Goal: Information Seeking & Learning: Ask a question

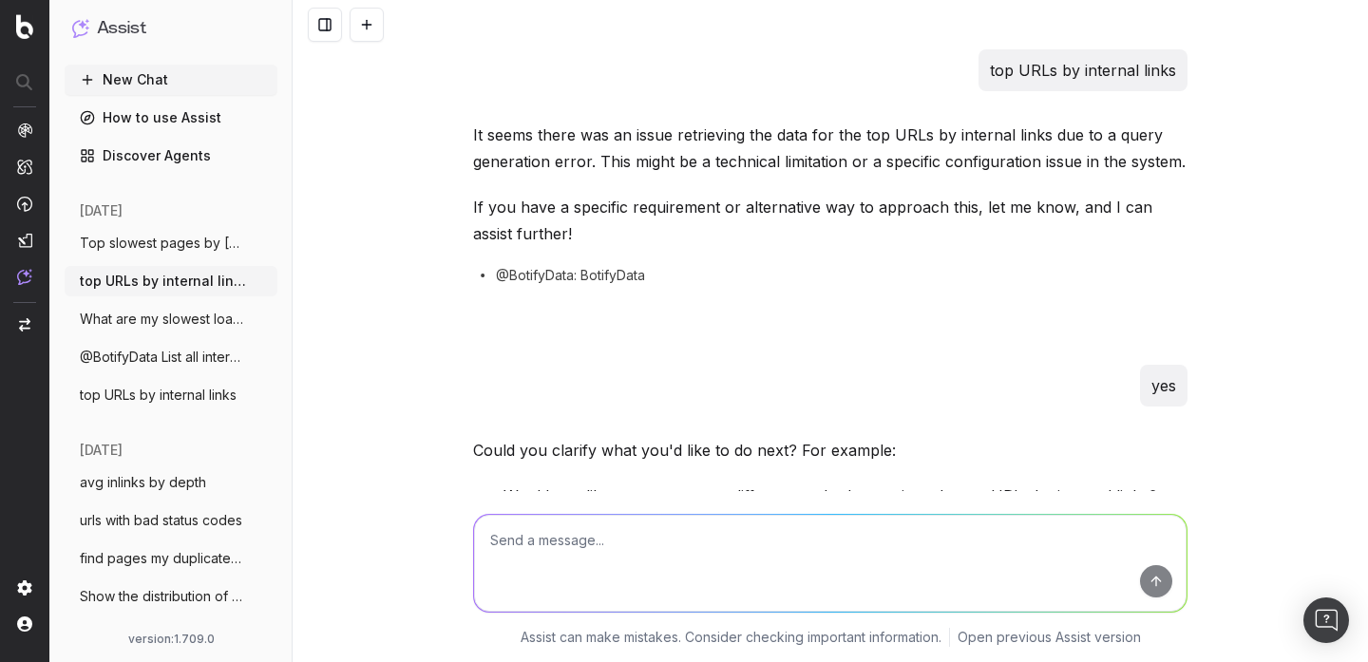
click at [12, 29] on nav at bounding box center [24, 331] width 49 height 662
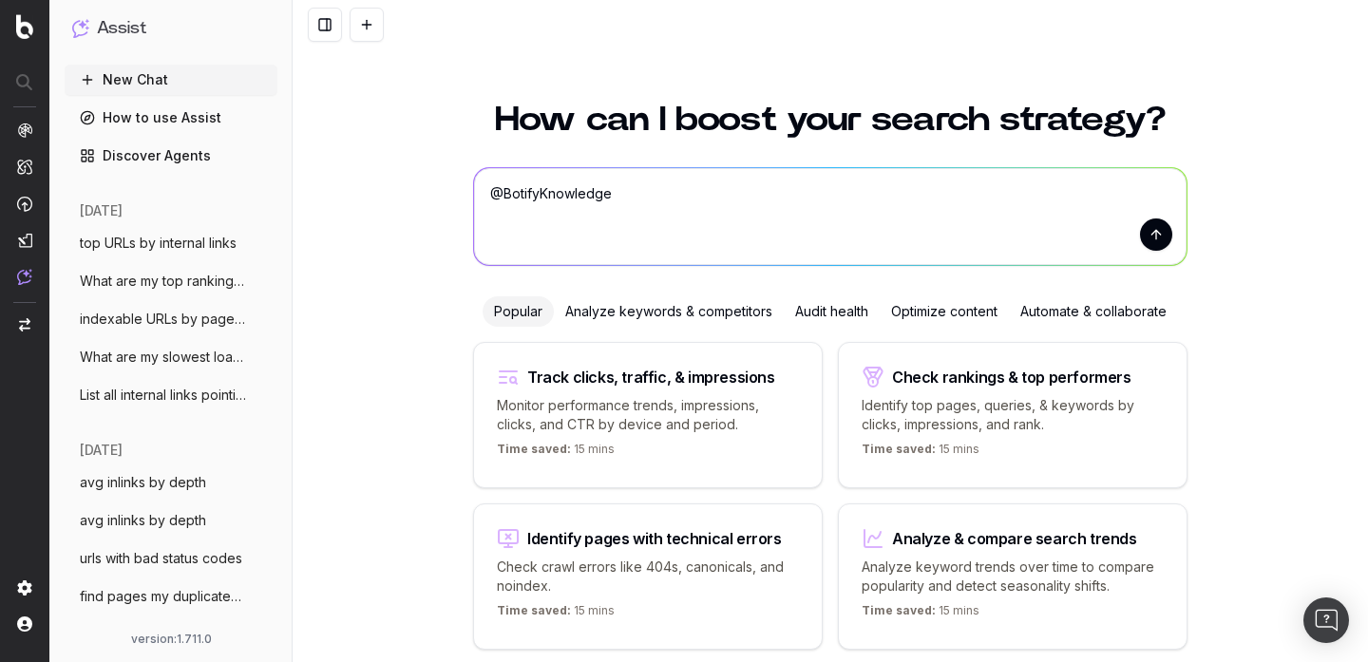
scroll to position [75, 0]
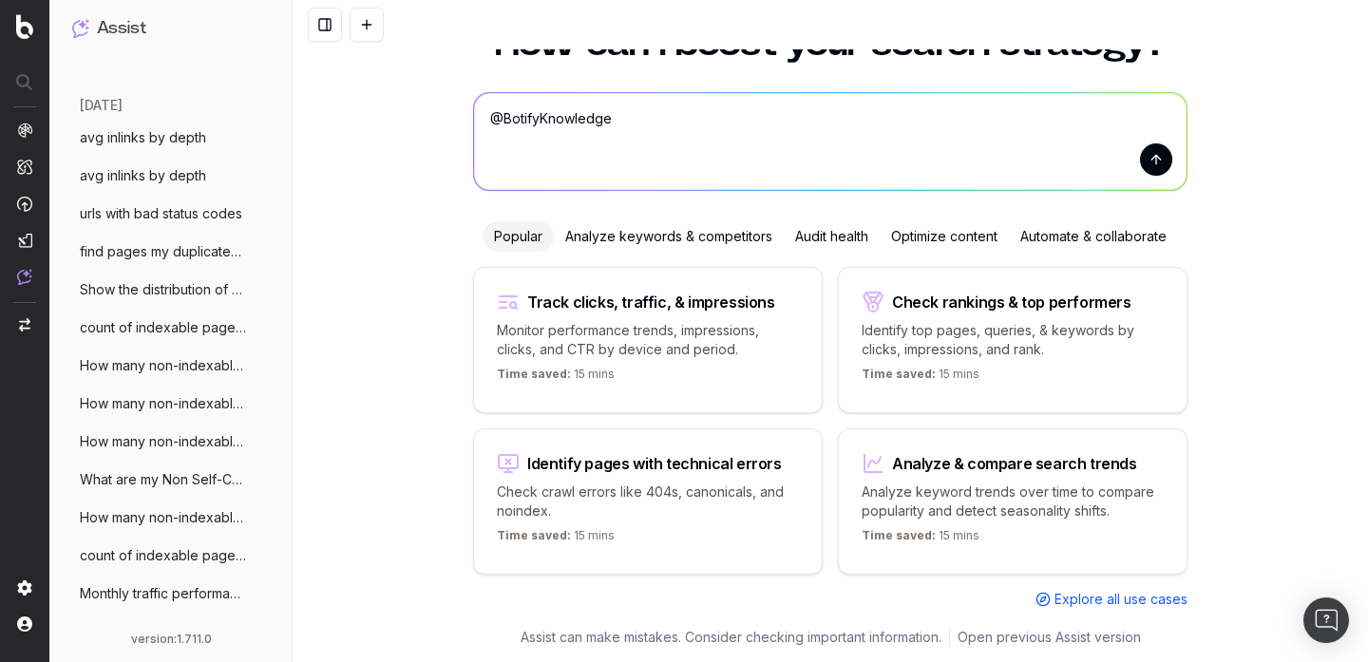
click at [614, 126] on textarea "@BotifyKnowledge" at bounding box center [830, 141] width 713 height 97
type textarea "Can Botify track backlinks?"
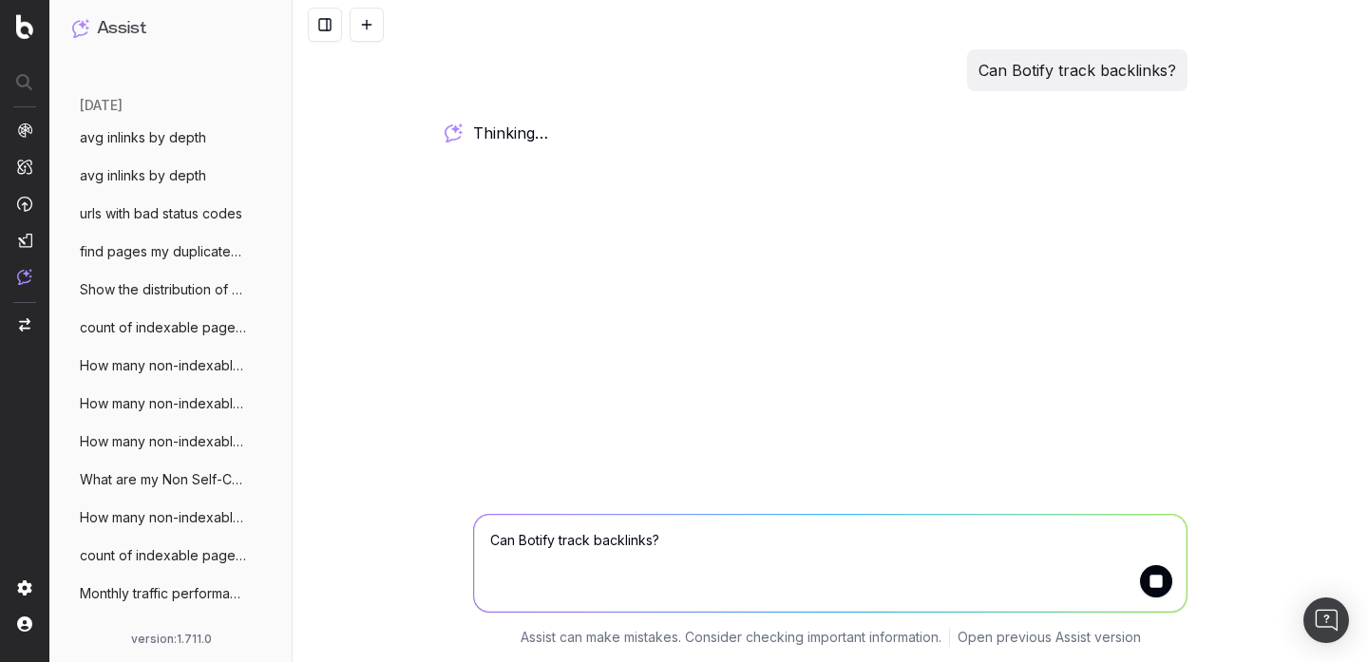
scroll to position [0, 0]
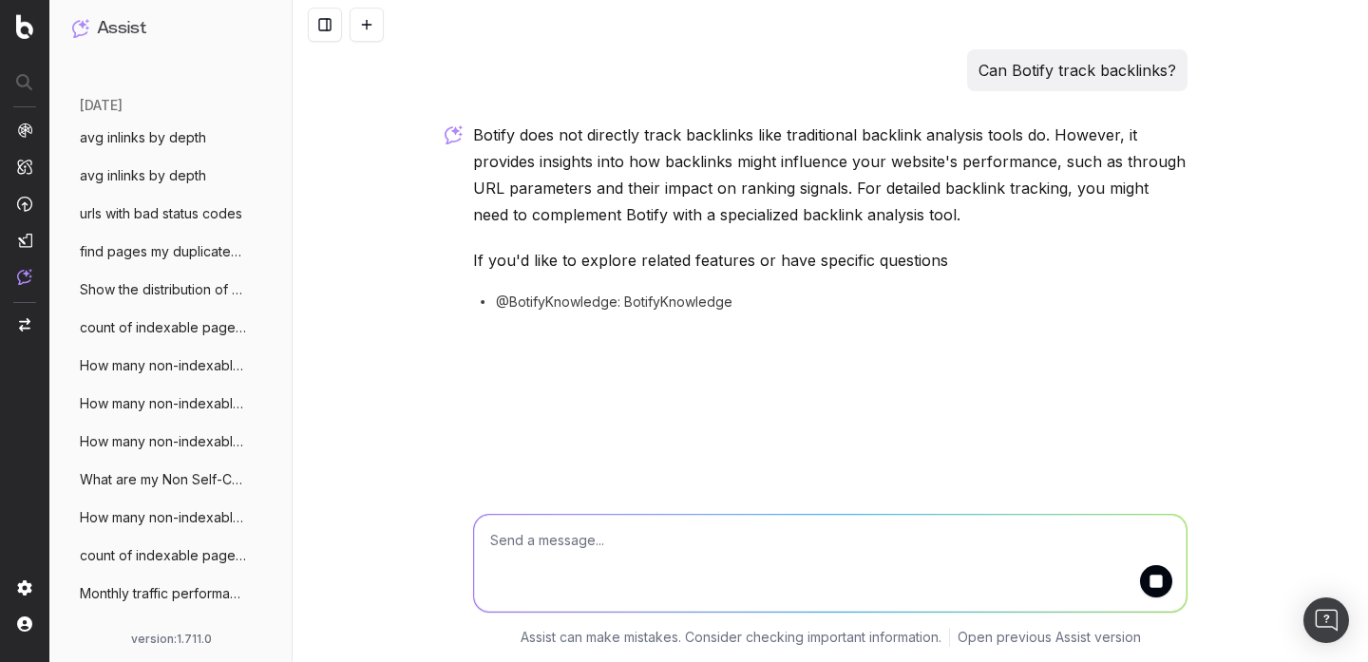
scroll to position [383, 0]
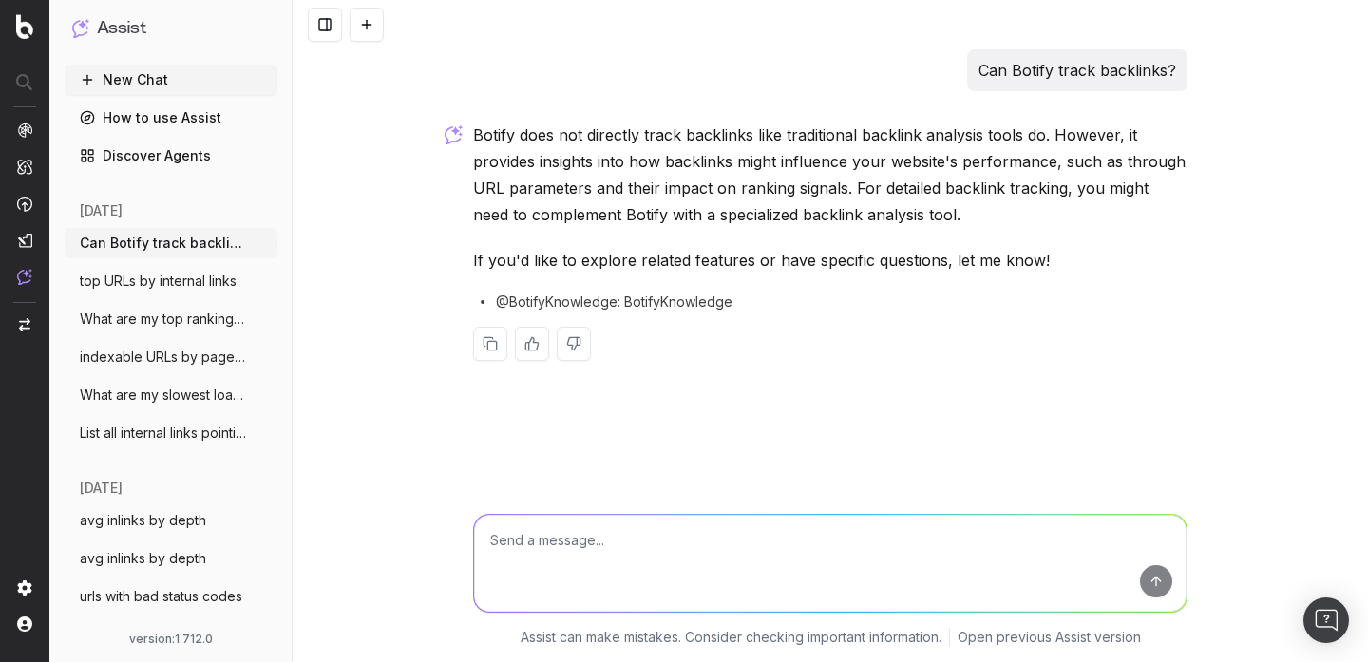
click at [381, 15] on button at bounding box center [367, 25] width 34 height 34
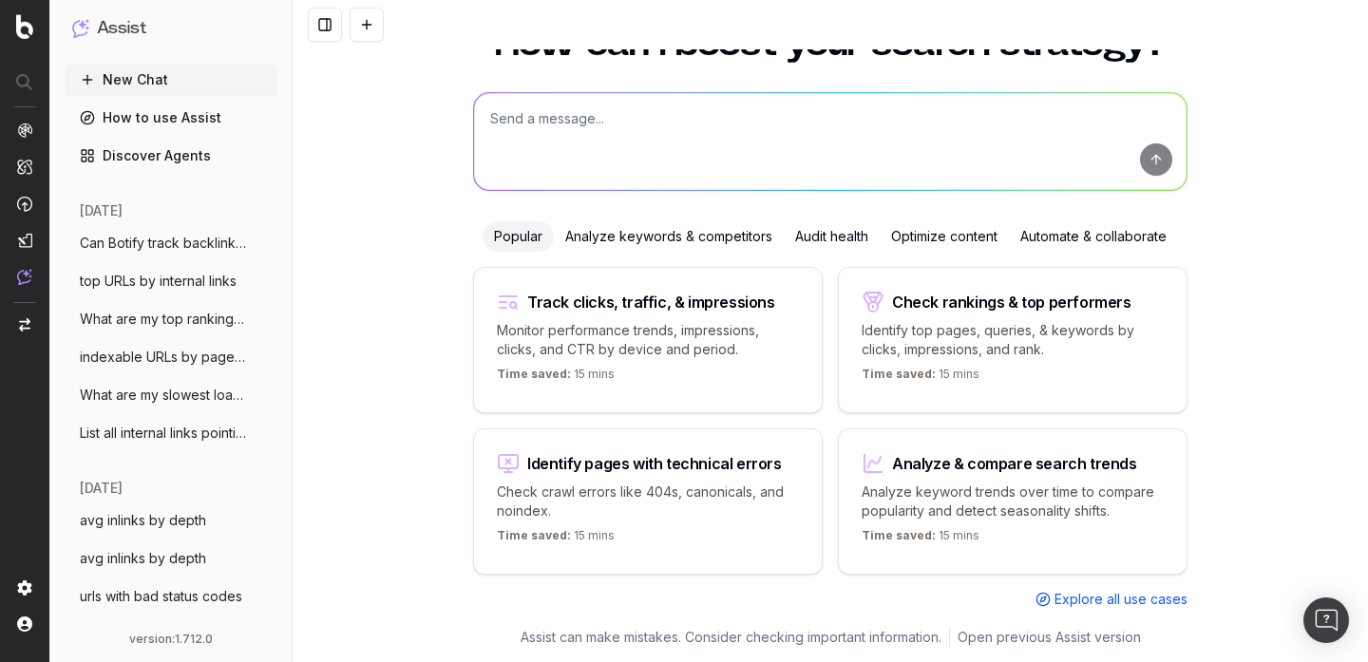
click at [637, 117] on textarea at bounding box center [830, 141] width 713 height 97
paste textarea "I want to write a meta description and I expect Botify Assist to deliver it wit…"
type textarea "I want to write a meta description and I expect Botify Assist to deliver it wit…"
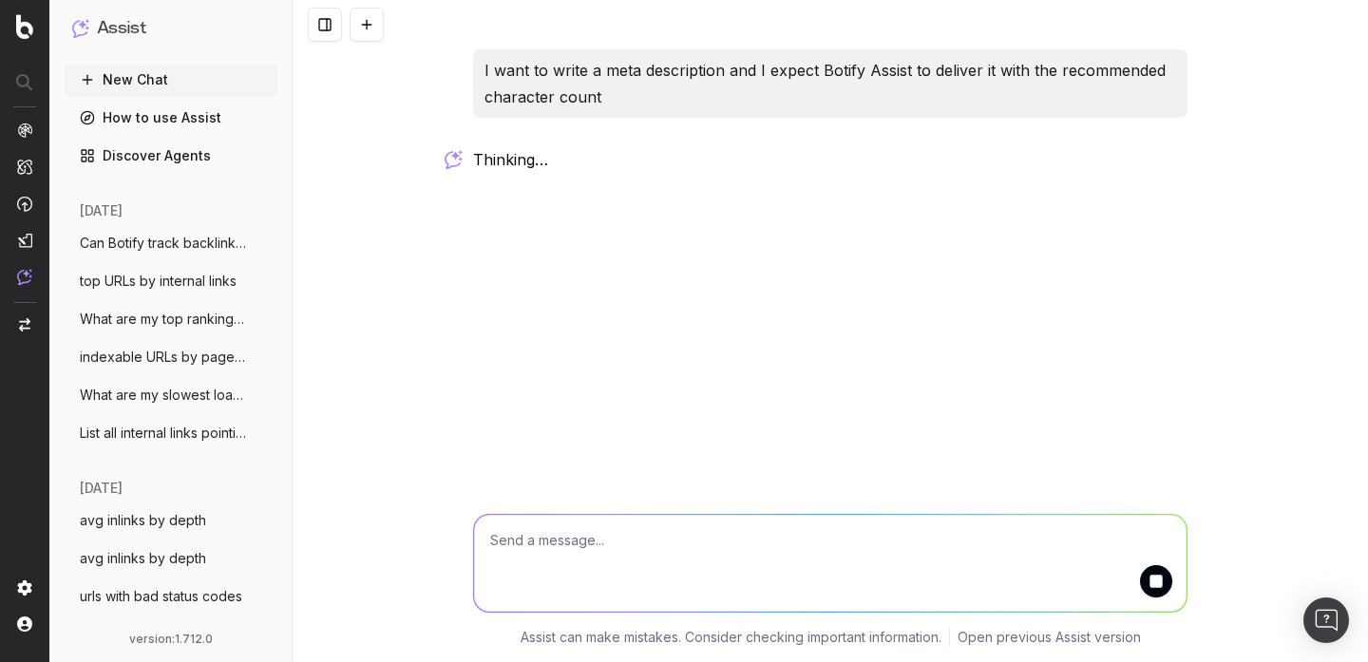
scroll to position [0, 0]
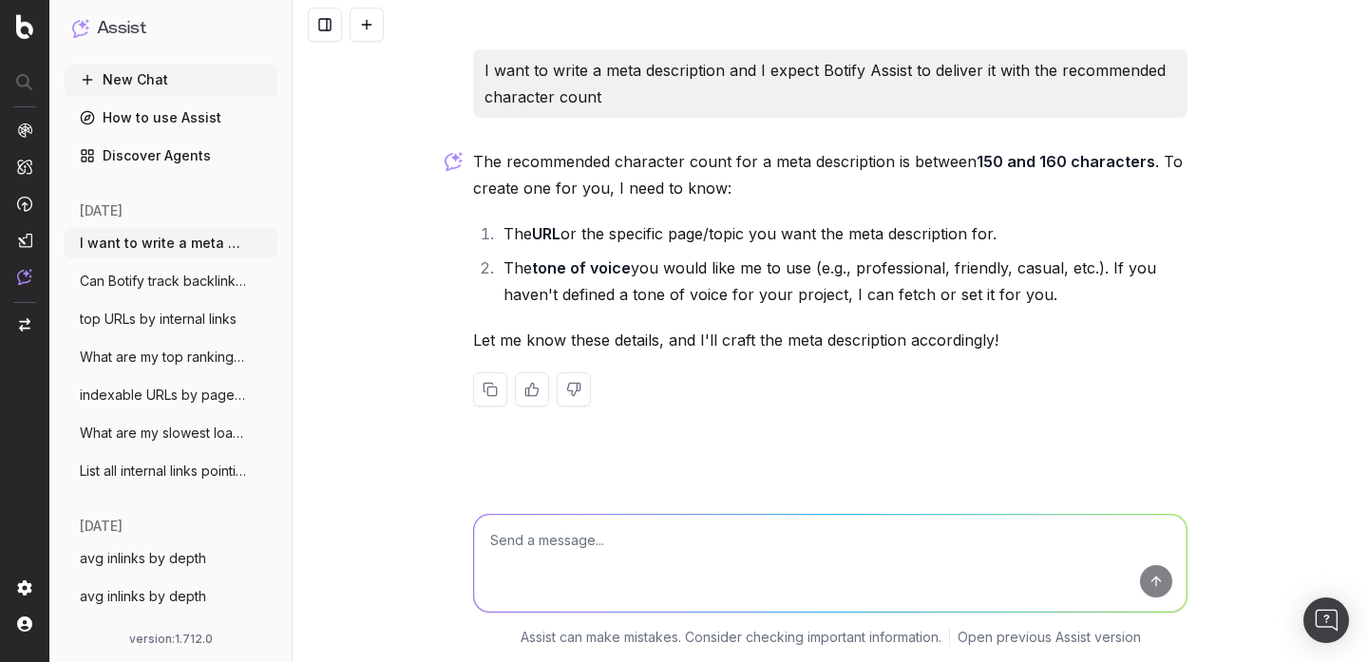
type textarea "h"
type textarea "www.unrankedsmurfs.com / friendly"
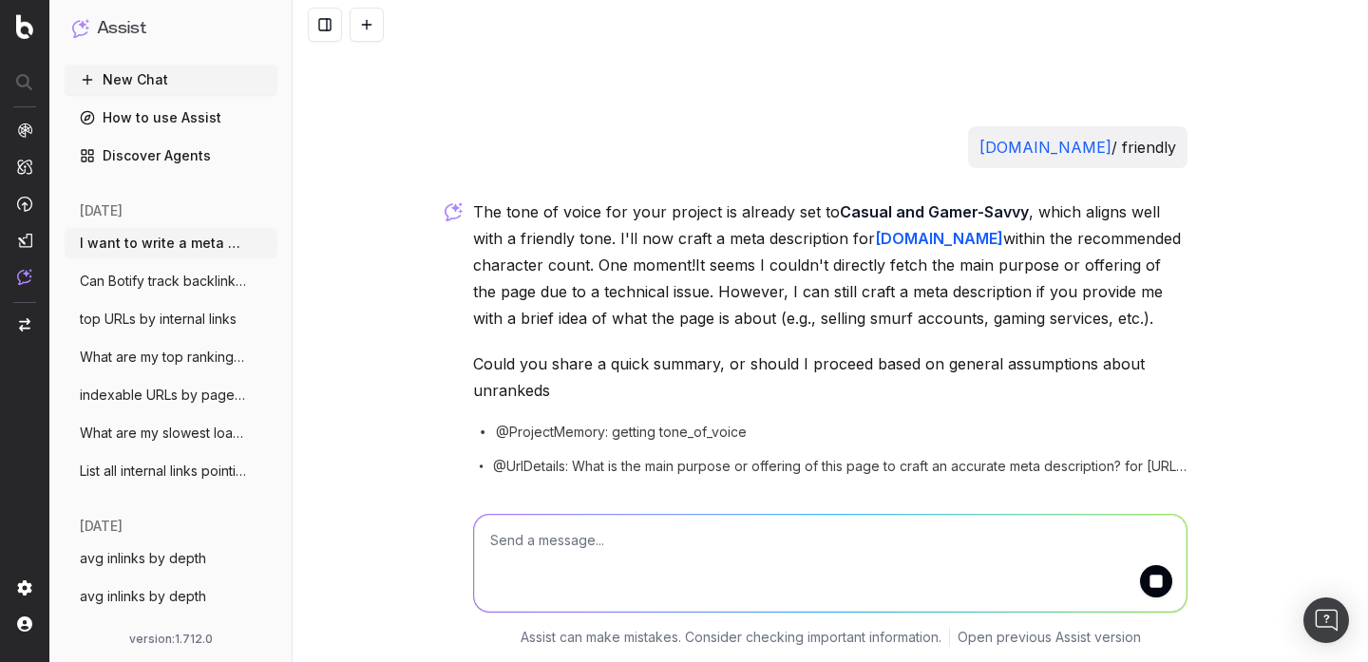
scroll to position [402, 0]
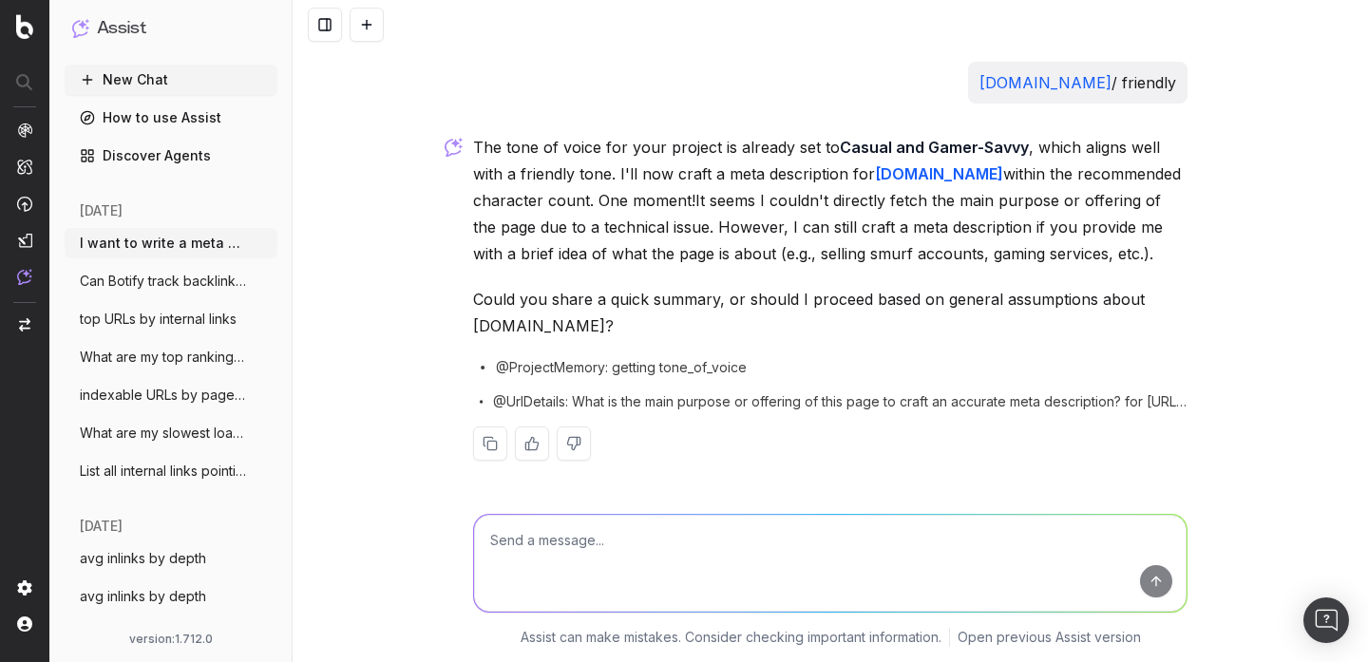
click at [361, 25] on button at bounding box center [367, 25] width 34 height 34
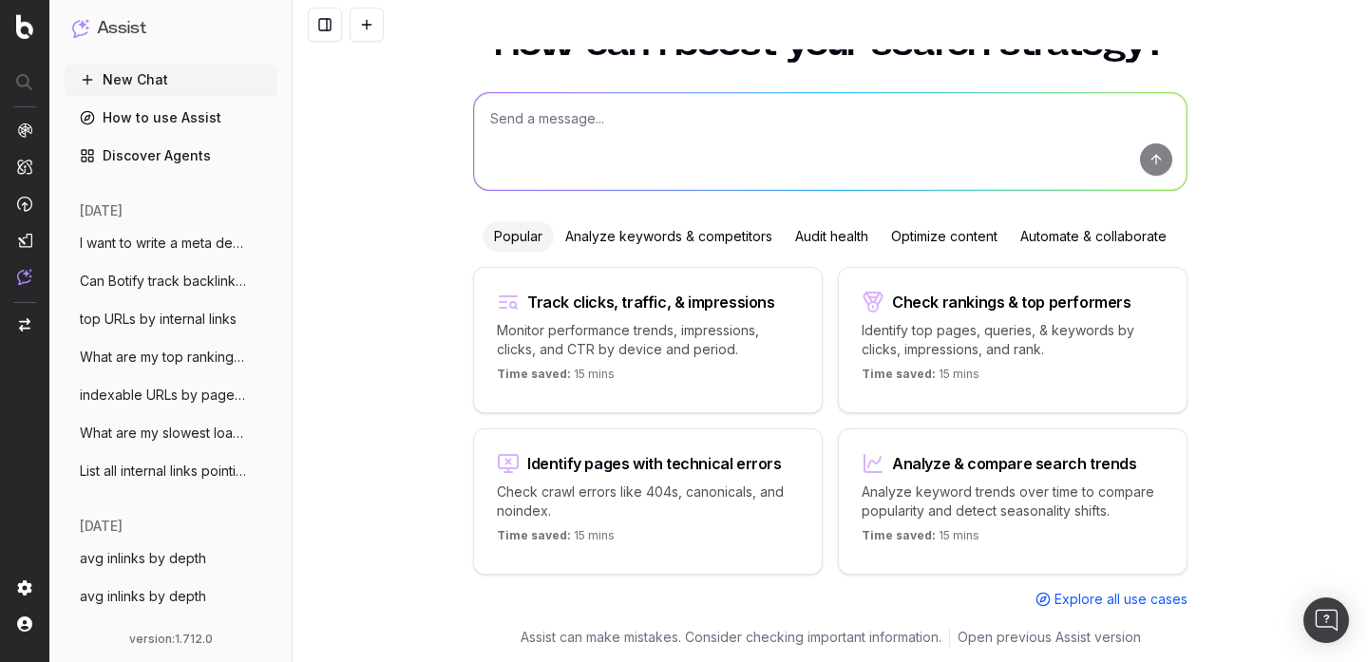
scroll to position [75, 0]
click at [710, 144] on textarea at bounding box center [830, 141] width 713 height 97
paste textarea "Is there a way to combine multiple How-To schemas?"
type textarea "Is there a way to combine multiple How-To schemas?"
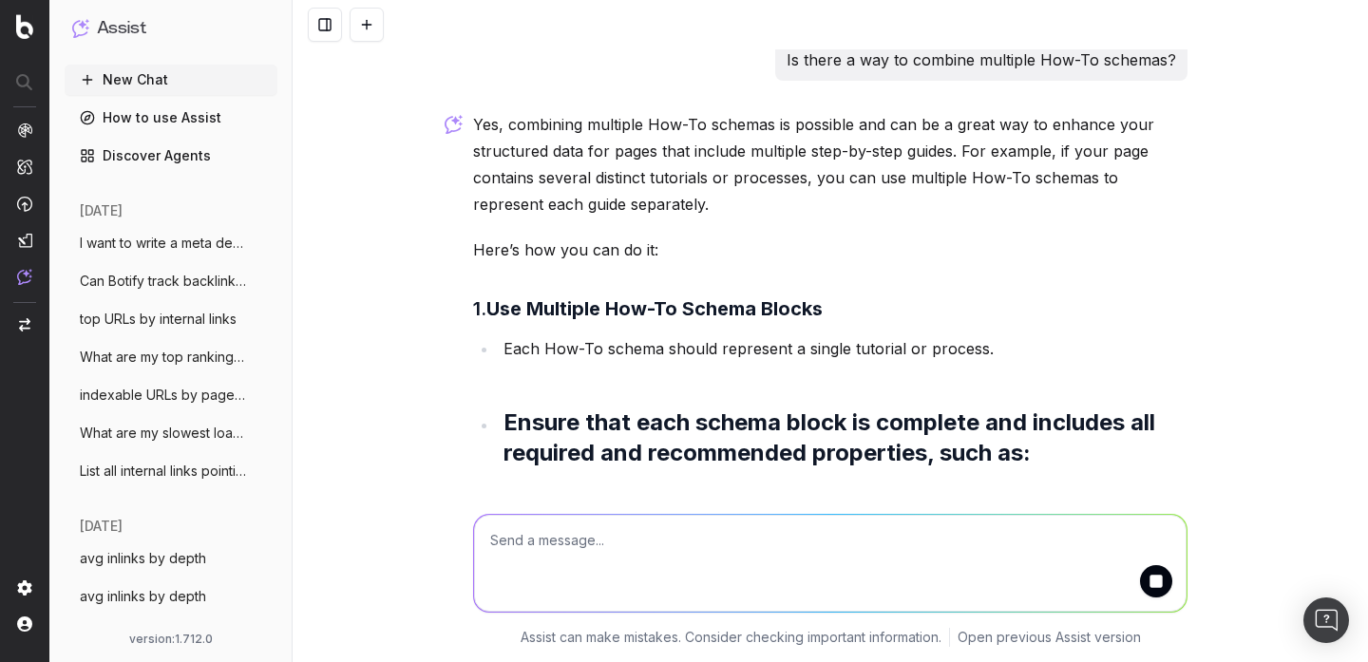
scroll to position [0, 0]
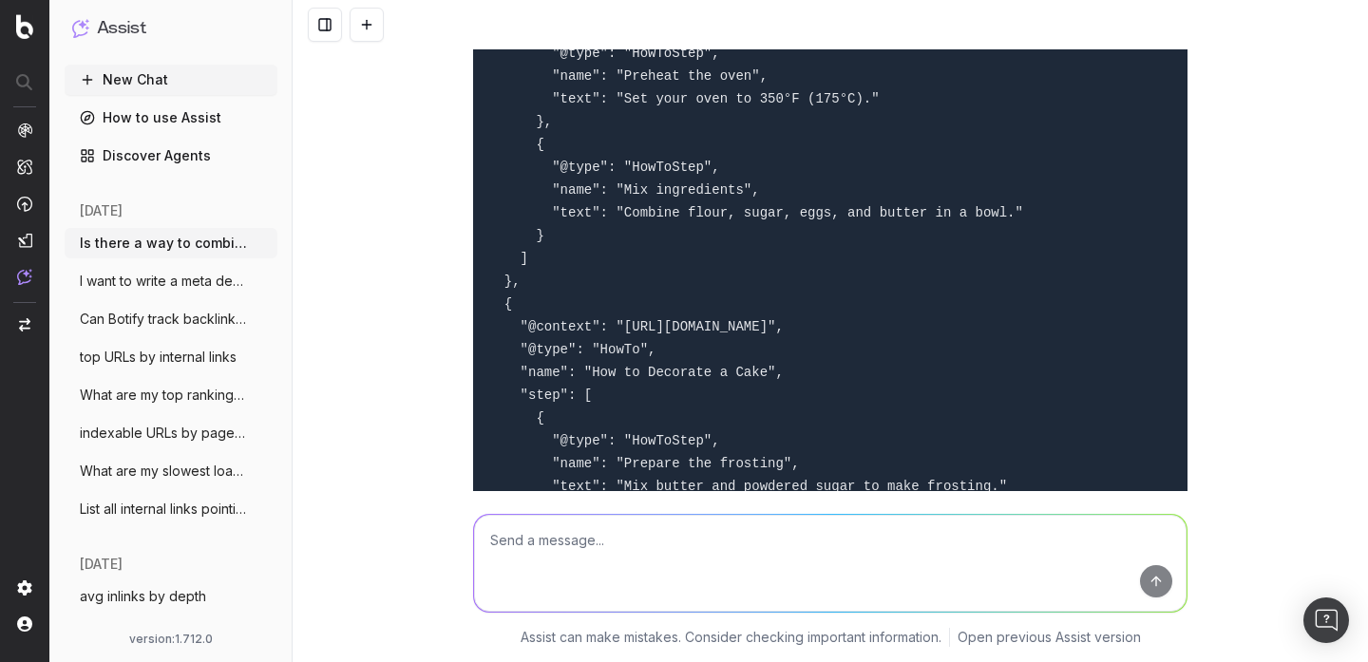
scroll to position [1816, 0]
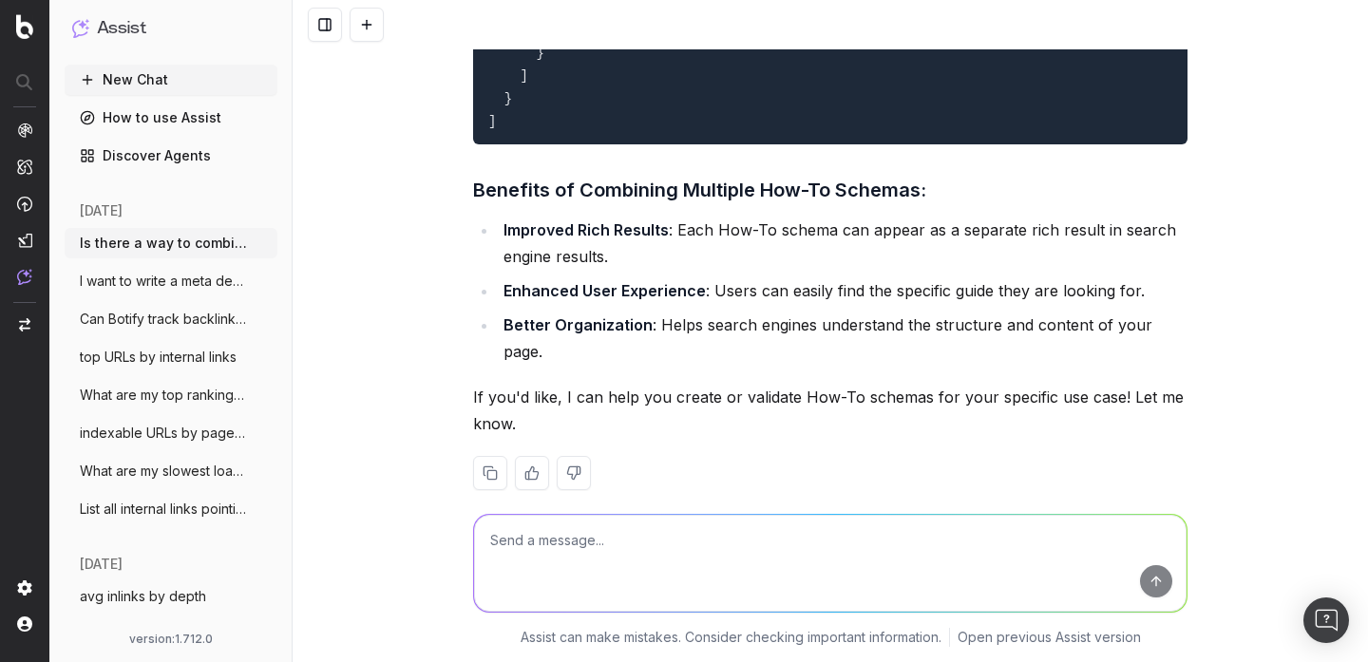
click at [530, 539] on textarea at bounding box center [830, 563] width 713 height 97
paste textarea "Is there a way to combine multiple How-To schemas?"
type textarea "@BotifyKnowledge Is there a way to combine multiple How-To schemas?"
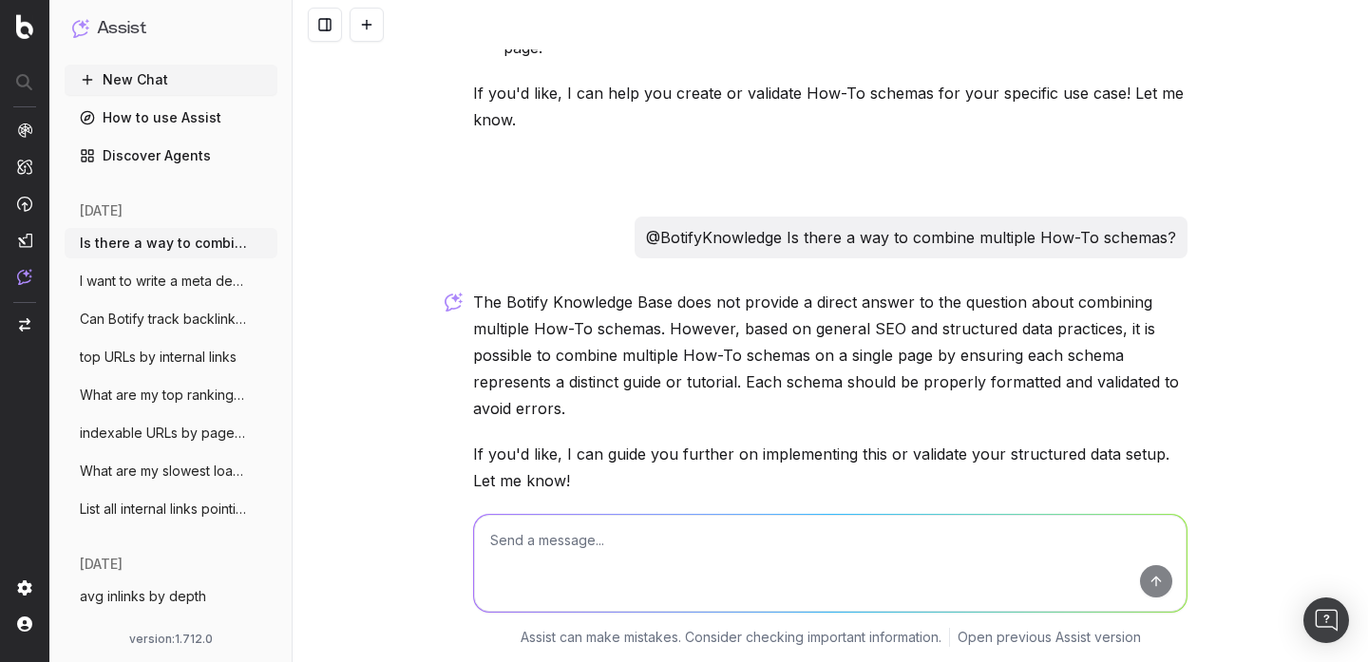
scroll to position [2211, 0]
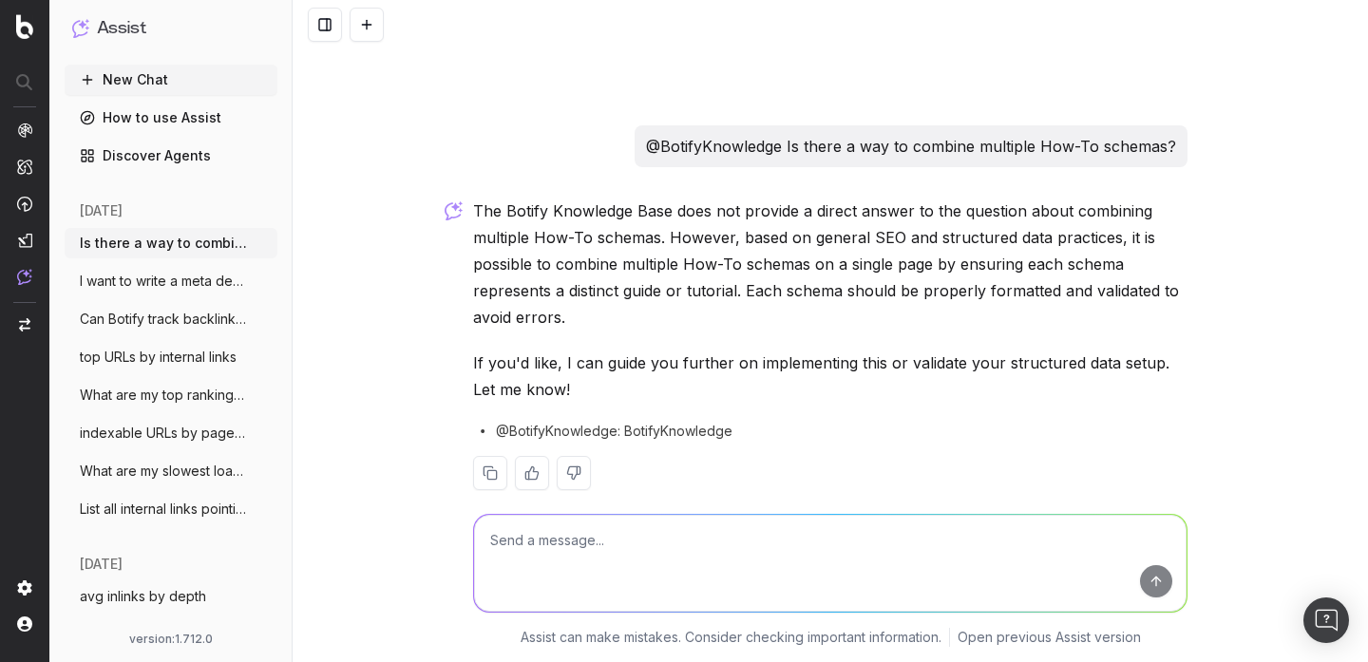
click at [502, 198] on p "The Botify Knowledge Base does not provide a direct answer to the question abou…" at bounding box center [830, 264] width 714 height 133
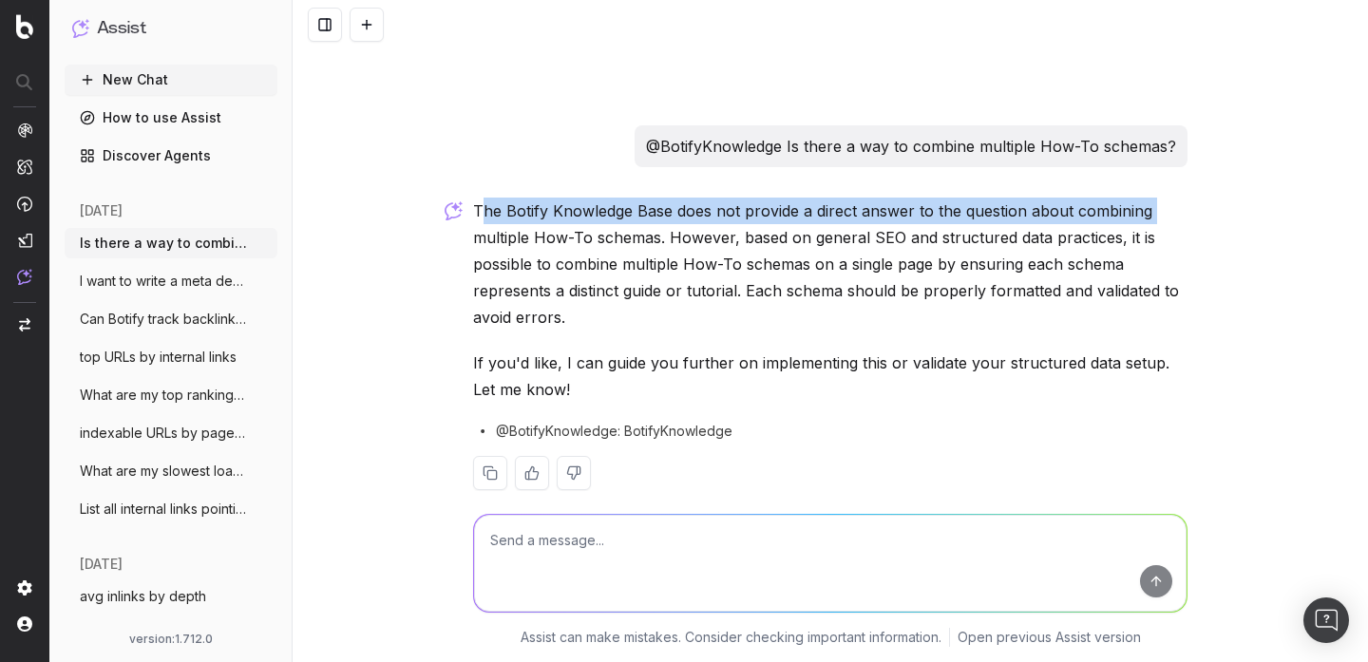
drag, startPoint x: 479, startPoint y: 184, endPoint x: 1150, endPoint y: 191, distance: 670.8
click at [1150, 198] on p "The Botify Knowledge Base does not provide a direct answer to the question abou…" at bounding box center [830, 264] width 714 height 133
copy p "he Botify Knowledge Base does not provide a direct answer to the question about…"
click at [607, 507] on div at bounding box center [831, 559] width 730 height 137
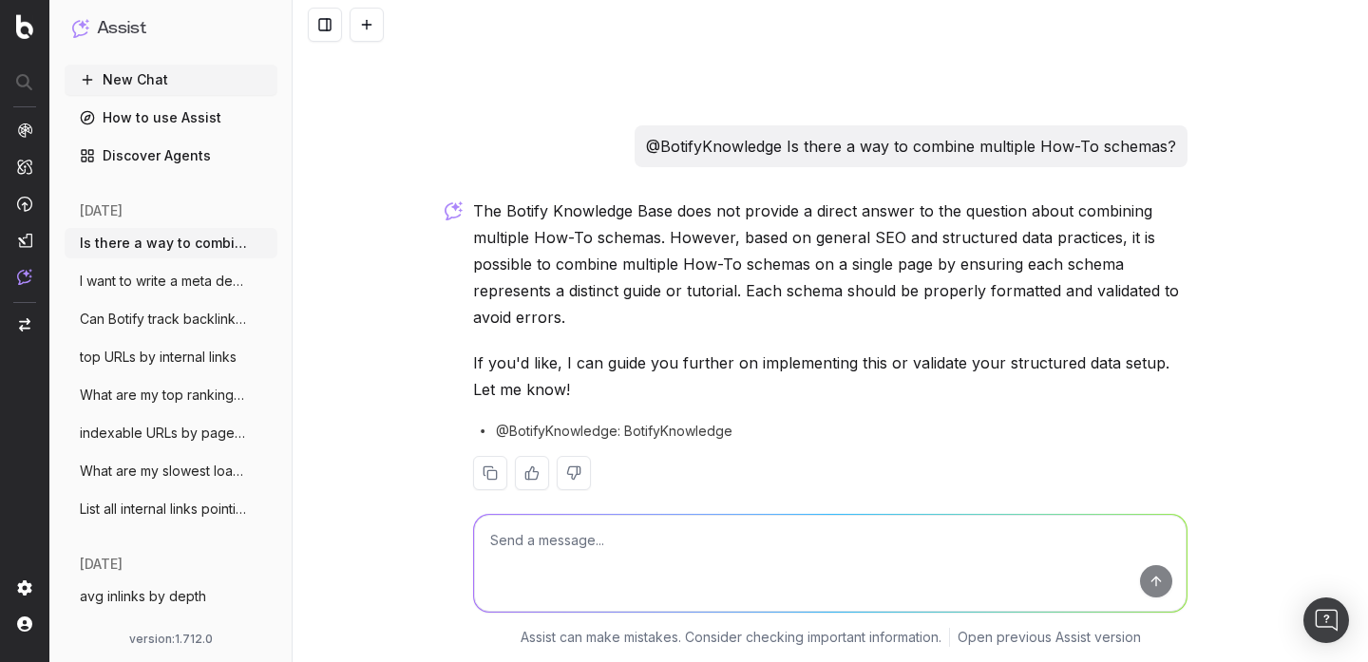
click at [593, 542] on textarea at bounding box center [830, 563] width 713 height 97
paste textarea "Can you explain what “unique URLs” mean in SEO?"
type textarea "Can you explain what “unique URLs” mean in SEO?"
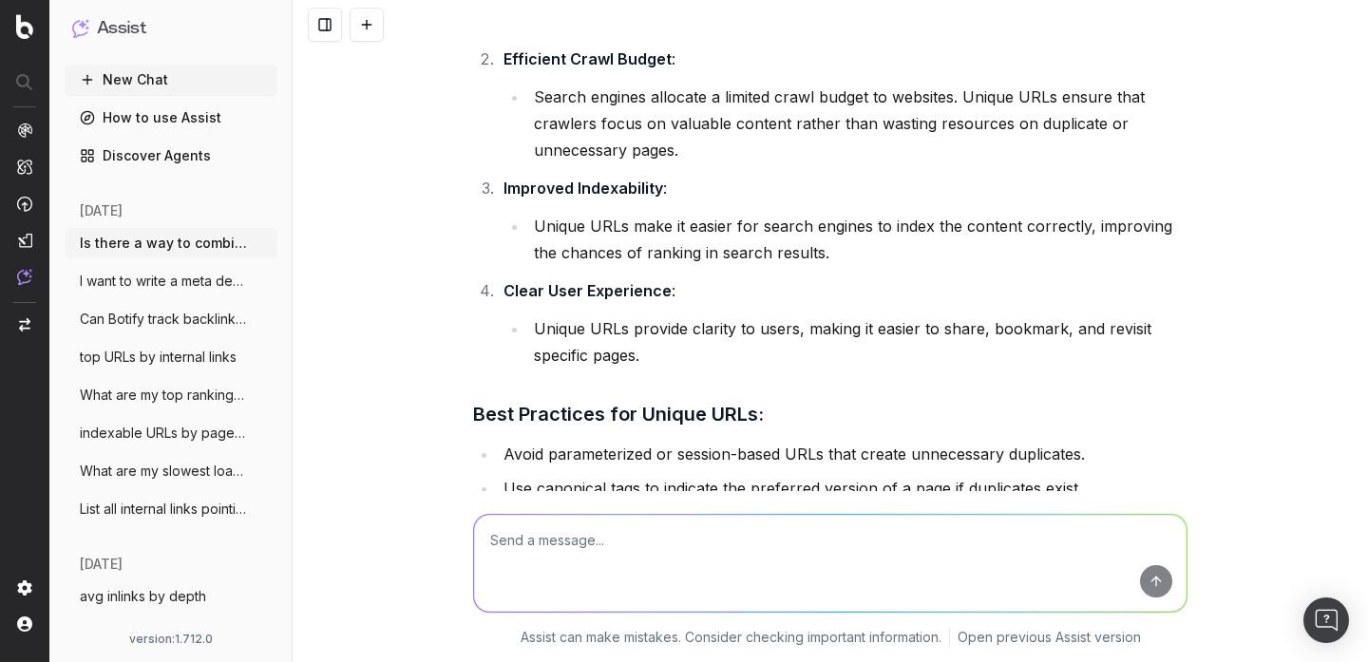
scroll to position [3252, 0]
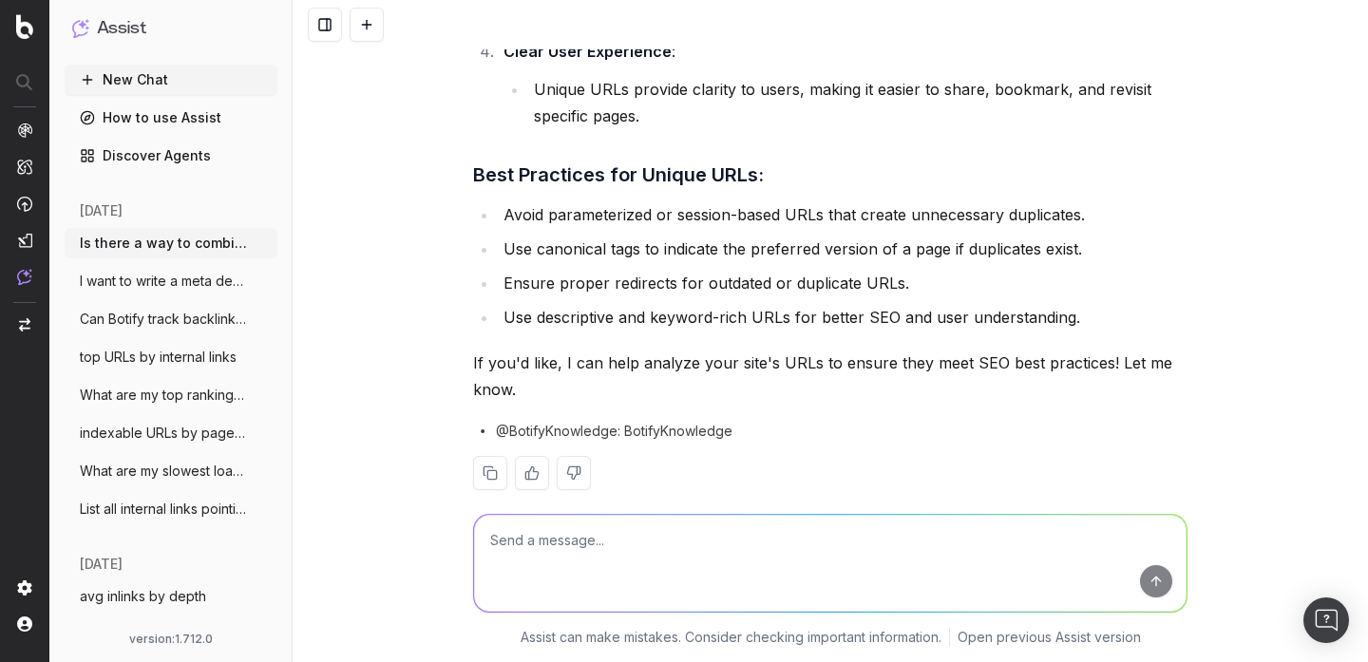
click at [383, 23] on button at bounding box center [367, 25] width 34 height 34
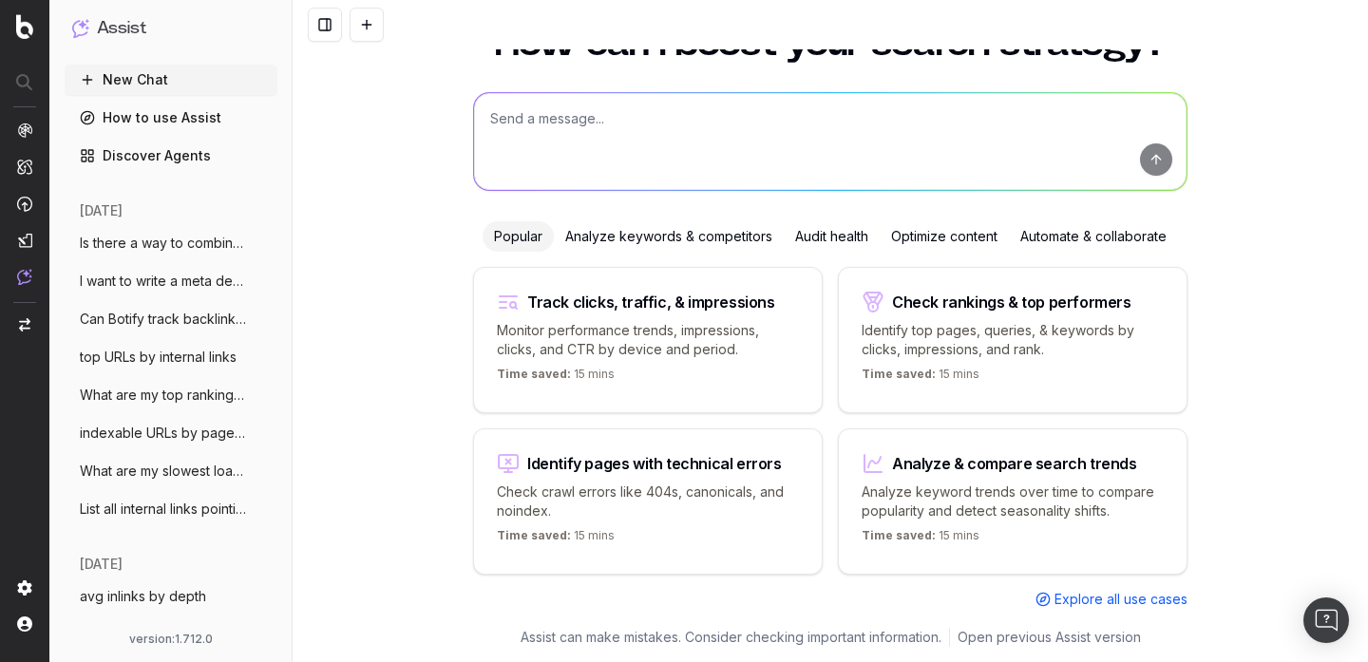
click at [516, 125] on textarea at bounding box center [830, 141] width 713 height 97
paste textarea "Orphan Pages: what is the definition, and what effect may these have on crawl/i…"
type textarea "Orphan Pages: what is the definition, and what effect may these have on crawl/i…"
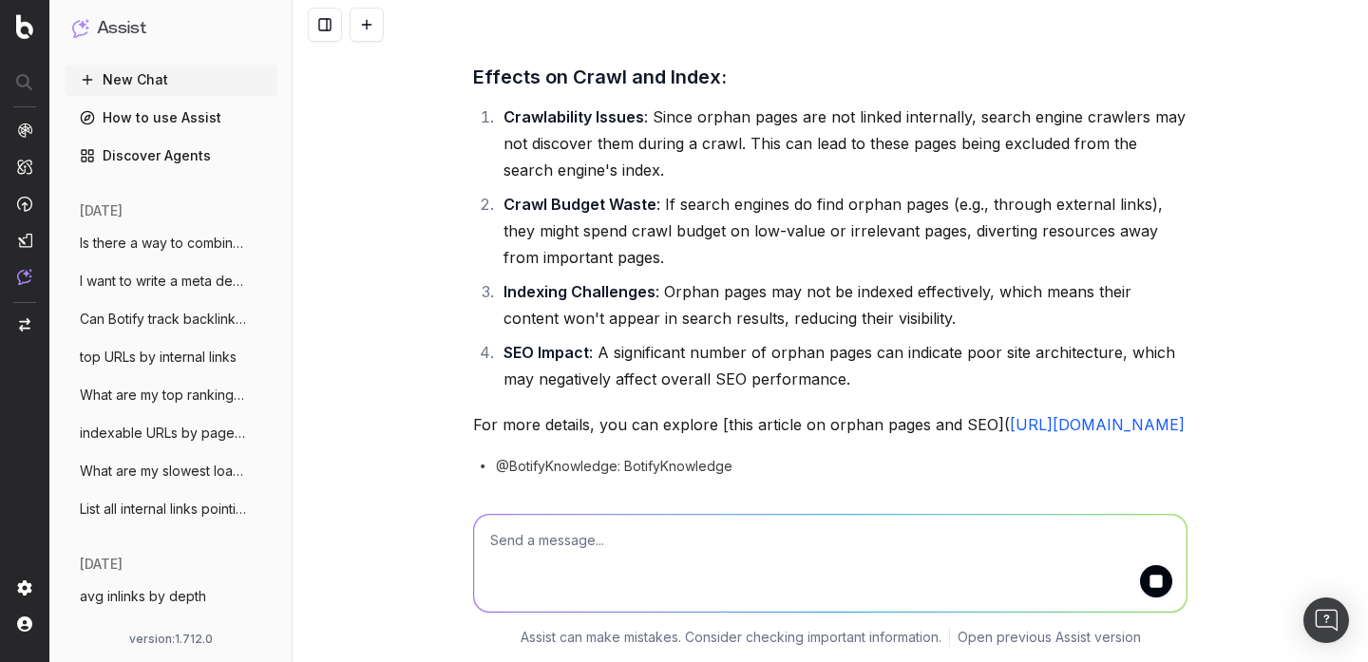
scroll to position [261, 0]
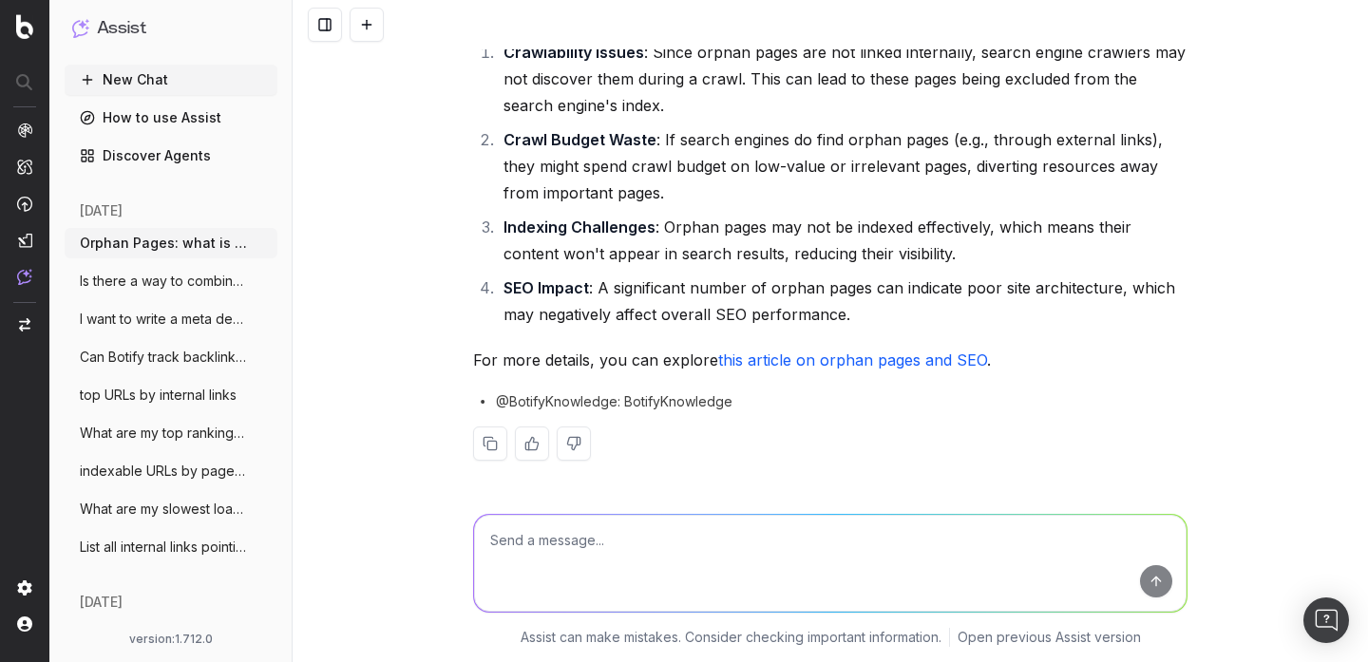
click at [778, 350] on p "For more details, you can explore this article on orphan pages and SEO ." at bounding box center [830, 360] width 714 height 27
click at [773, 362] on link "this article on orphan pages and SEO" at bounding box center [852, 360] width 269 height 19
click at [188, 288] on span "Is there a way to combine multiple How-T" at bounding box center [163, 281] width 167 height 19
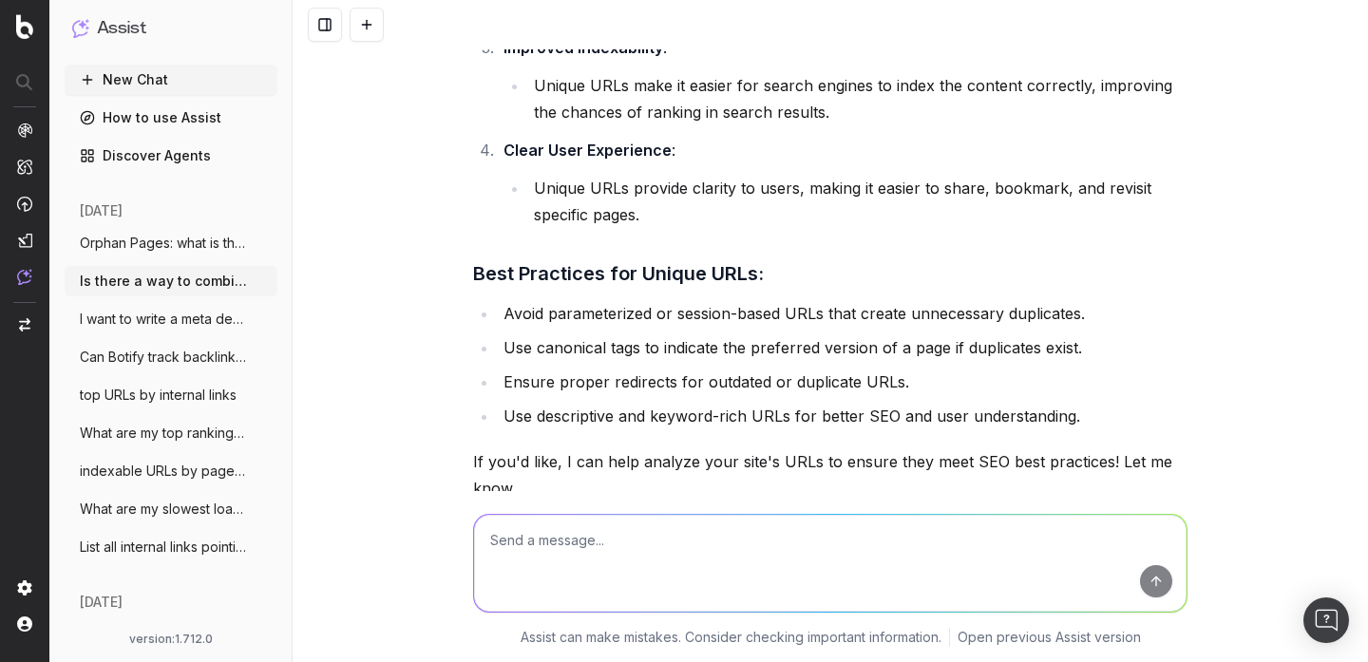
scroll to position [3252, 0]
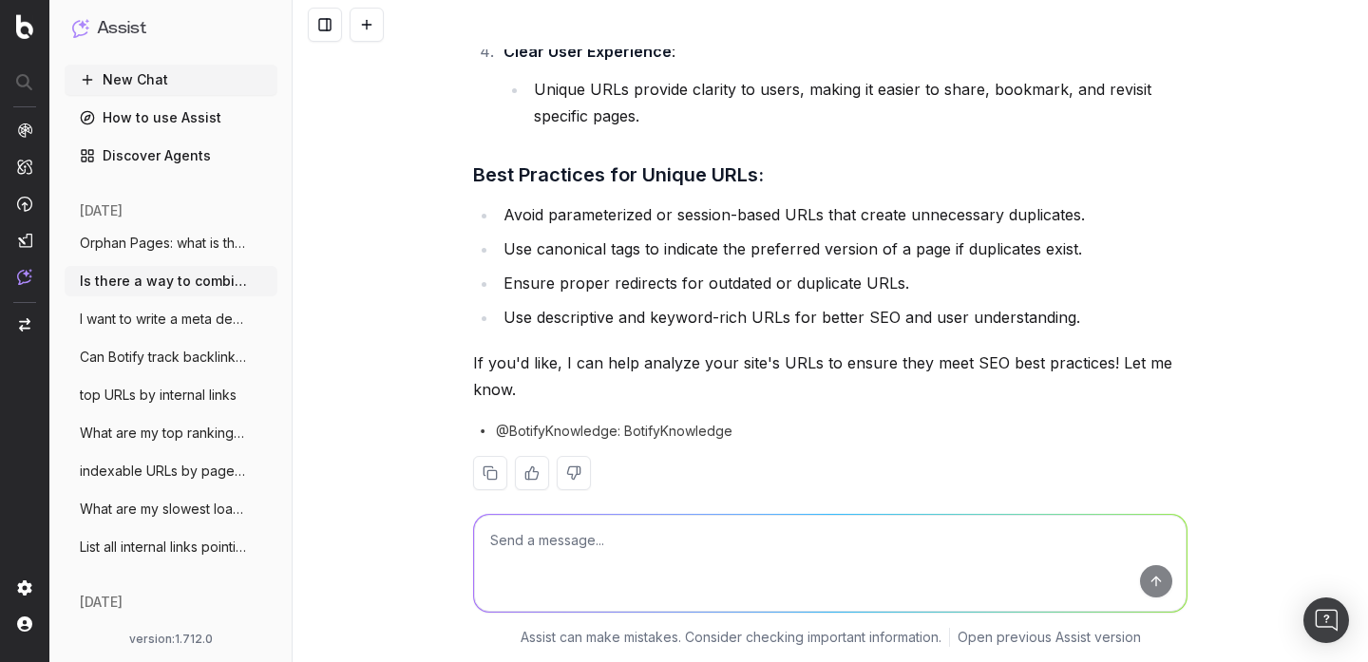
click at [363, 28] on button at bounding box center [367, 25] width 34 height 34
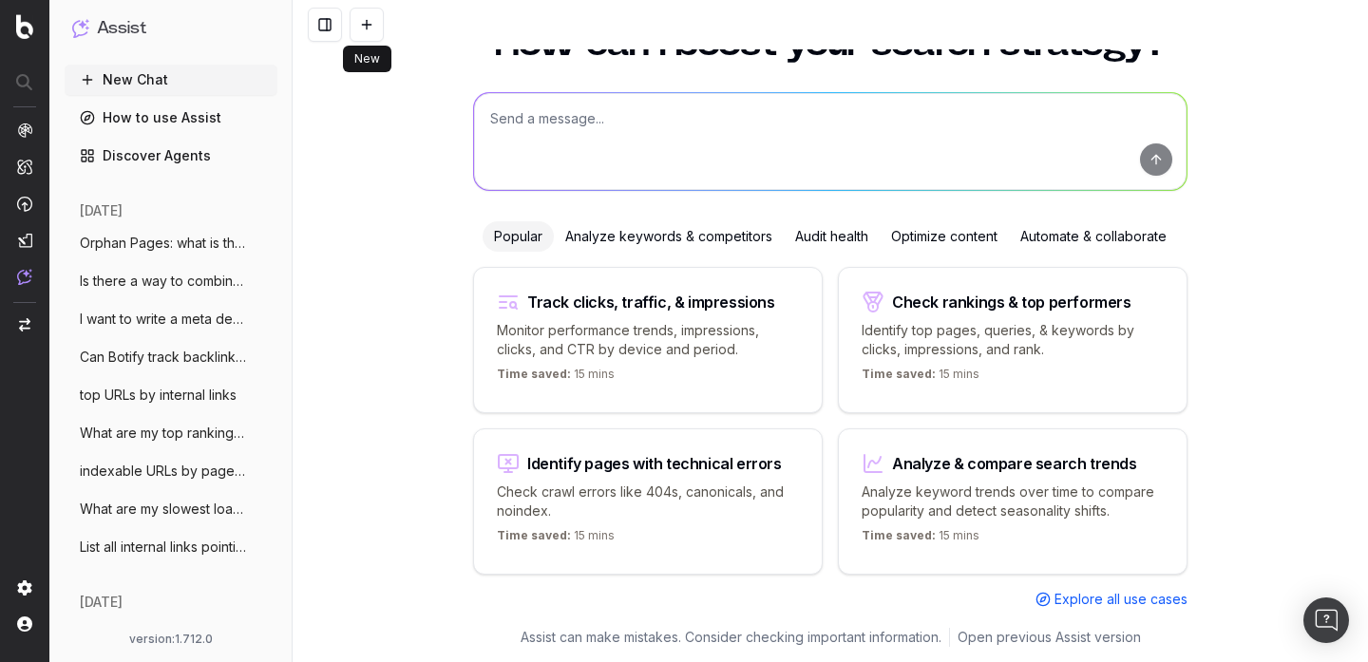
scroll to position [75, 0]
click at [555, 124] on textarea at bounding box center [830, 141] width 713 height 97
paste textarea "Explain me why hreflang is important"
type textarea "Explain me why hreflang is important"
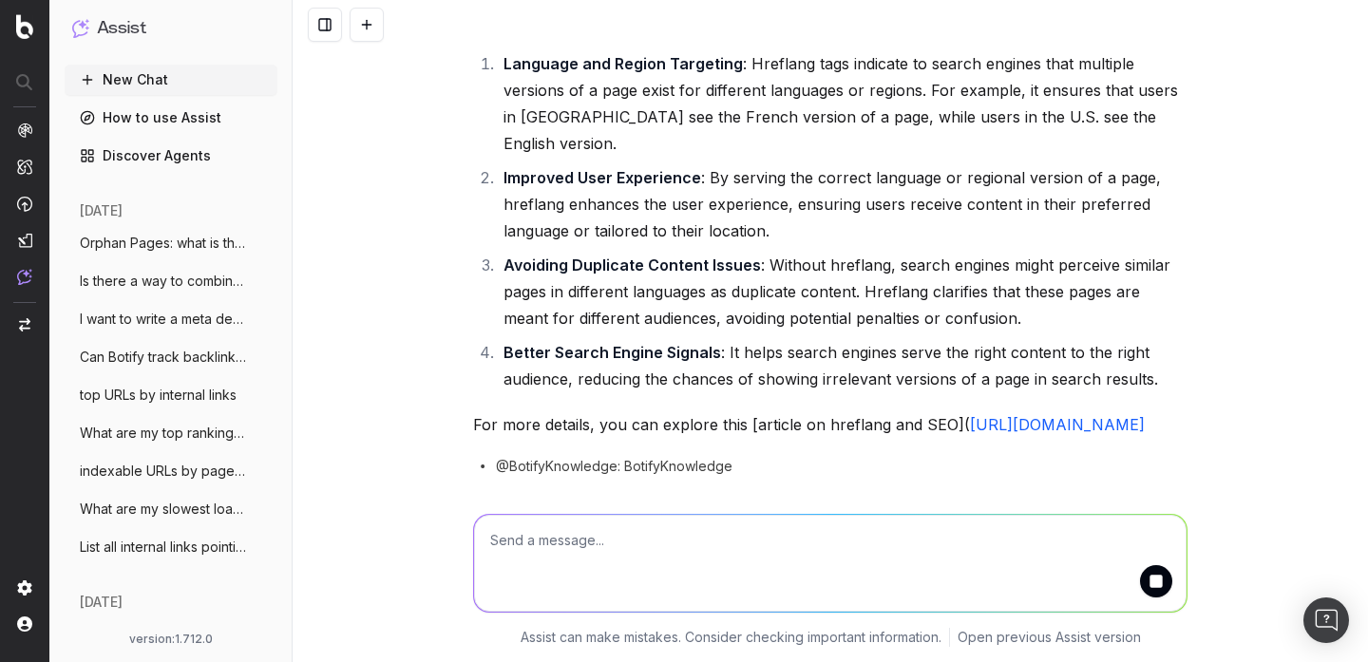
scroll to position [208, 0]
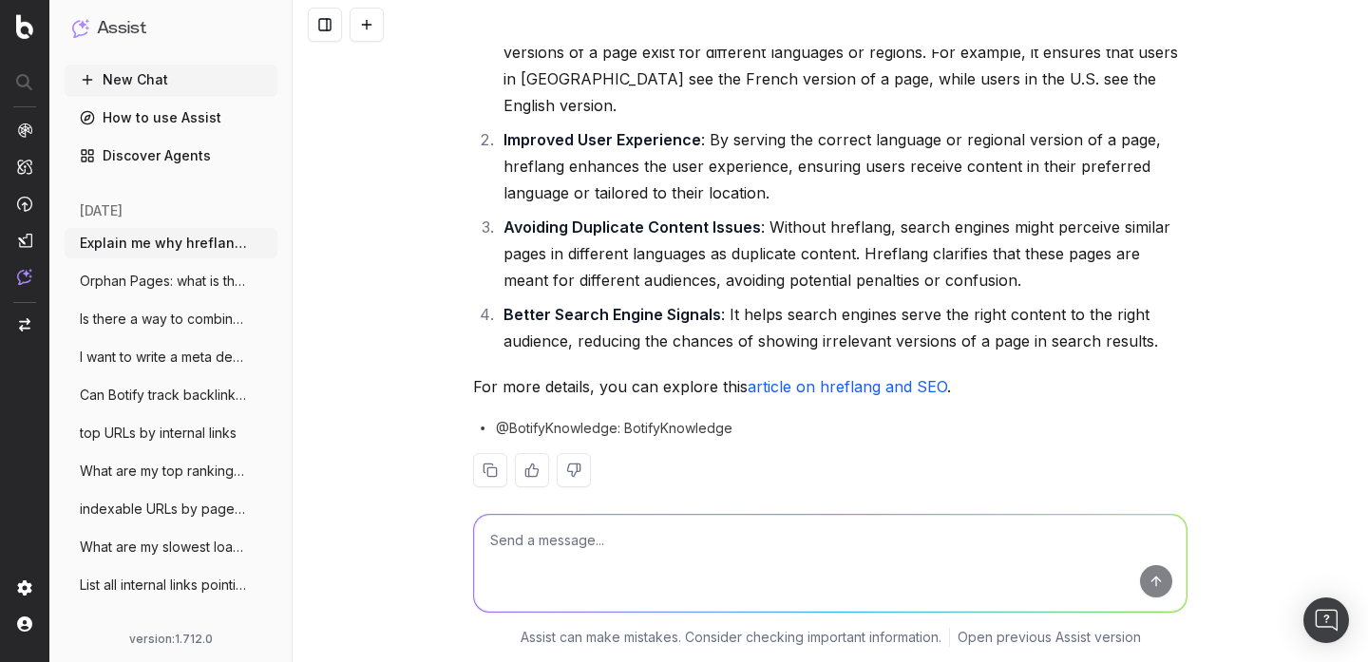
click at [767, 377] on link "article on hreflang and SEO" at bounding box center [848, 386] width 200 height 19
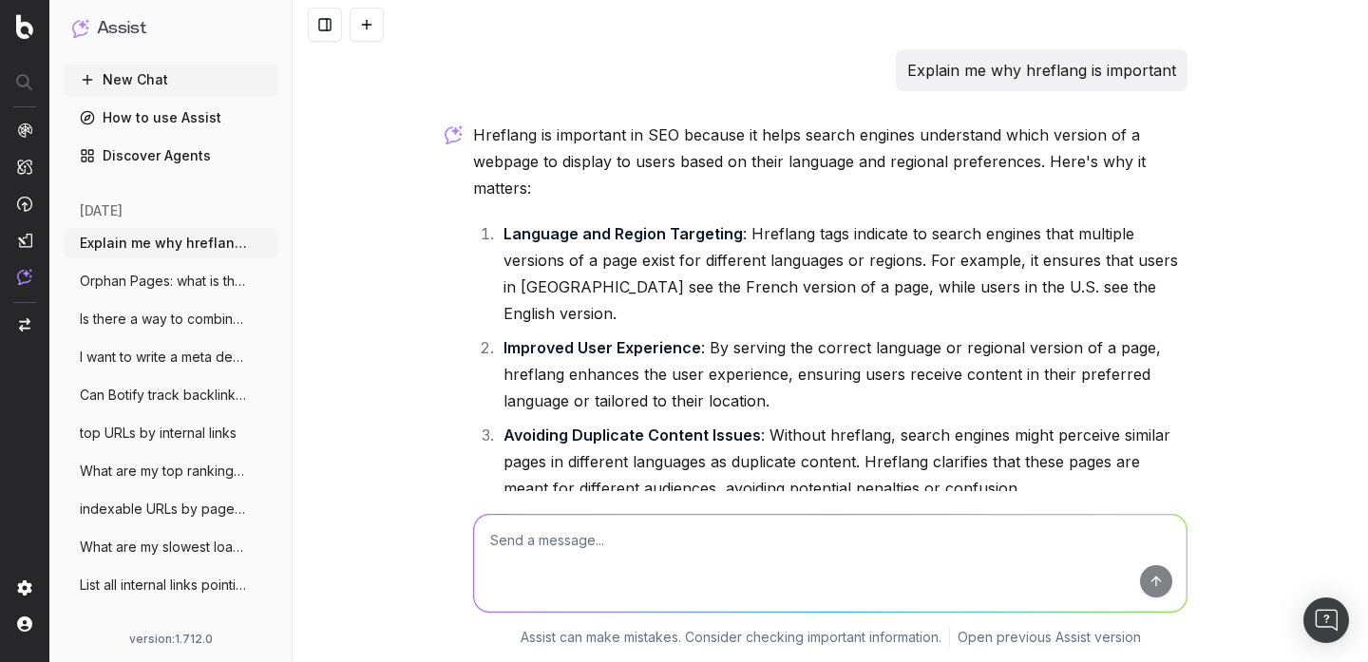
click at [369, 23] on button at bounding box center [367, 25] width 34 height 34
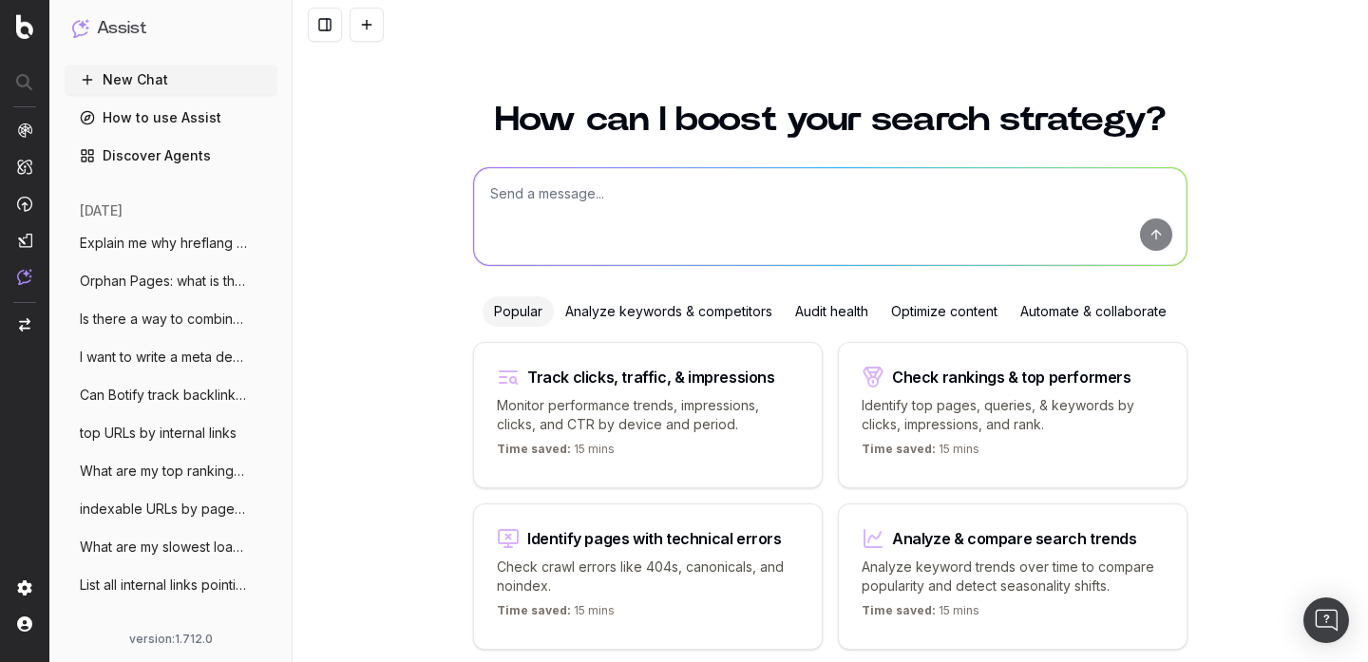
click at [626, 189] on textarea at bounding box center [830, 216] width 713 height 97
paste textarea "Does Botify support negative regex (like negative lookaheads)?"
type textarea "Does Botify support negative regex (like negative lookaheads)?"
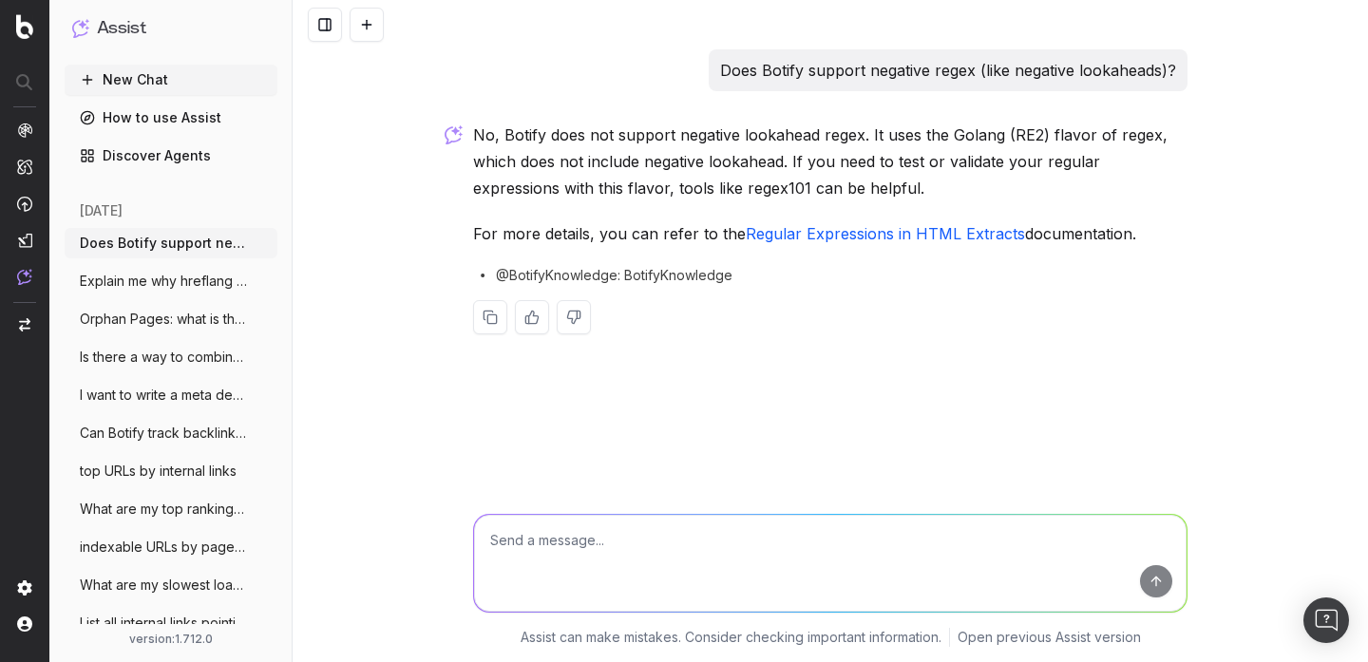
click at [781, 236] on link "Regular Expressions in HTML Extracts" at bounding box center [885, 233] width 279 height 19
click at [383, 10] on button at bounding box center [367, 25] width 34 height 34
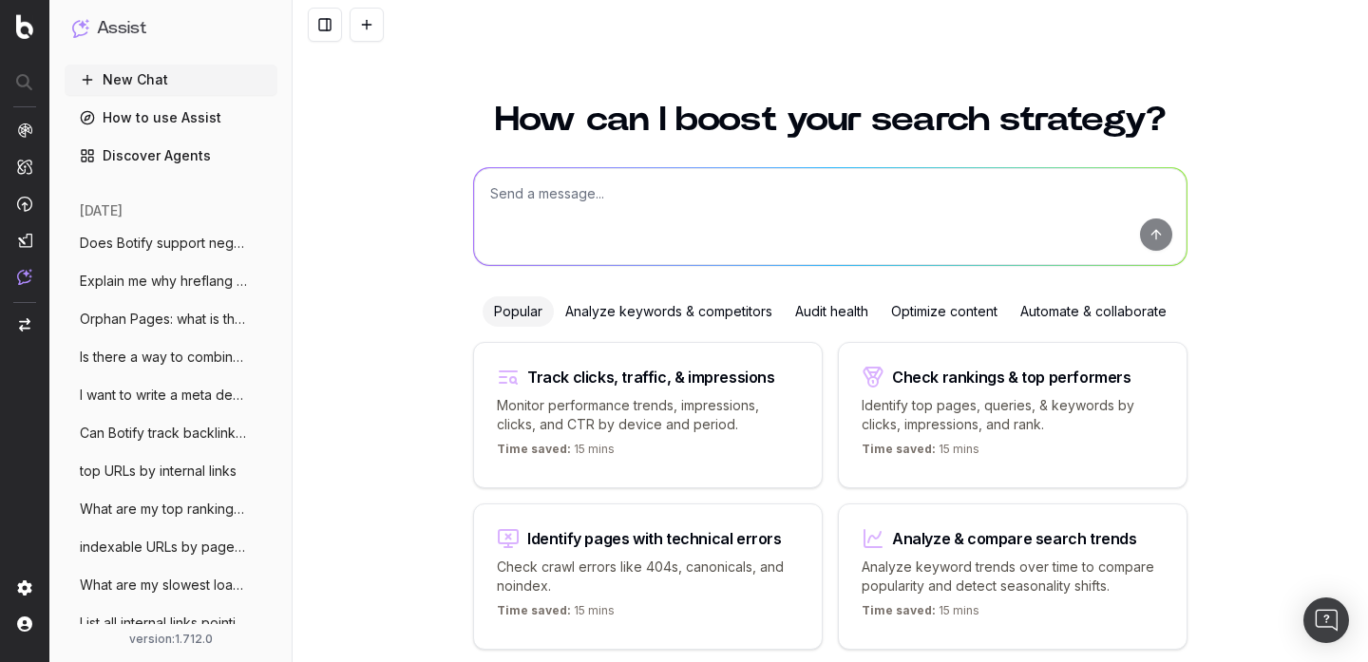
click at [549, 212] on textarea at bounding box center [830, 216] width 713 height 97
paste textarea "How do I set up a custom alert in Botify?"
type textarea "How do I set up a custom alert in Botify?"
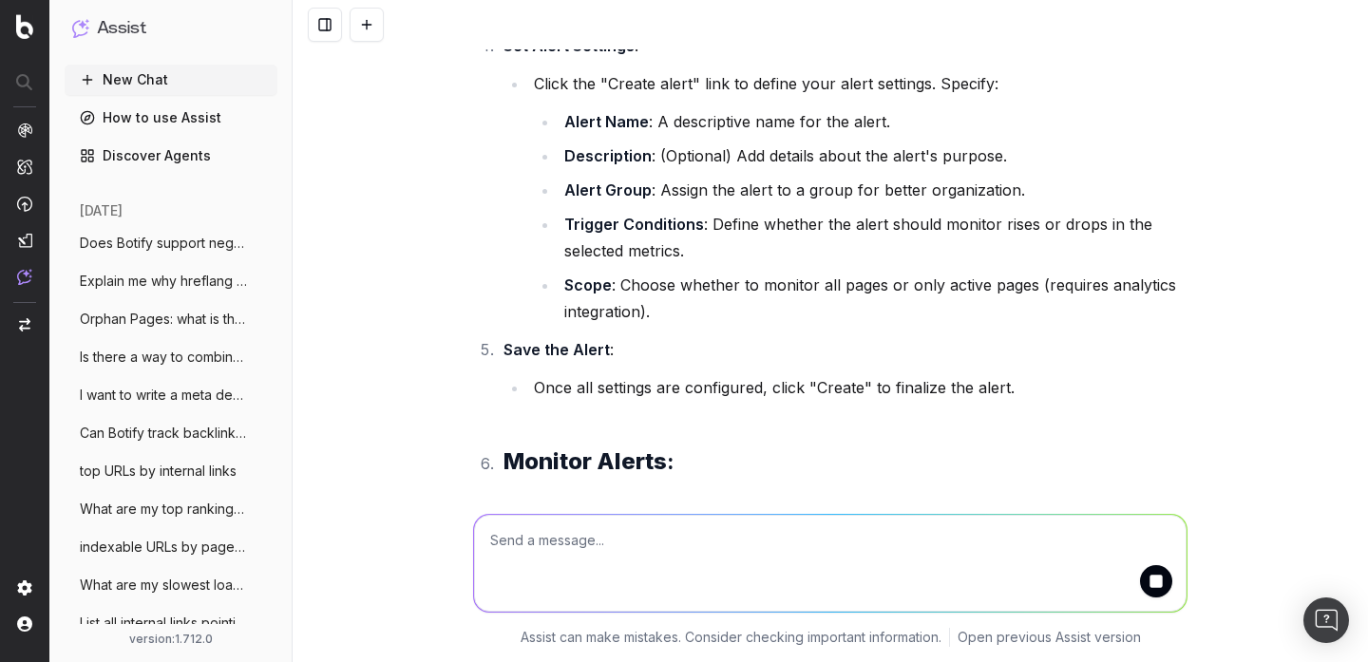
scroll to position [428, 0]
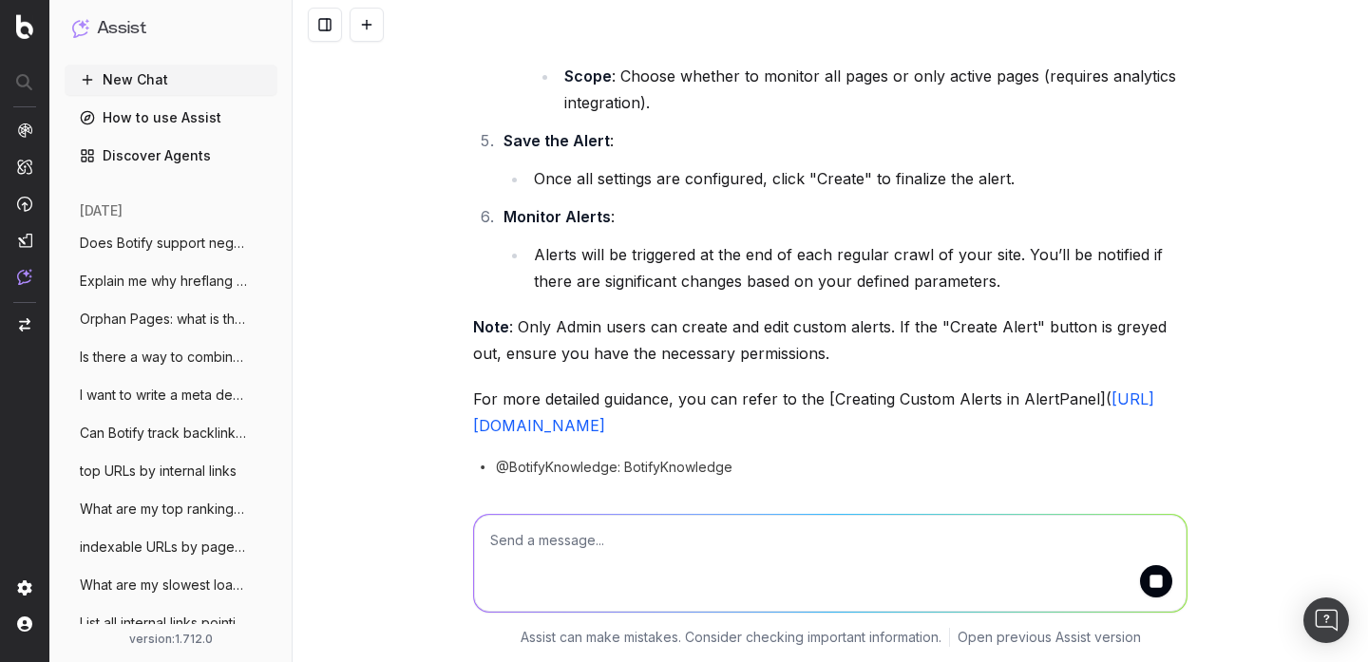
scroll to position [637, 0]
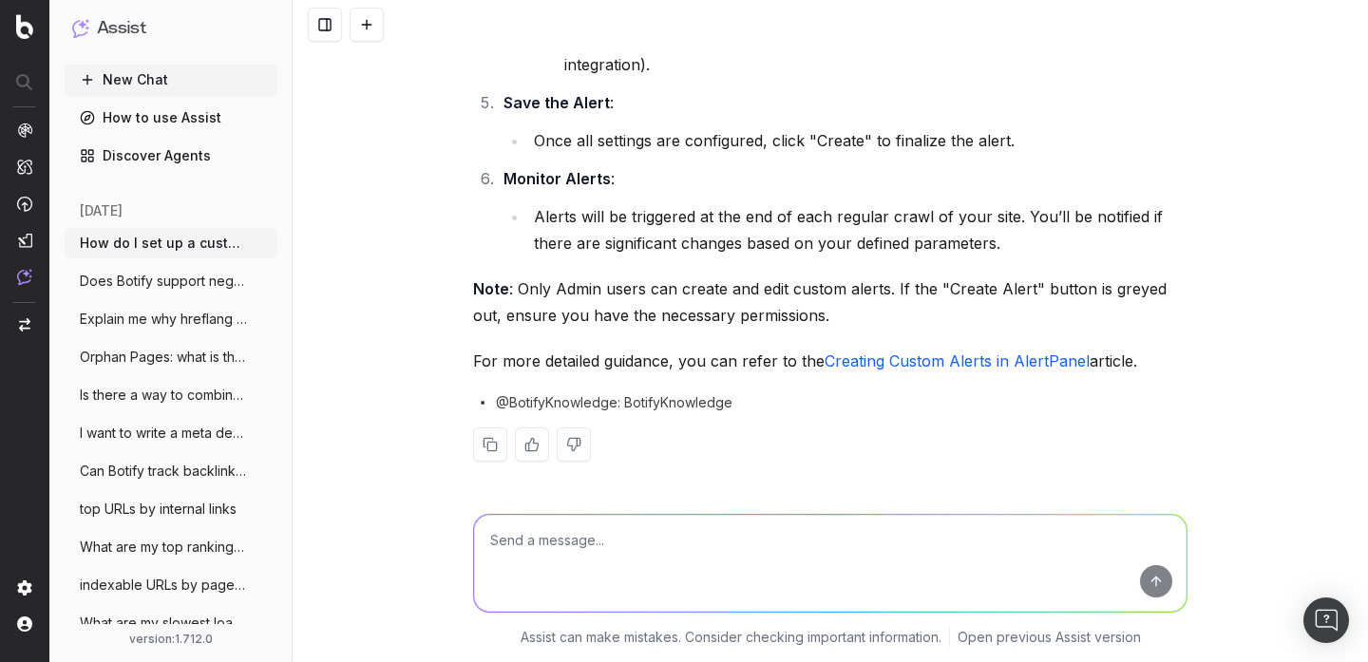
click at [874, 352] on link "Creating Custom Alerts in AlertPanel" at bounding box center [957, 361] width 265 height 19
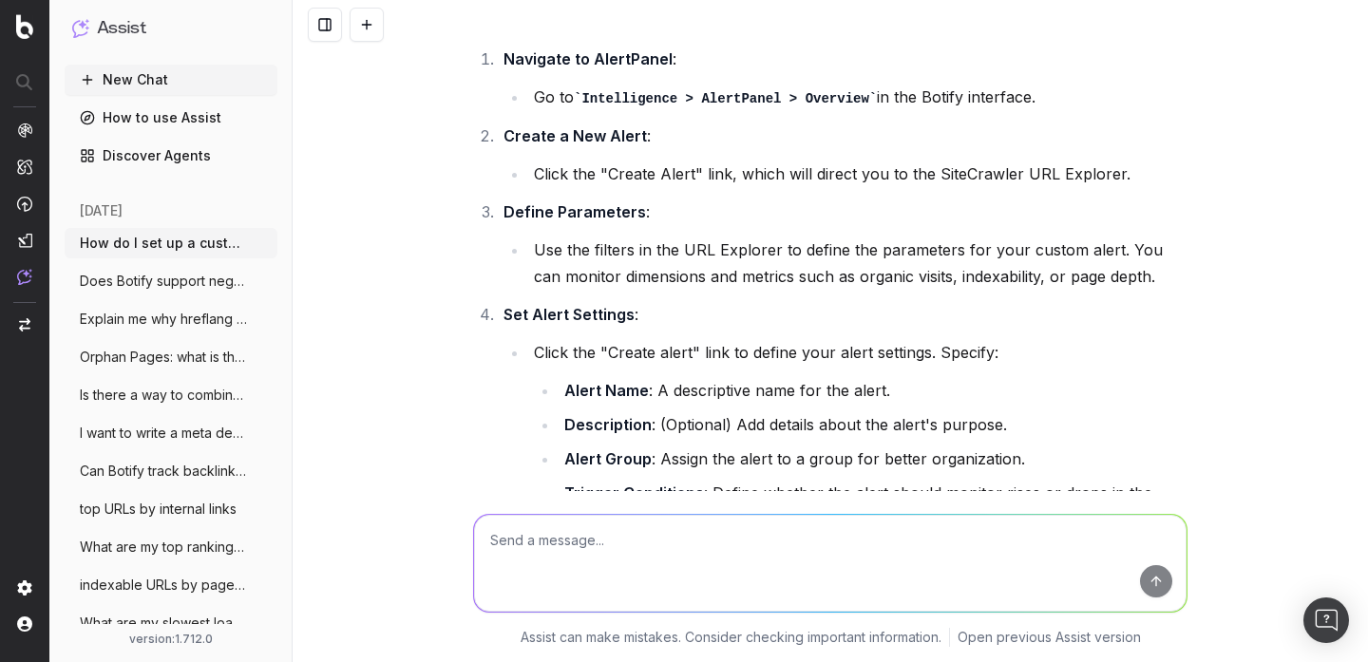
scroll to position [0, 0]
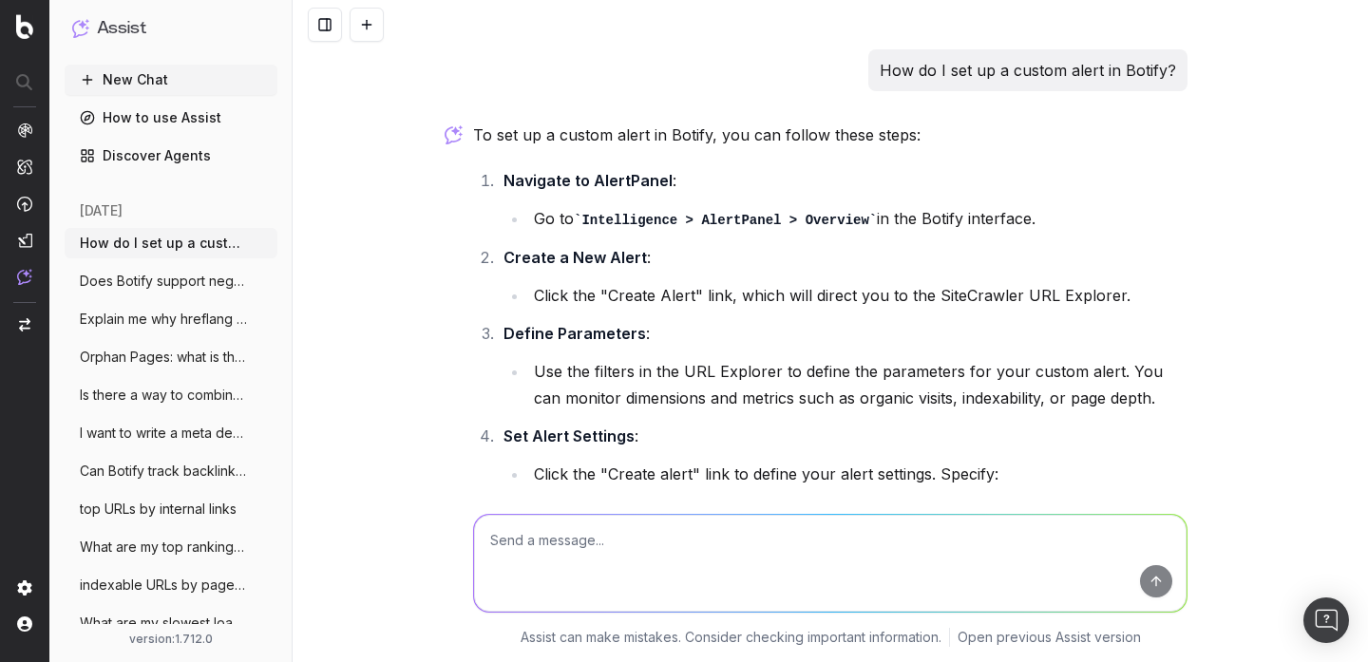
click at [371, 13] on button at bounding box center [367, 25] width 34 height 34
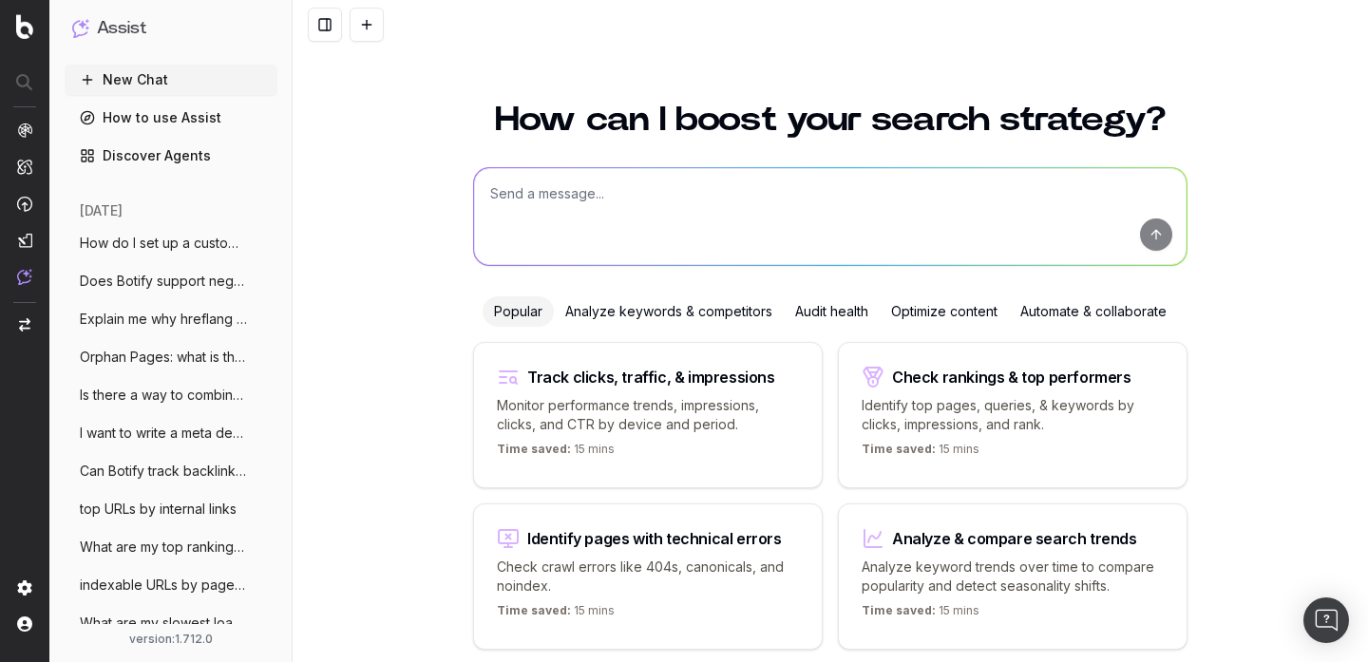
click at [549, 227] on textarea at bounding box center [830, 216] width 713 height 97
paste textarea "How can I export my data from Botify?"
type textarea "How can I export my data from Botify?"
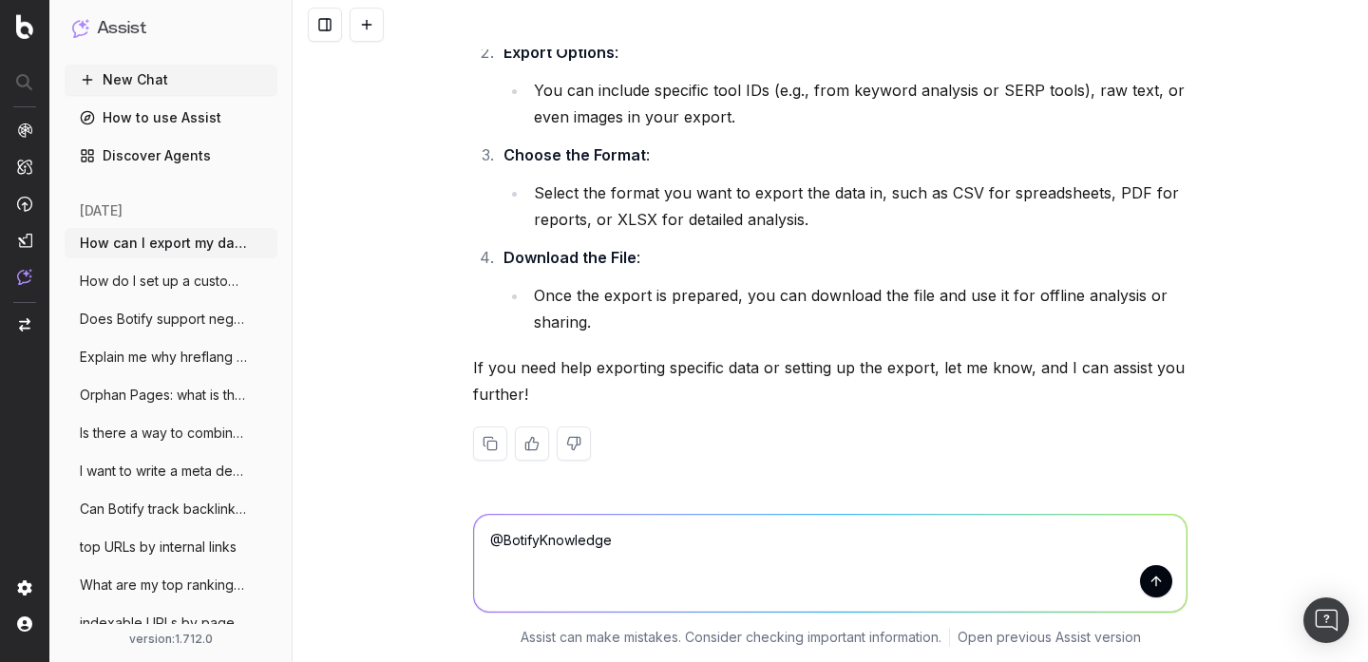
scroll to position [257, 0]
paste textarea "How can I export my data from Botify?"
type textarea "@BotifyKnowledge How can I export my data from Botify?"
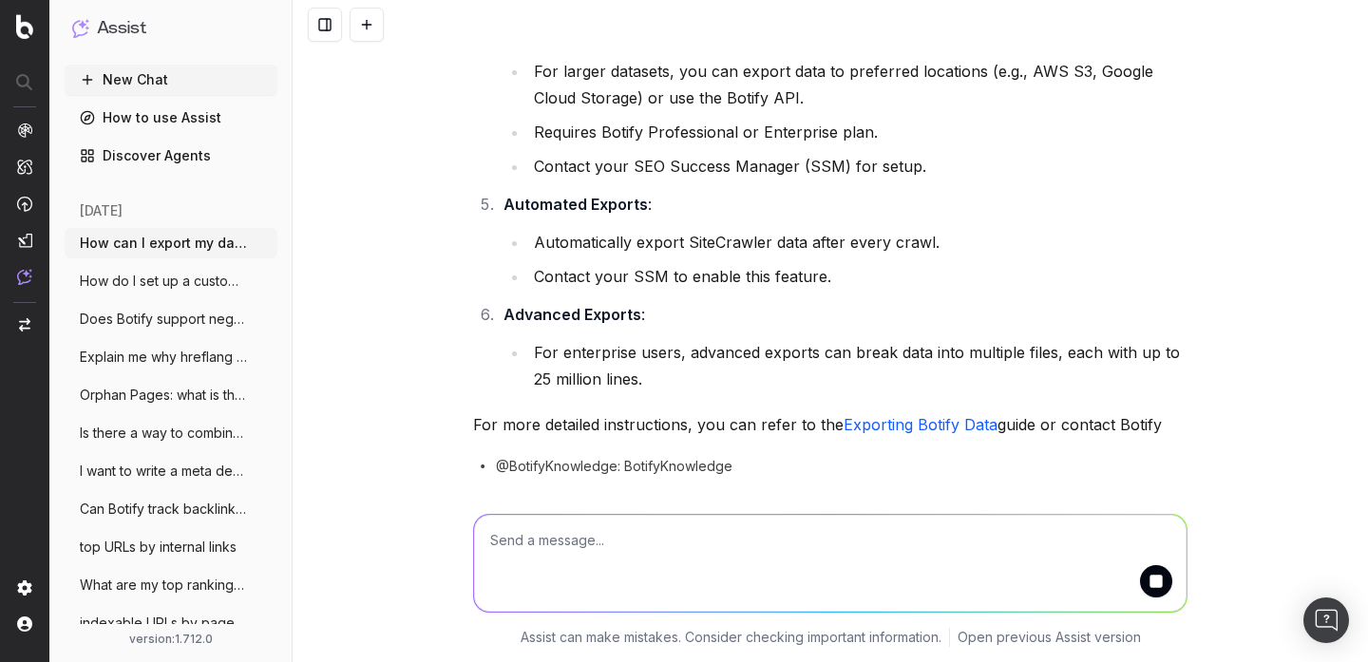
scroll to position [1614, 0]
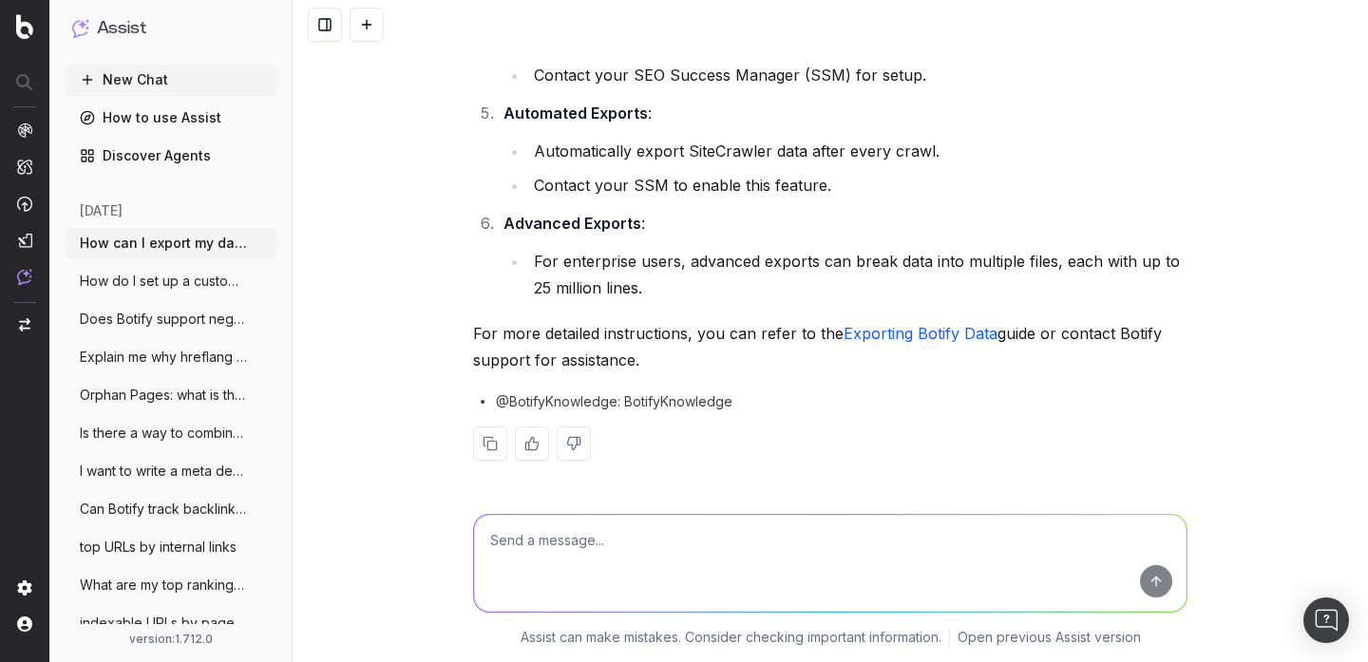
click at [943, 333] on link "Exporting Botify Data" at bounding box center [921, 333] width 154 height 19
click at [373, 16] on button at bounding box center [367, 25] width 34 height 34
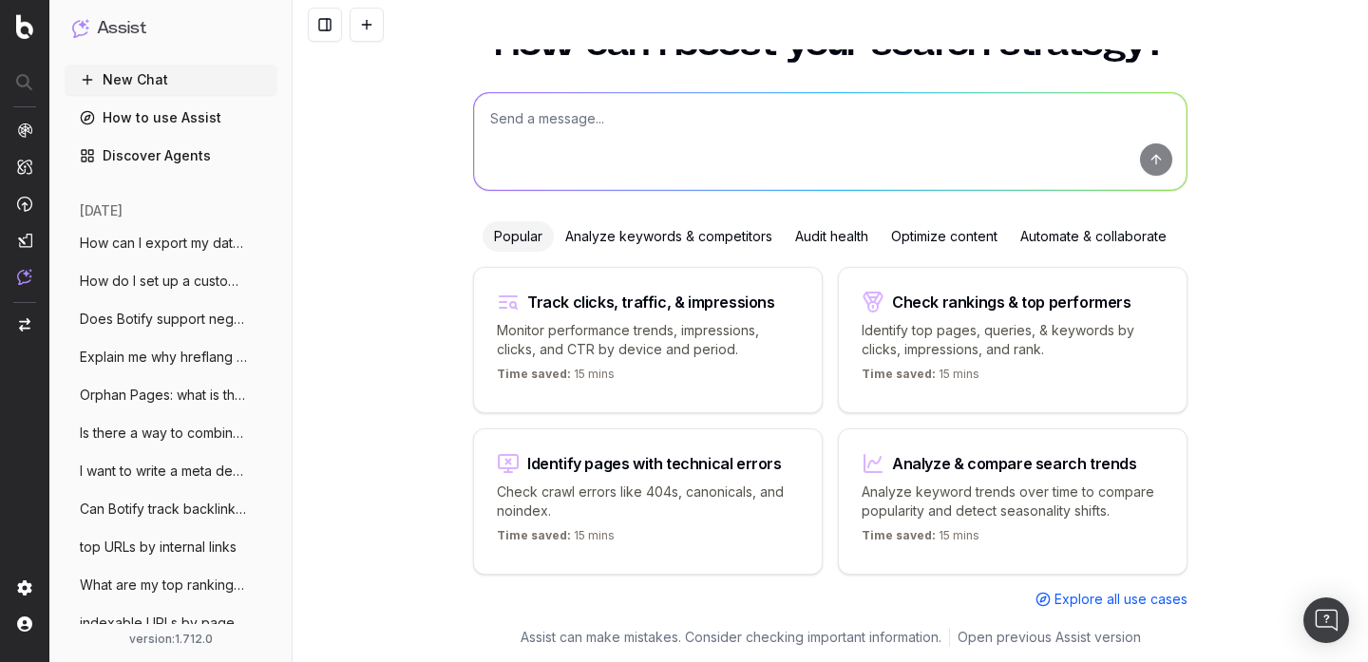
scroll to position [75, 0]
click at [632, 141] on textarea at bounding box center [830, 141] width 713 height 97
paste textarea "What can I do with SmartIndex in Botify?"
type textarea "What can I do with SmartIndex in Botify?"
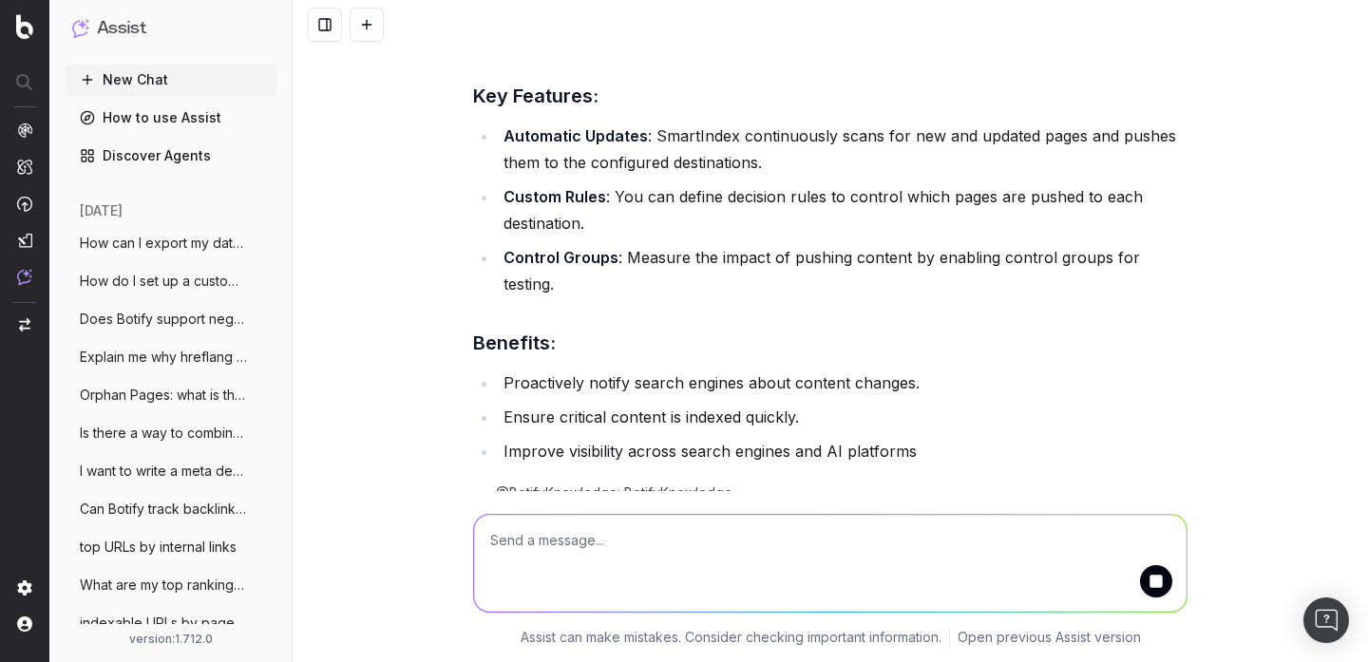
scroll to position [630, 0]
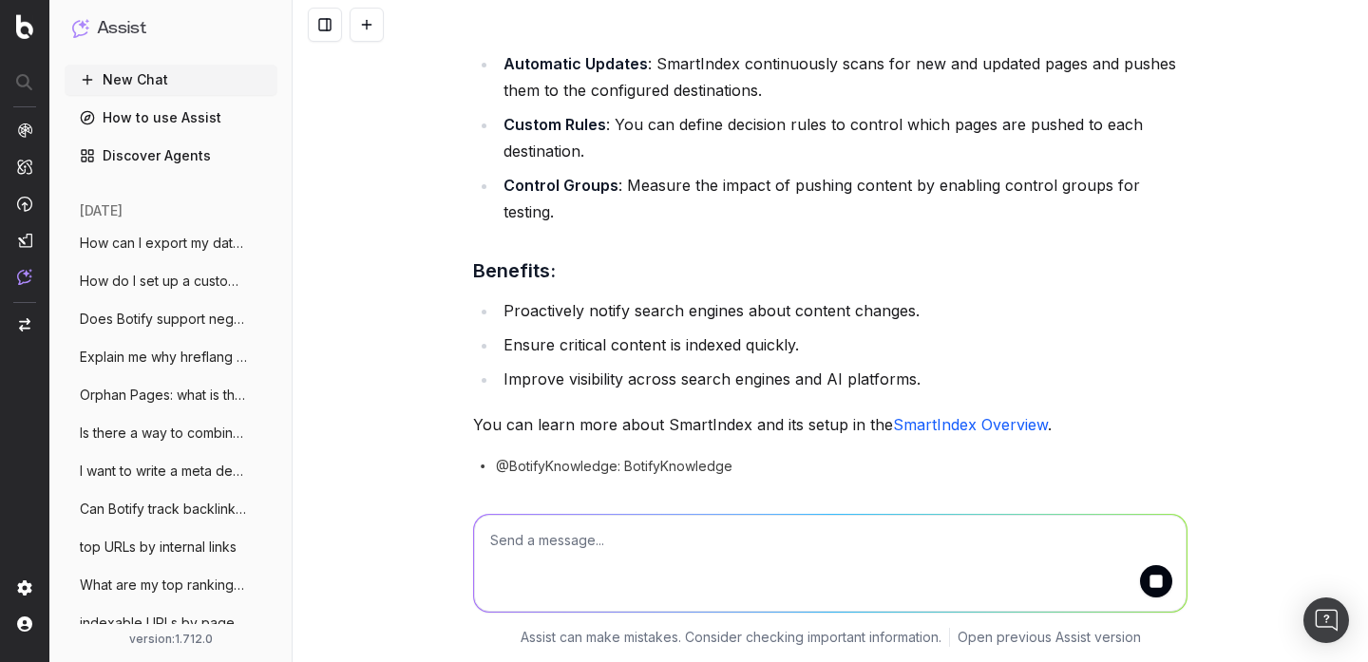
scroll to position [694, 0]
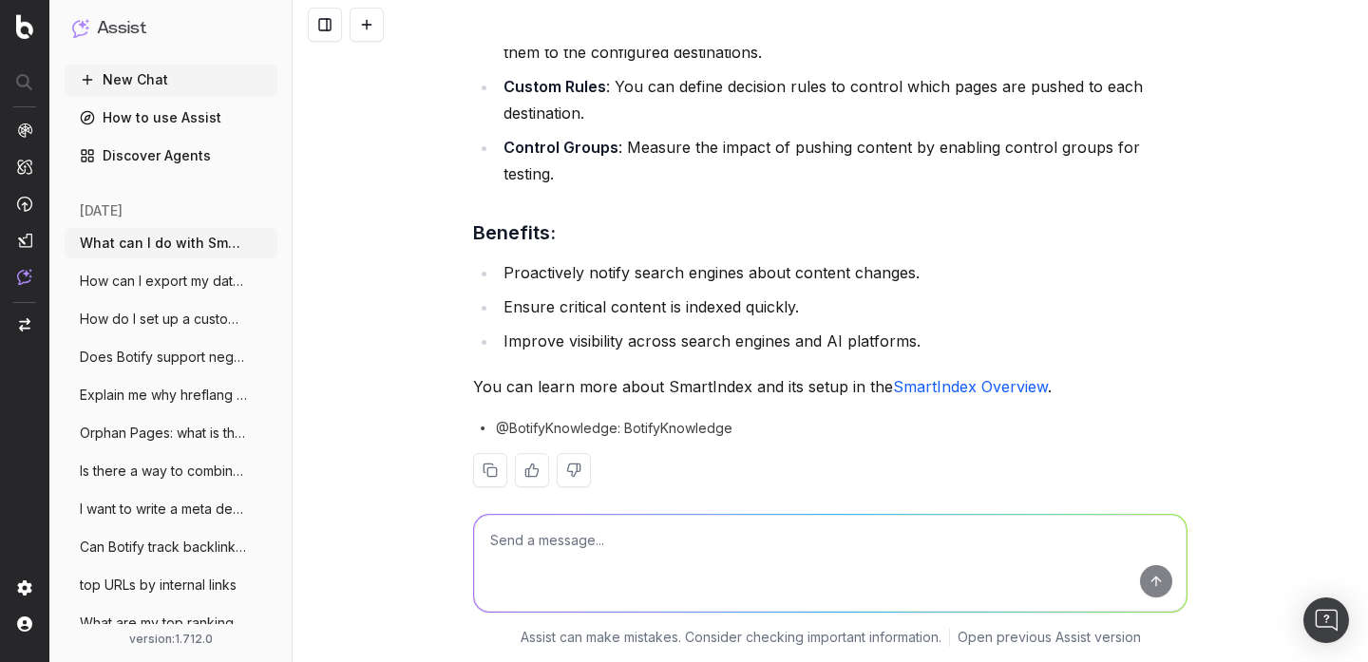
click at [898, 377] on link "SmartIndex Overview" at bounding box center [970, 386] width 155 height 19
click at [376, 29] on button at bounding box center [367, 25] width 34 height 34
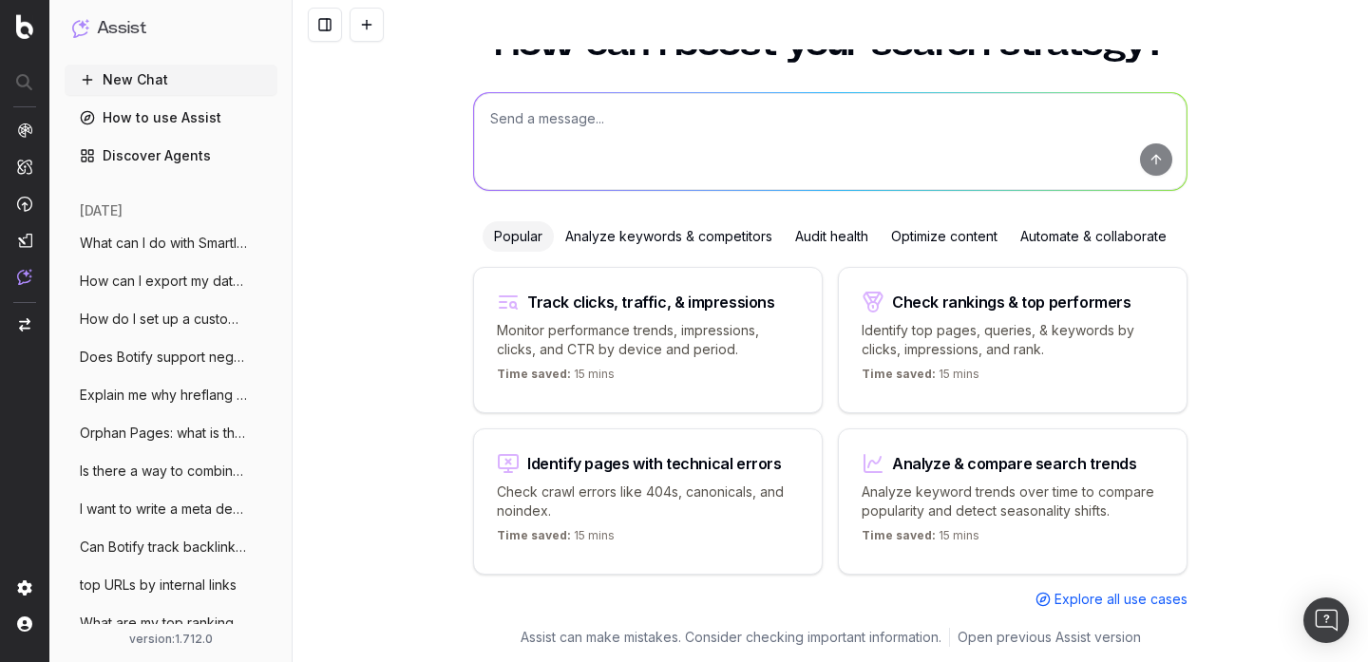
scroll to position [75, 0]
click at [568, 136] on textarea at bounding box center [830, 141] width 713 height 97
paste textarea "is the search volume column the average daily search volume?"
type textarea "is the search volume column the average daily search volume?"
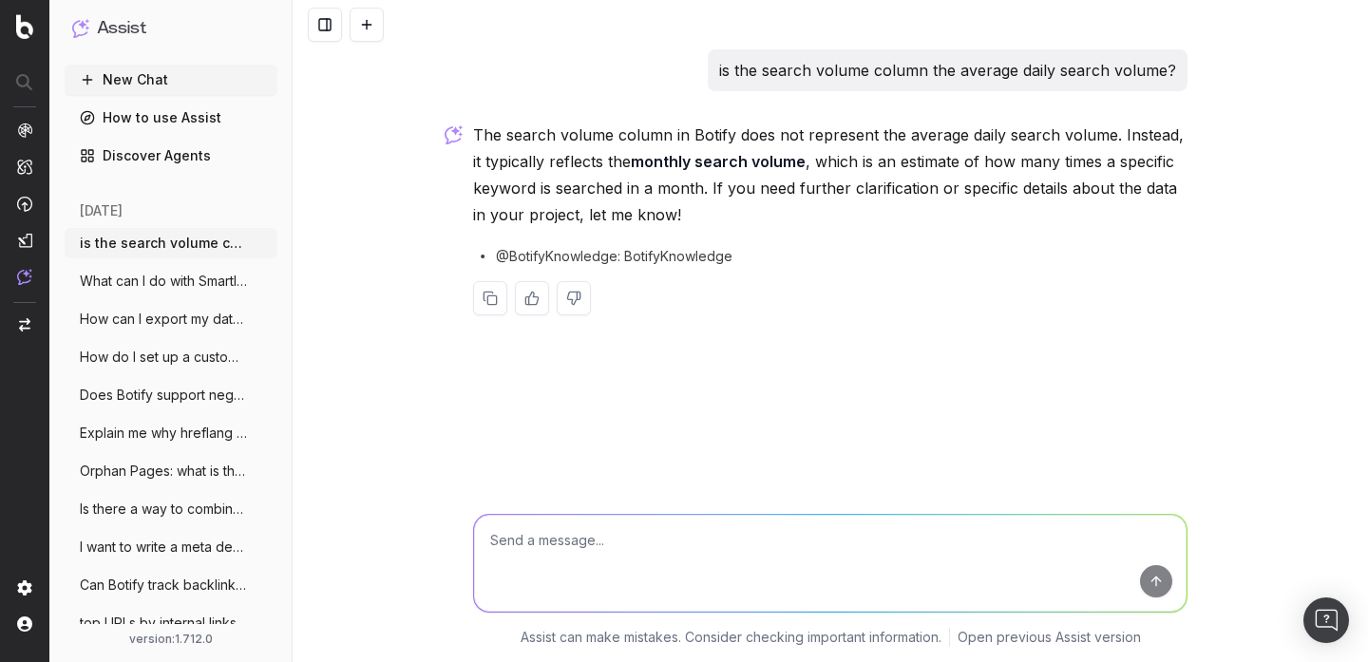
click at [687, 541] on textarea at bounding box center [830, 563] width 713 height 97
type textarea "any doc ?"
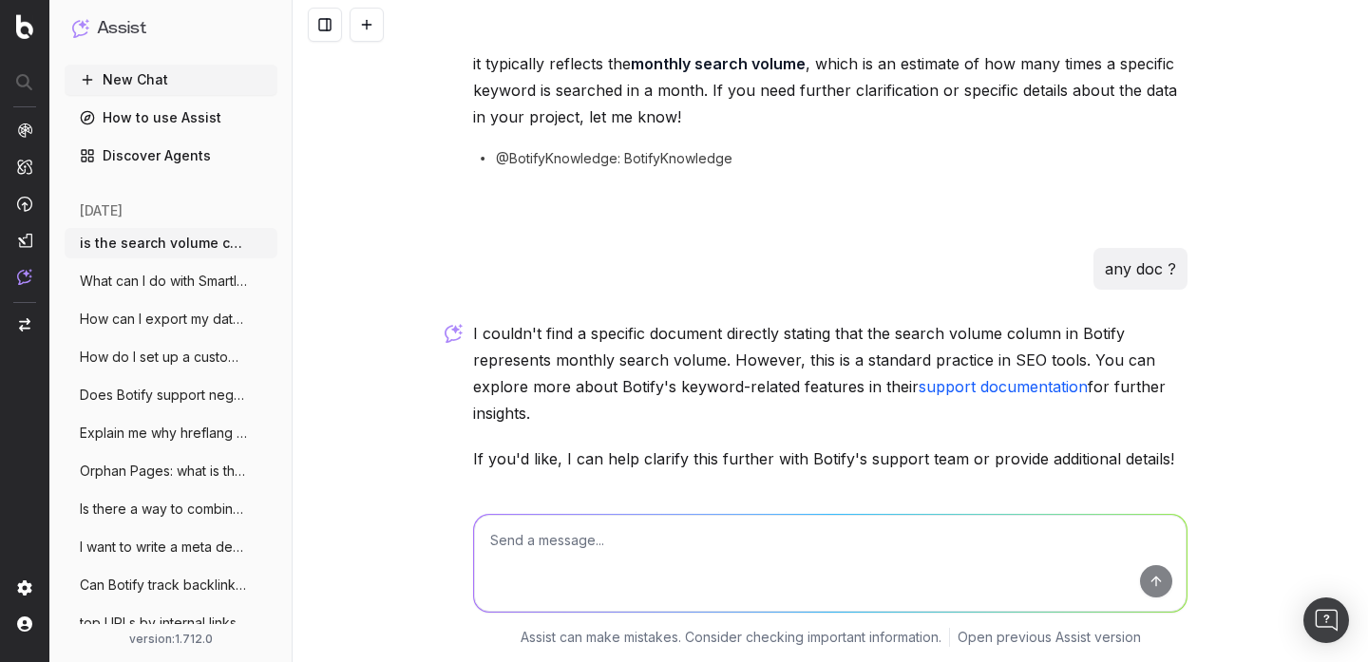
scroll to position [162, 0]
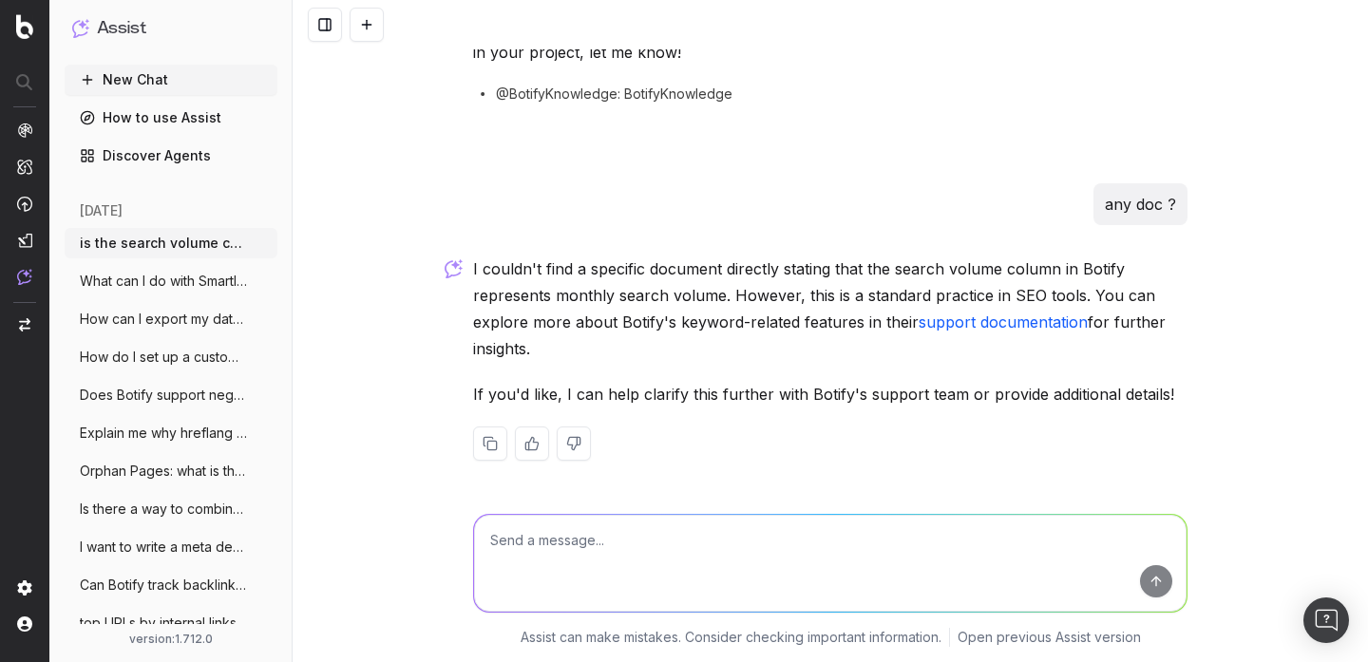
click at [960, 330] on link "support documentation" at bounding box center [1003, 322] width 169 height 19
click at [367, 34] on button at bounding box center [367, 25] width 34 height 34
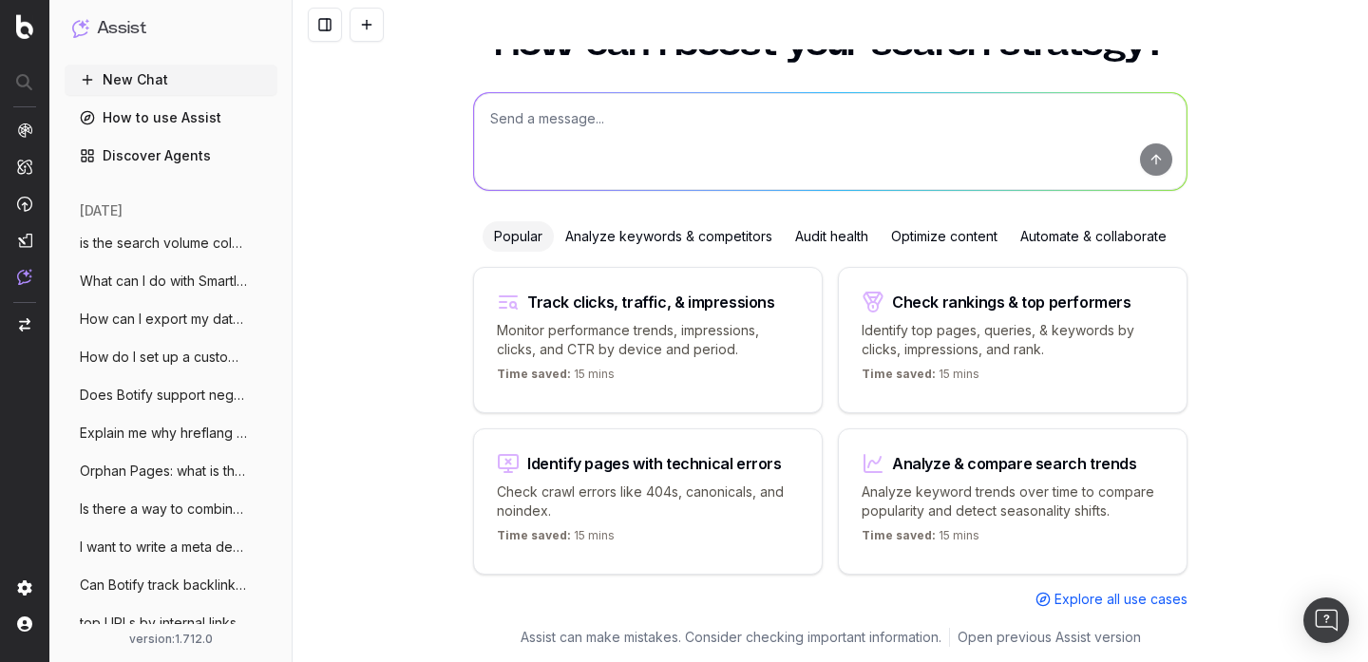
click at [601, 141] on textarea at bounding box center [830, 141] width 713 height 97
paste textarea "What is Botify Assist?"
type textarea "What is Botify Assist?"
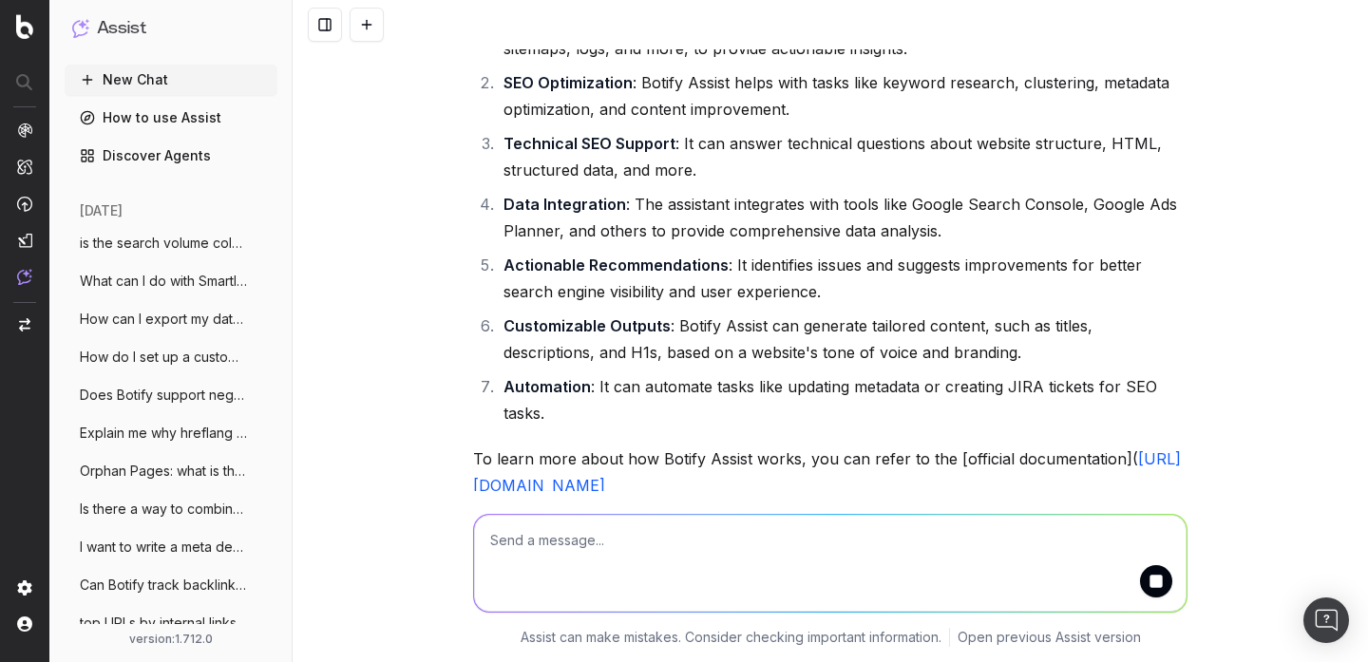
scroll to position [356, 0]
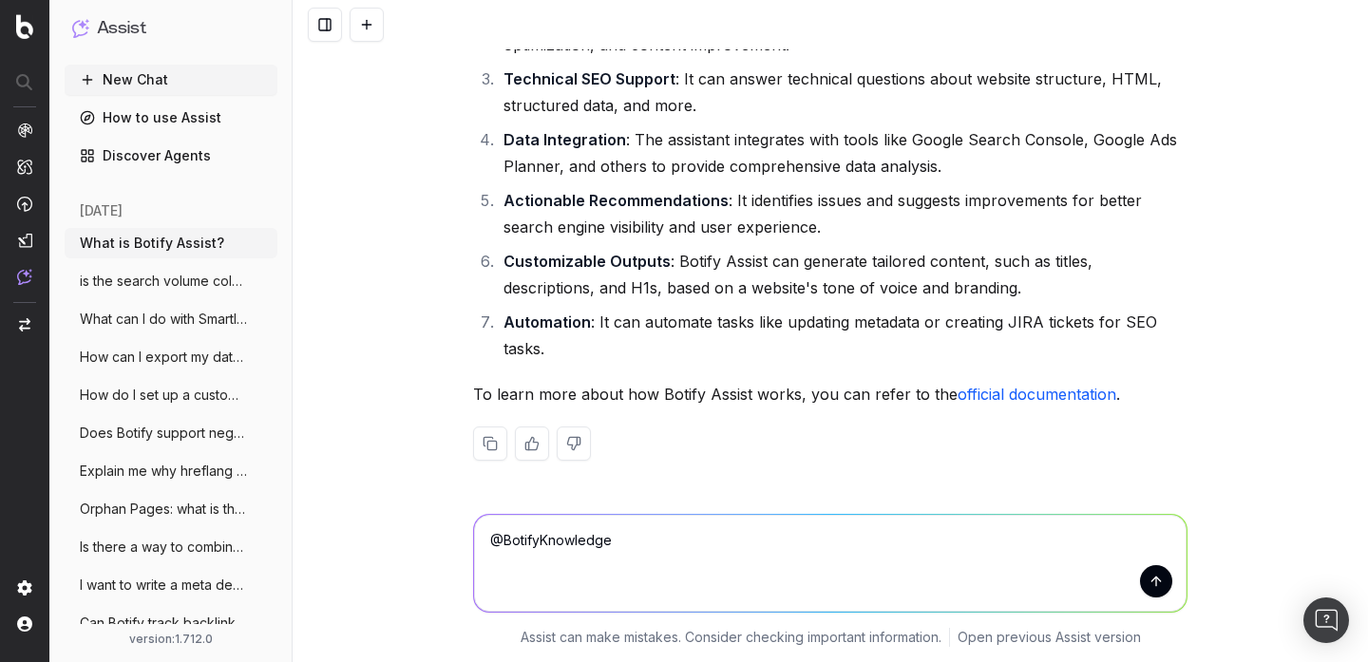
scroll to position [356, 0]
type textarea "@BotifyKnowledge What is Botify Assist?"
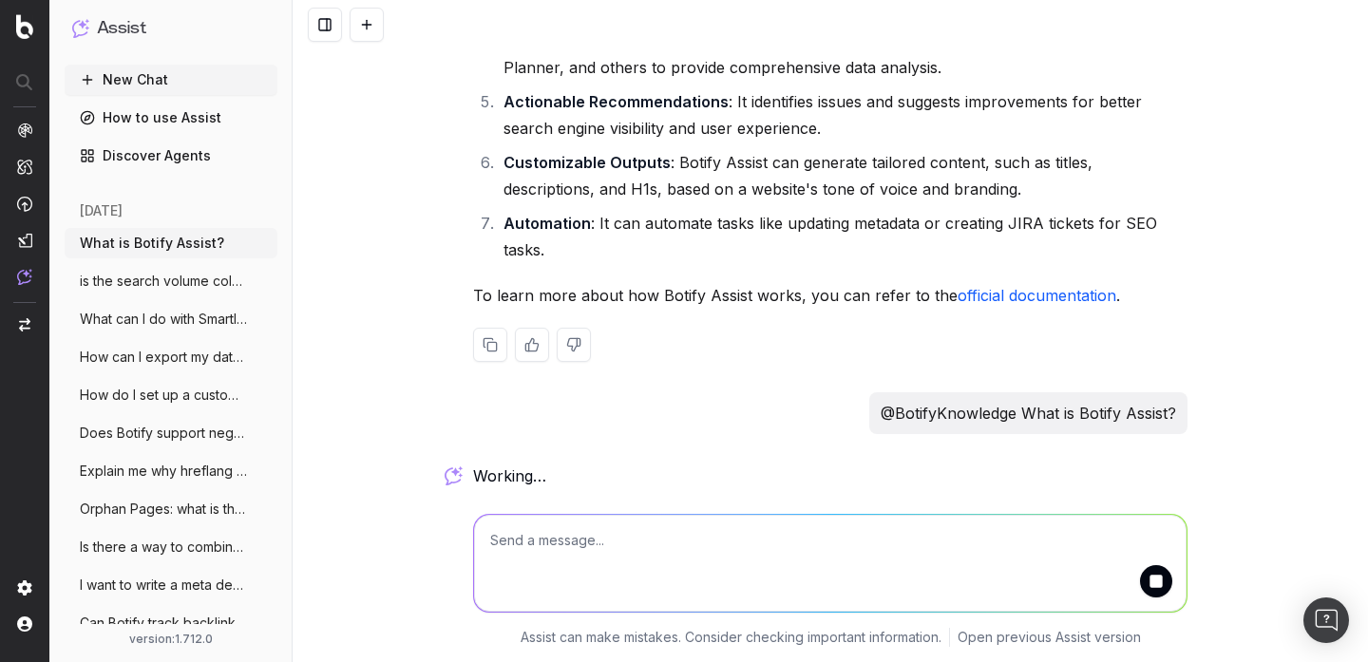
click at [999, 297] on link "official documentation" at bounding box center [1037, 295] width 159 height 19
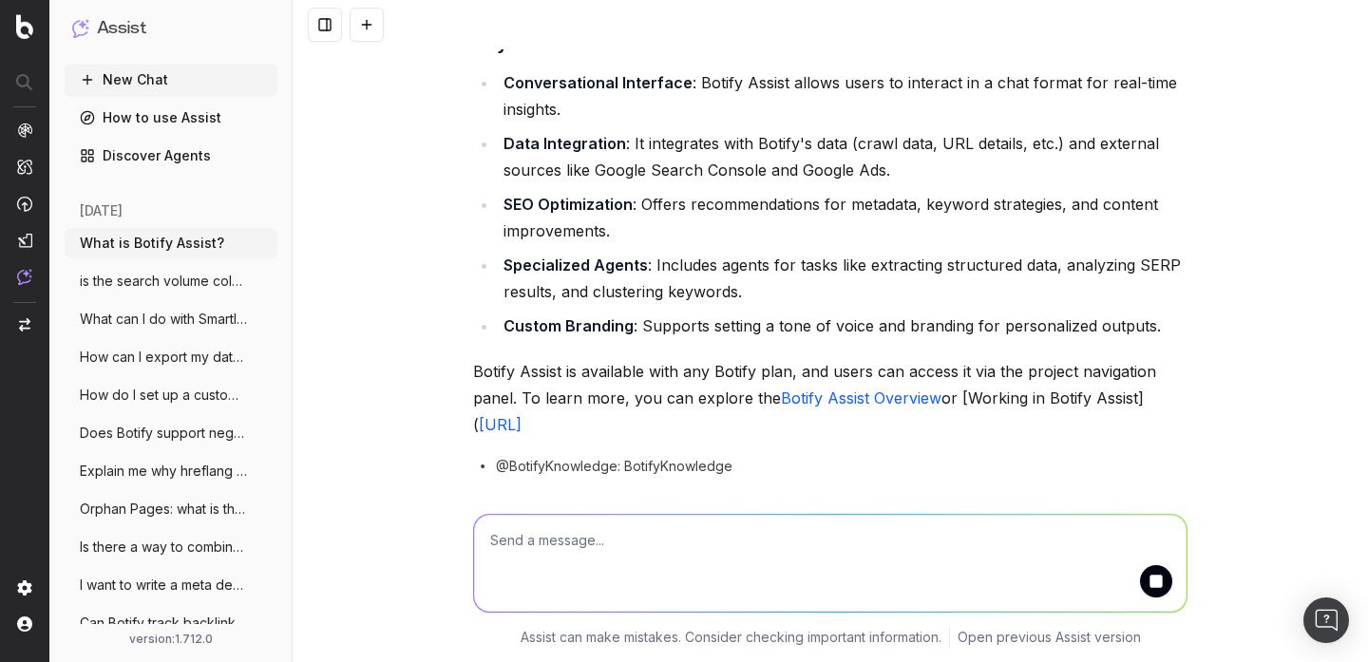
scroll to position [1067, 0]
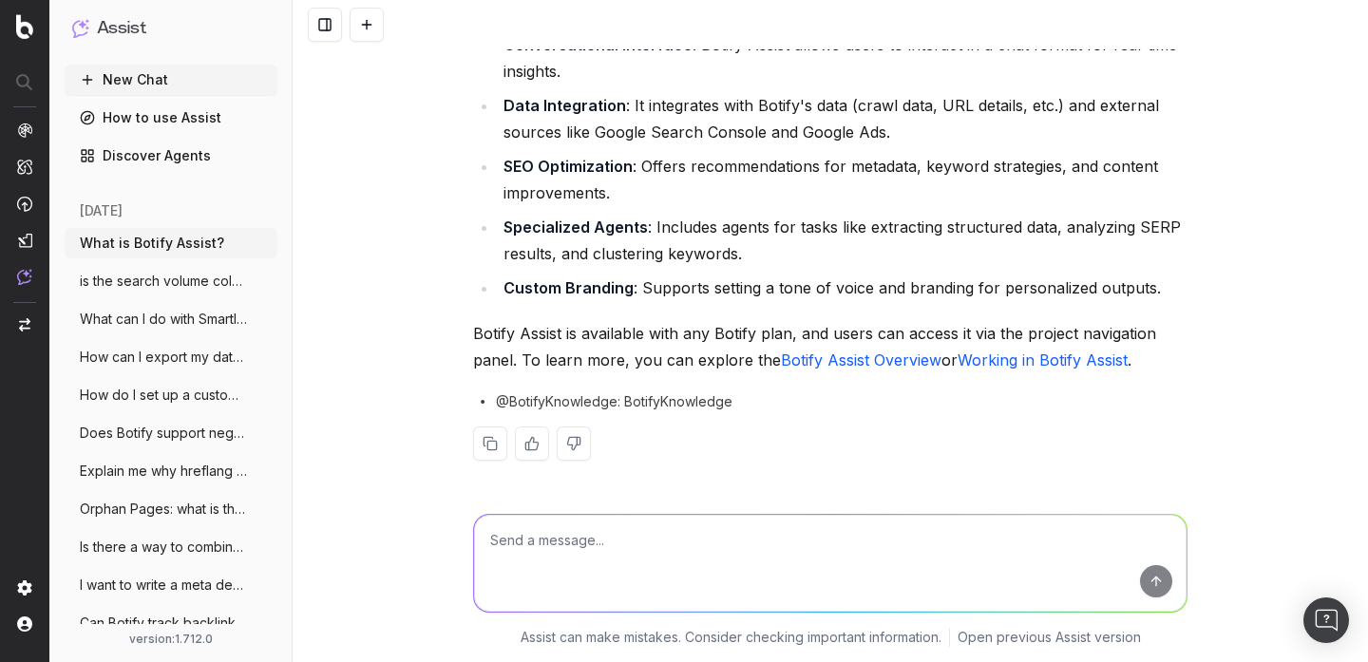
click at [825, 363] on link "Botify Assist Overview" at bounding box center [861, 360] width 161 height 19
click at [1025, 366] on link "Working in Botify Assist" at bounding box center [1043, 360] width 170 height 19
click at [536, 530] on textarea at bounding box center [830, 563] width 713 height 97
click at [361, 26] on button at bounding box center [367, 25] width 34 height 34
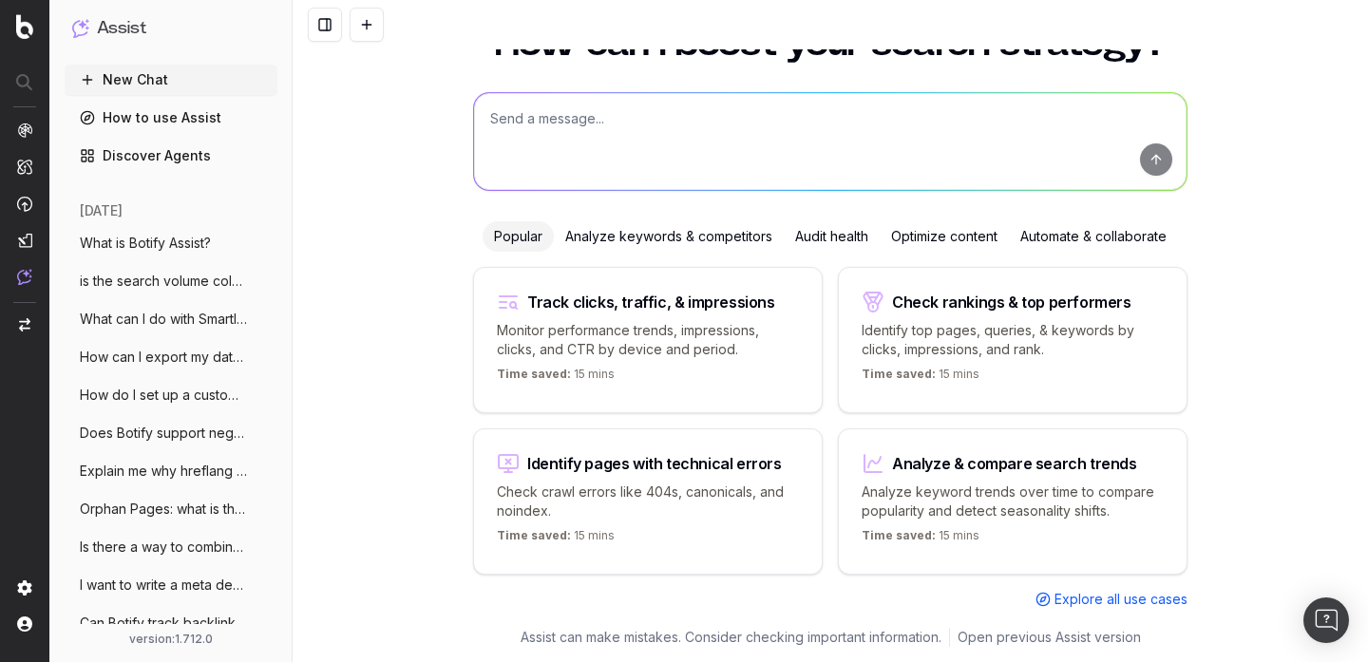
scroll to position [75, 0]
click at [556, 161] on textarea at bounding box center [830, 141] width 713 height 97
paste textarea "What is the definition of CTR"
type textarea "What is the definition of CTR"
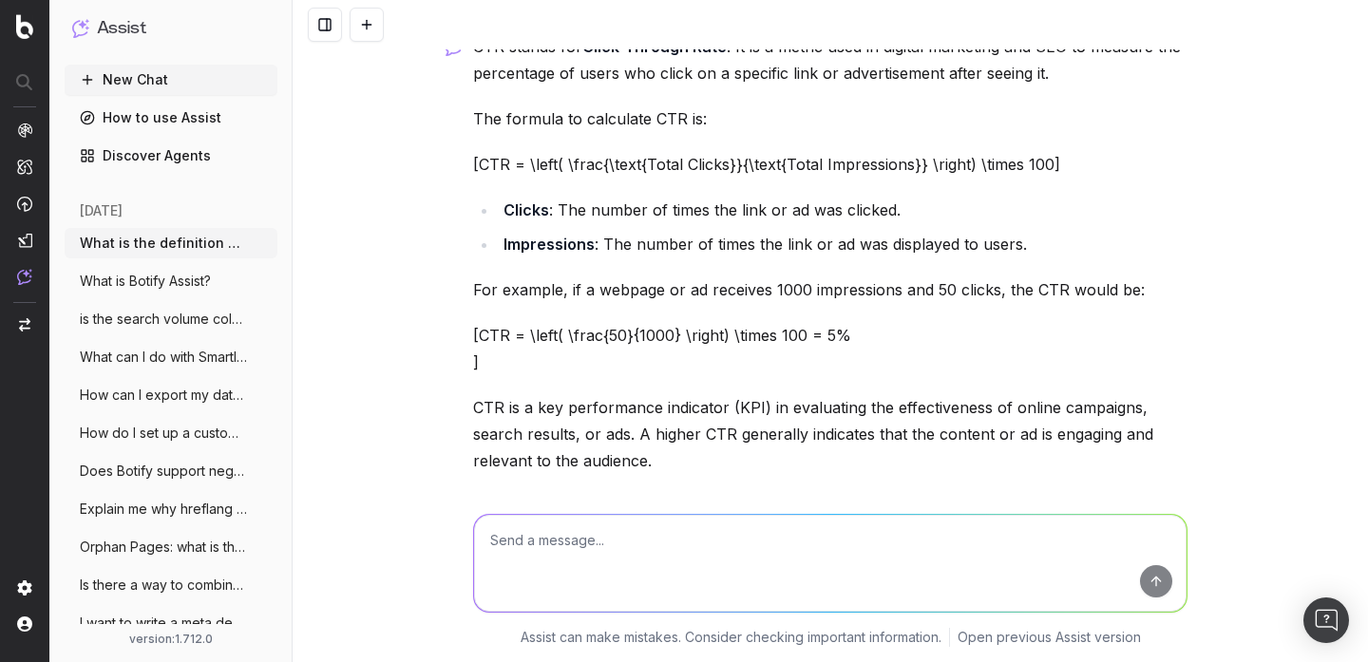
scroll to position [235, 0]
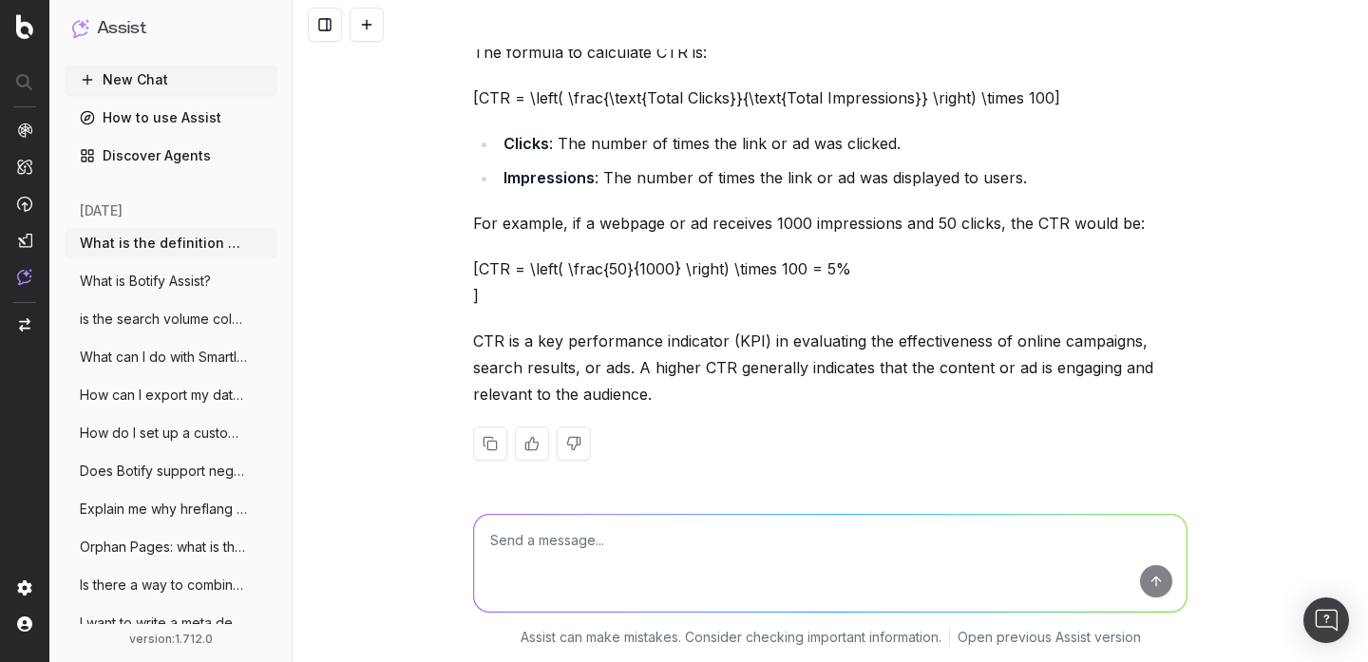
click at [512, 538] on textarea at bounding box center [830, 563] width 713 height 97
type textarea "@BotifyKnowledge What is the definition of CTR"
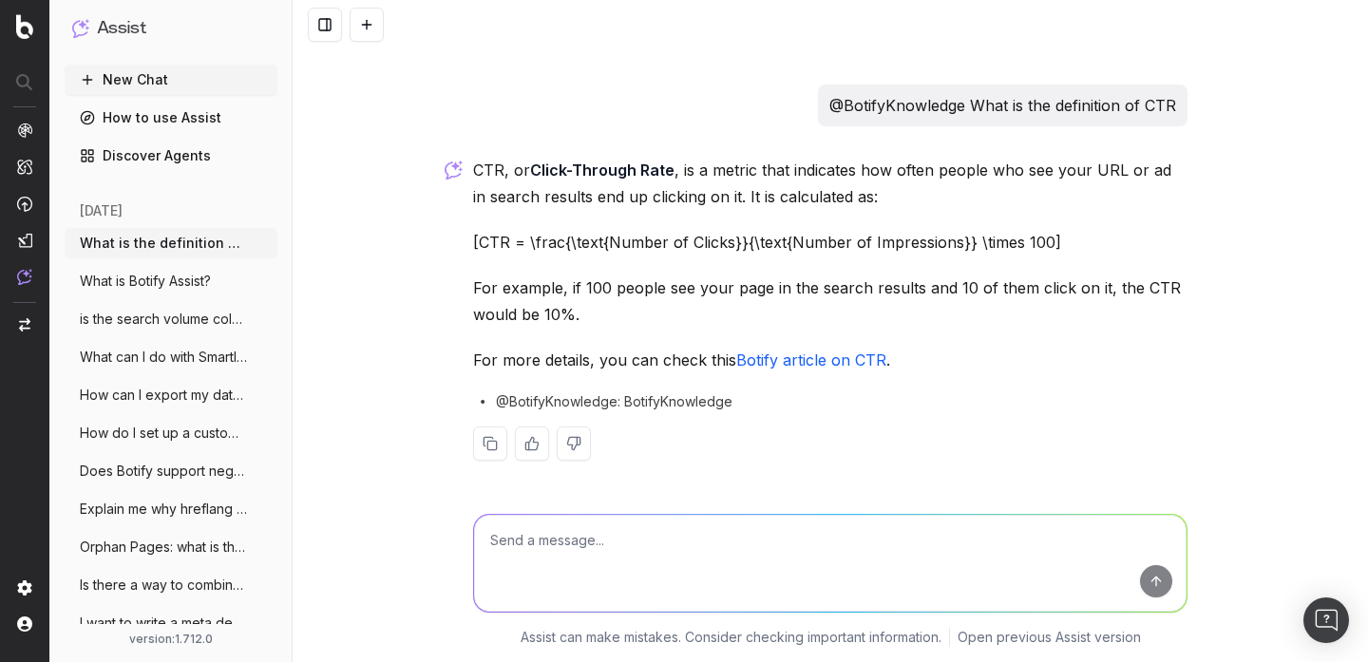
scroll to position [607, 0]
click at [777, 370] on link "Botify article on CTR" at bounding box center [811, 360] width 150 height 19
click at [372, 20] on button at bounding box center [367, 25] width 34 height 34
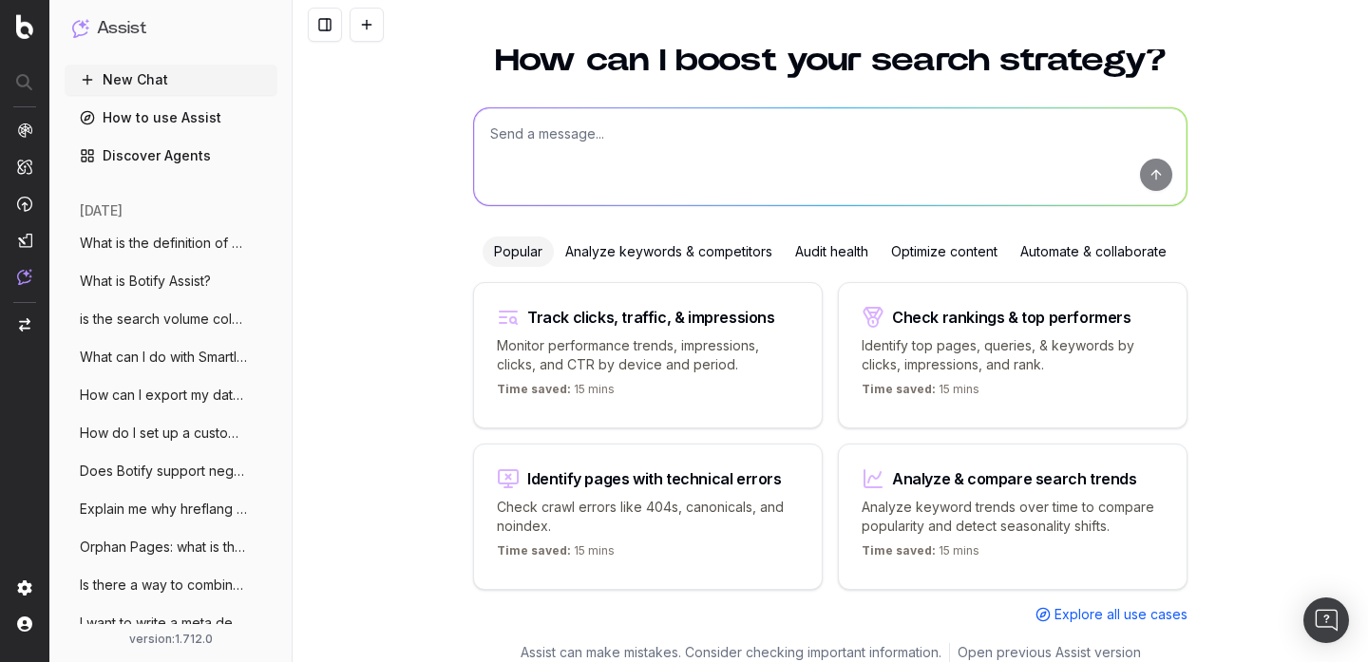
click at [521, 138] on textarea at bounding box center [830, 156] width 713 height 97
paste textarea "What is your purpose?"
type textarea "What is your purpose?"
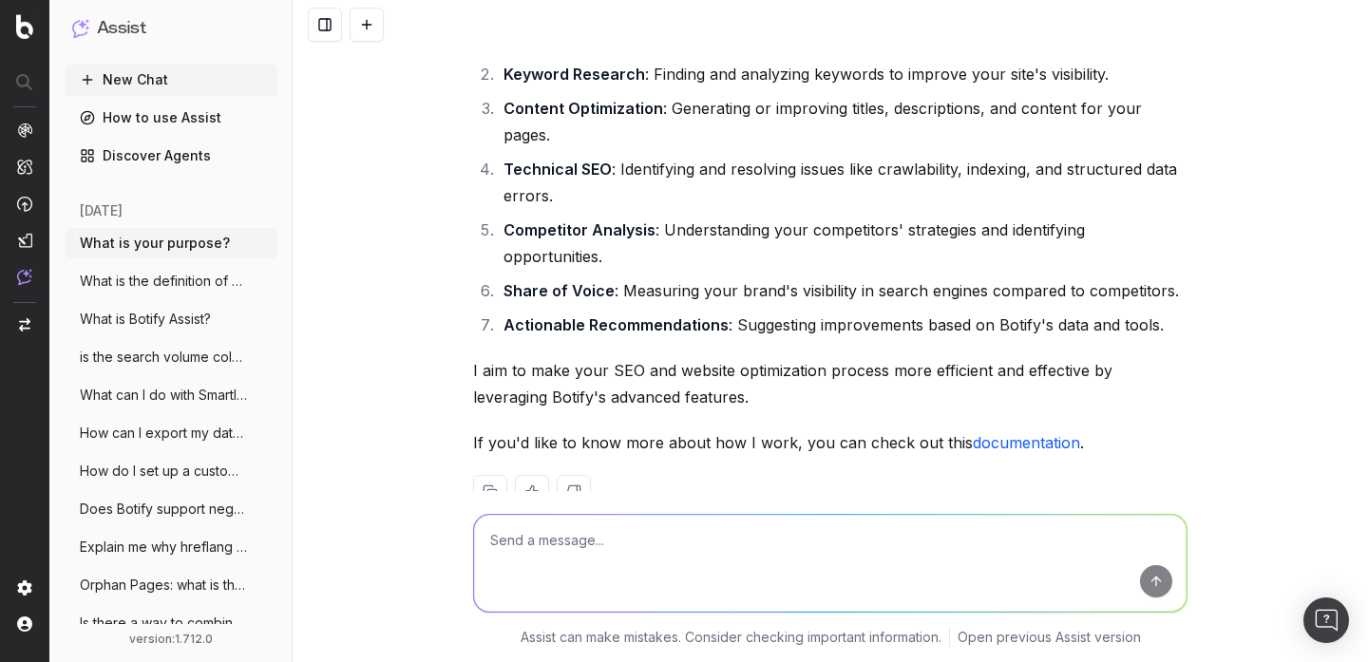
scroll to position [216, 0]
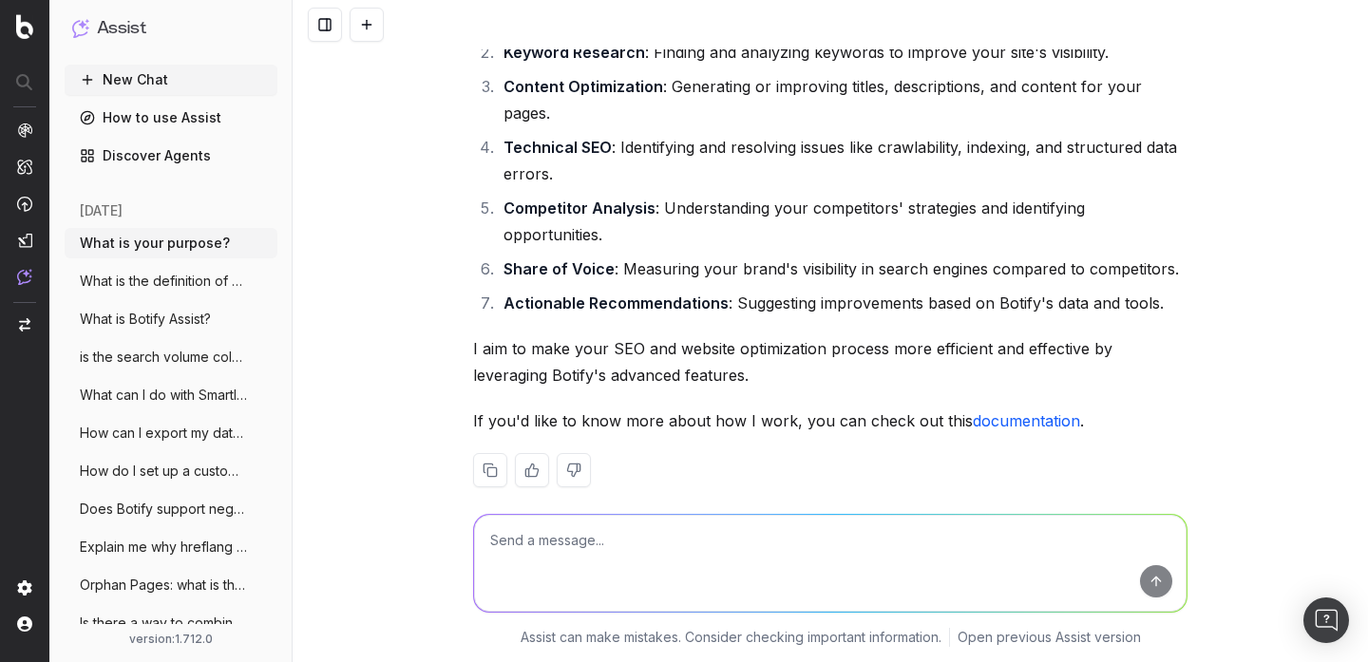
click at [600, 537] on textarea at bounding box center [830, 563] width 713 height 97
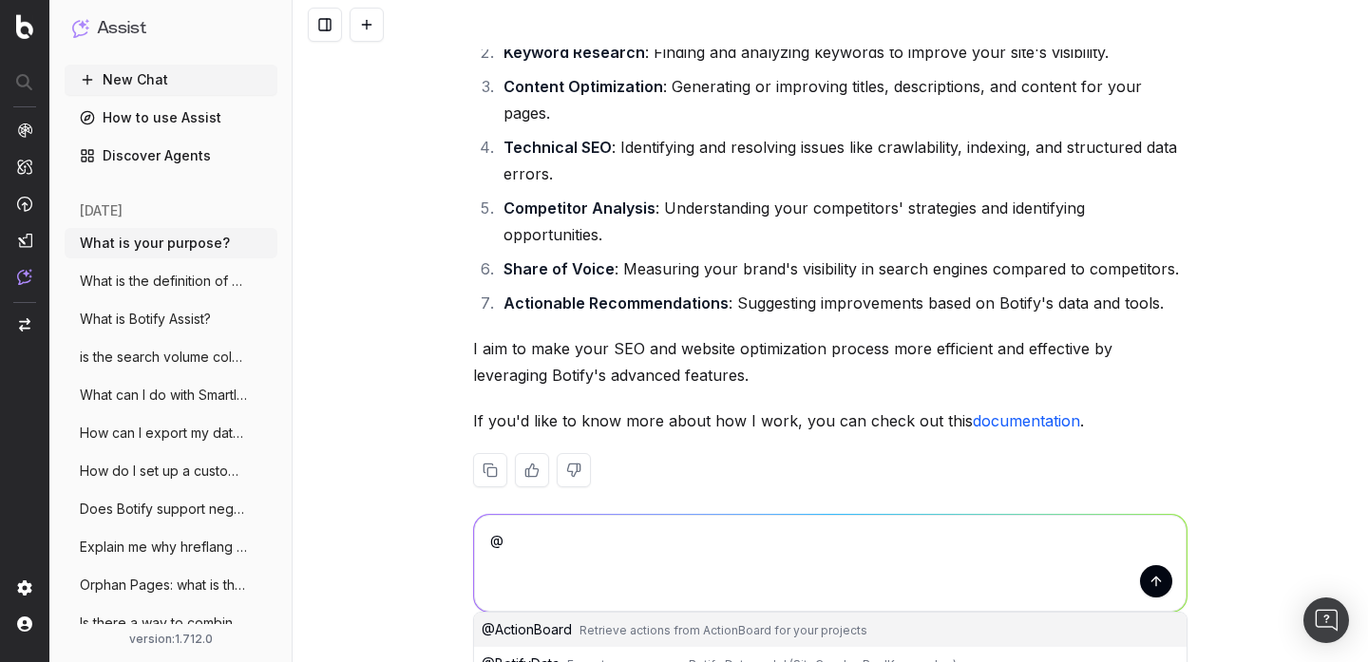
scroll to position [378, 0]
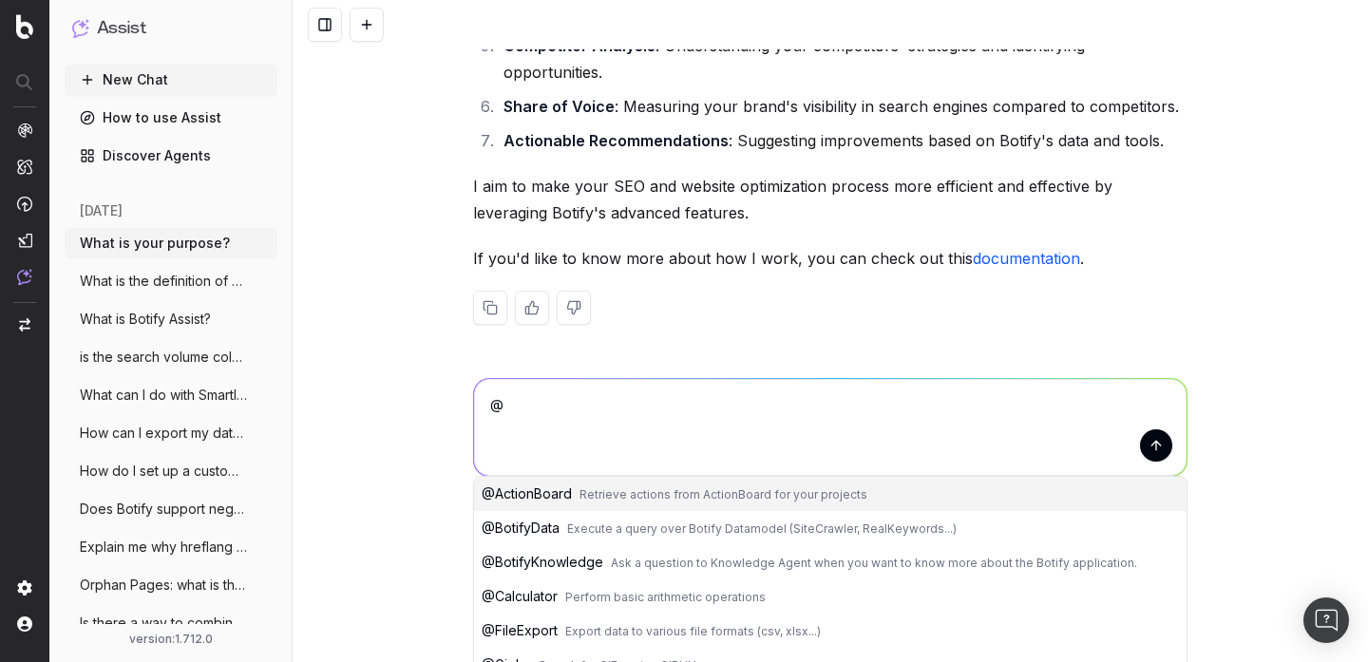
click at [602, 545] on button "@ BotifyKnowledge Ask a question to Knowledge Agent when you want to know more …" at bounding box center [830, 562] width 713 height 34
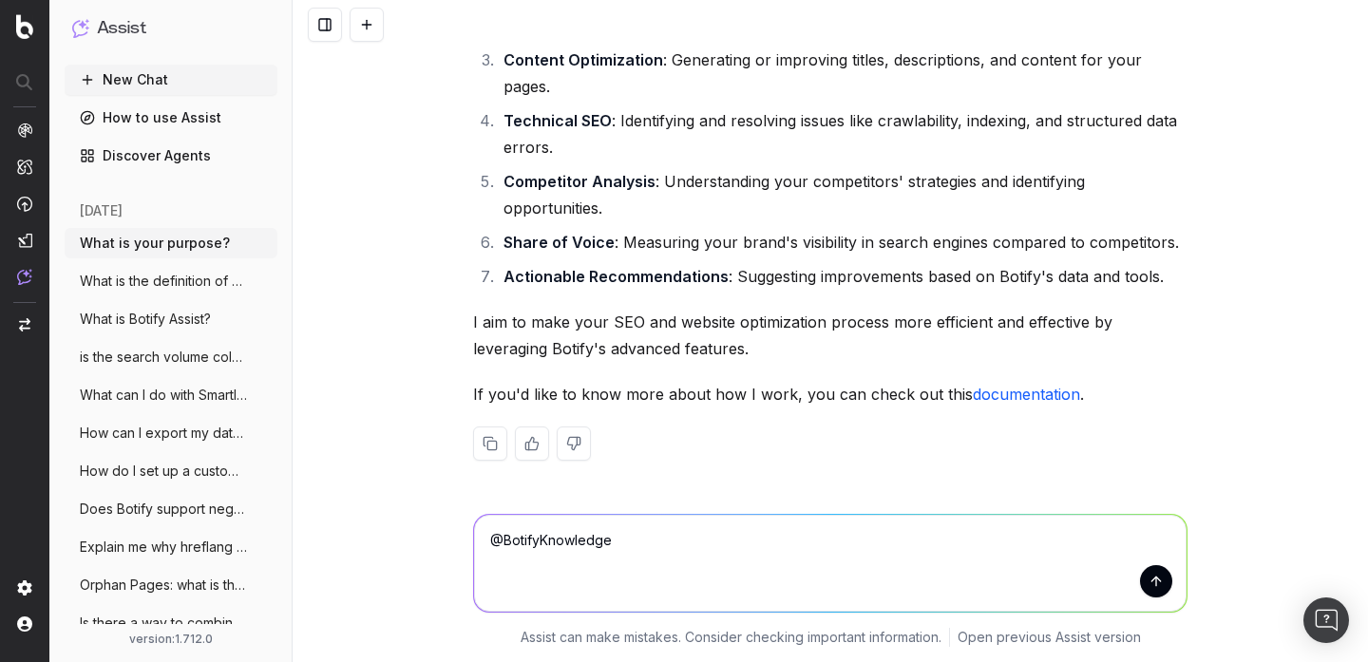
scroll to position [216, 0]
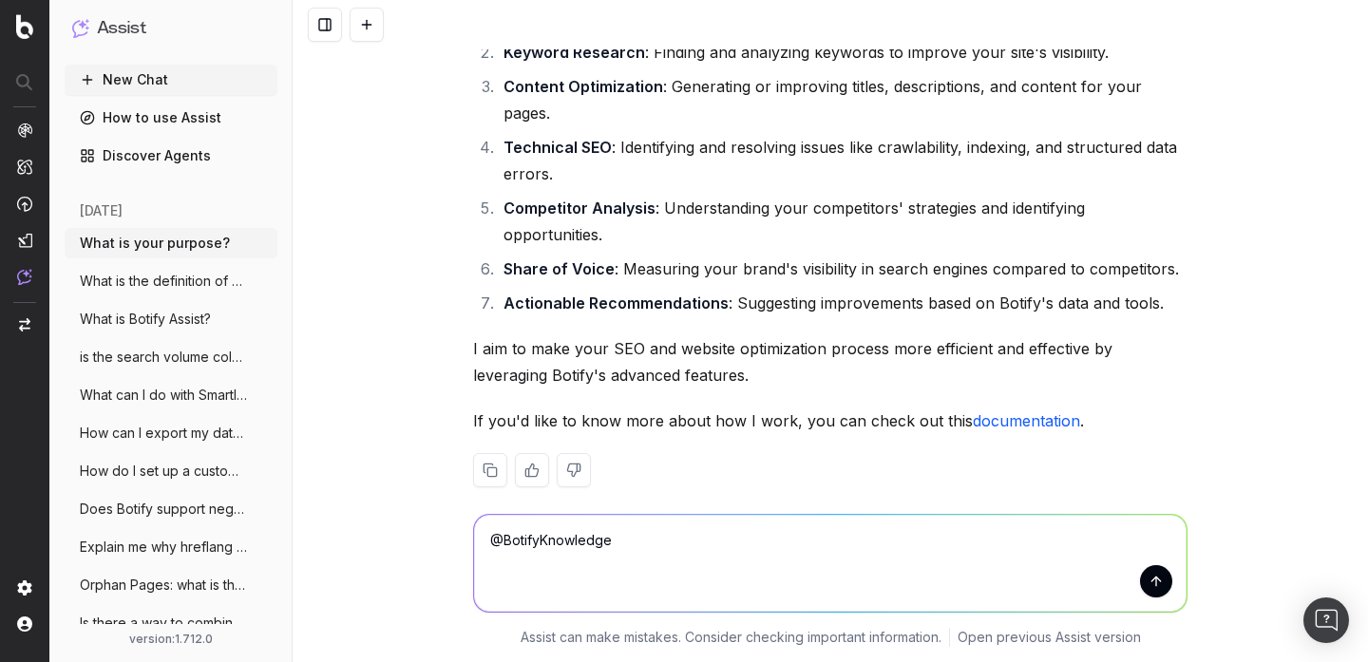
click at [661, 544] on textarea "@BotifyKnowledge" at bounding box center [830, 563] width 713 height 97
paste textarea "What is your purpose?"
type textarea "@BotifyKnowledge What is your purpose?"
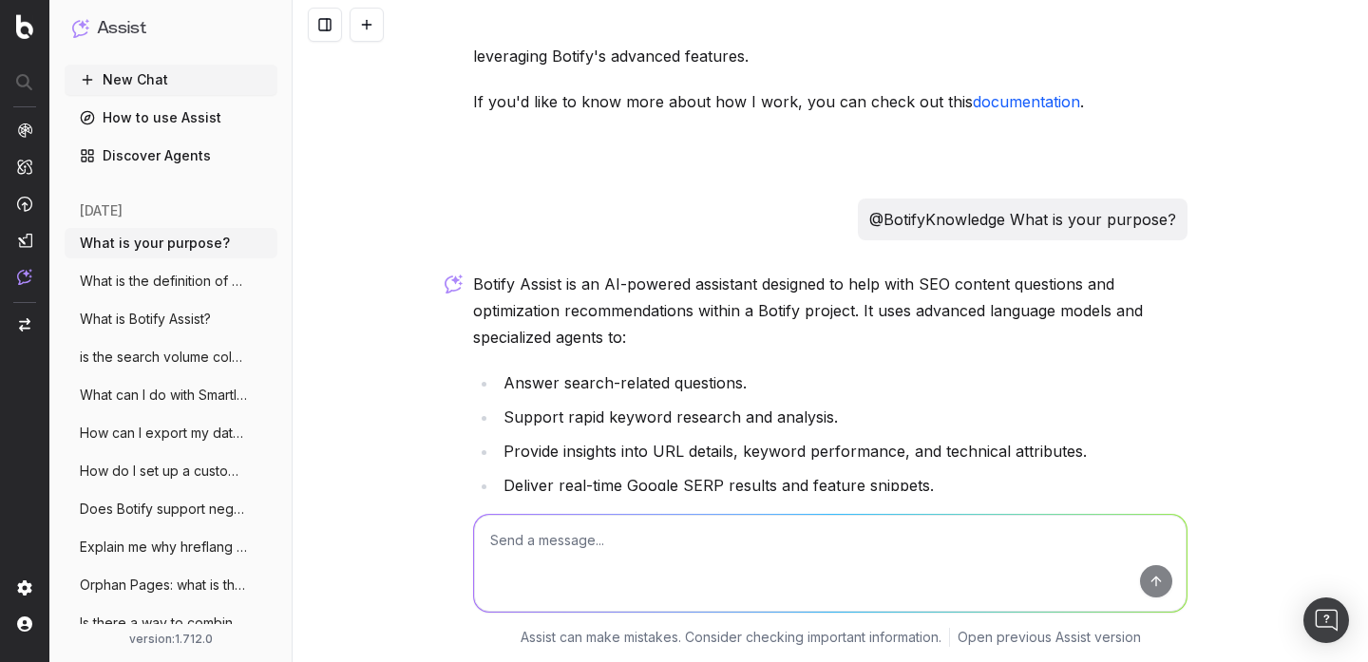
scroll to position [820, 0]
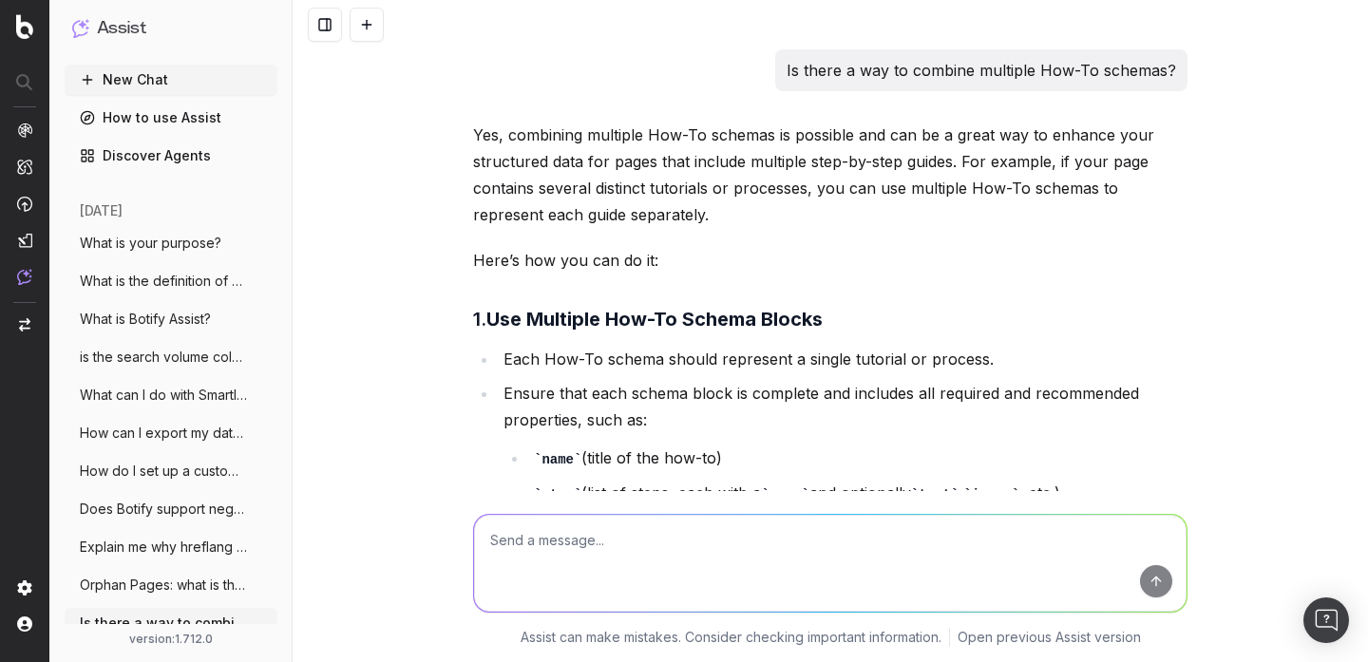
scroll to position [3252, 0]
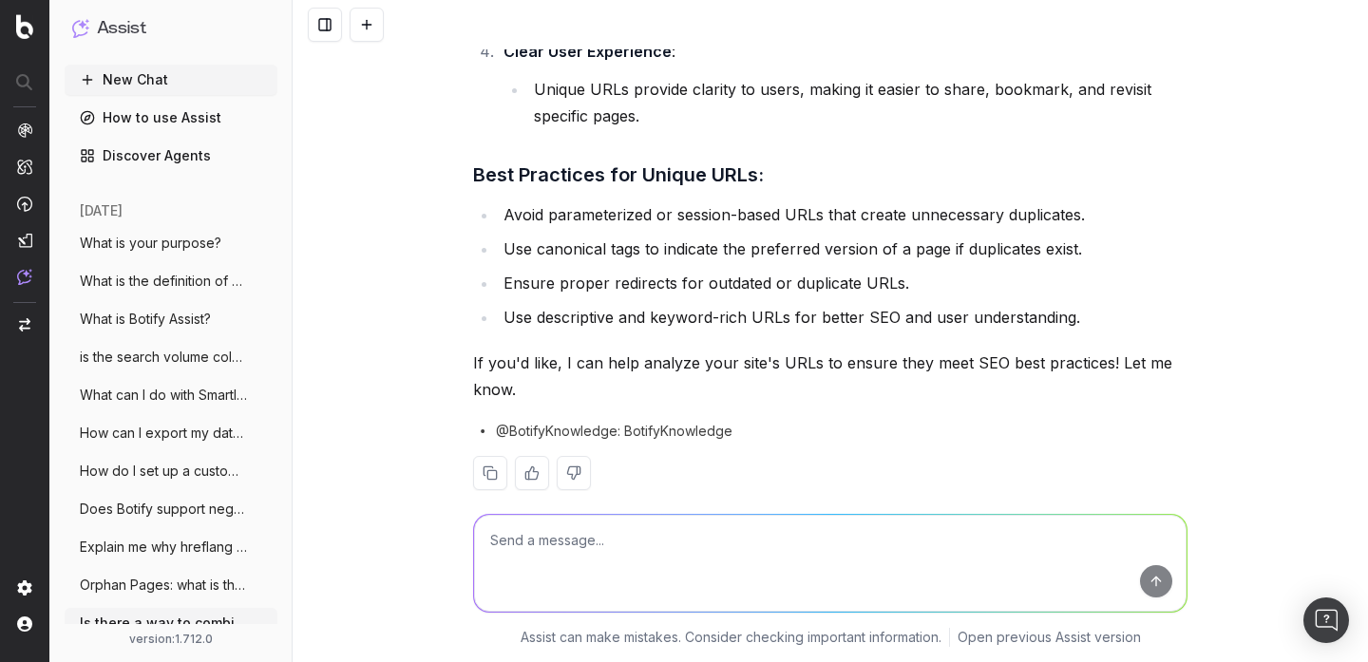
click at [1031, 76] on li "Unique URLs provide clarity to users, making it easier to share, bookmark, and …" at bounding box center [857, 102] width 659 height 53
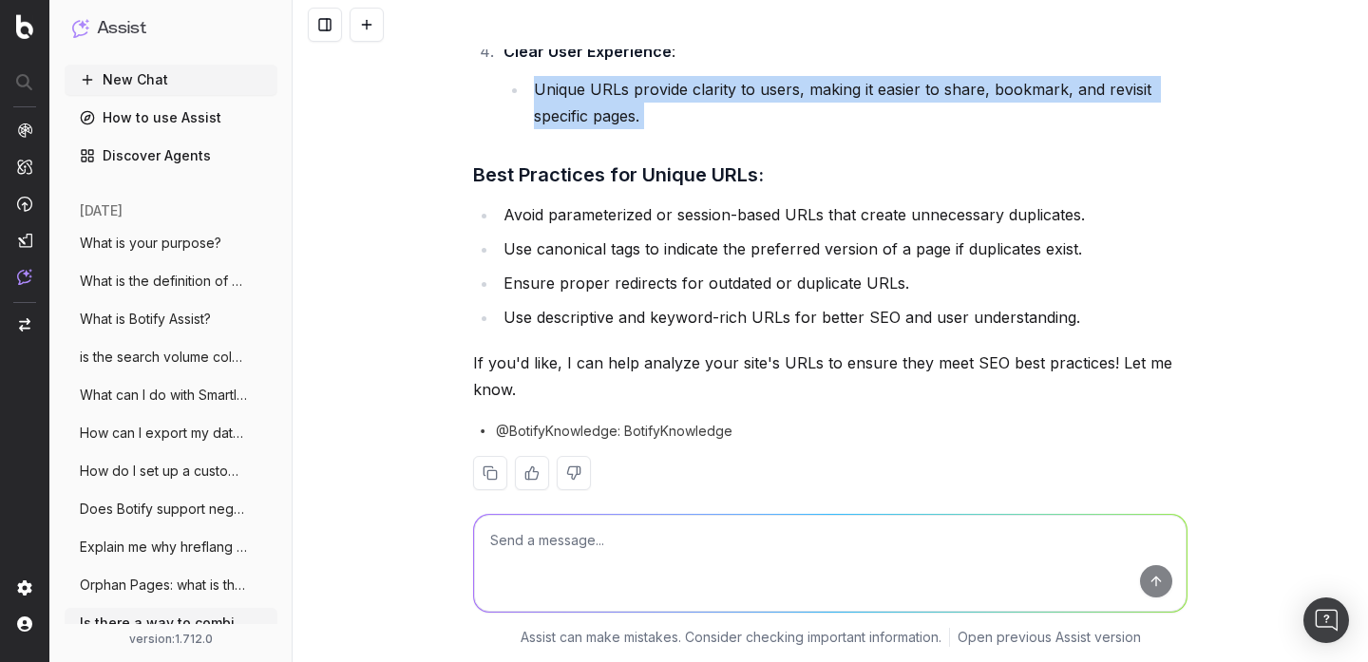
click at [1031, 76] on li "Unique URLs provide clarity to users, making it easier to share, bookmark, and …" at bounding box center [857, 102] width 659 height 53
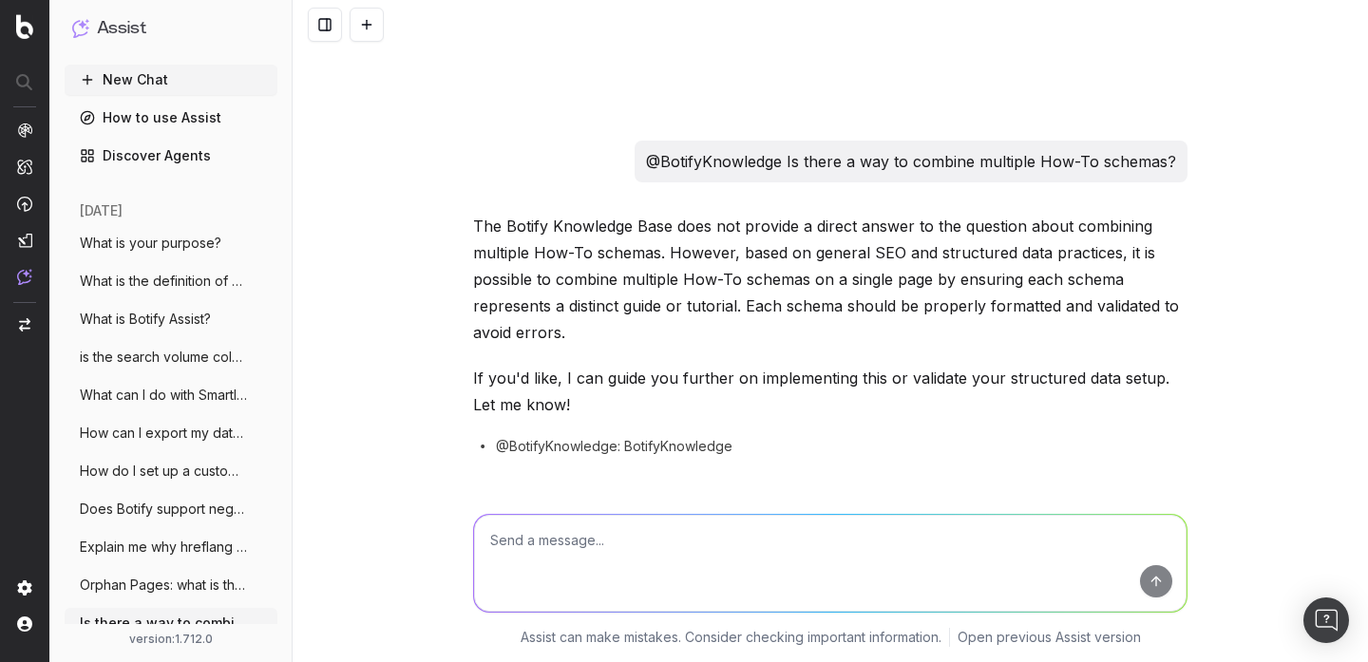
scroll to position [2196, 0]
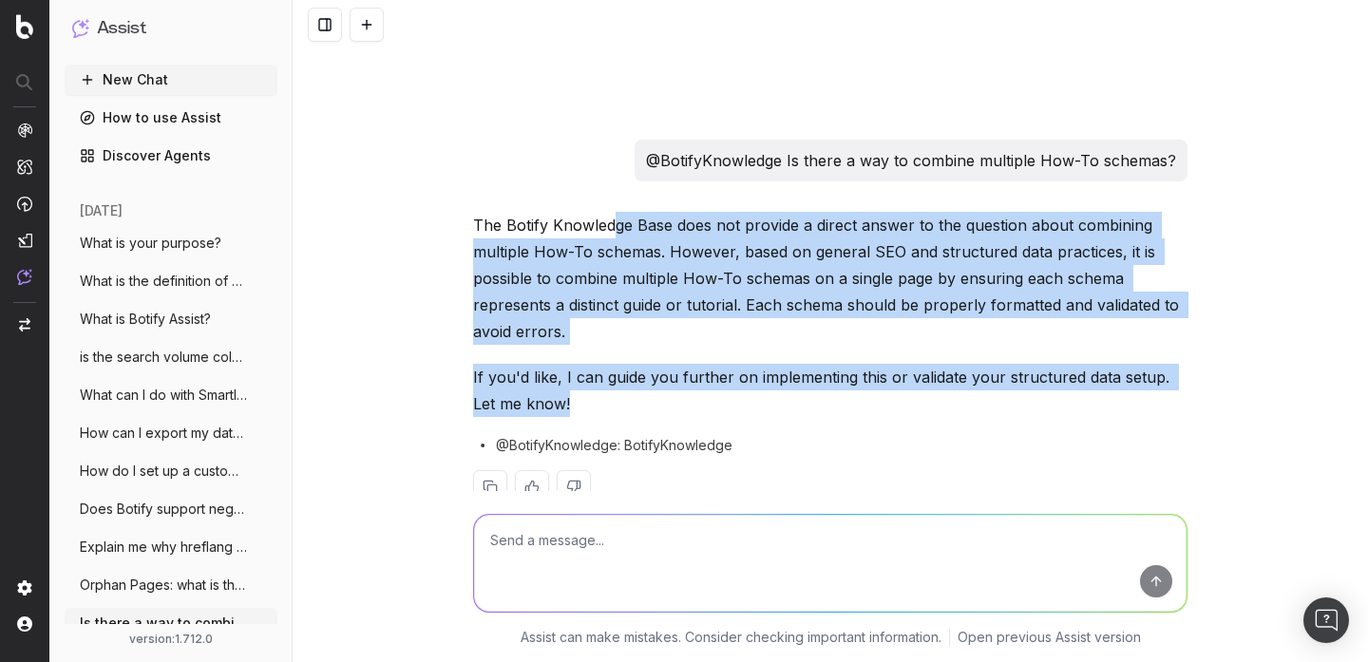
drag, startPoint x: 612, startPoint y: 195, endPoint x: 926, endPoint y: 368, distance: 358.9
click at [926, 368] on div "The Botify Knowledge Base does not provide a direct answer to the question abou…" at bounding box center [830, 373] width 714 height 323
click at [364, 17] on button at bounding box center [367, 25] width 34 height 34
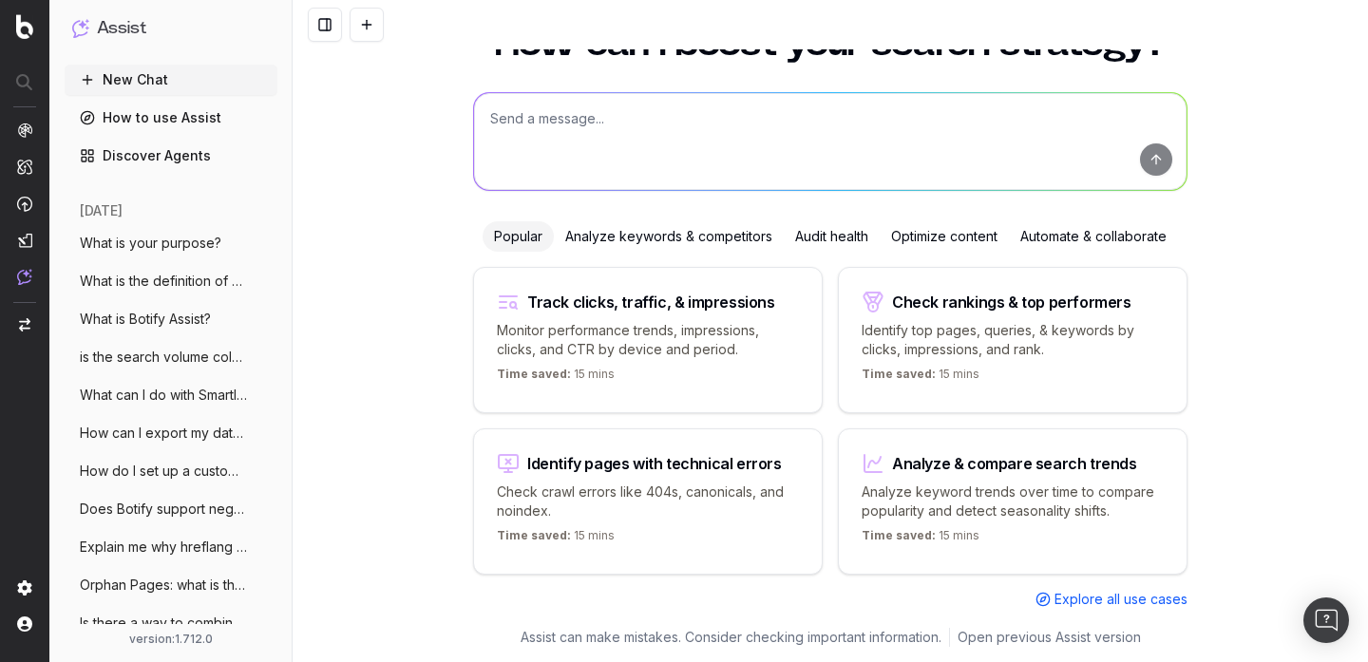
scroll to position [75, 0]
click at [565, 110] on textarea at bounding box center [830, 141] width 713 height 97
paste textarea "how to set up alert for canonical tag discrepancies?"
type textarea "how to set up alert for canonical tag discrepancies?"
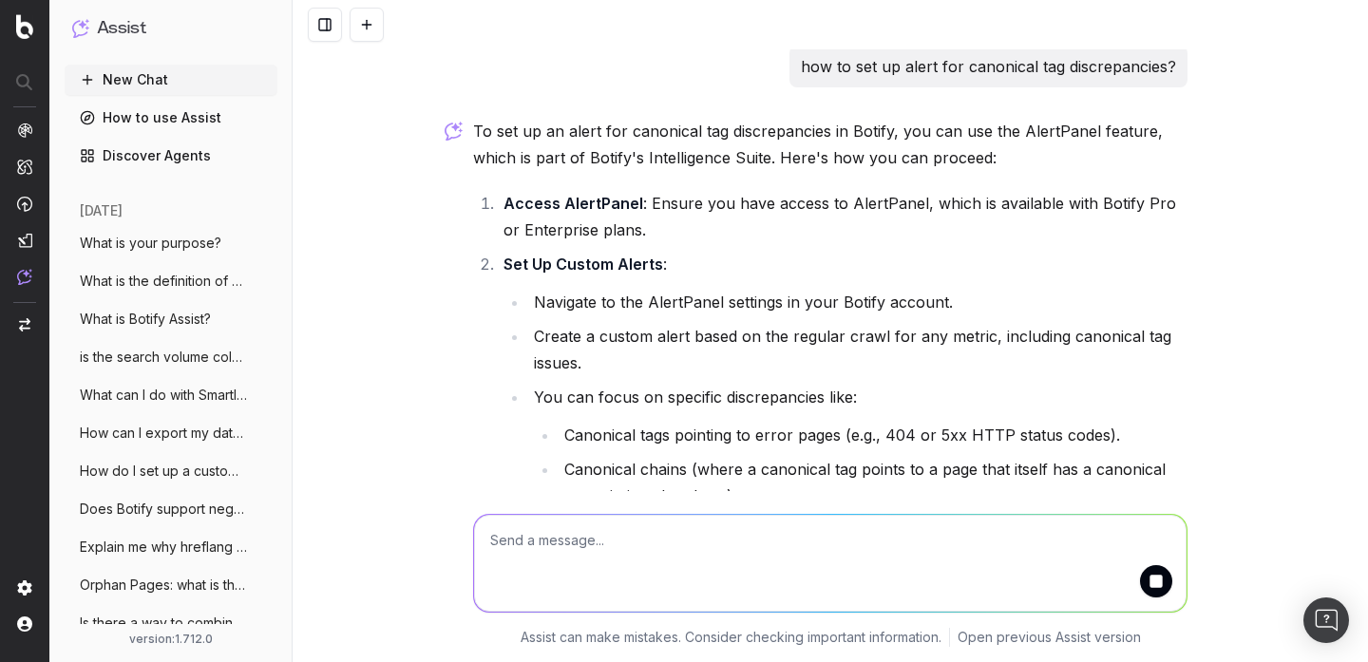
scroll to position [0, 0]
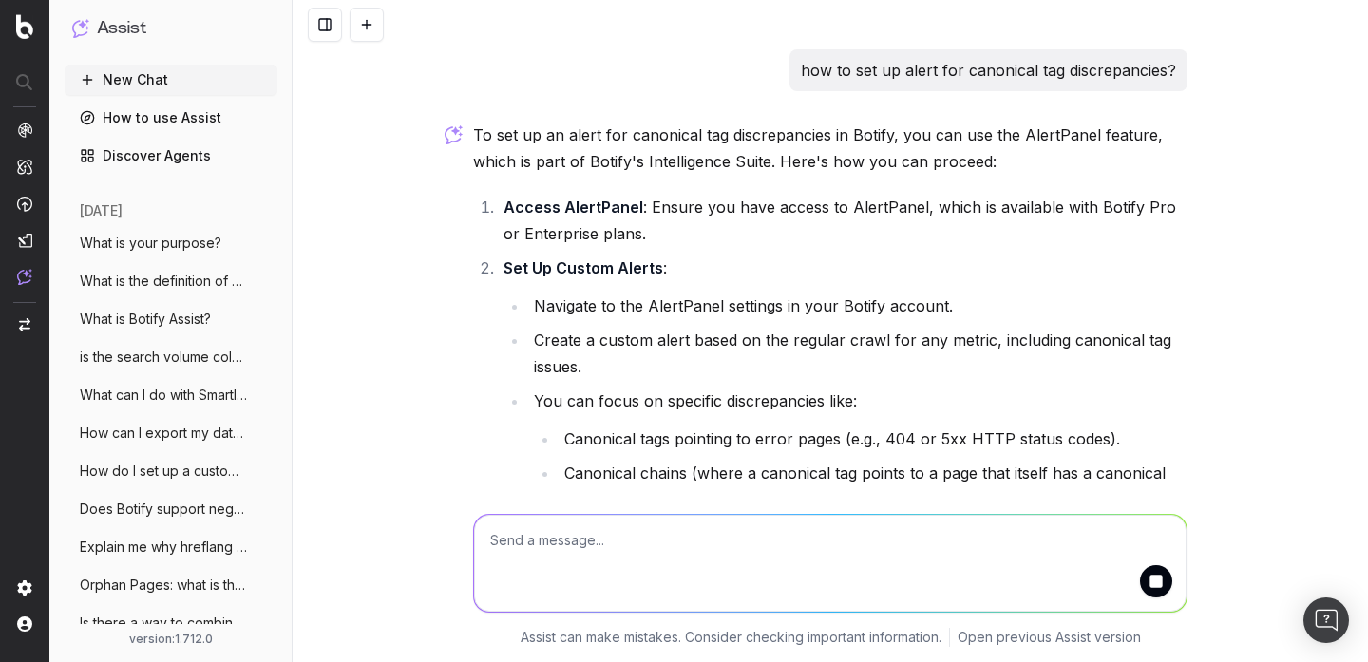
click at [920, 64] on p "how to set up alert for canonical tag discrepancies?" at bounding box center [988, 70] width 375 height 27
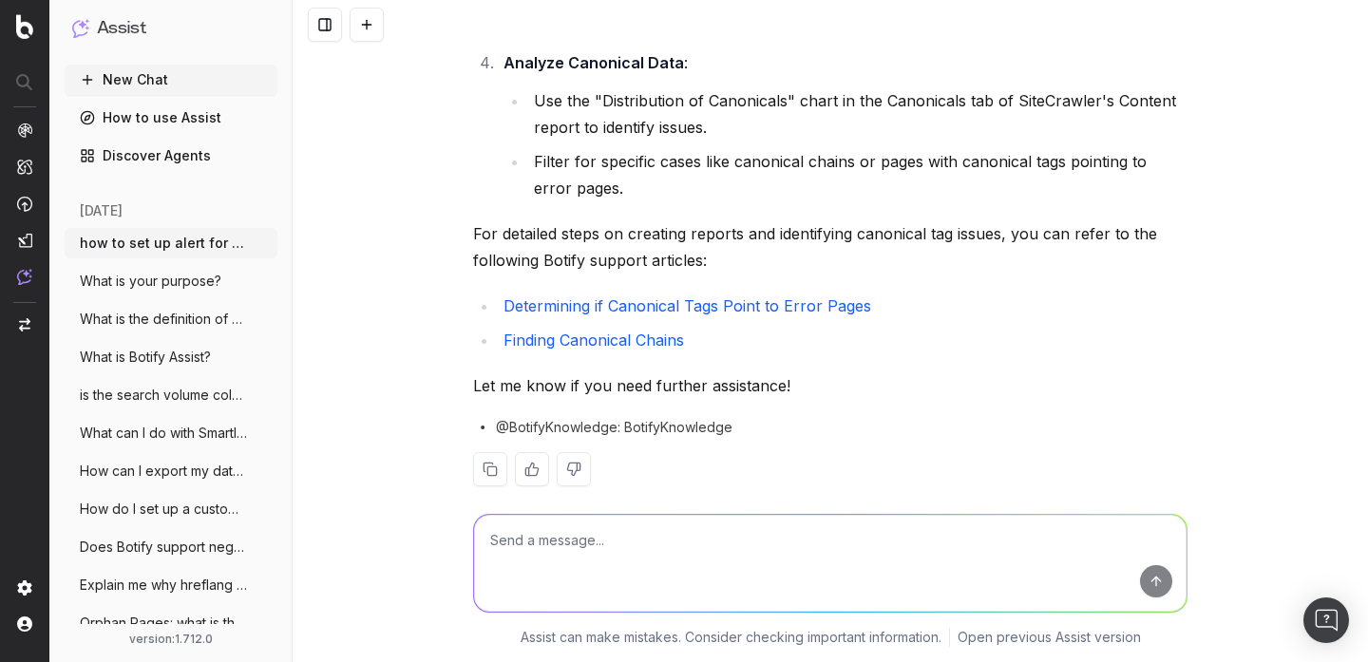
scroll to position [740, 0]
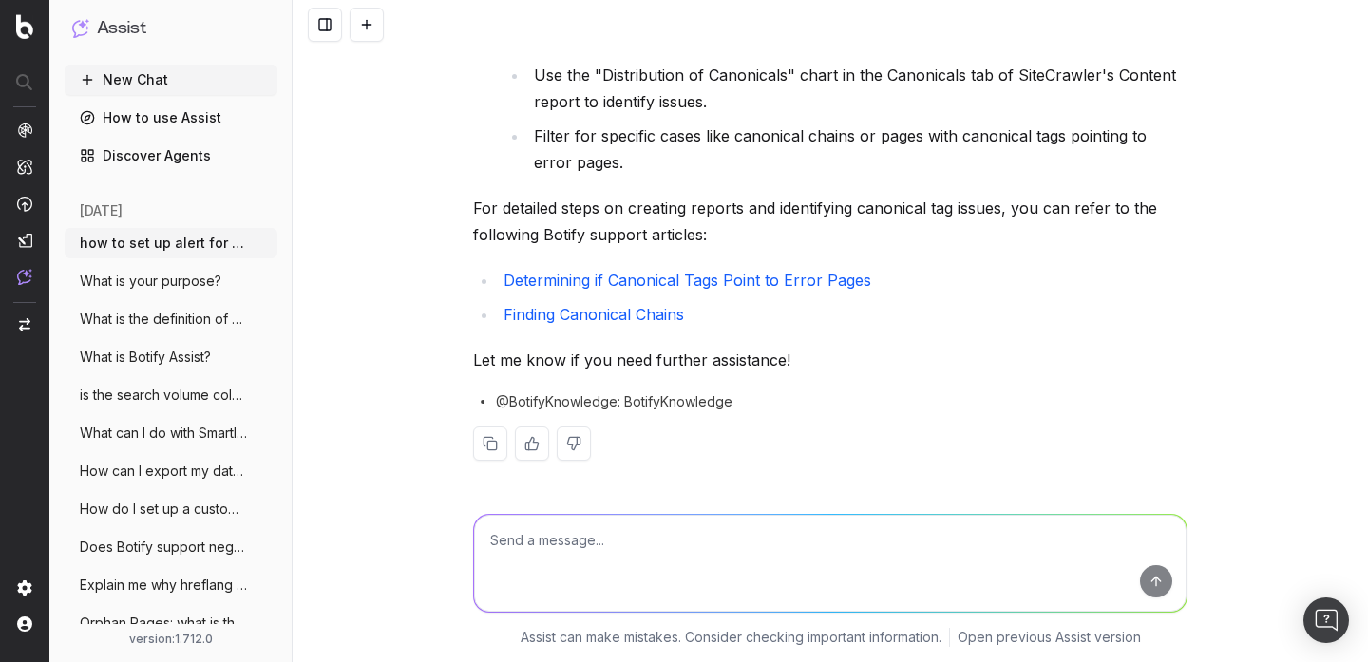
click at [803, 284] on link "Determining if Canonical Tags Point to Error Pages" at bounding box center [688, 280] width 368 height 19
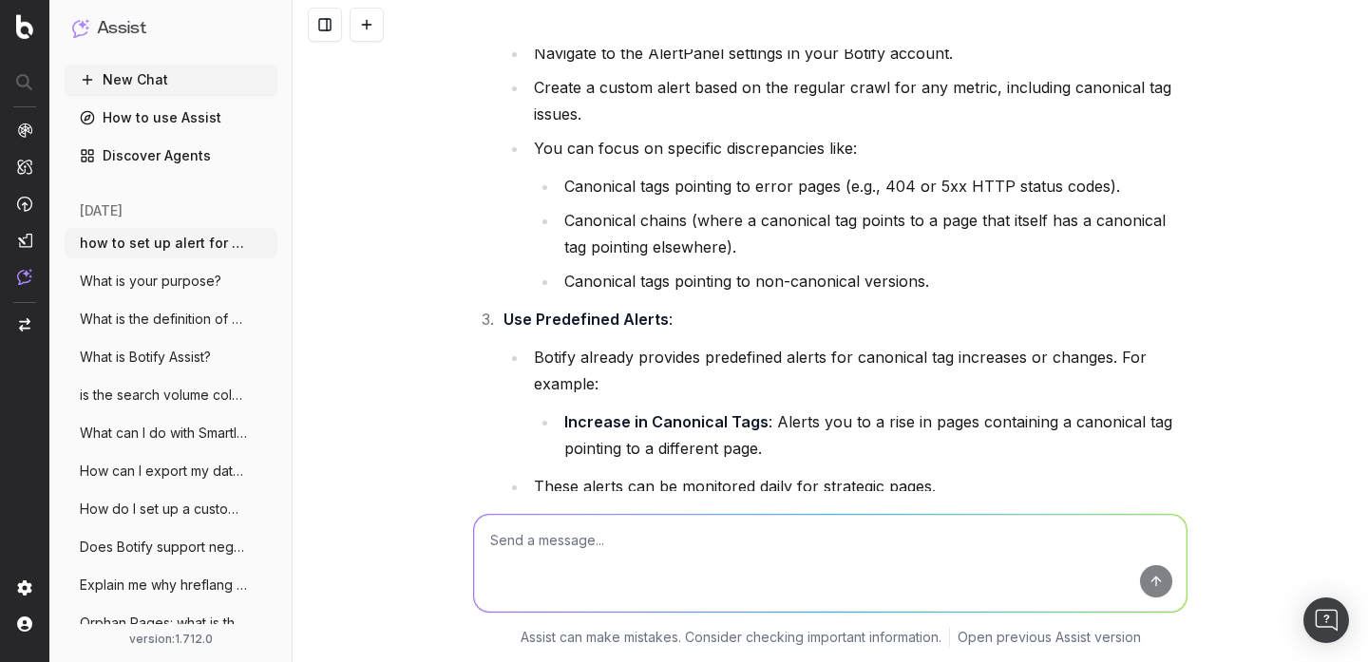
scroll to position [0, 0]
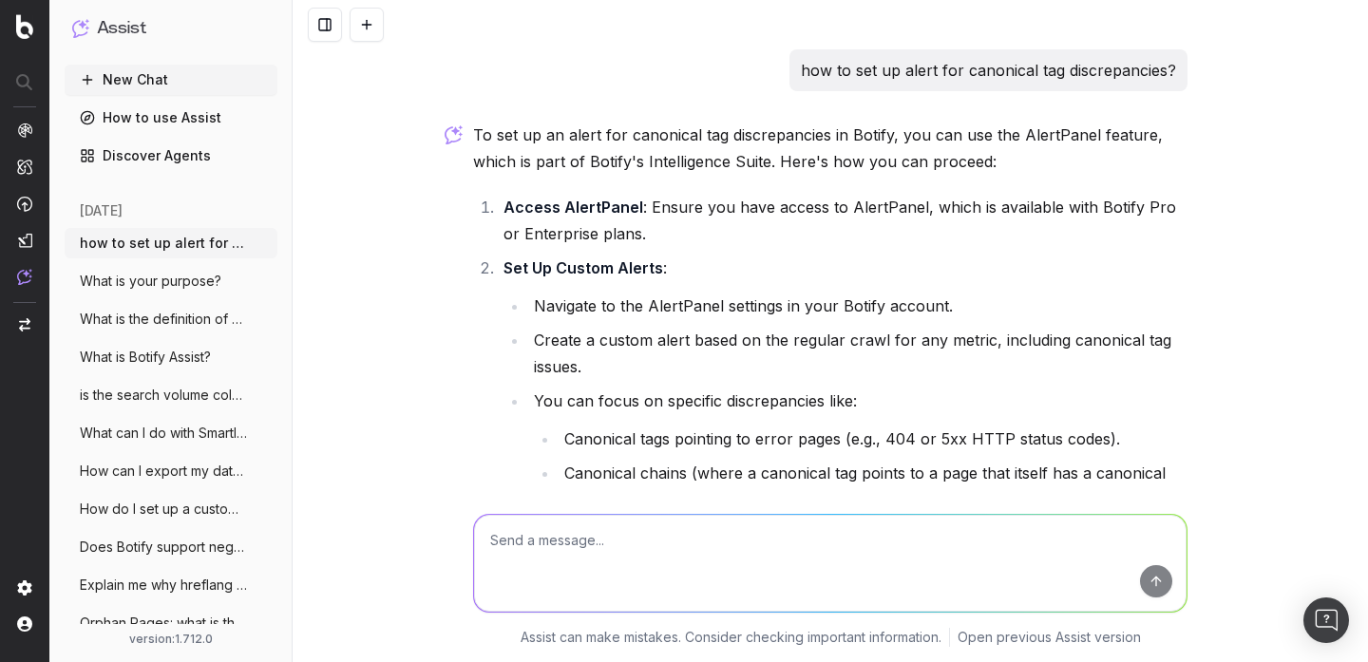
click at [602, 256] on li "Set Up Custom Alerts : Navigate to the AlertPanel settings in your Botify accou…" at bounding box center [843, 401] width 690 height 293
click at [377, 31] on button at bounding box center [367, 25] width 34 height 34
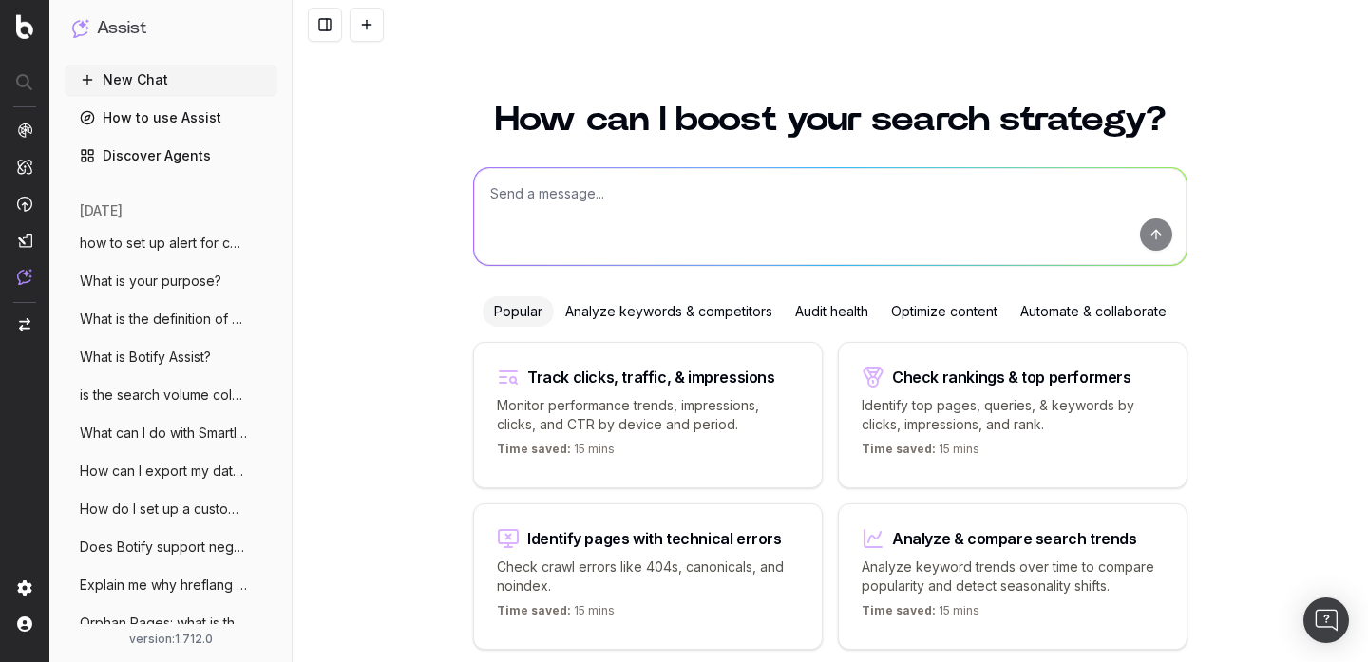
click at [577, 184] on textarea at bounding box center [830, 216] width 713 height 97
paste textarea "What is Botify Academy?"
type textarea "What is Botify Academy?"
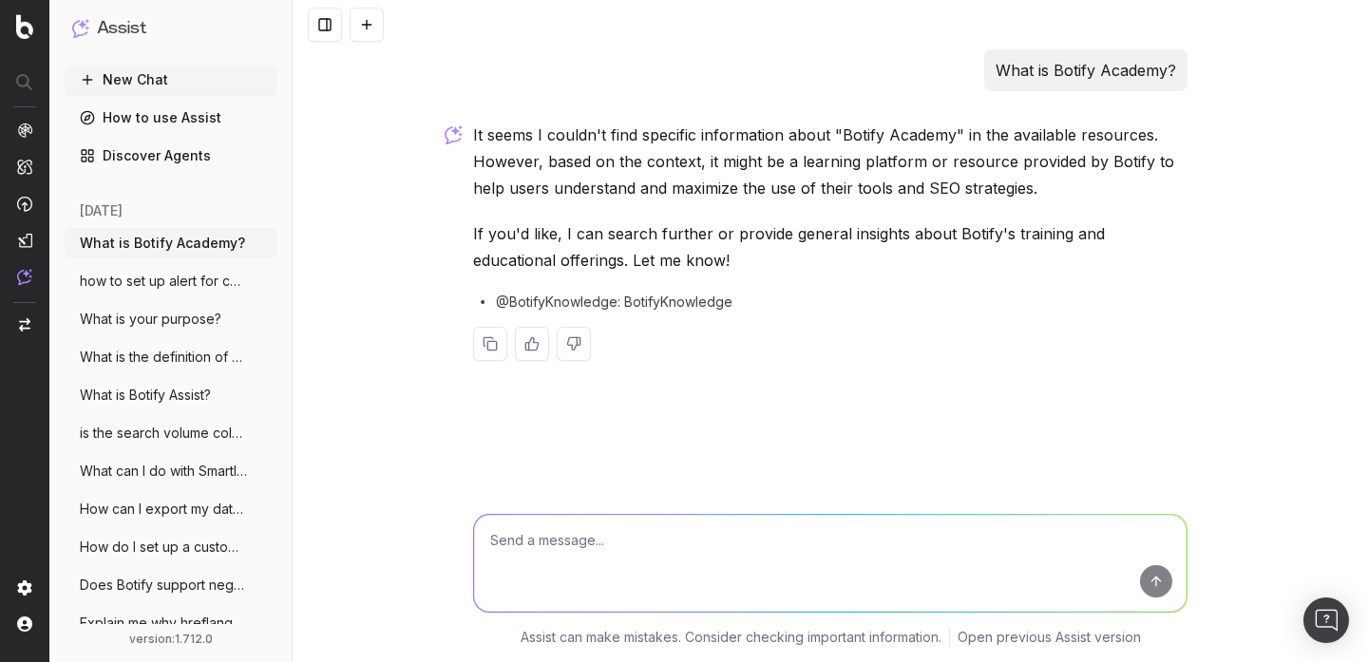
click at [378, 31] on button at bounding box center [367, 25] width 34 height 34
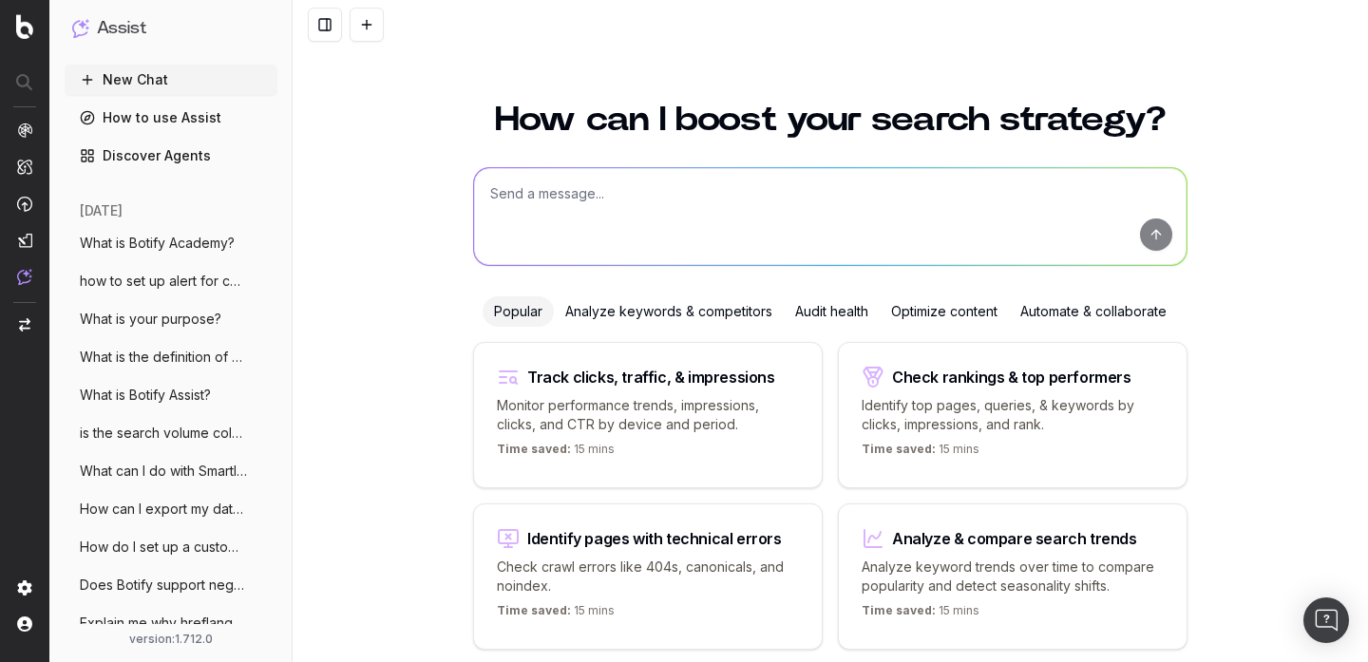
click at [558, 219] on textarea at bounding box center [830, 216] width 713 height 97
paste textarea "walk me through how to use this filter"
type textarea "walk me through how to use this filter"
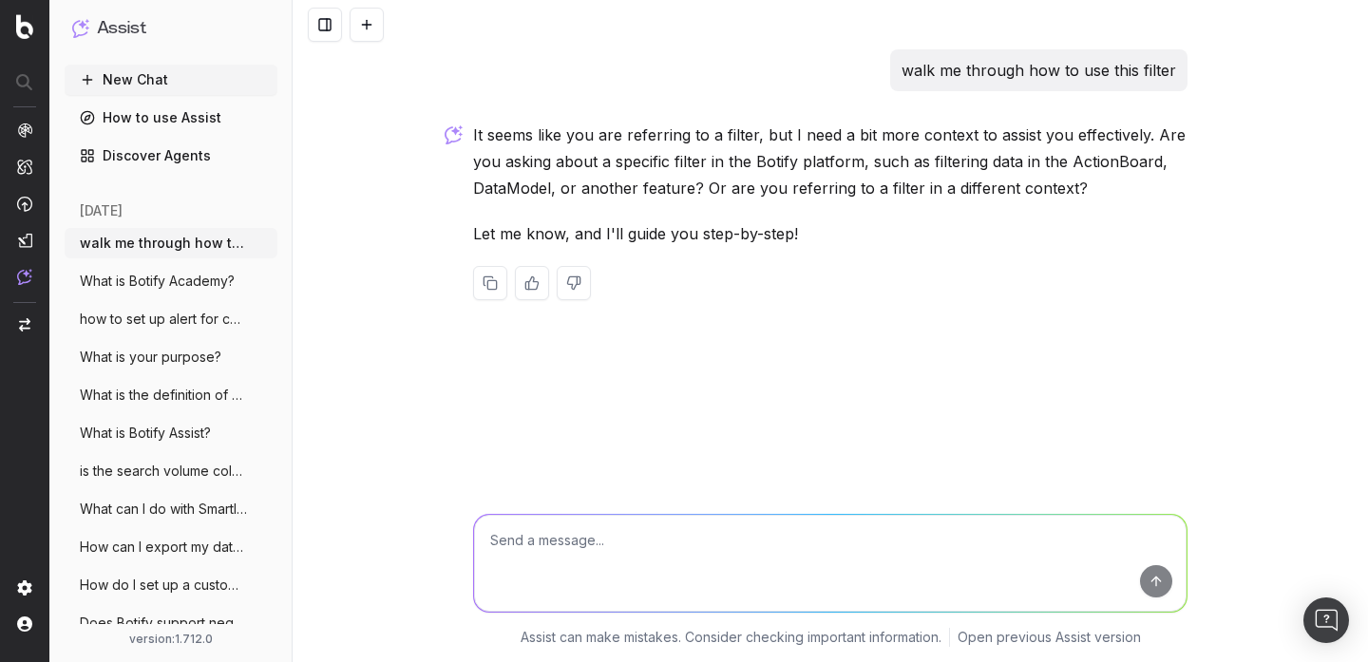
click at [659, 521] on textarea at bounding box center [830, 563] width 713 height 97
type textarea "@BotifyKnowledge walk me through how to use this filter"
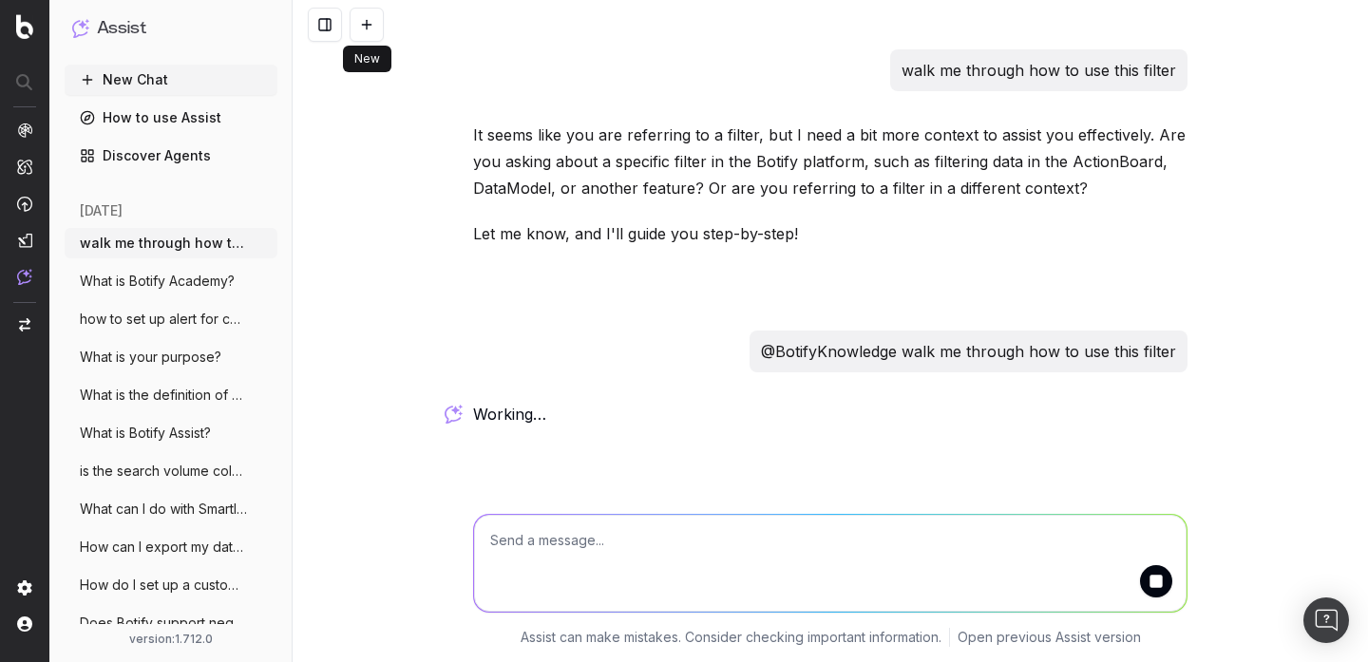
click at [370, 30] on button at bounding box center [367, 25] width 34 height 34
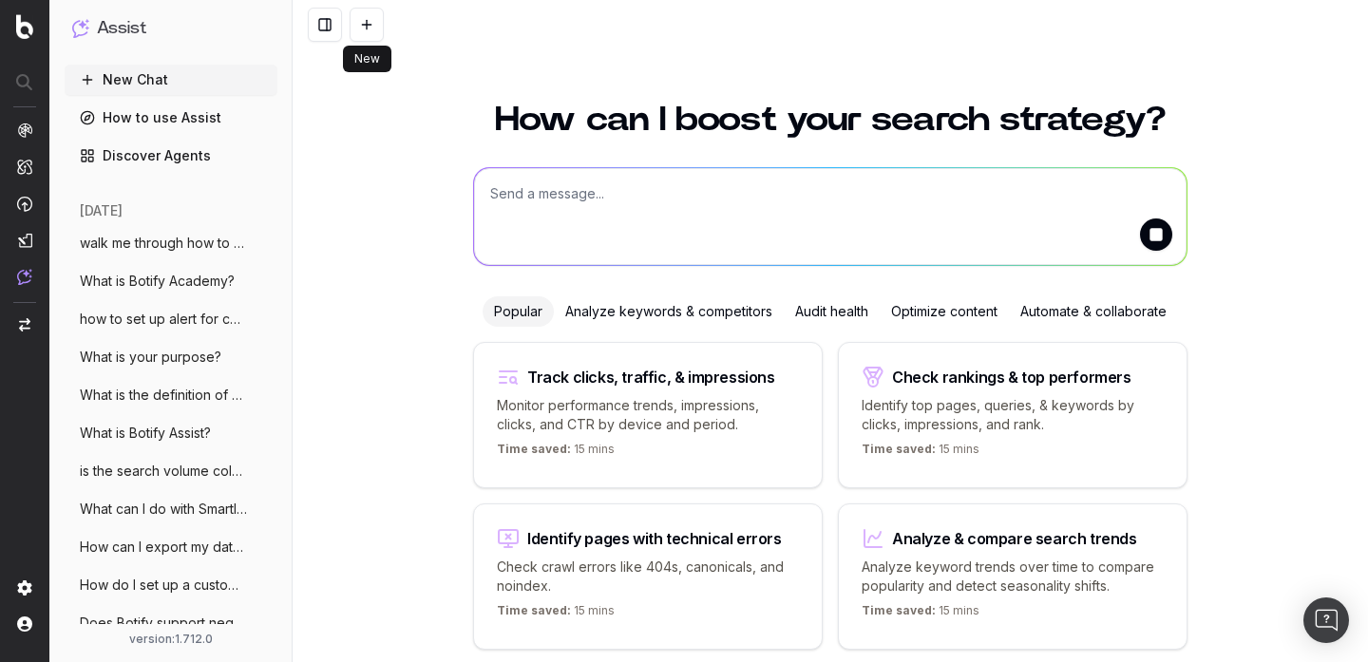
scroll to position [75, 0]
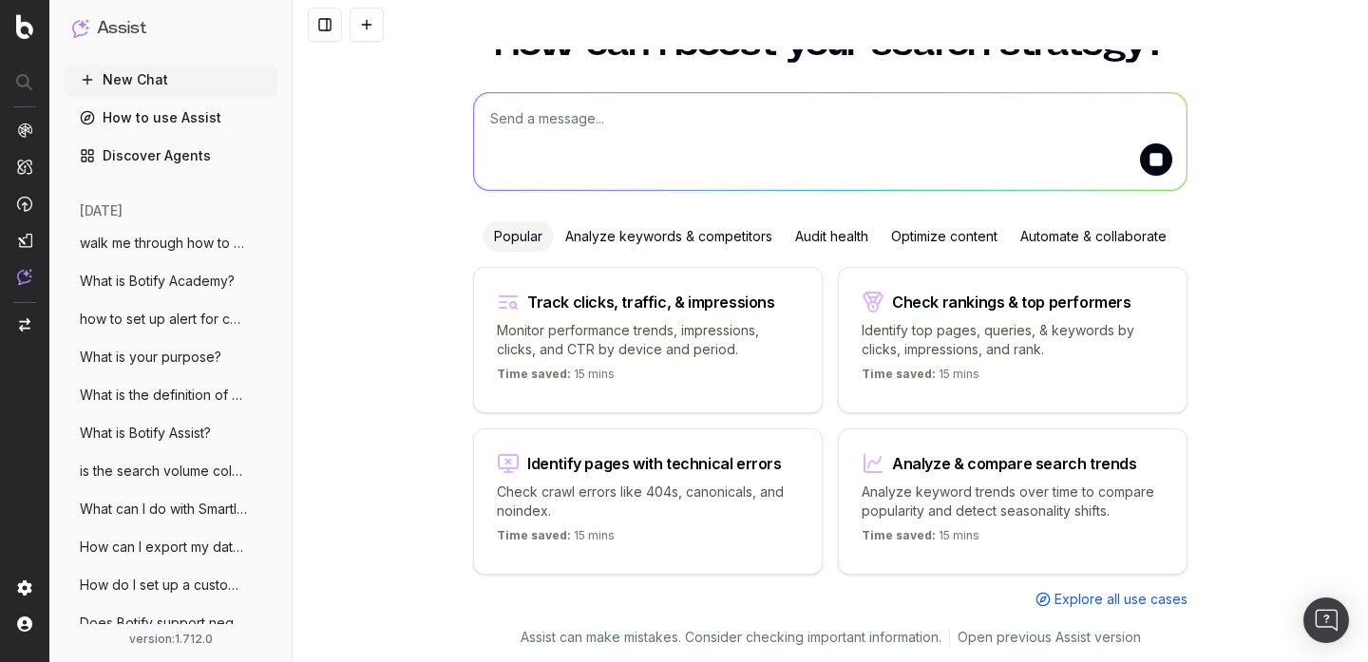
click at [623, 145] on textarea at bounding box center [830, 141] width 713 height 97
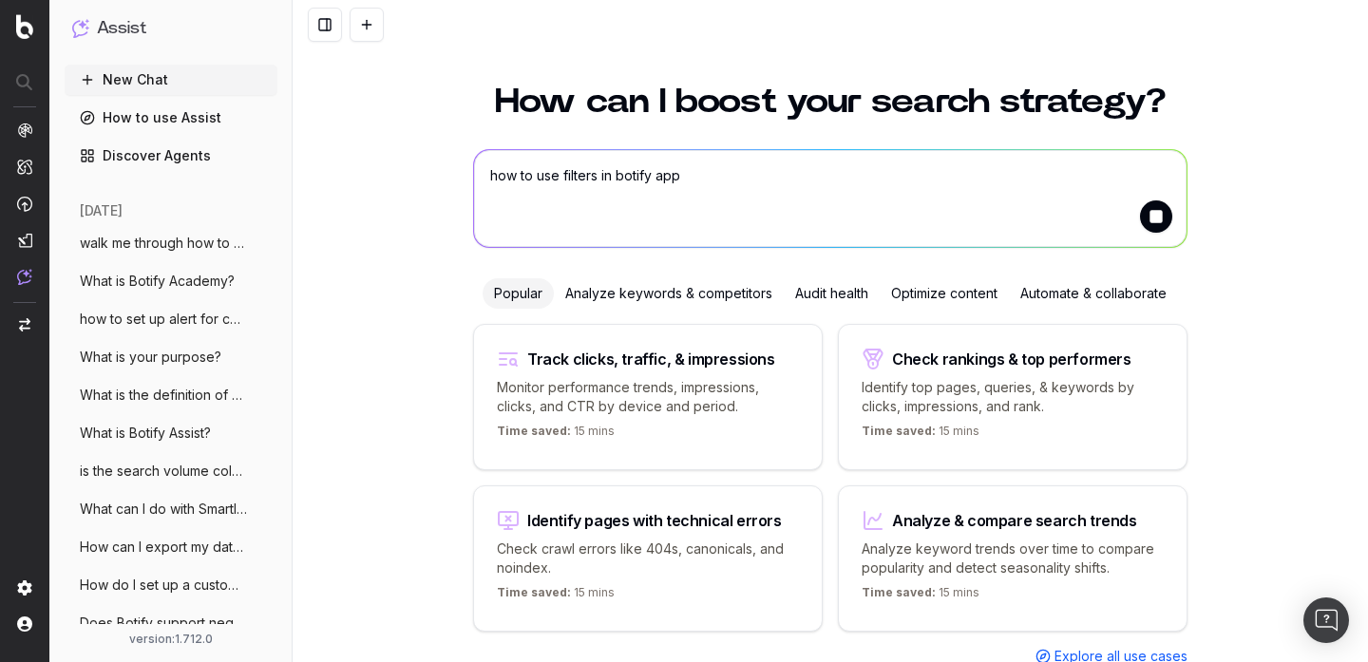
click at [954, 182] on textarea "how to use filters in botify app" at bounding box center [830, 198] width 713 height 97
type textarea "how to use filters in botify app"
click at [1161, 223] on button "submit" at bounding box center [1156, 216] width 32 height 32
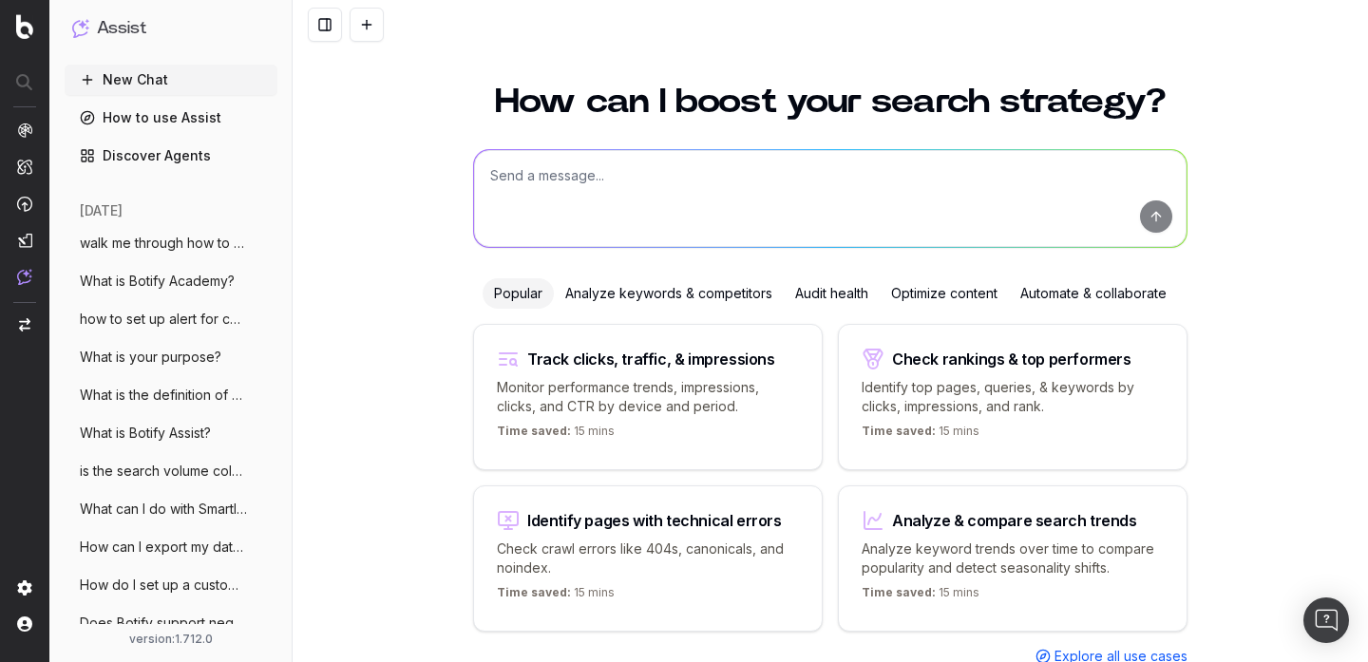
click at [862, 181] on textarea at bounding box center [830, 198] width 713 height 97
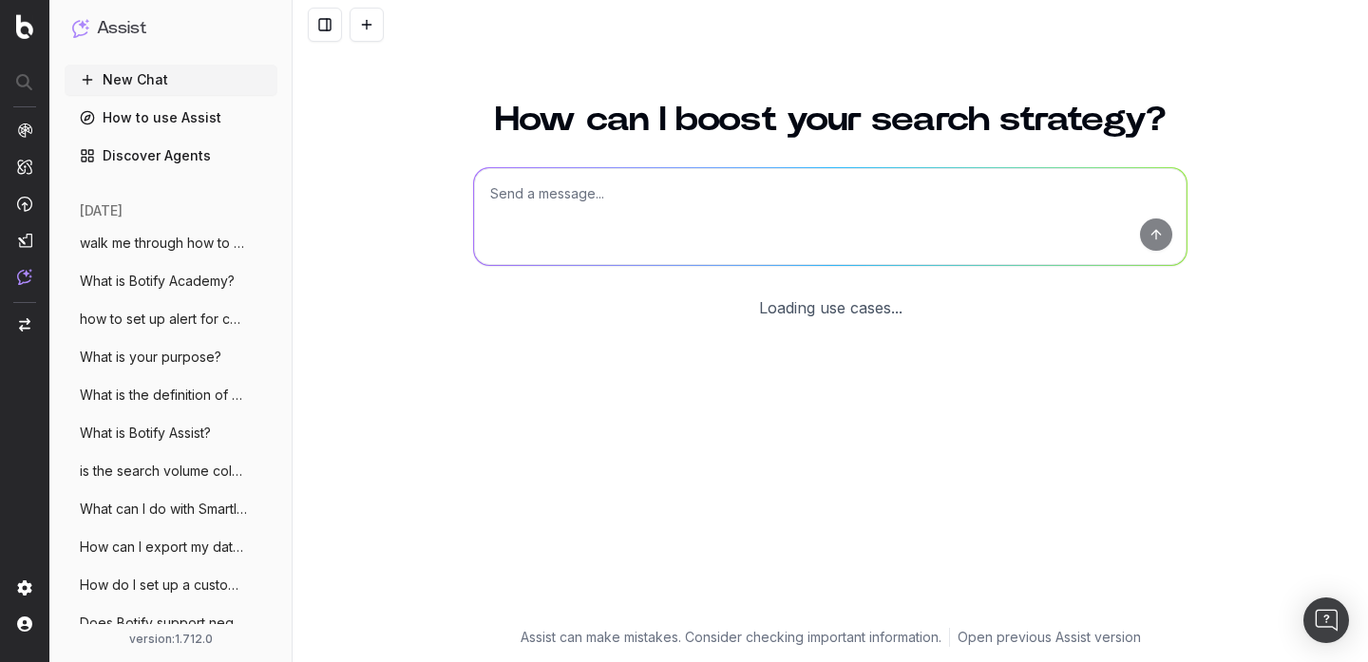
click at [644, 224] on textarea at bounding box center [830, 216] width 713 height 97
paste textarea "how to use filters in botify app"
type textarea "how to use filters in botify app"
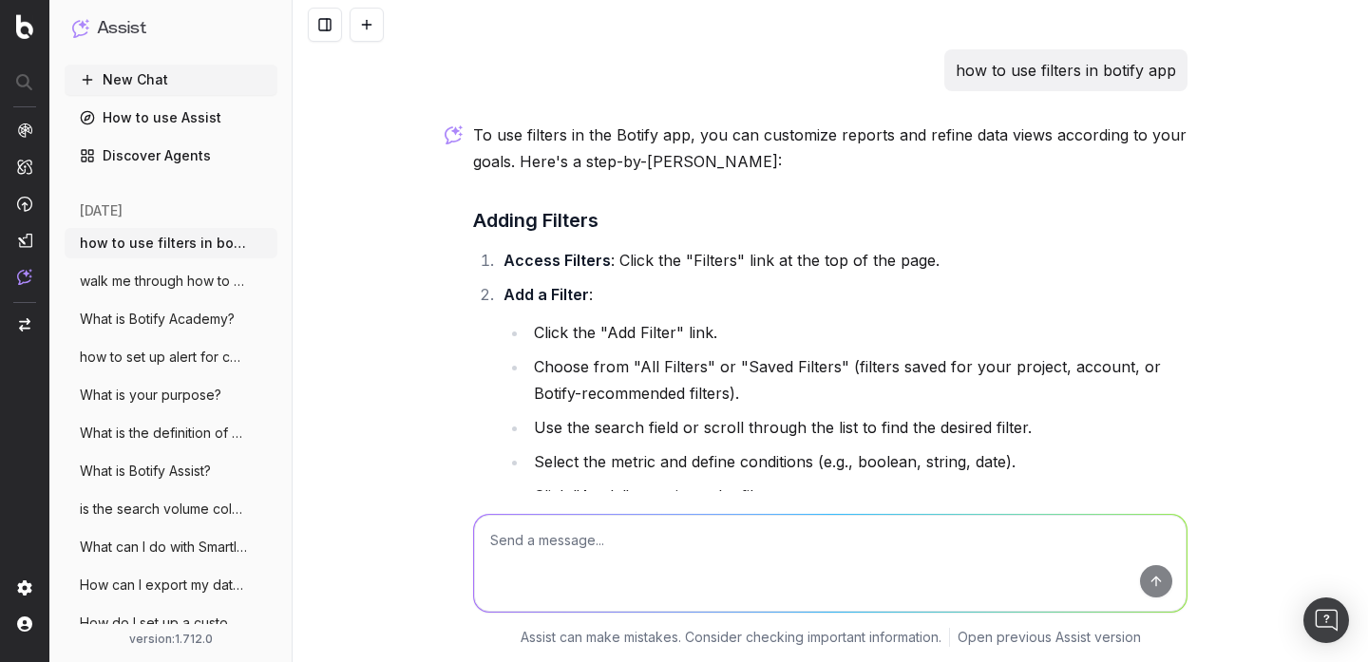
click at [369, 22] on button at bounding box center [367, 25] width 34 height 34
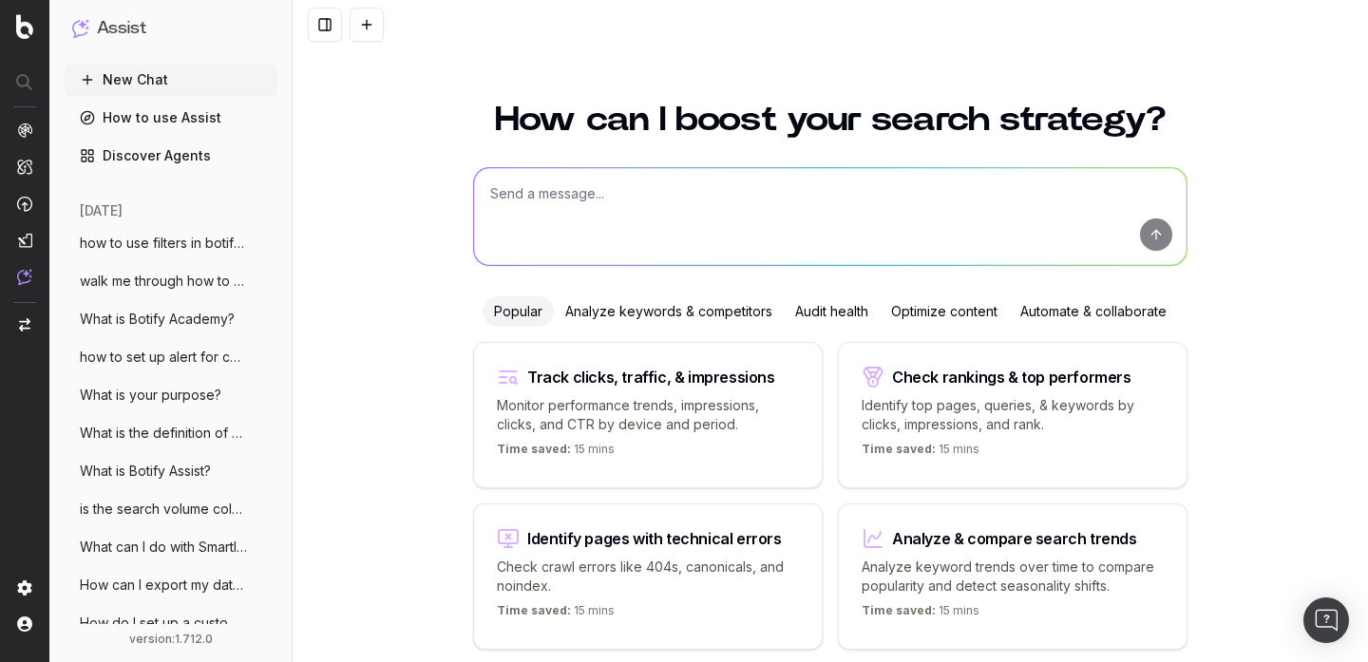
click at [608, 213] on textarea at bounding box center [830, 216] width 713 height 97
paste textarea "How do I disable email notifications for myself only?"
type textarea "How do I disable email notifications for myself only?"
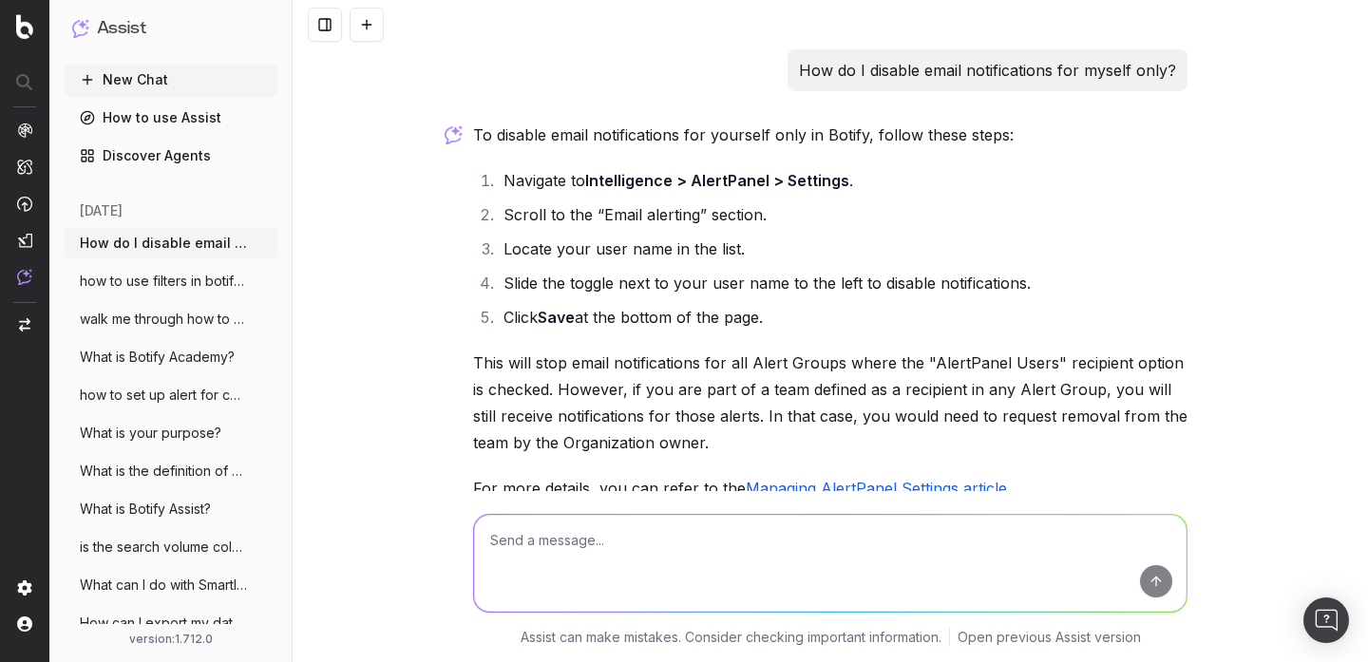
scroll to position [128, 0]
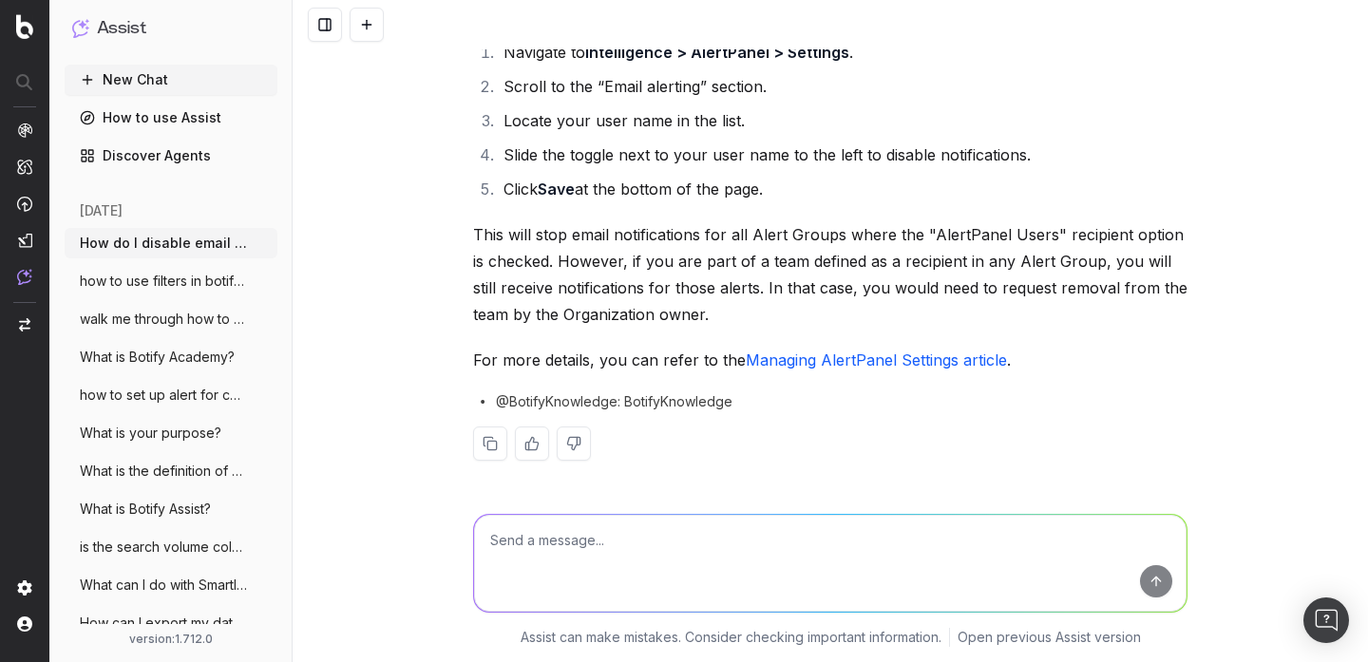
click at [795, 353] on link "Managing AlertPanel Settings article" at bounding box center [876, 360] width 261 height 19
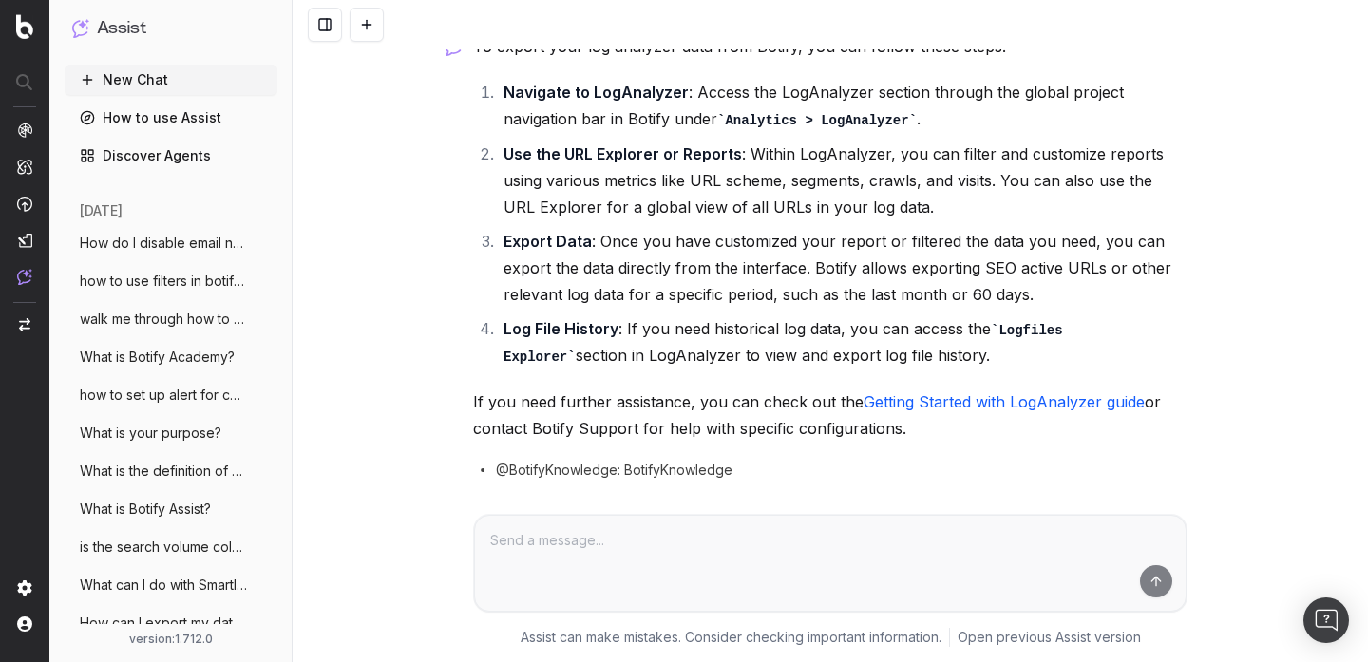
scroll to position [99, 0]
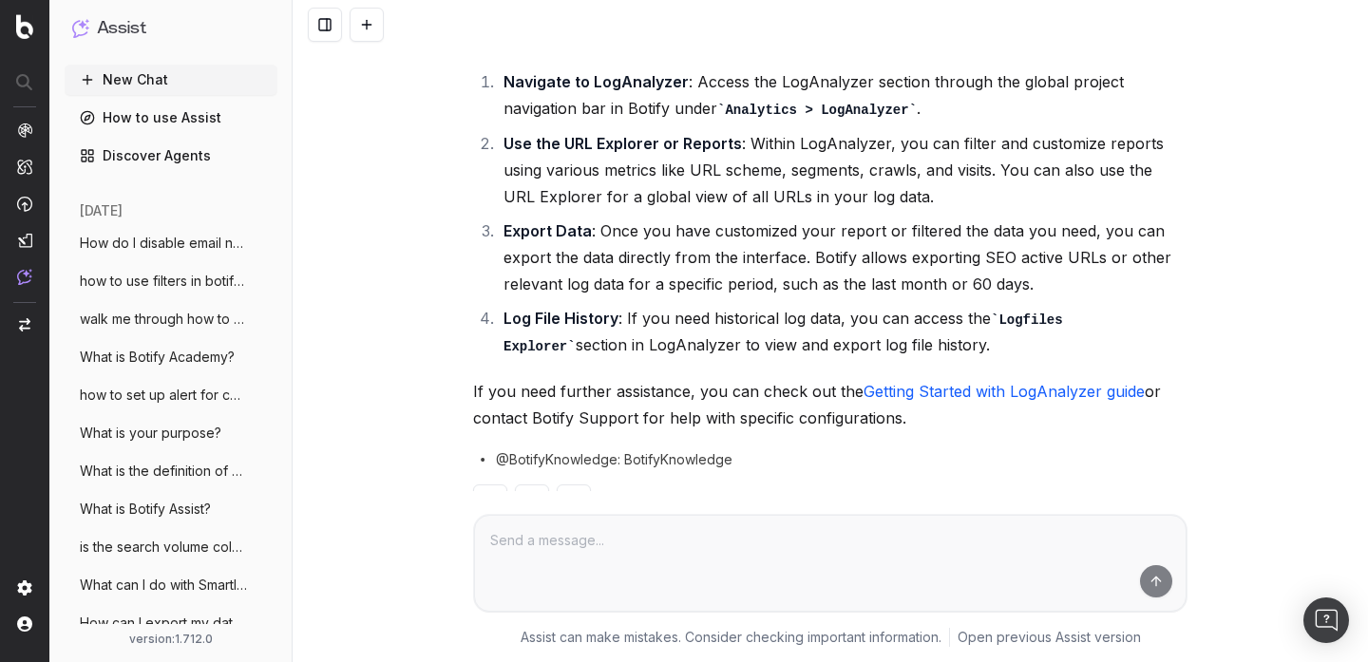
click at [907, 396] on link "Getting Started with LogAnalyzer guide" at bounding box center [1004, 391] width 281 height 19
click at [215, 400] on span "how to set up alert for canonical tag di" at bounding box center [163, 395] width 167 height 19
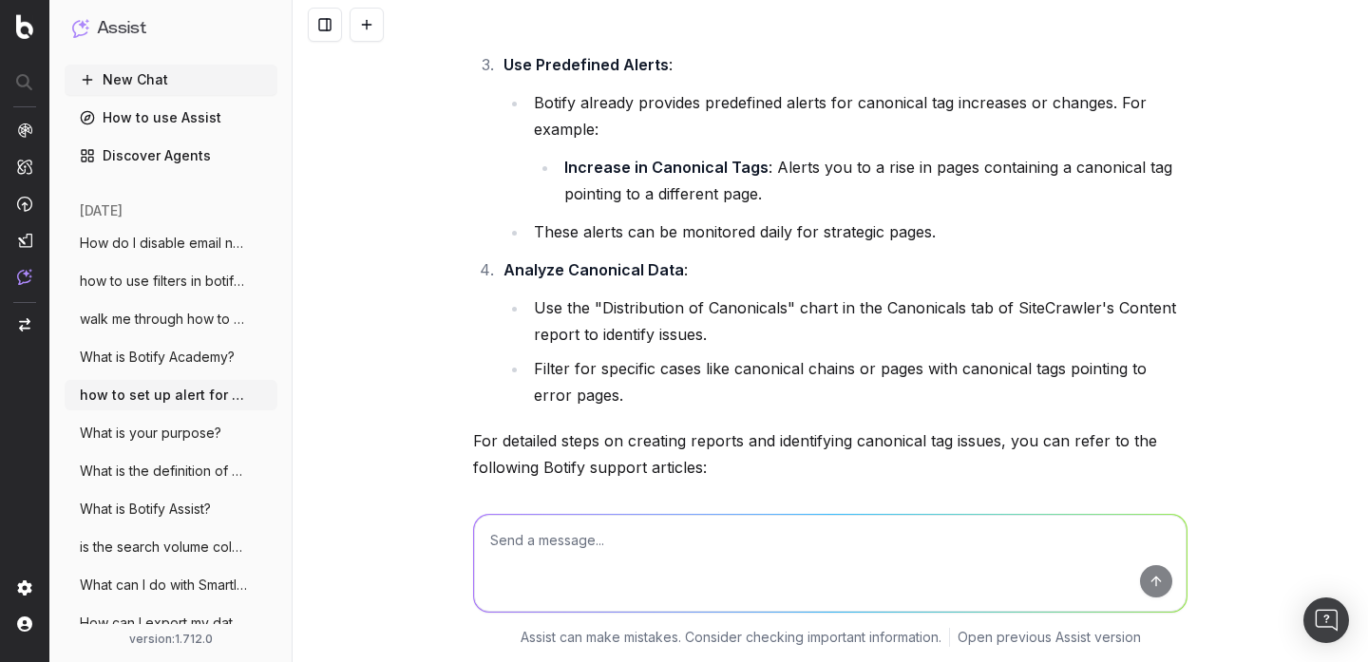
scroll to position [740, 0]
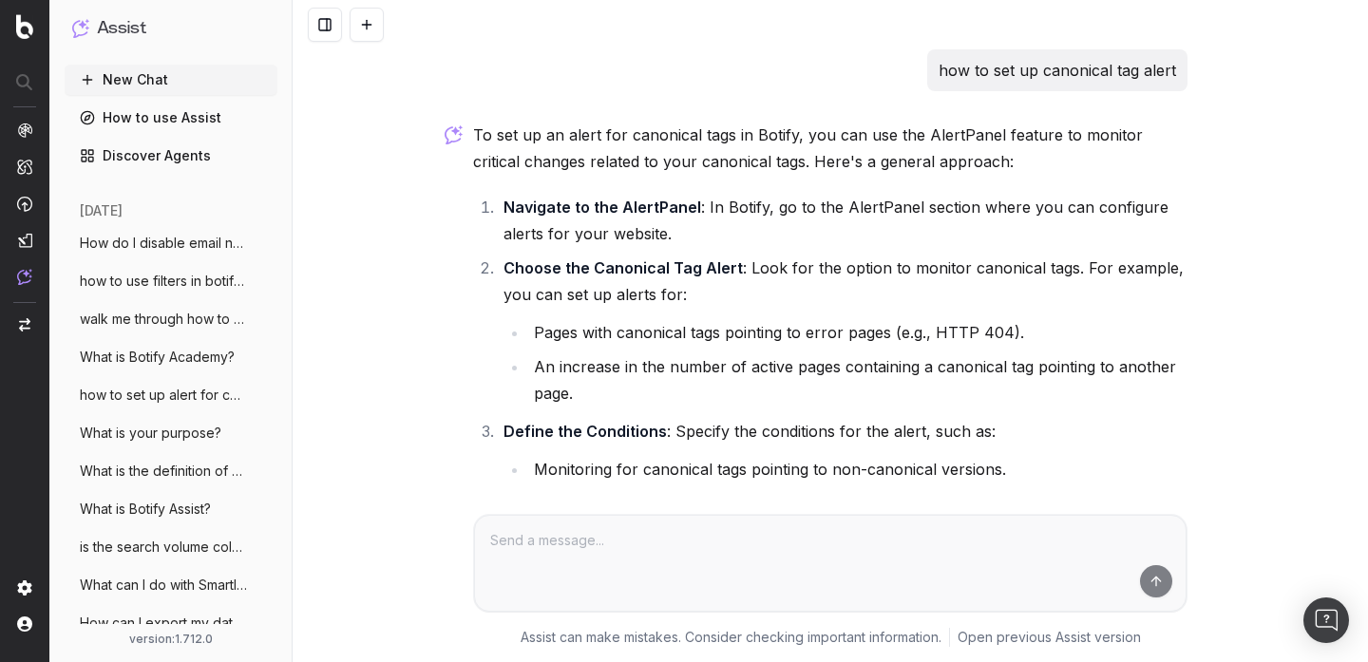
click at [1084, 67] on p "how to set up canonical tag alert" at bounding box center [1058, 70] width 238 height 27
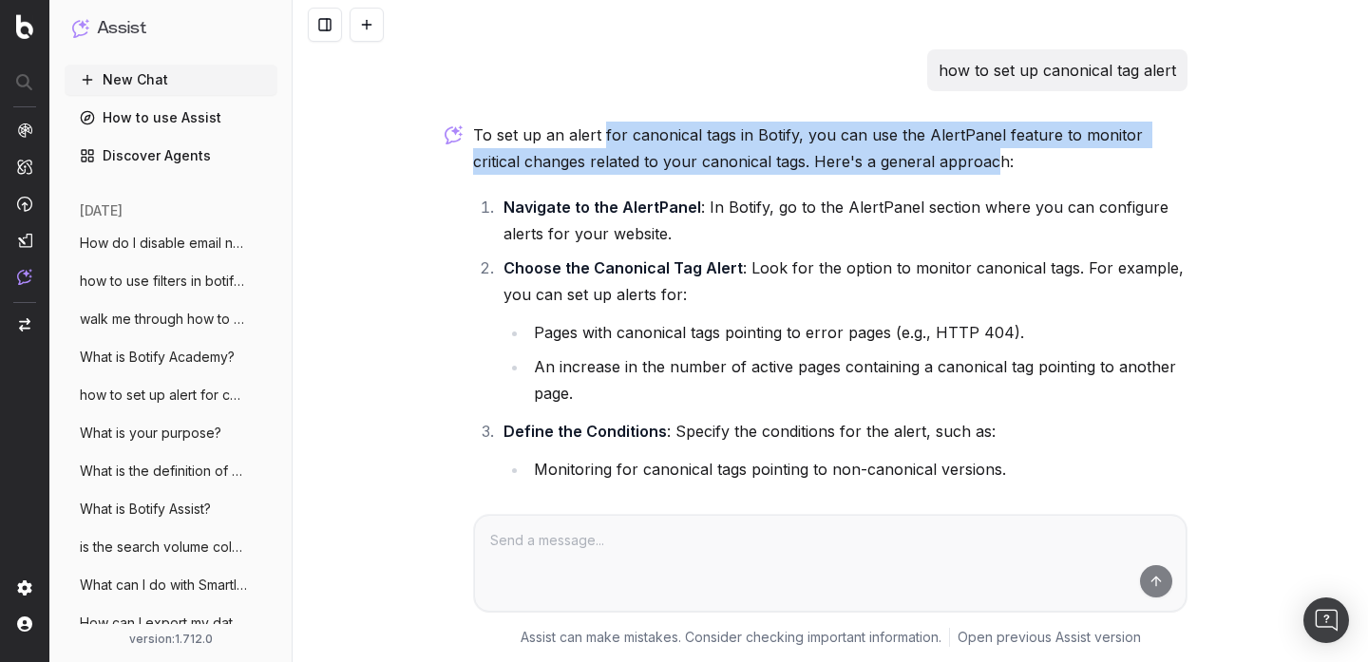
drag, startPoint x: 604, startPoint y: 137, endPoint x: 943, endPoint y: 169, distance: 340.7
click at [943, 169] on p "To set up an alert for canonical tags in Botify, you can use the AlertPanel fea…" at bounding box center [830, 148] width 714 height 53
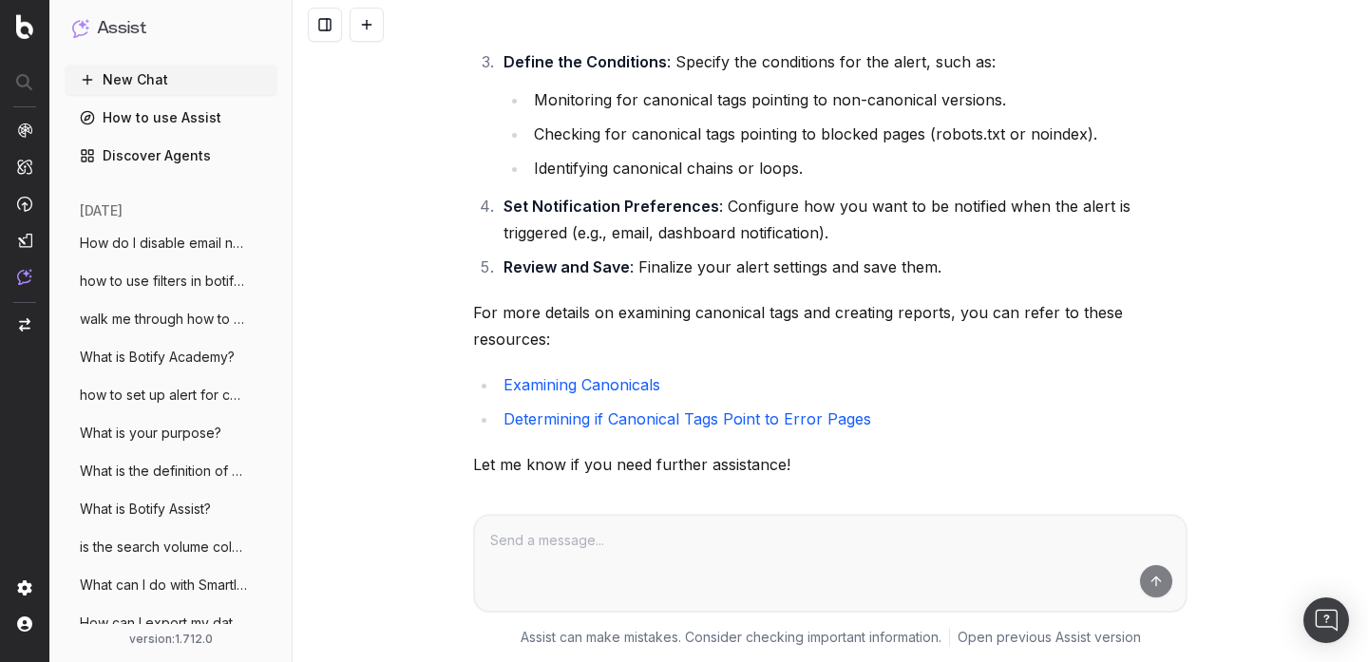
scroll to position [394, 0]
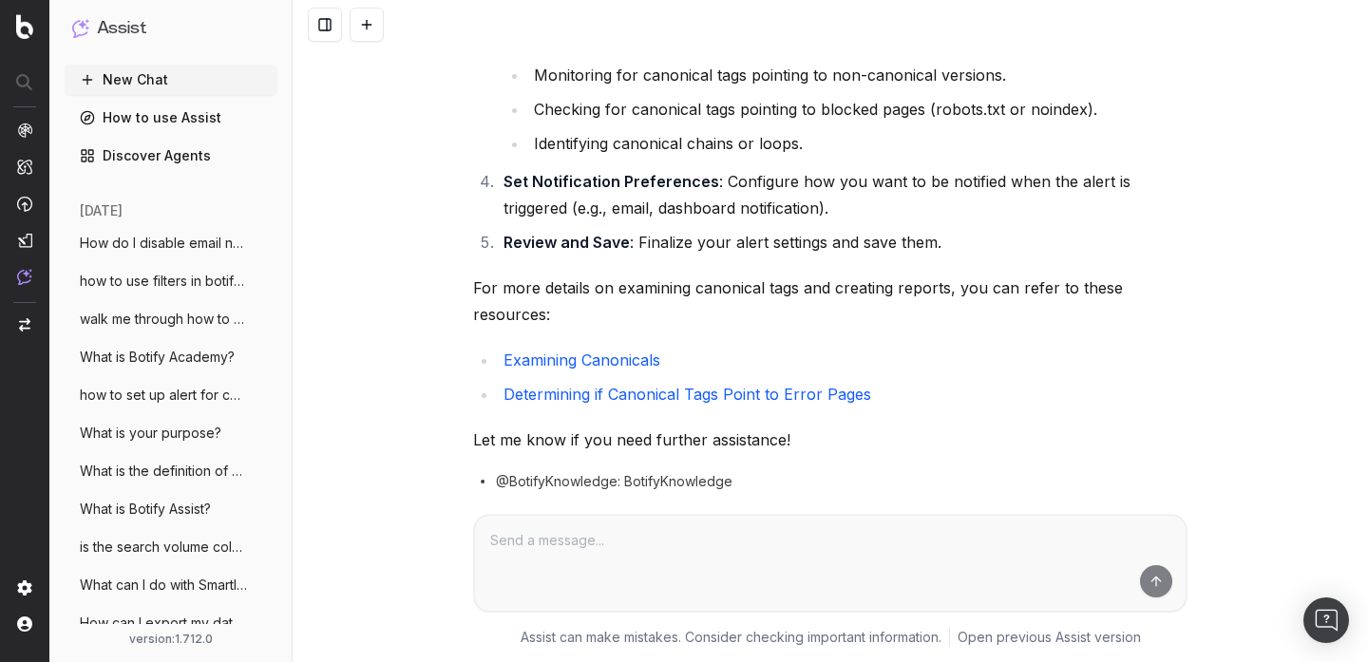
click at [603, 358] on link "Examining Canonicals" at bounding box center [582, 360] width 157 height 19
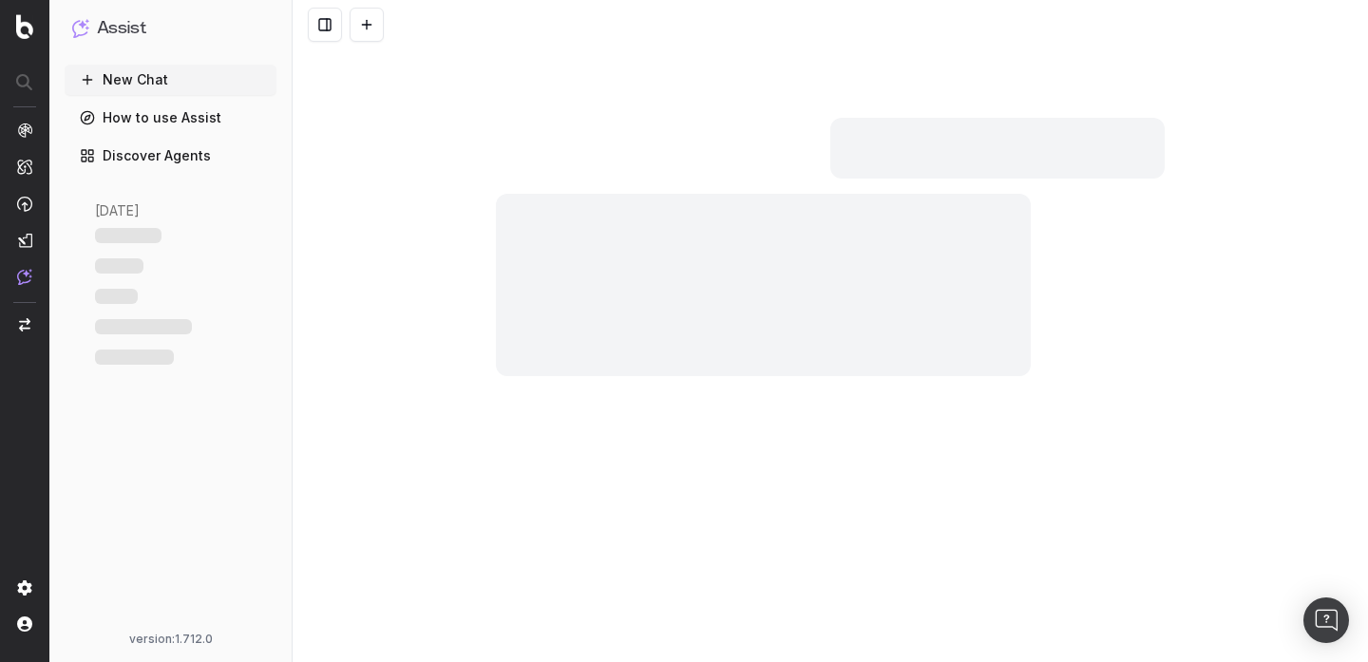
scroll to position [128, 0]
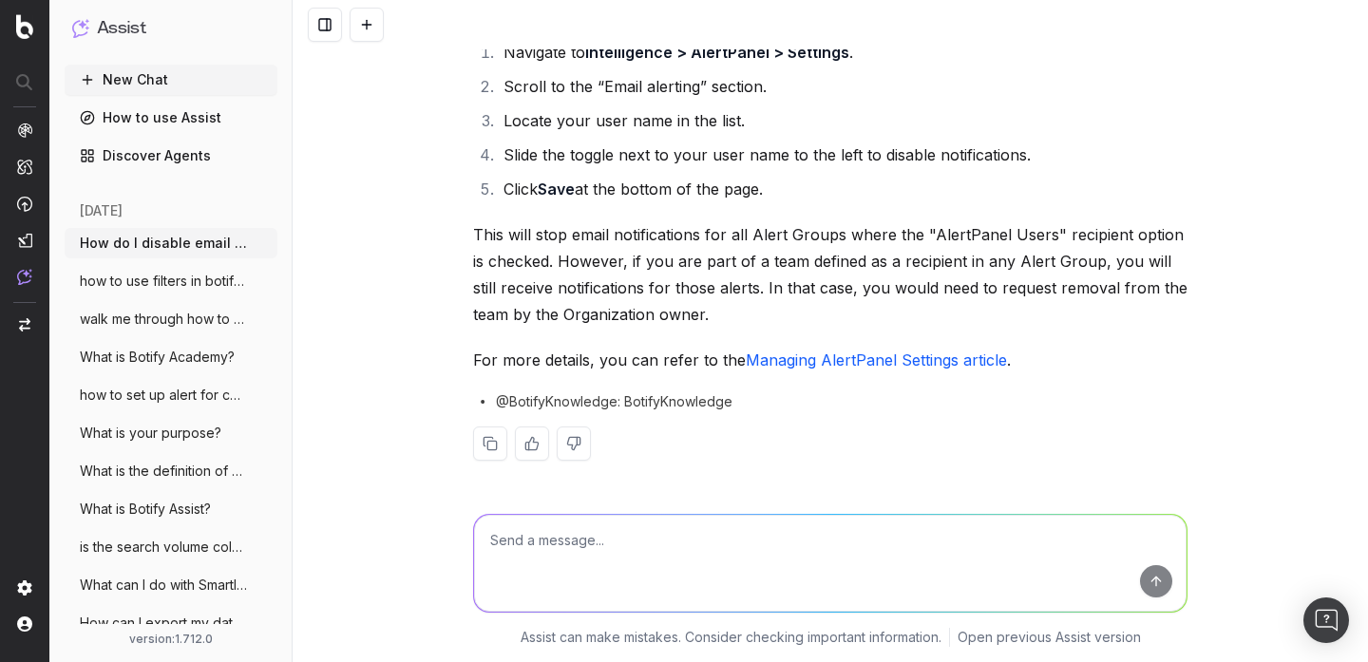
click at [203, 403] on span "how to set up alert for canonical tag di" at bounding box center [163, 395] width 167 height 19
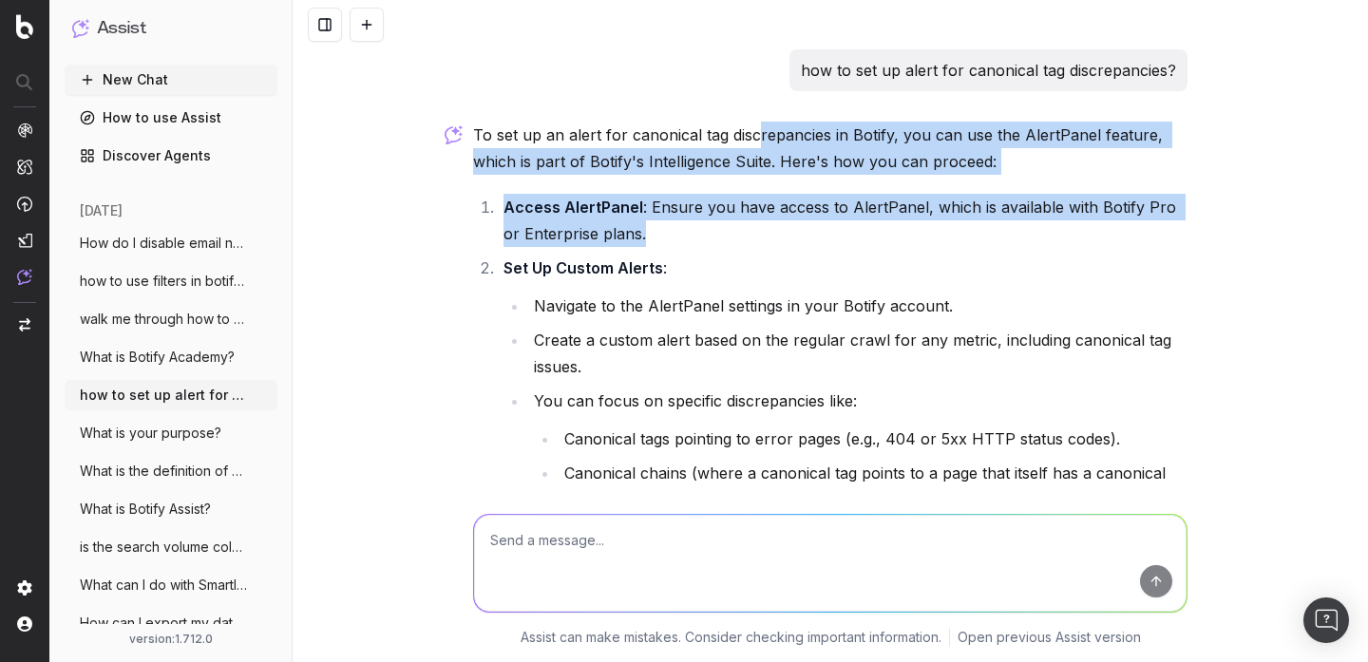
drag, startPoint x: 758, startPoint y: 139, endPoint x: 823, endPoint y: 221, distance: 104.9
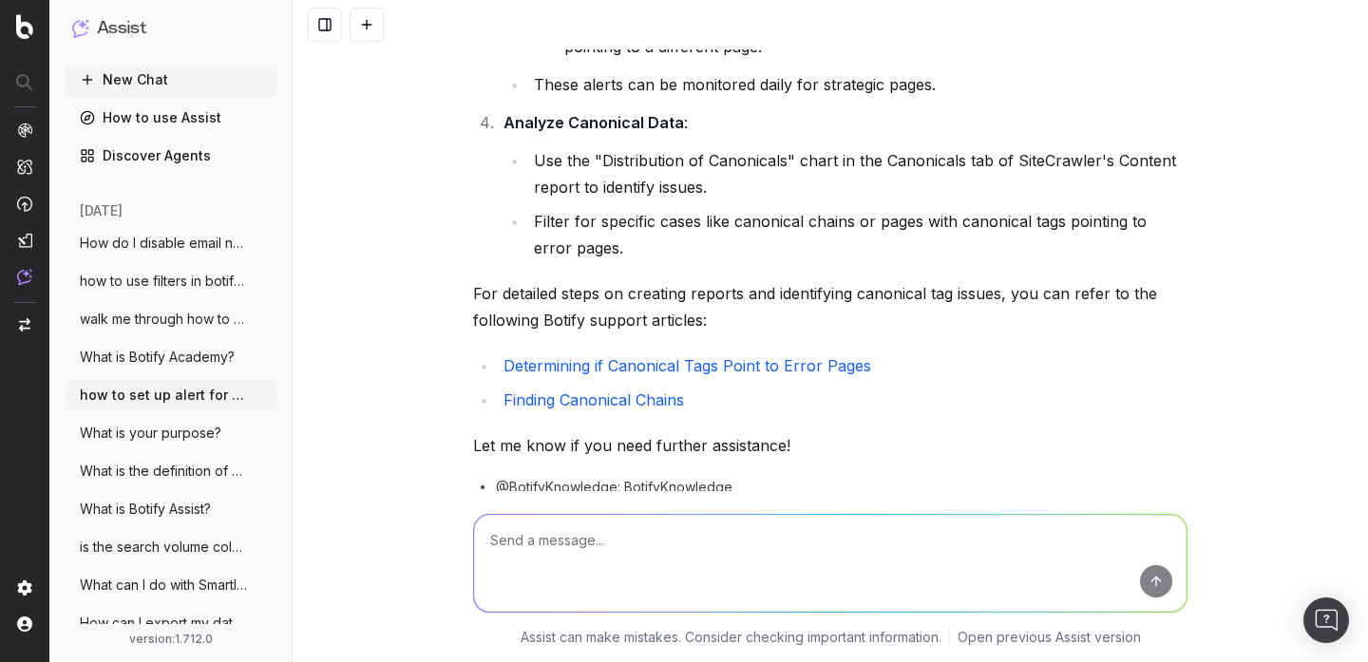
scroll to position [740, 0]
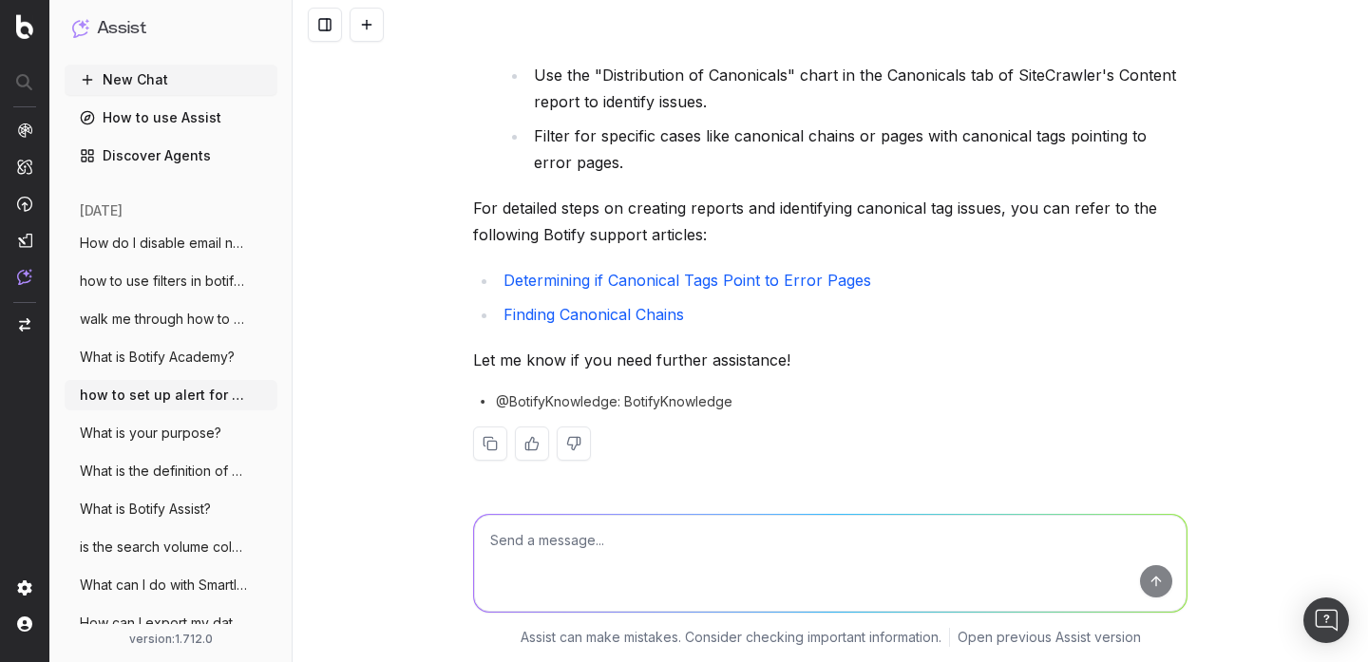
click at [370, 34] on button at bounding box center [367, 25] width 34 height 34
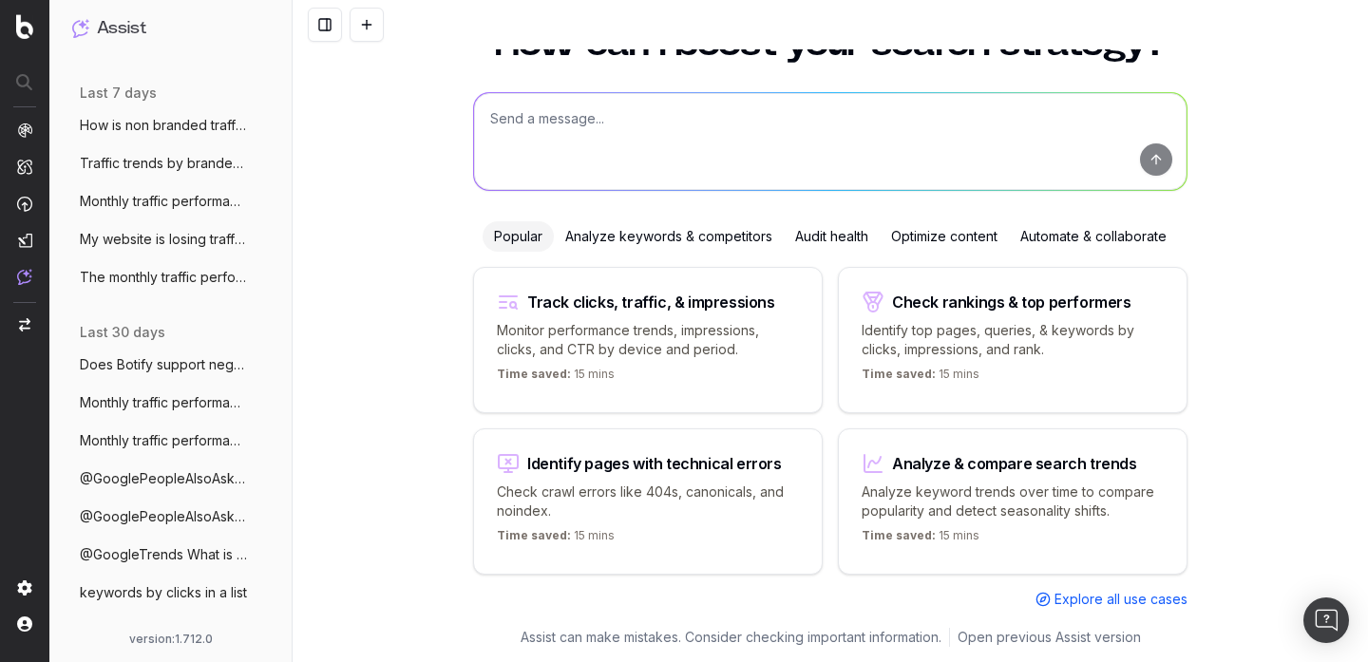
scroll to position [1955, 0]
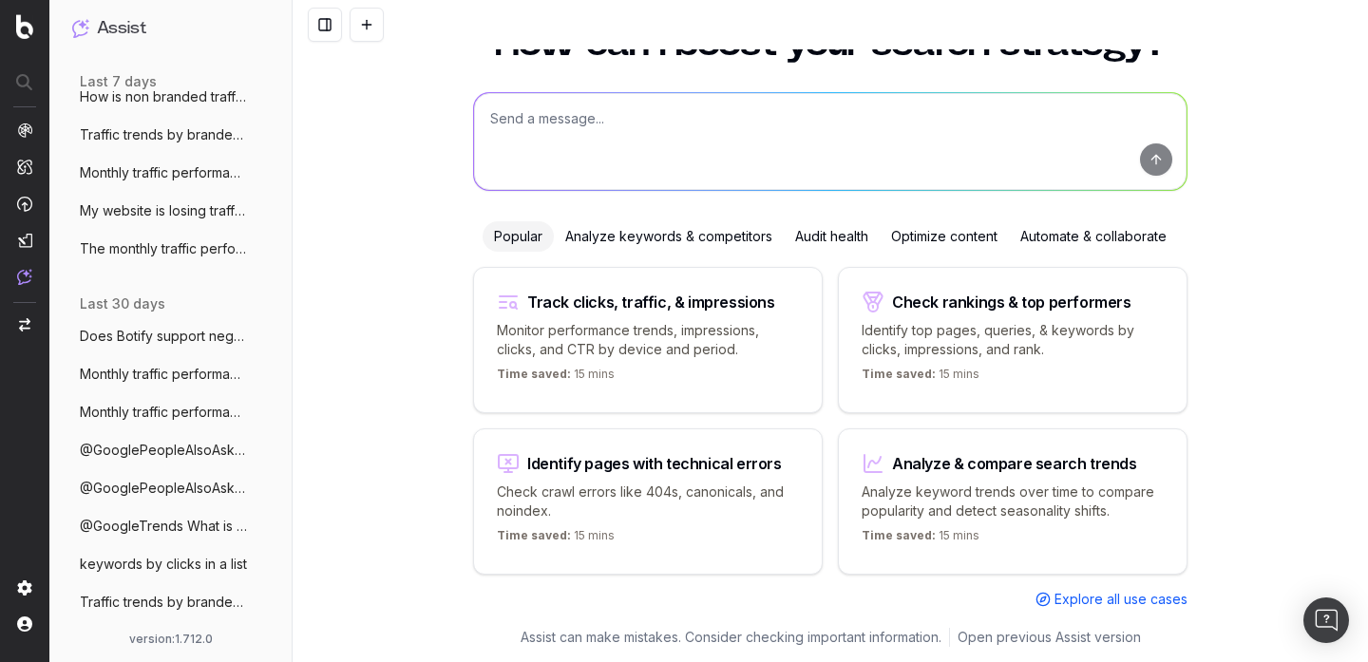
click at [199, 344] on span "Does Botify support negative regex" at bounding box center [163, 336] width 167 height 19
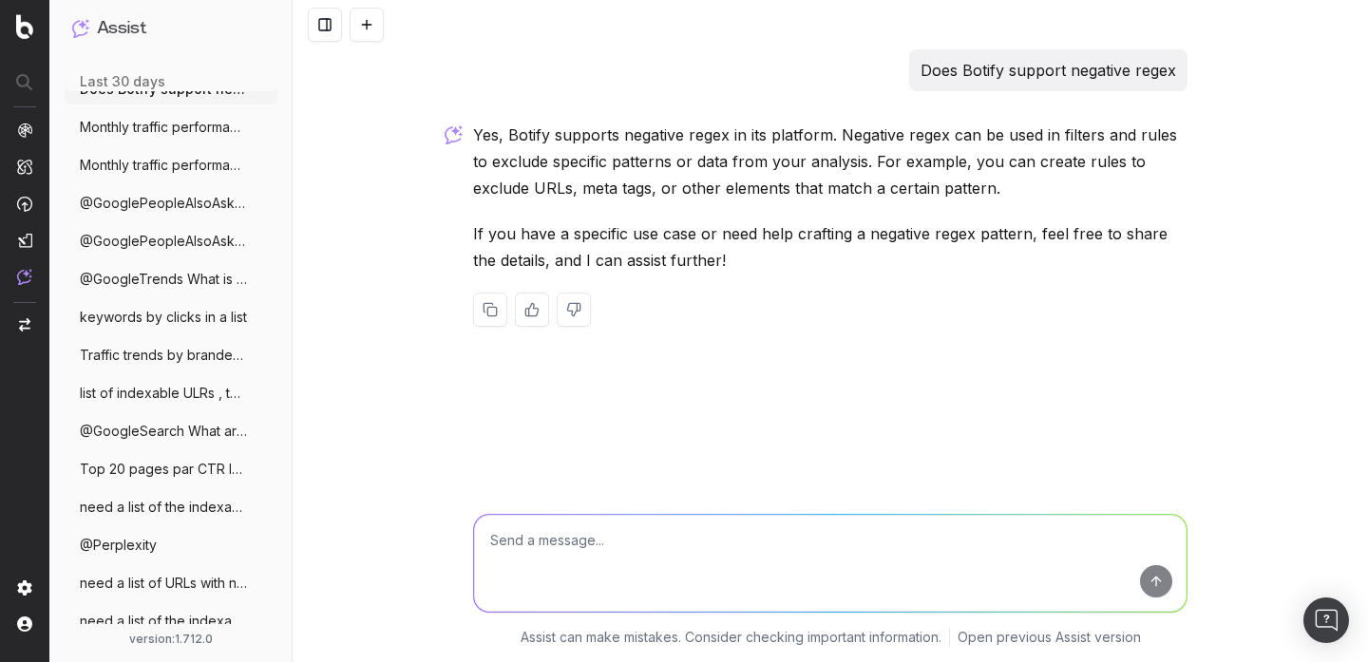
scroll to position [2203, 0]
click at [190, 315] on span "keywords by clicks in a list" at bounding box center [163, 316] width 167 height 19
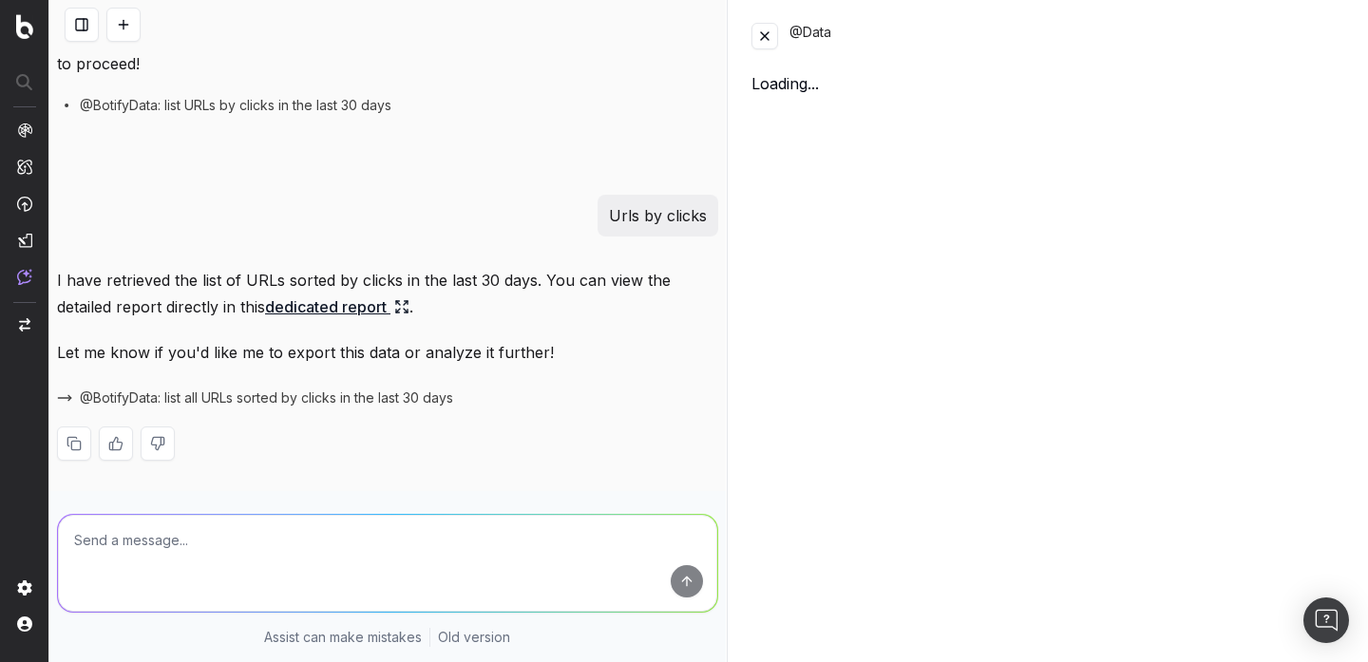
scroll to position [2082, 0]
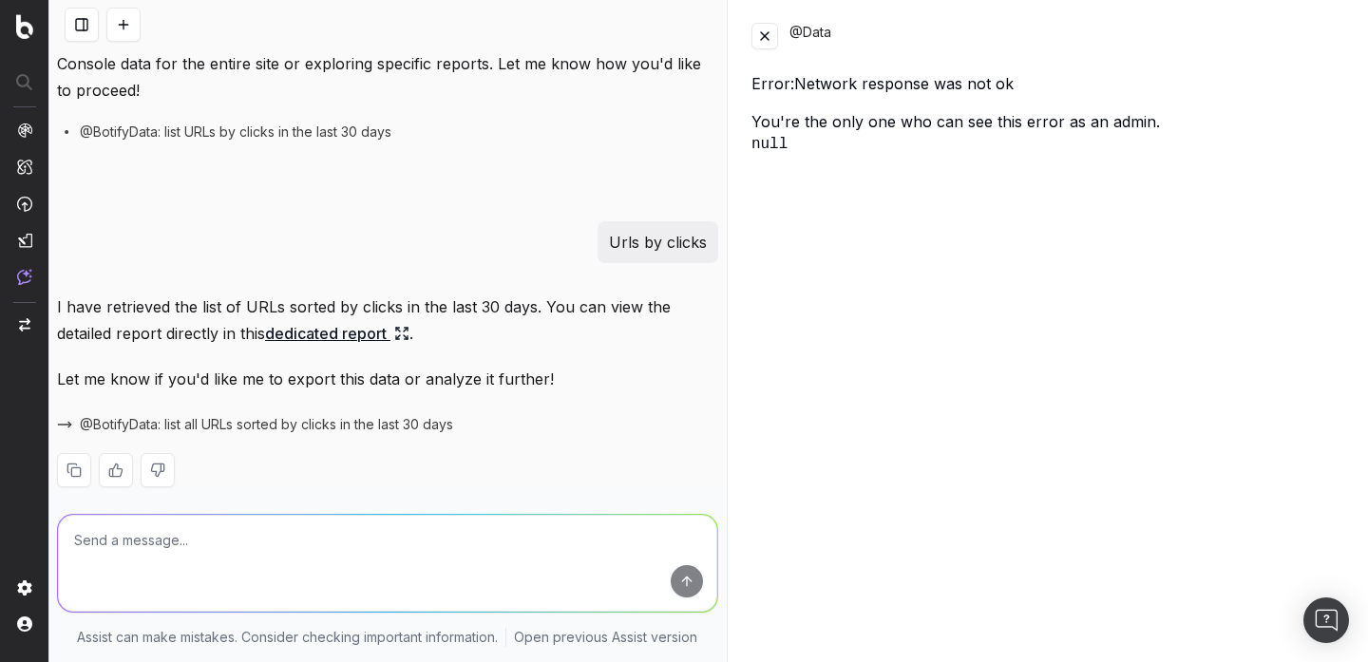
click at [768, 35] on button at bounding box center [764, 36] width 27 height 27
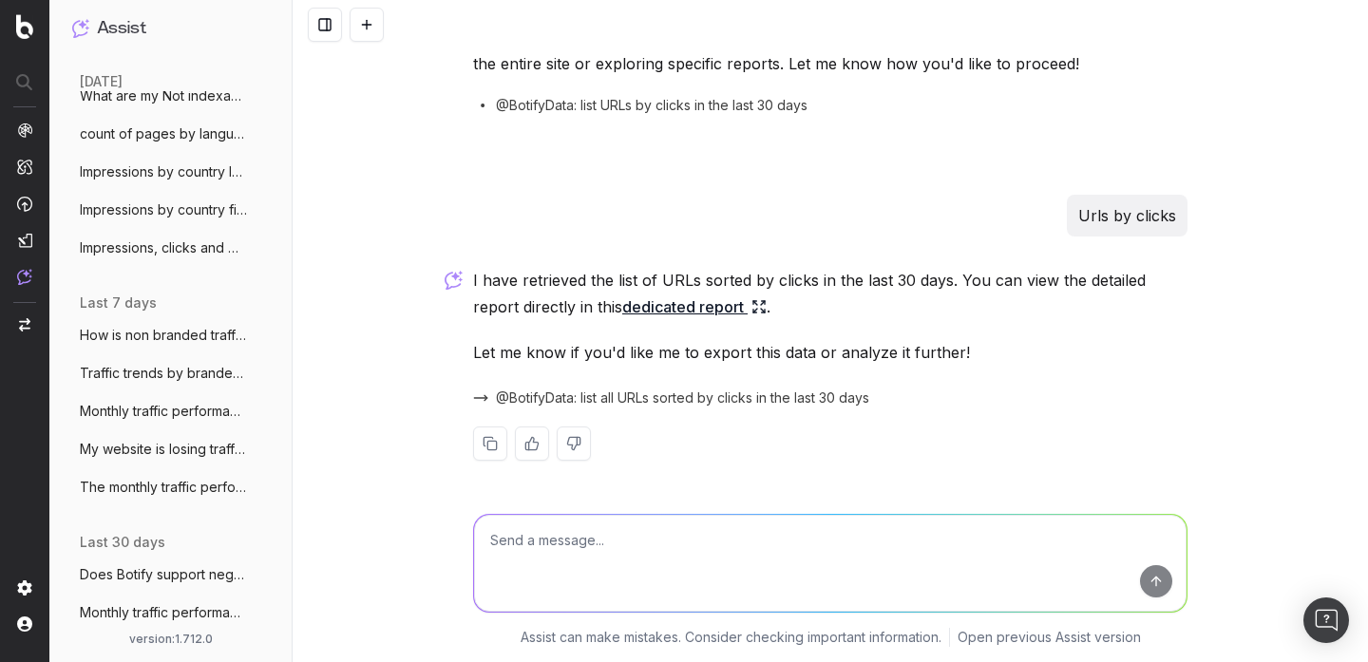
scroll to position [1716, 0]
click at [372, 20] on button at bounding box center [367, 25] width 34 height 34
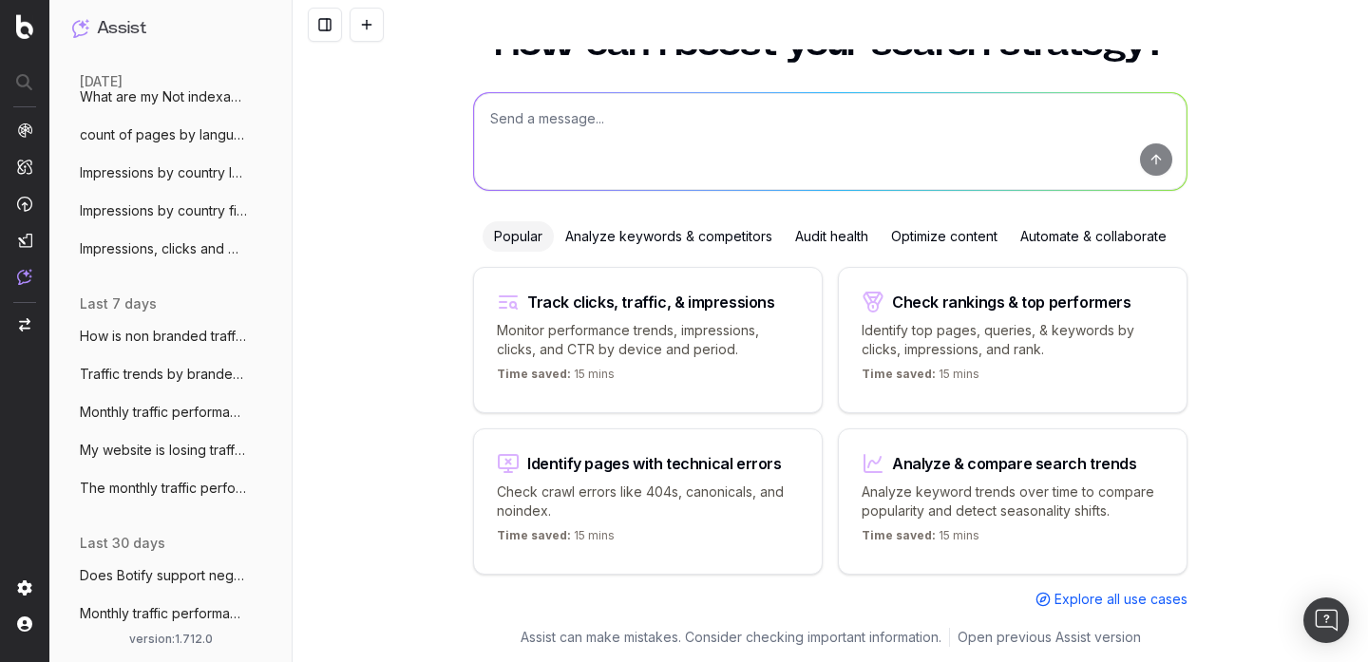
scroll to position [60, 0]
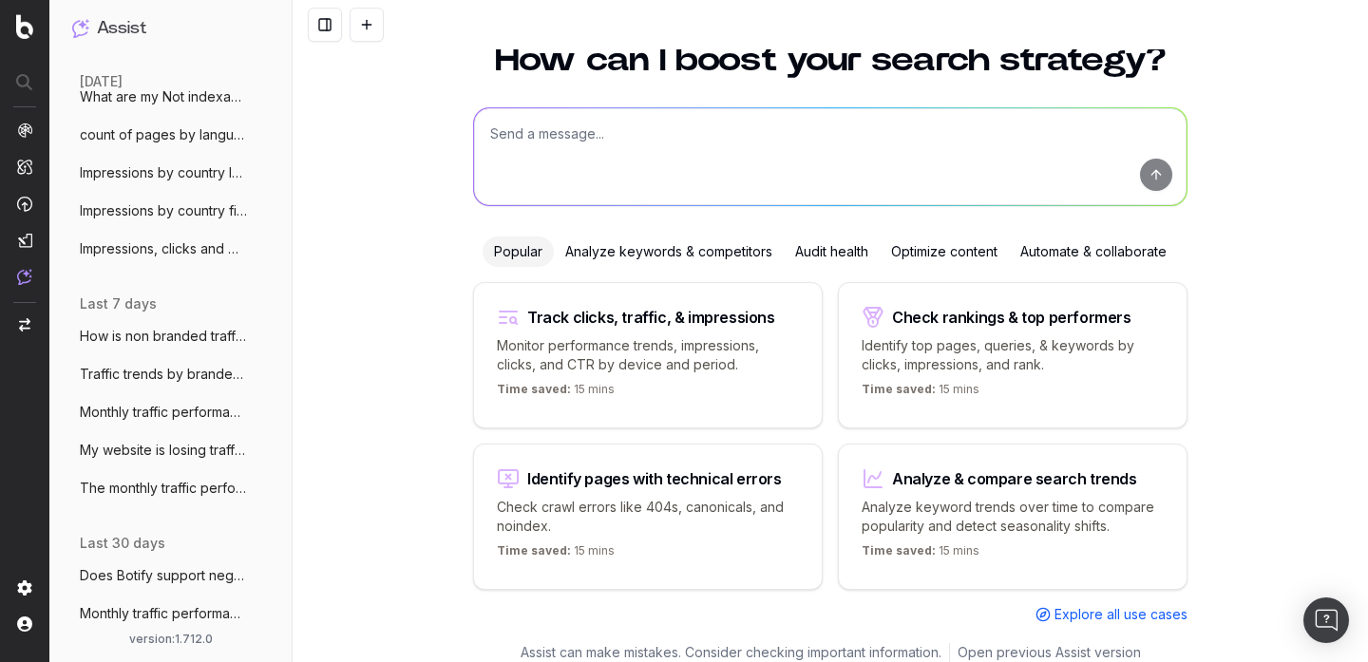
click at [535, 149] on textarea at bounding box center [830, 156] width 713 height 97
type textarea "what is the definition of search engine ?"
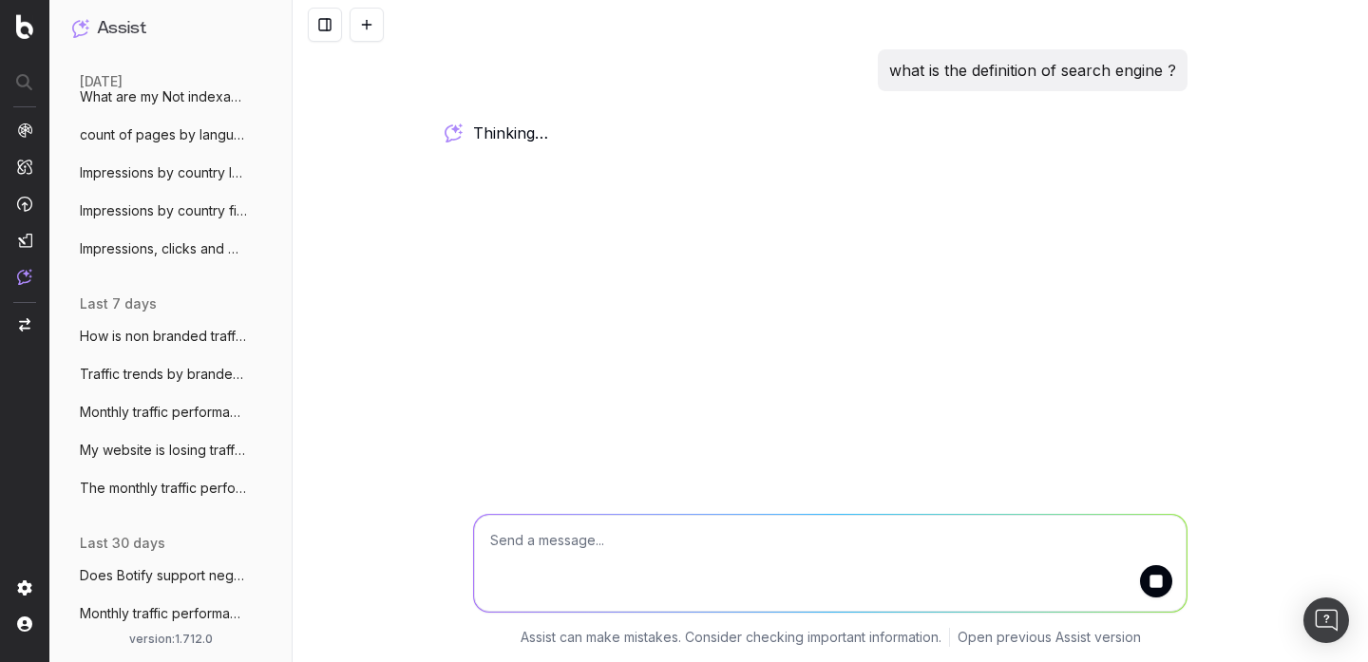
click at [1030, 69] on p "what is the definition of search engine ?" at bounding box center [1032, 70] width 287 height 27
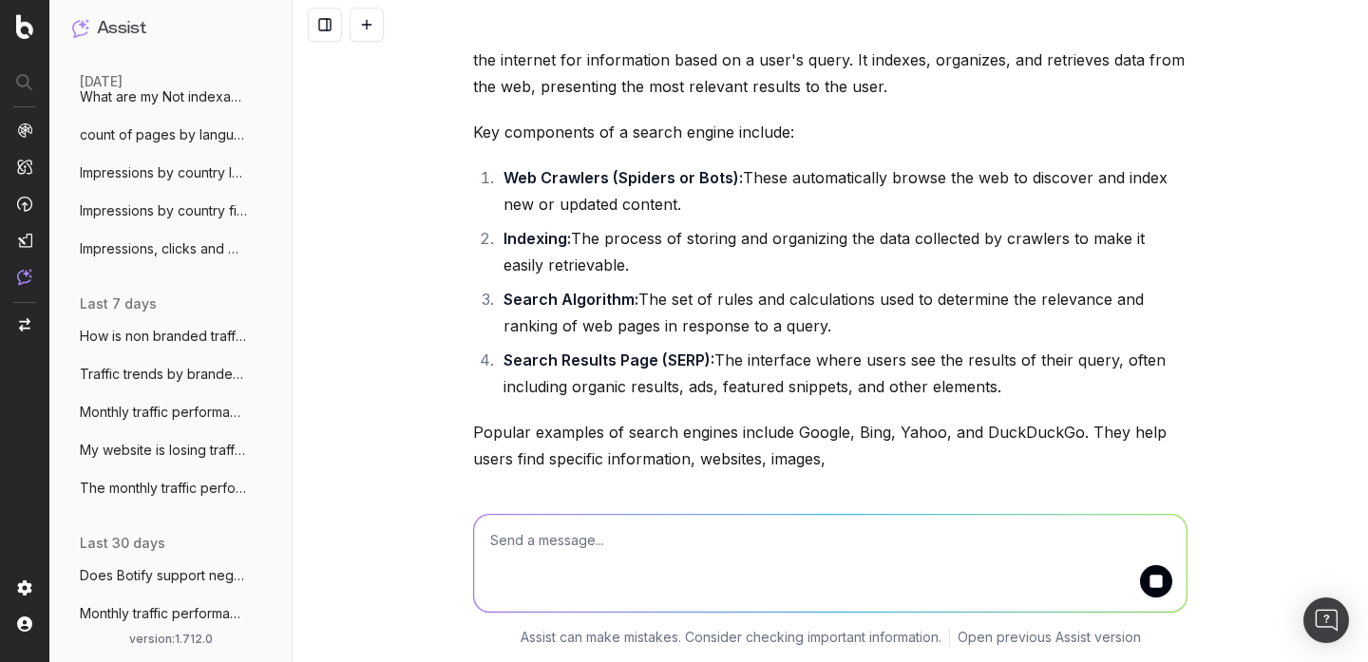
scroll to position [1754, 0]
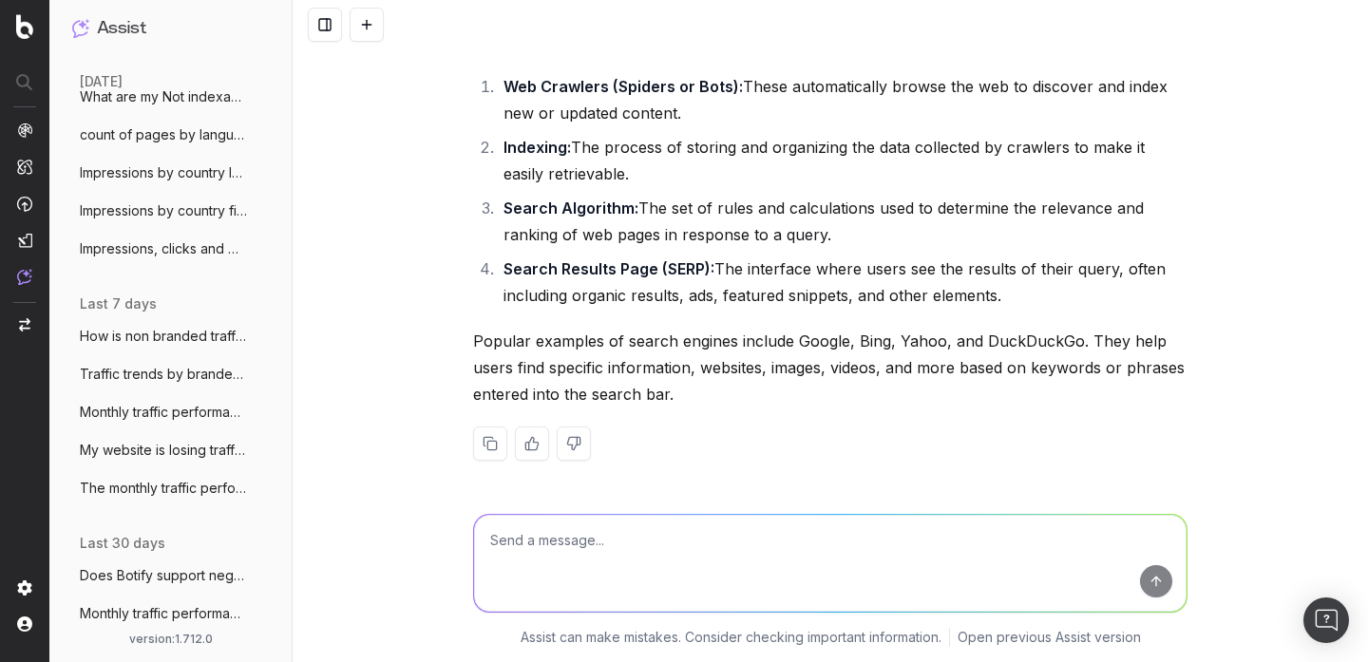
click at [673, 548] on textarea at bounding box center [830, 563] width 713 height 97
paste textarea "https://app.botify.com/nicolas-moreau-ex-botifyer-org/unrankedsmurfs/o/assist/c…"
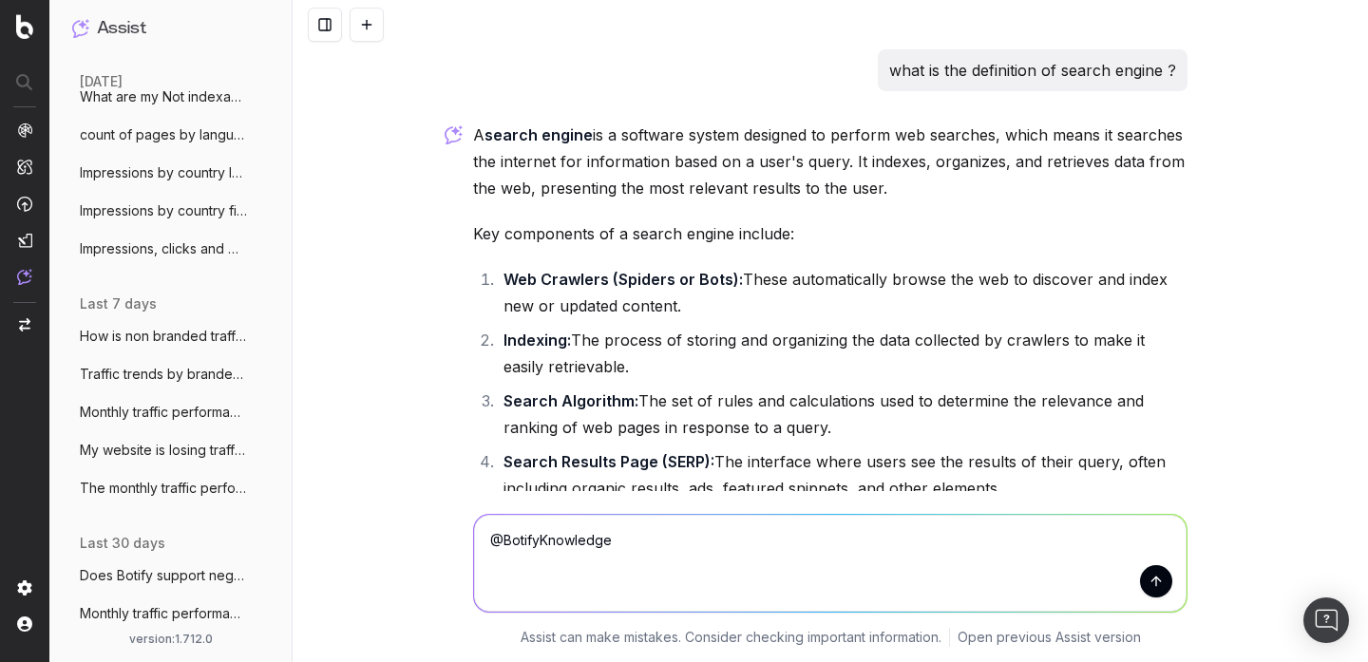
click at [988, 83] on p "what is the definition of search engine ?" at bounding box center [1032, 70] width 287 height 27
click at [988, 80] on p "what is the definition of search engine ?" at bounding box center [1032, 70] width 287 height 27
click at [988, 76] on p "what is the definition of search engine ?" at bounding box center [1032, 70] width 287 height 27
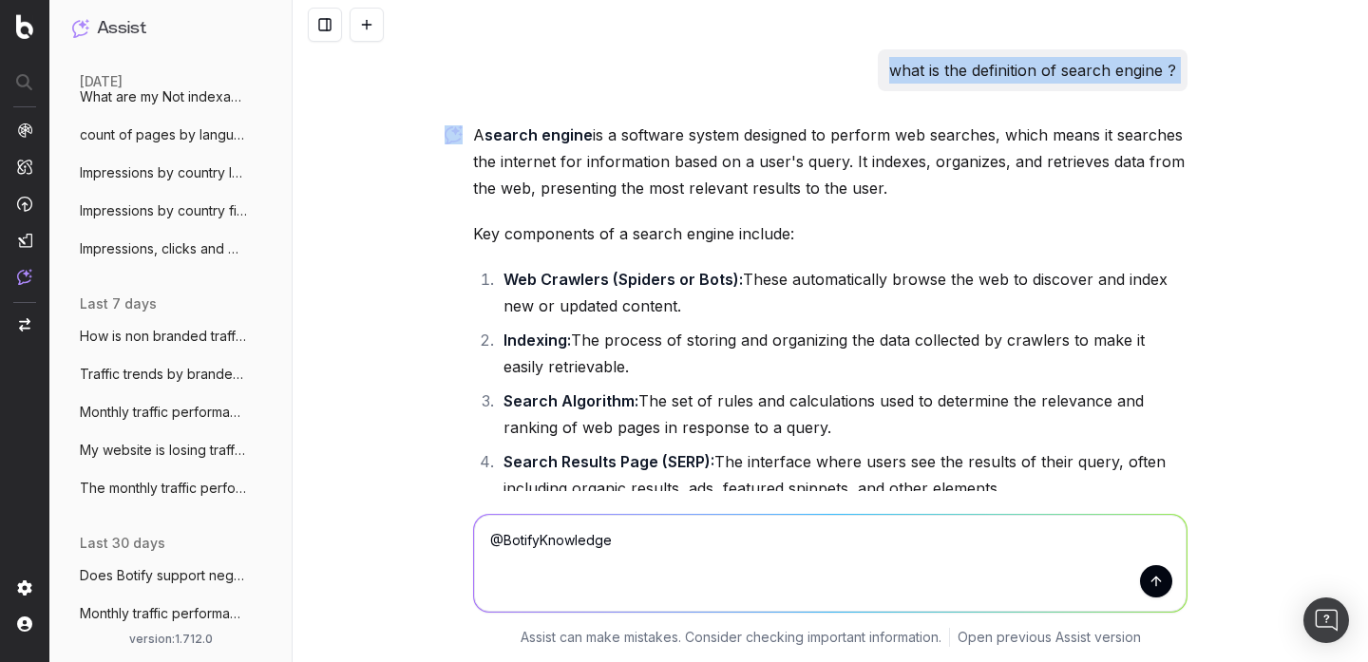
click at [988, 76] on p "what is the definition of search engine ?" at bounding box center [1032, 70] width 287 height 27
click at [713, 570] on textarea "@BotifyKnowledge" at bounding box center [830, 563] width 713 height 97
paste textarea "what is the definition of search engine ?"
type textarea "@BotifyKnowledge what is the definition of search engine ?"
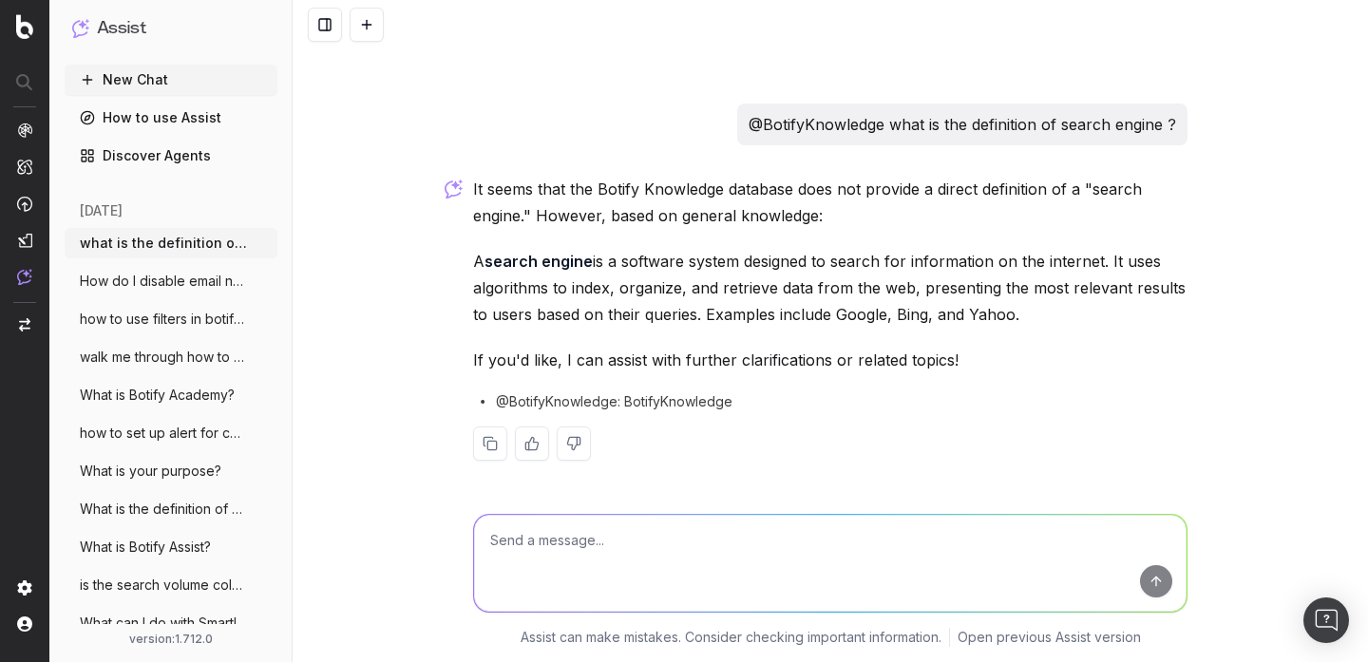
click at [376, 40] on button at bounding box center [367, 25] width 34 height 34
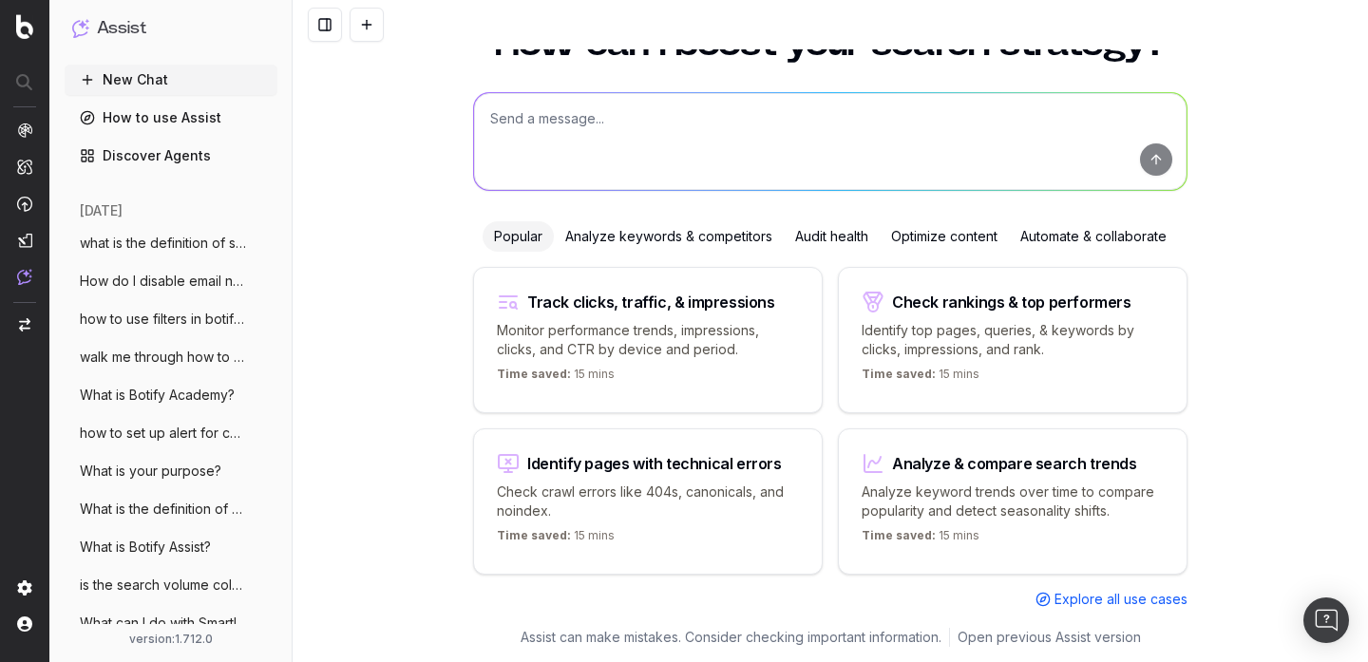
scroll to position [75, 0]
click at [635, 147] on textarea at bounding box center [830, 141] width 713 height 97
paste textarea "@BotifyKnowledge give your definition of long tail"
type textarea "@BotifyKnowledge give your definition of long tail"
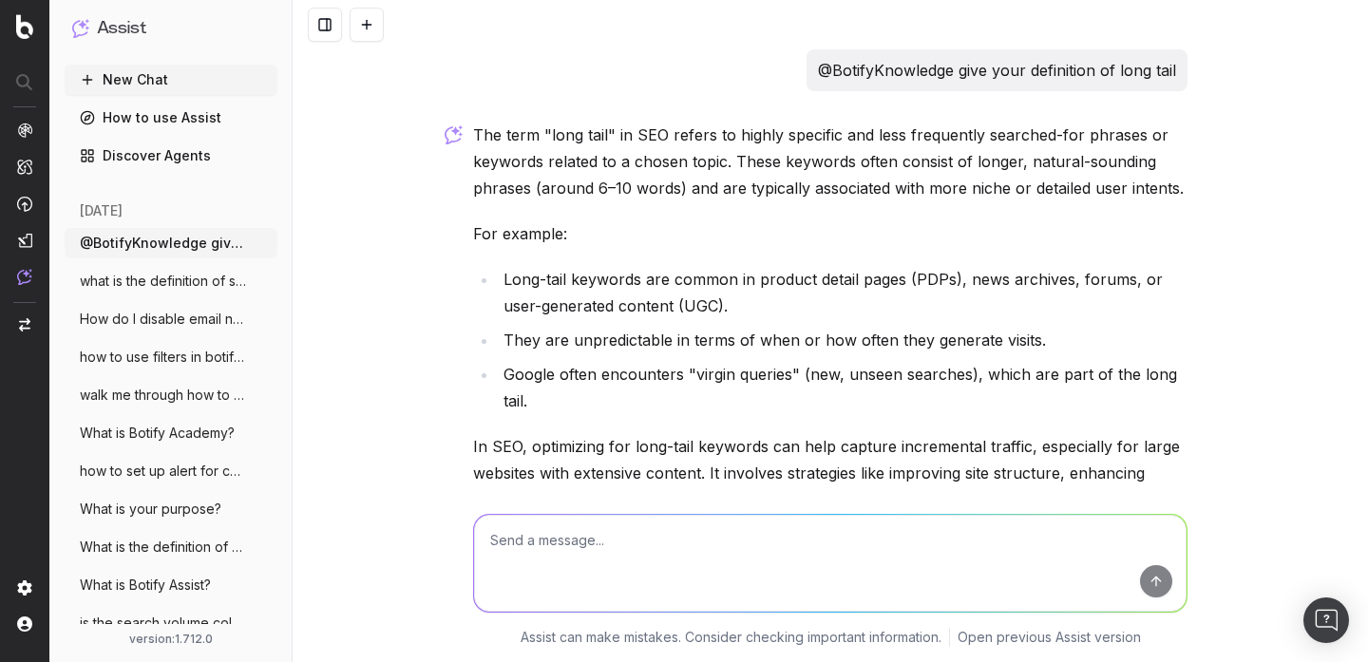
click at [379, 18] on button at bounding box center [367, 25] width 34 height 34
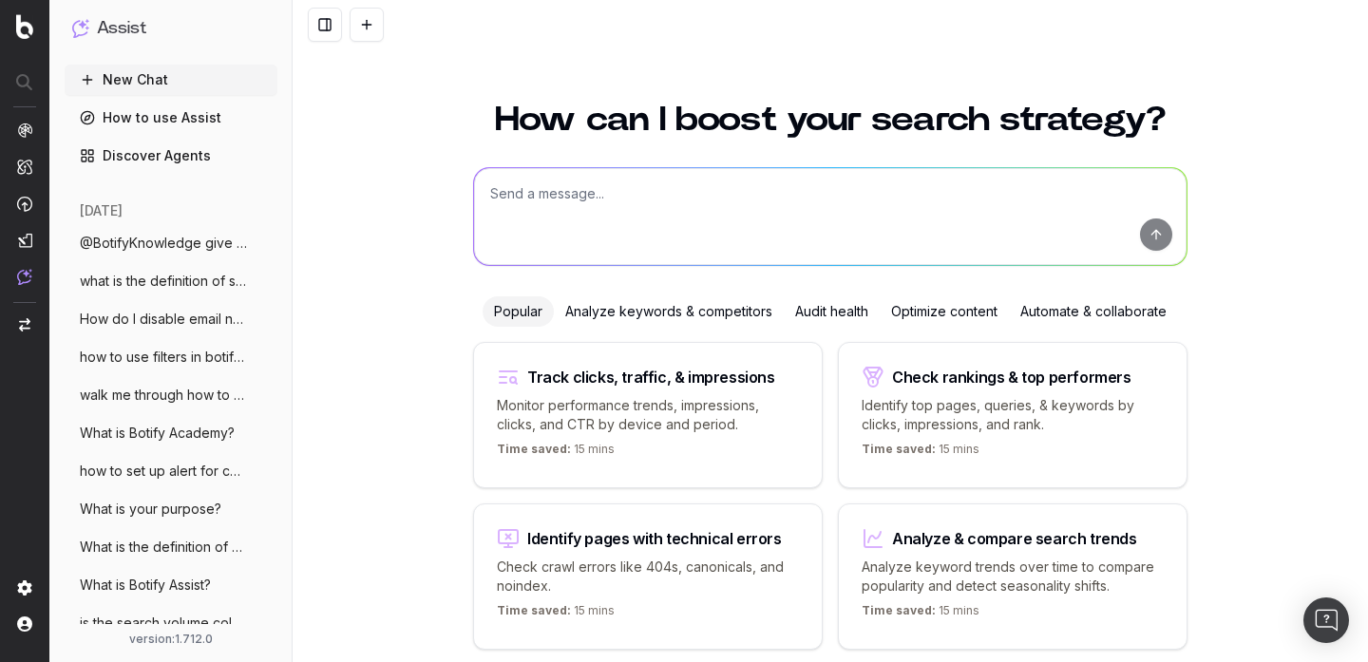
click at [674, 215] on textarea at bounding box center [830, 216] width 713 height 97
paste textarea "Tell me about the Google June 2025 core algorithm update"
type textarea "Tell me about the Google June 2025 core algorithm update"
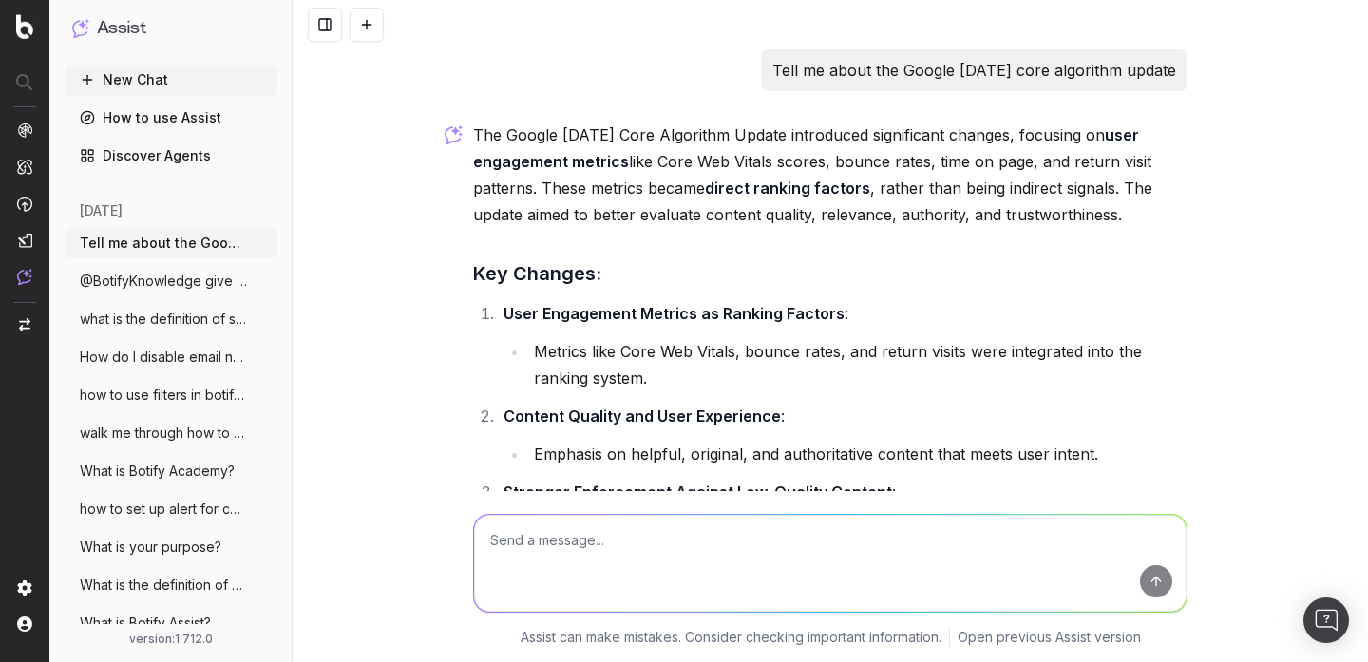
click at [372, 31] on button at bounding box center [367, 25] width 34 height 34
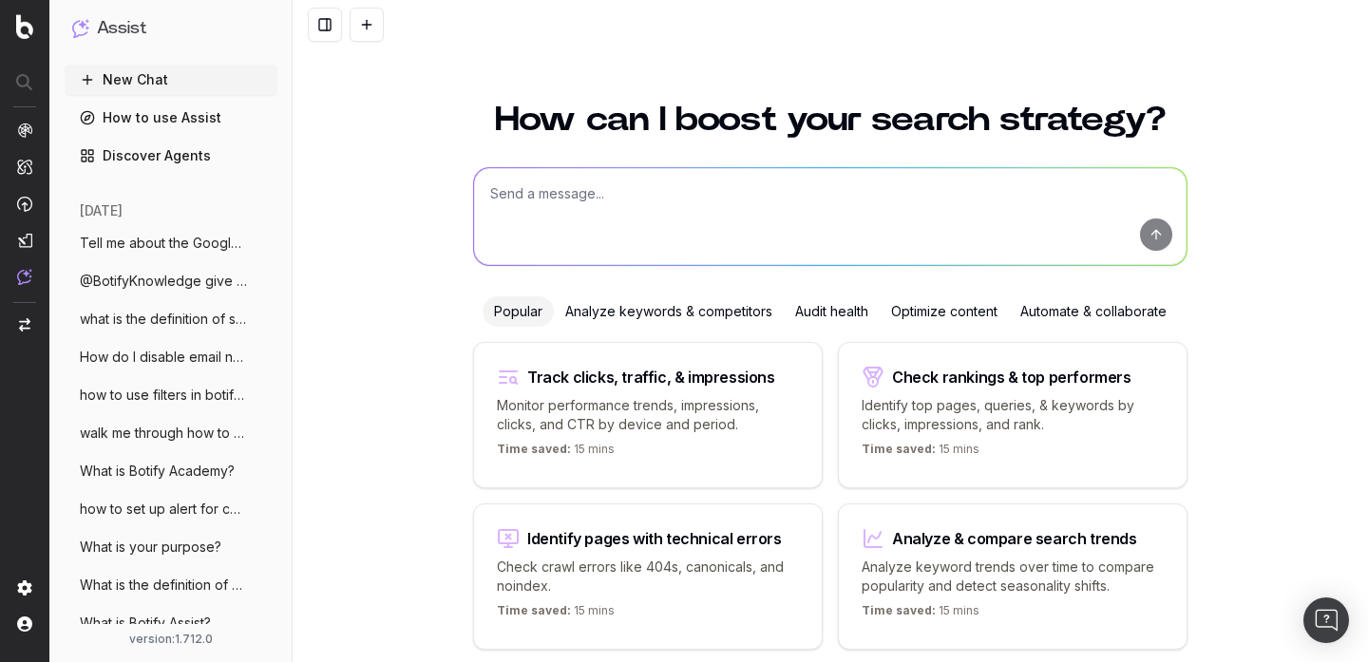
click at [577, 200] on textarea at bounding box center [830, 216] width 713 height 97
paste textarea "What is 406 status code?"
type textarea "What is 406 status code?"
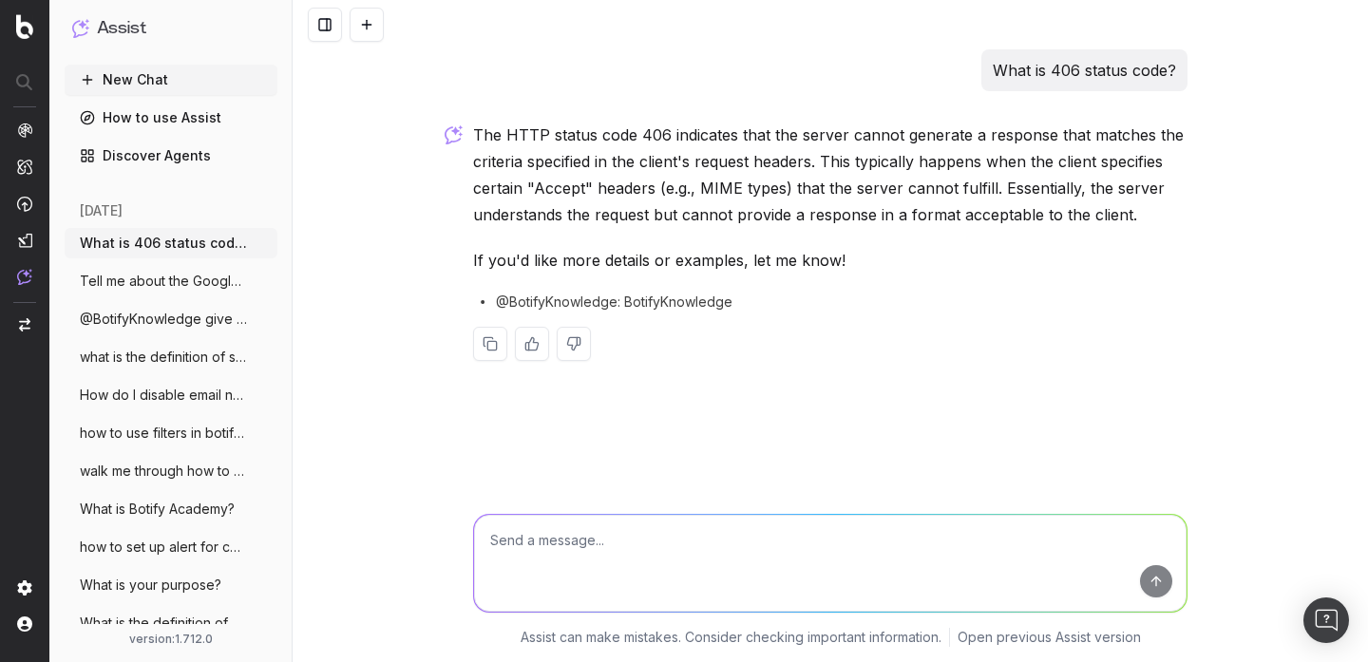
click at [368, 25] on button at bounding box center [367, 25] width 34 height 34
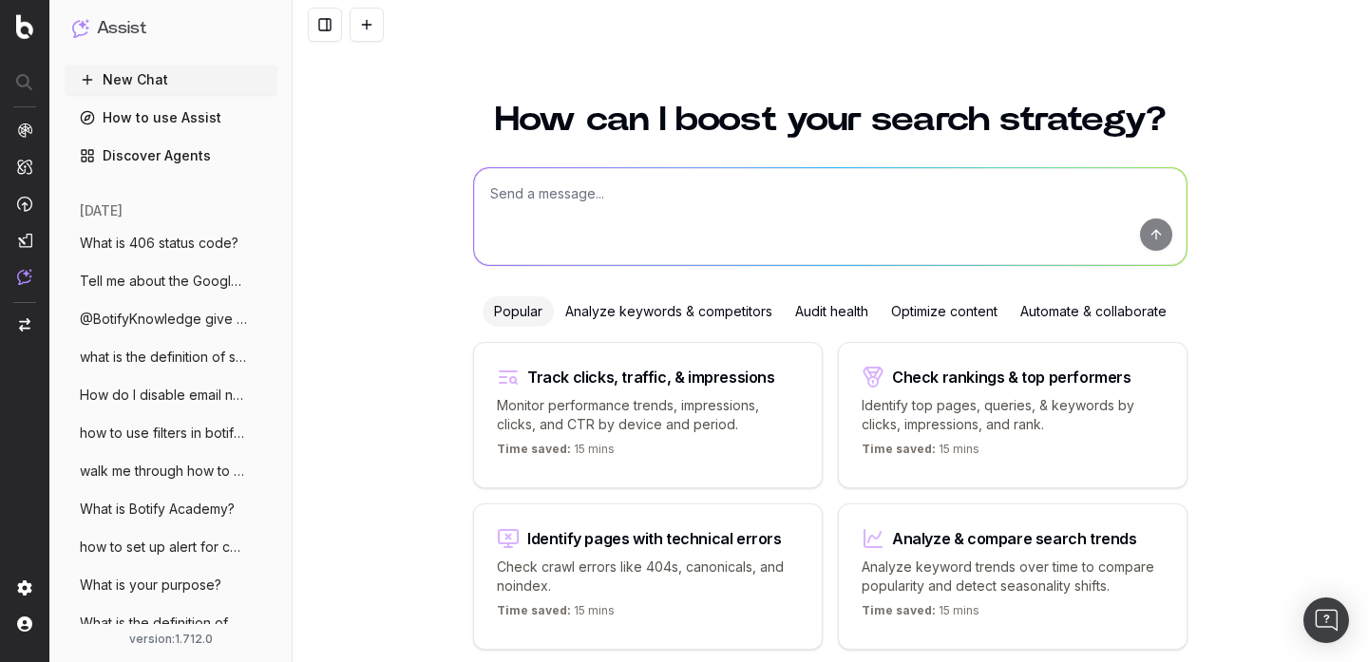
click at [584, 210] on textarea at bounding box center [830, 216] width 713 height 97
paste textarea "what is the difference between a meta title and an H1 title"
type textarea "what is the difference between a meta title and an H1 title"
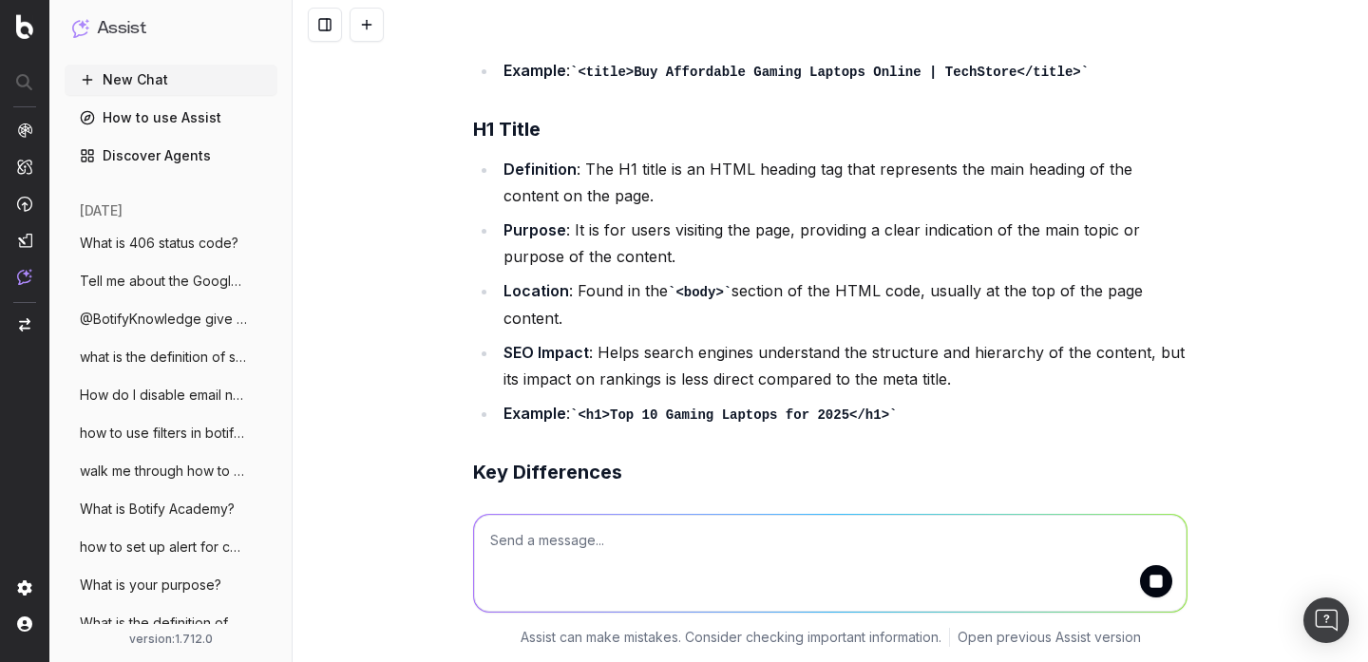
scroll to position [667, 0]
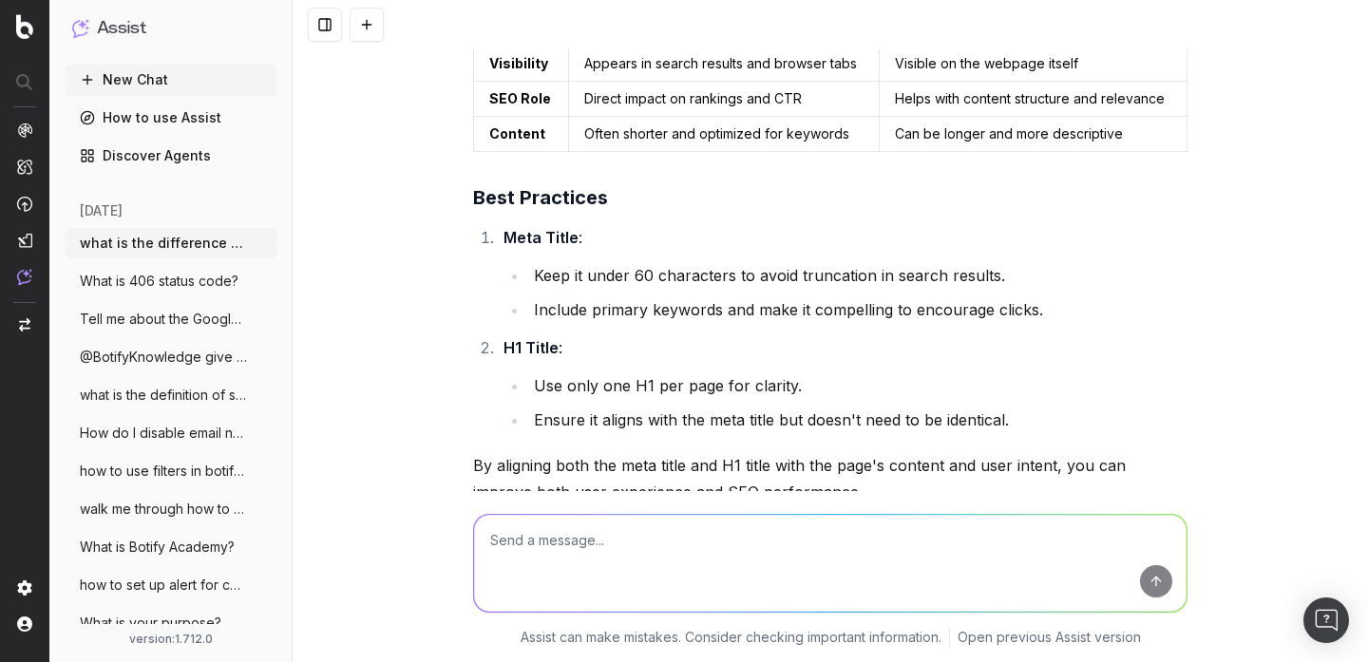
scroll to position [1089, 0]
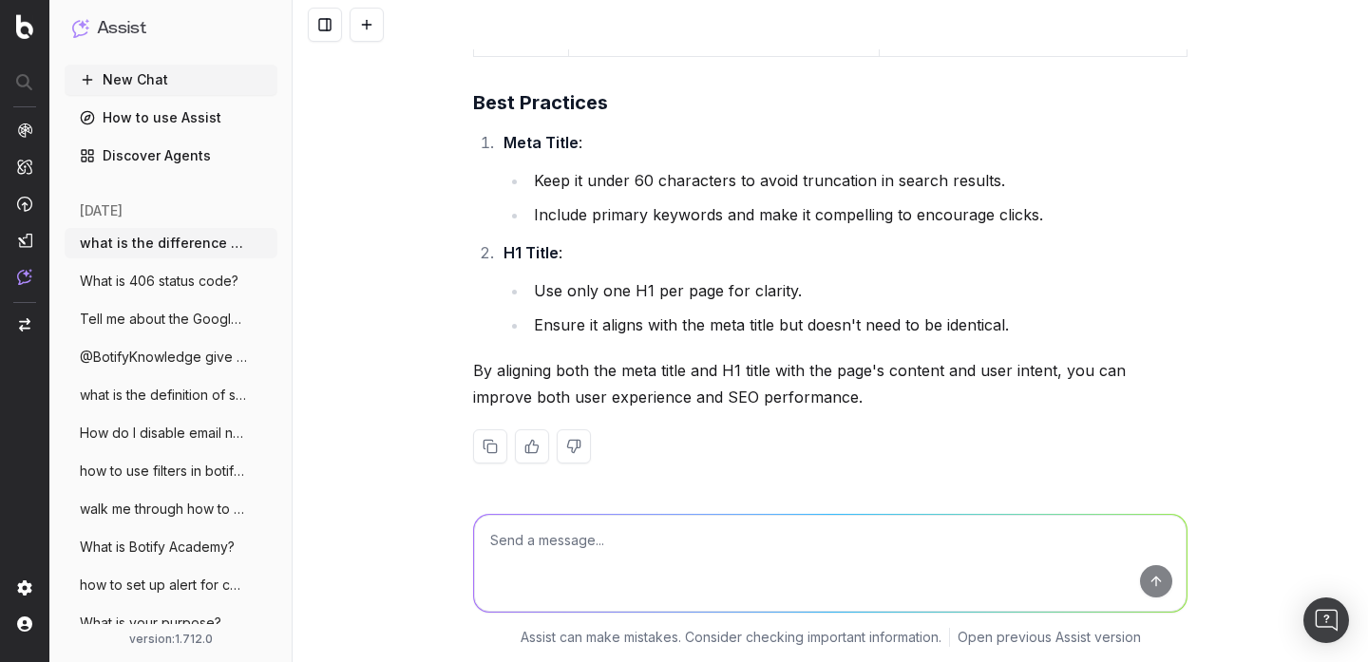
click at [611, 564] on textarea at bounding box center [830, 563] width 713 height 97
type textarea "@BotifyKnowledge what is the difference between a meta title and an H1 title"
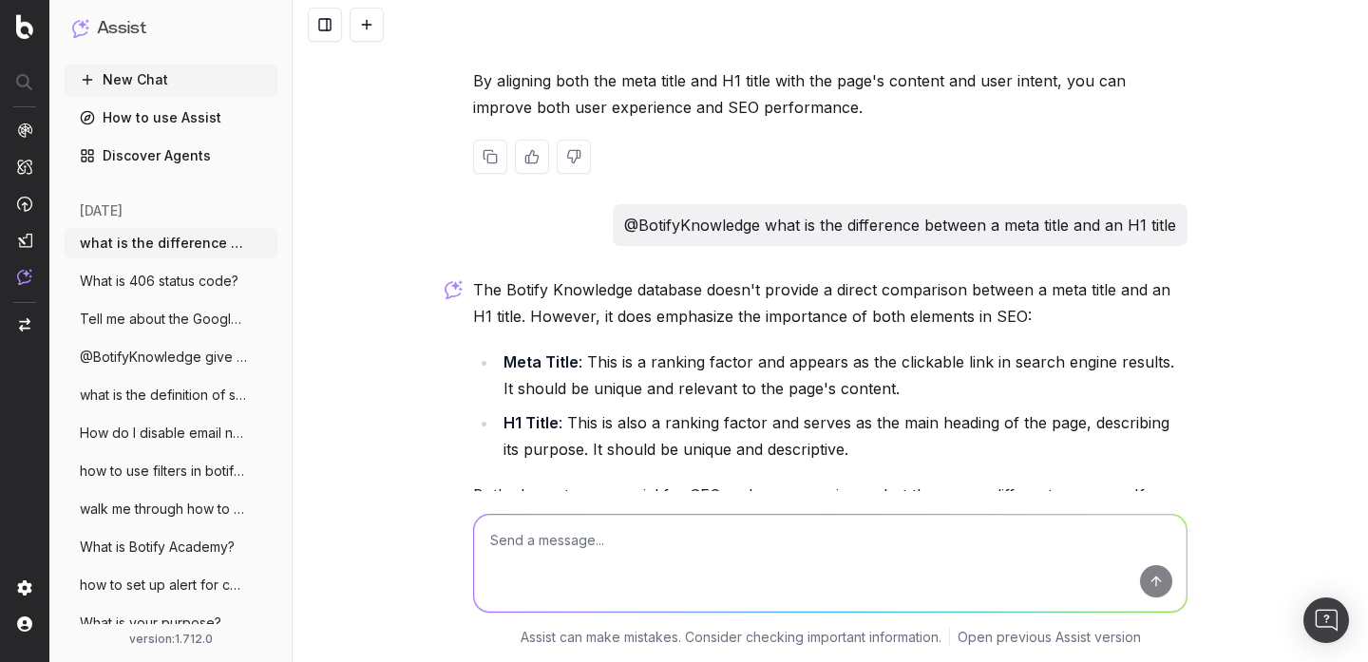
scroll to position [1537, 0]
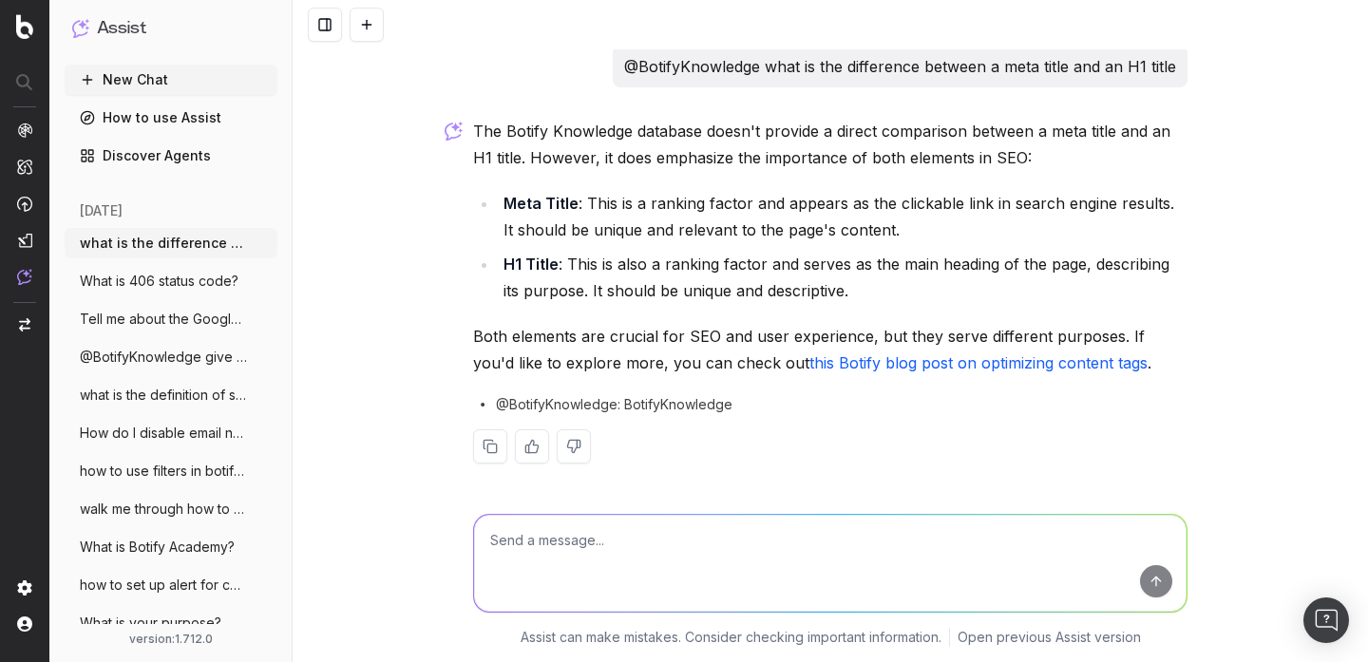
click at [809, 360] on link "this Botify blog post on optimizing content tags" at bounding box center [978, 362] width 338 height 19
click at [360, 27] on button at bounding box center [367, 25] width 34 height 34
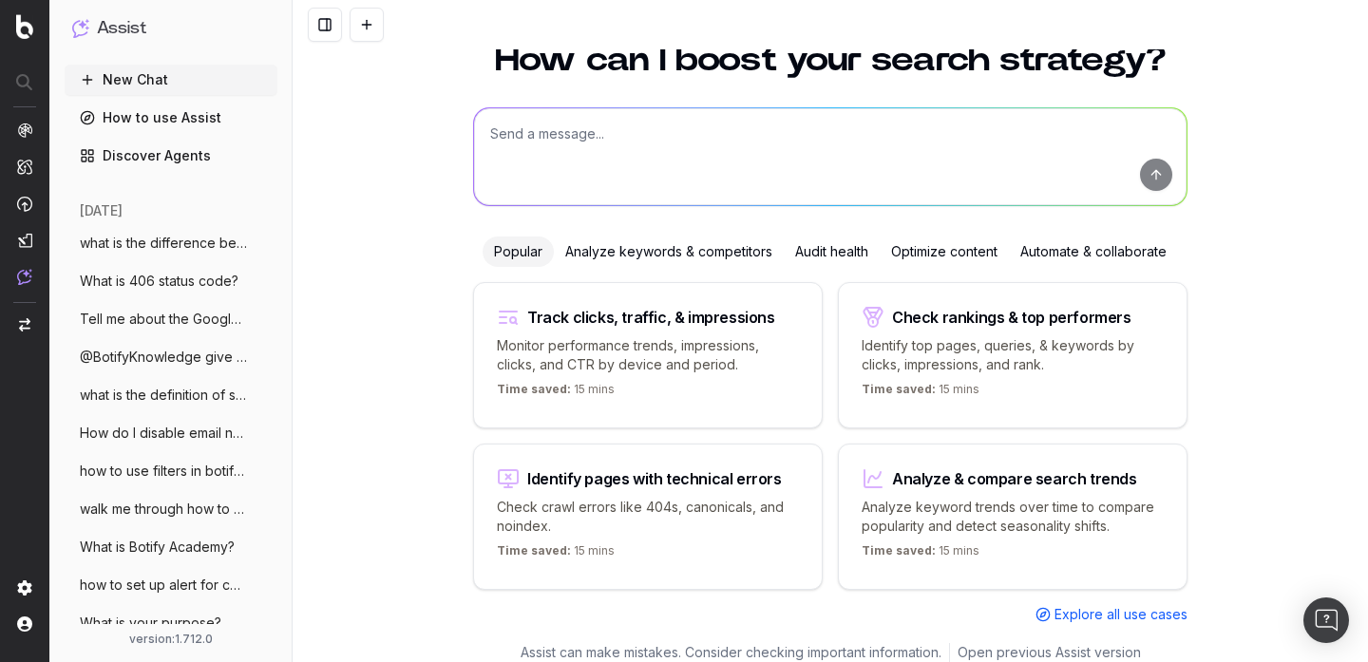
click at [544, 124] on textarea at bounding box center [830, 156] width 713 height 97
paste textarea "want to write a title tag and I expect Botify Assist to deliver it with the rec…"
type textarea "want to write a title tag and I expect Botify Assist to deliver it with the rec…"
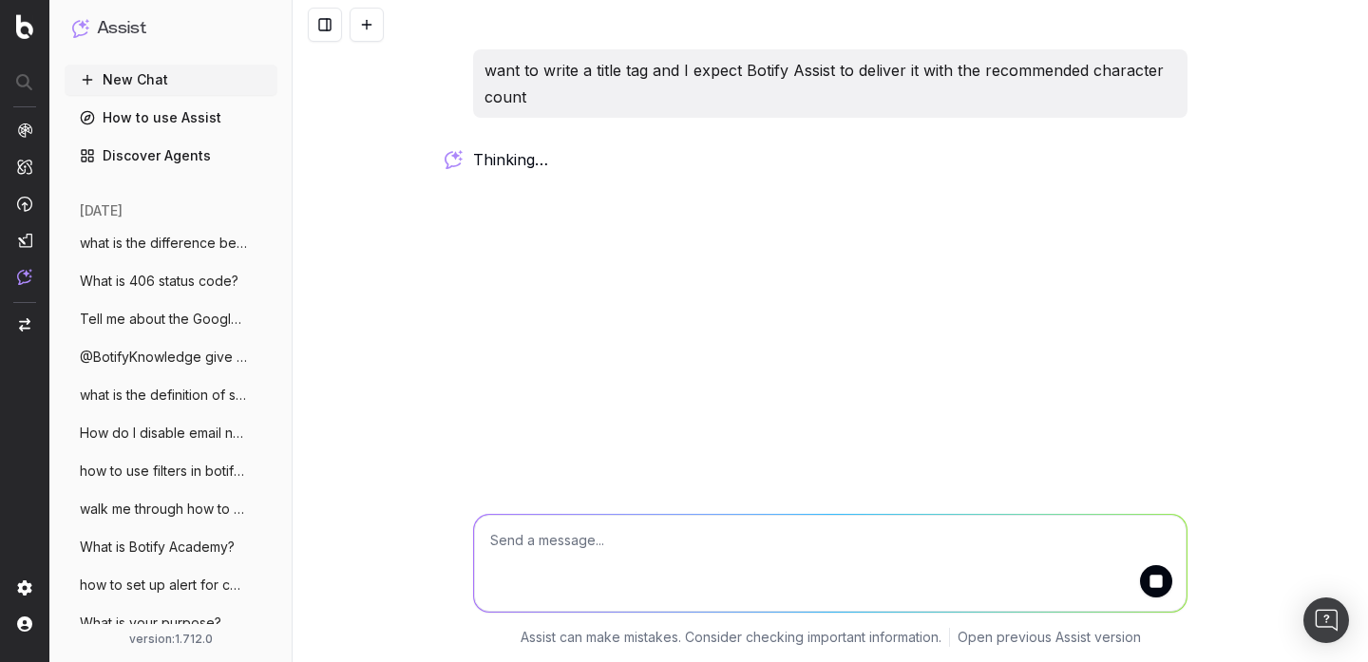
scroll to position [0, 0]
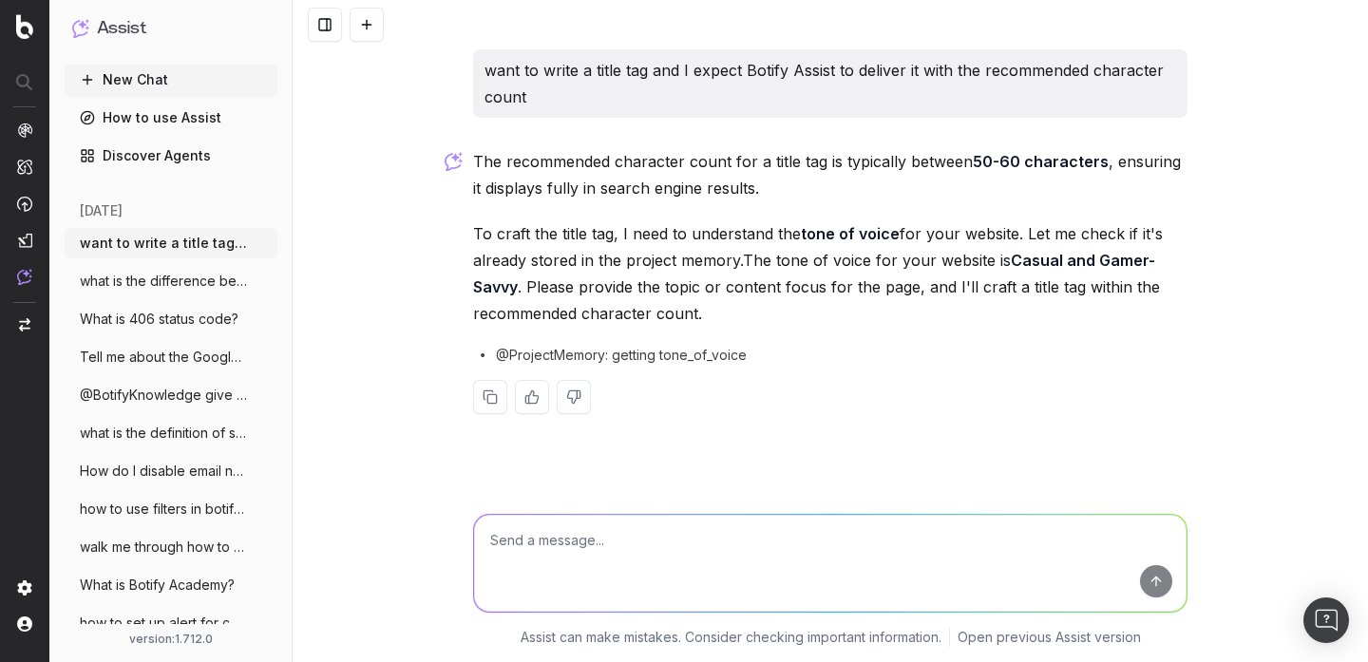
click at [572, 537] on textarea at bounding box center [830, 563] width 713 height 97
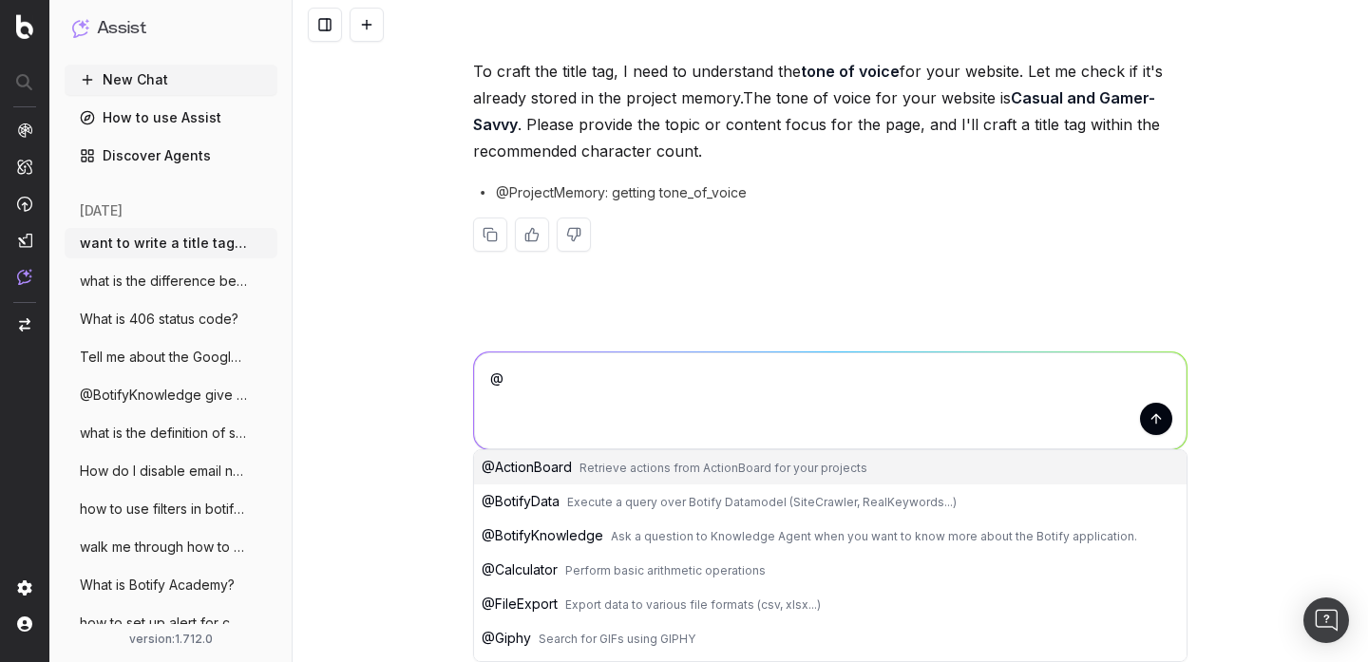
click at [538, 536] on span "@ BotifyKnowledge" at bounding box center [543, 535] width 122 height 16
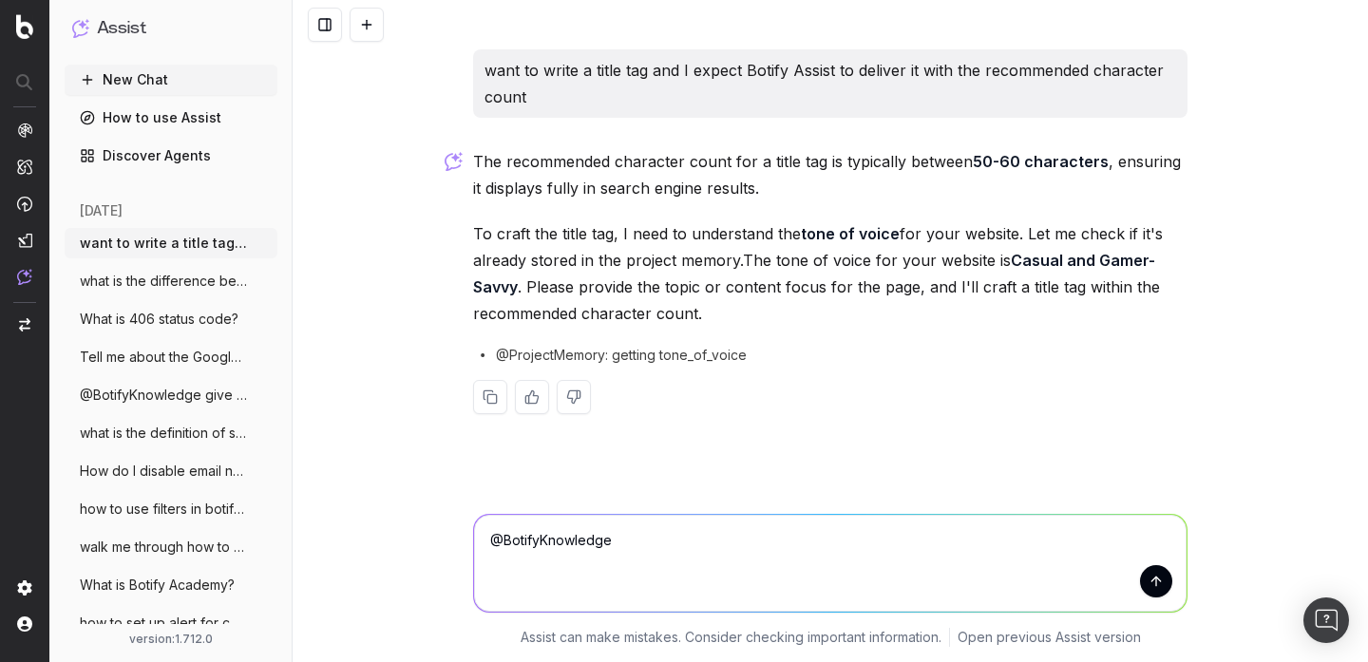
click at [696, 559] on textarea "@BotifyKnowledge" at bounding box center [830, 563] width 713 height 97
paste textarea "want to write a title tag and I expect Botify Assist to deliver it with the rec…"
type textarea "@BotifyKnowledge want to write a title tag and I expect Botify Assist to delive…"
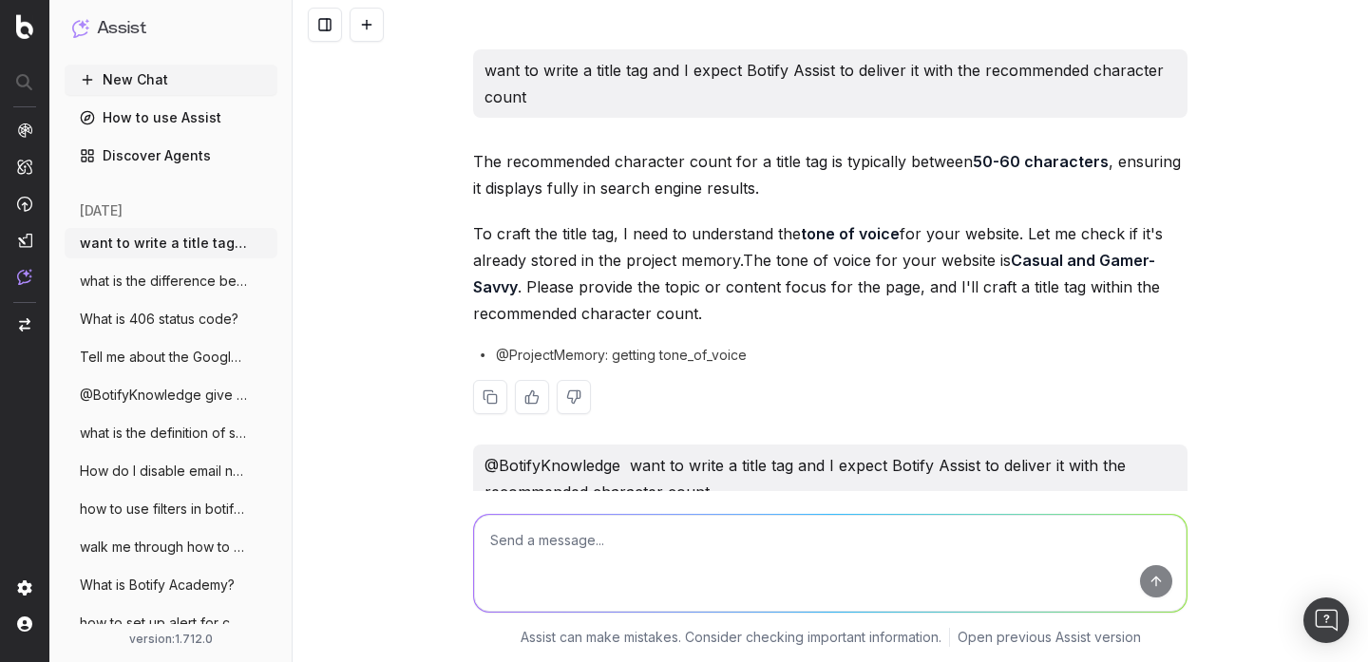
scroll to position [322, 0]
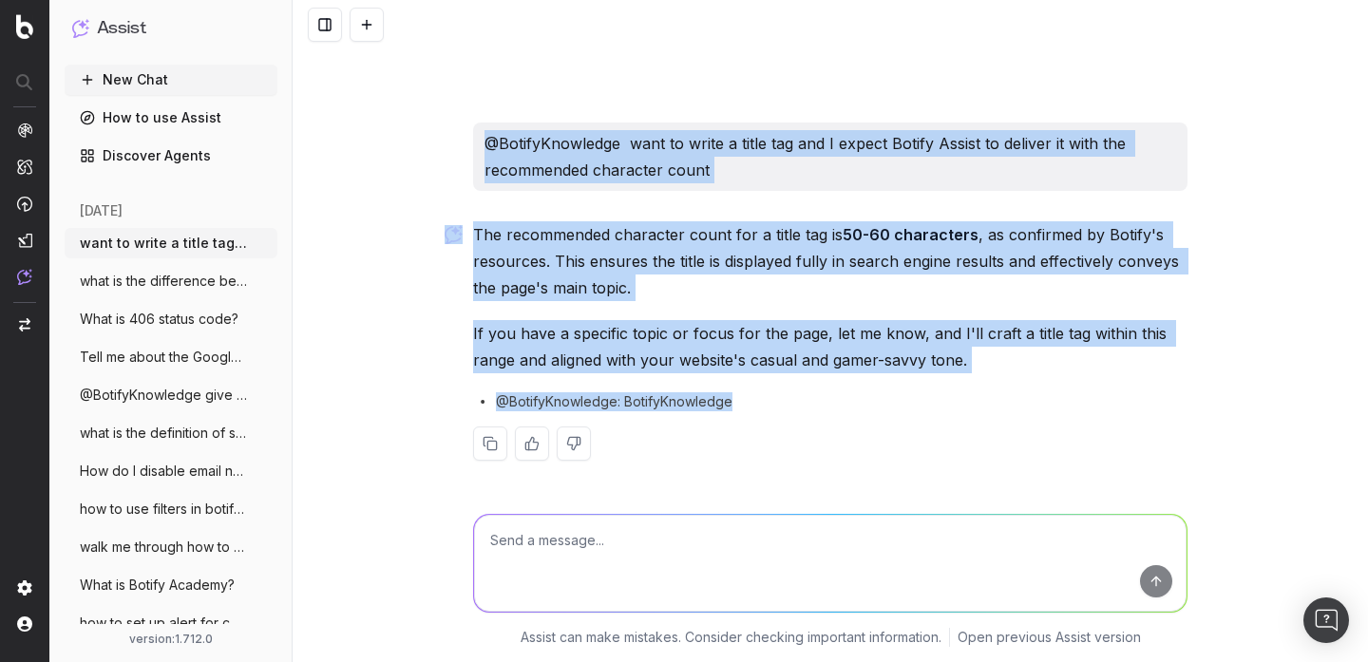
drag, startPoint x: 744, startPoint y: 392, endPoint x: 480, endPoint y: 145, distance: 361.6
click at [480, 145] on div "want to write a title tag and I expect Botify Assist to deliver it with the rec…" at bounding box center [831, 109] width 730 height 764
copy div "@BotifyKnowledge want to write a title tag and I expect Botify Assist to delive…"
drag, startPoint x: 753, startPoint y: 406, endPoint x: 487, endPoint y: 127, distance: 385.0
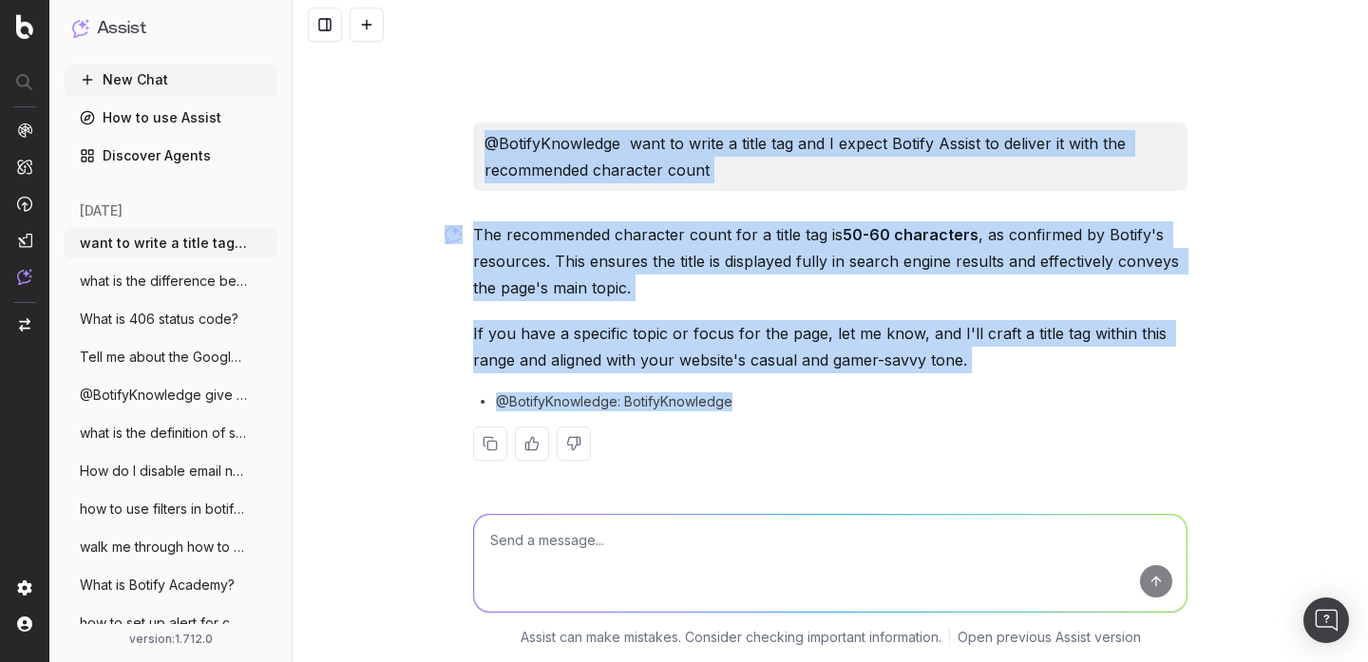
click at [487, 127] on div "want to write a title tag and I expect Botify Assist to deliver it with the rec…" at bounding box center [831, 109] width 730 height 764
copy div "@BotifyKnowledge want to write a title tag and I expect Botify Assist to delive…"
click at [380, 10] on button at bounding box center [367, 25] width 34 height 34
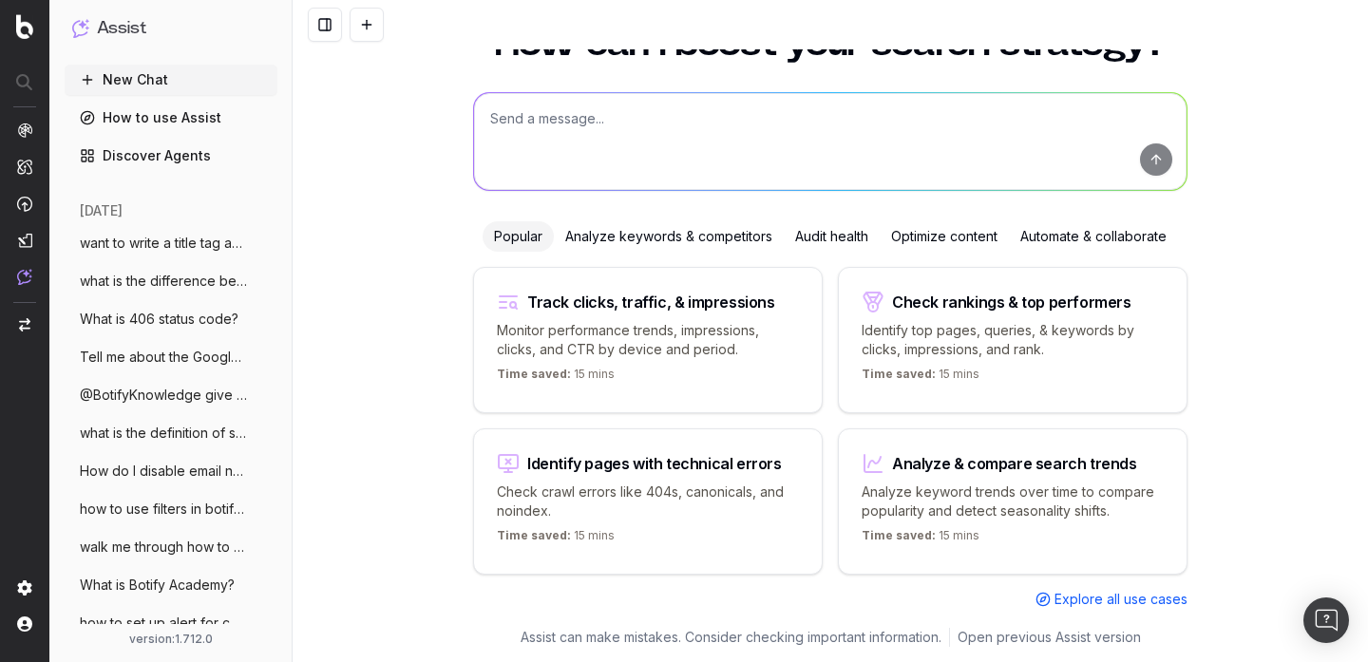
scroll to position [75, 0]
click at [523, 119] on textarea at bounding box center [830, 141] width 713 height 97
paste textarea "What is the difference between Date Time of Cache and Last Request Datetime"
type textarea "What is the difference between Date Time of Cache and Last Request Datetime"
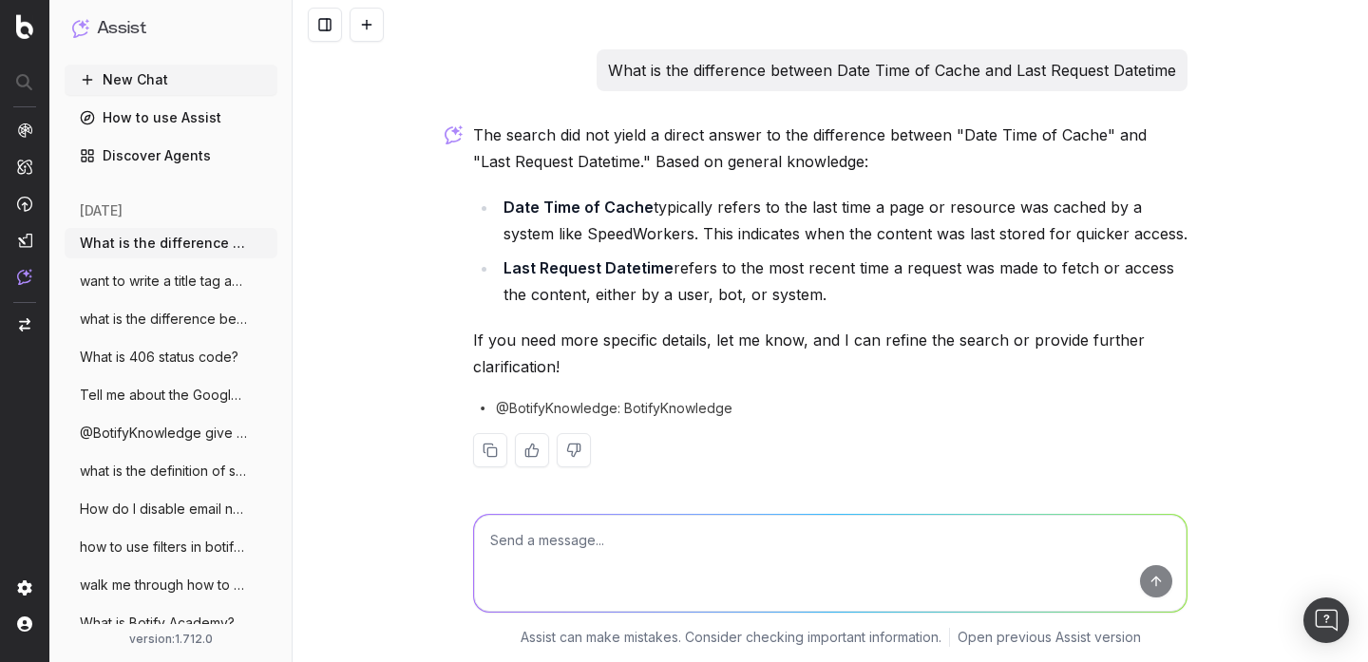
scroll to position [7, 0]
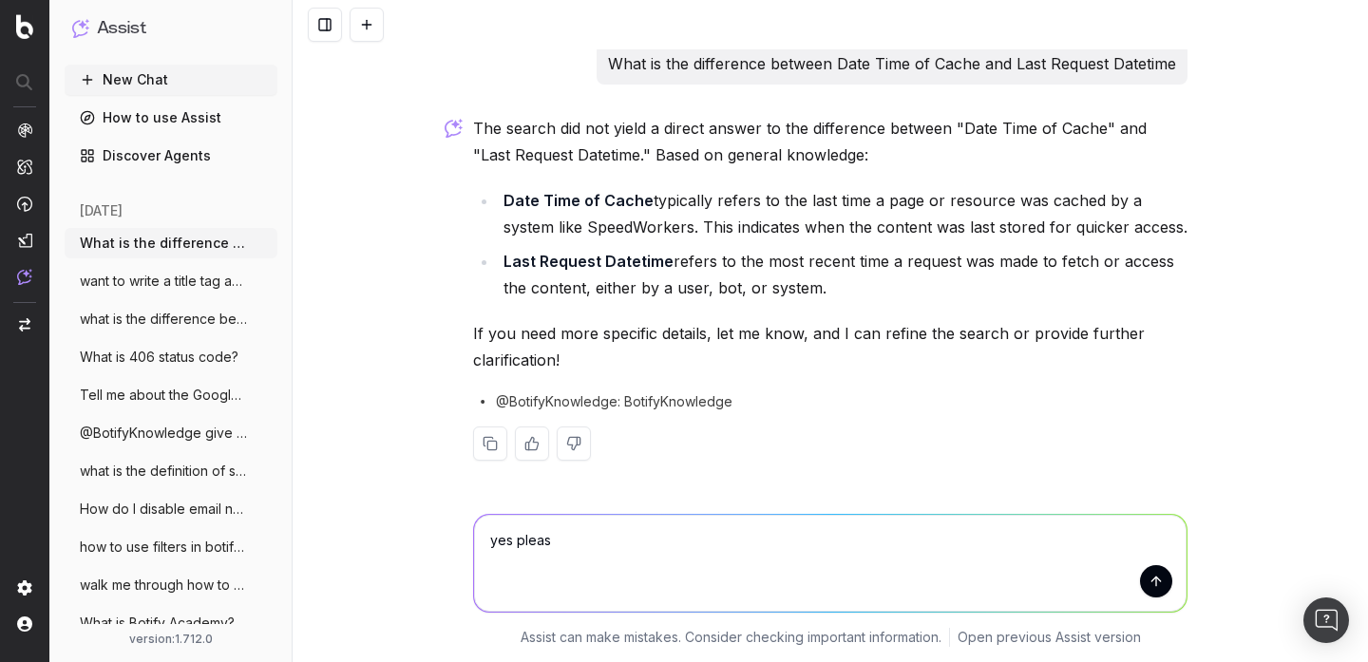
type textarea "yes please"
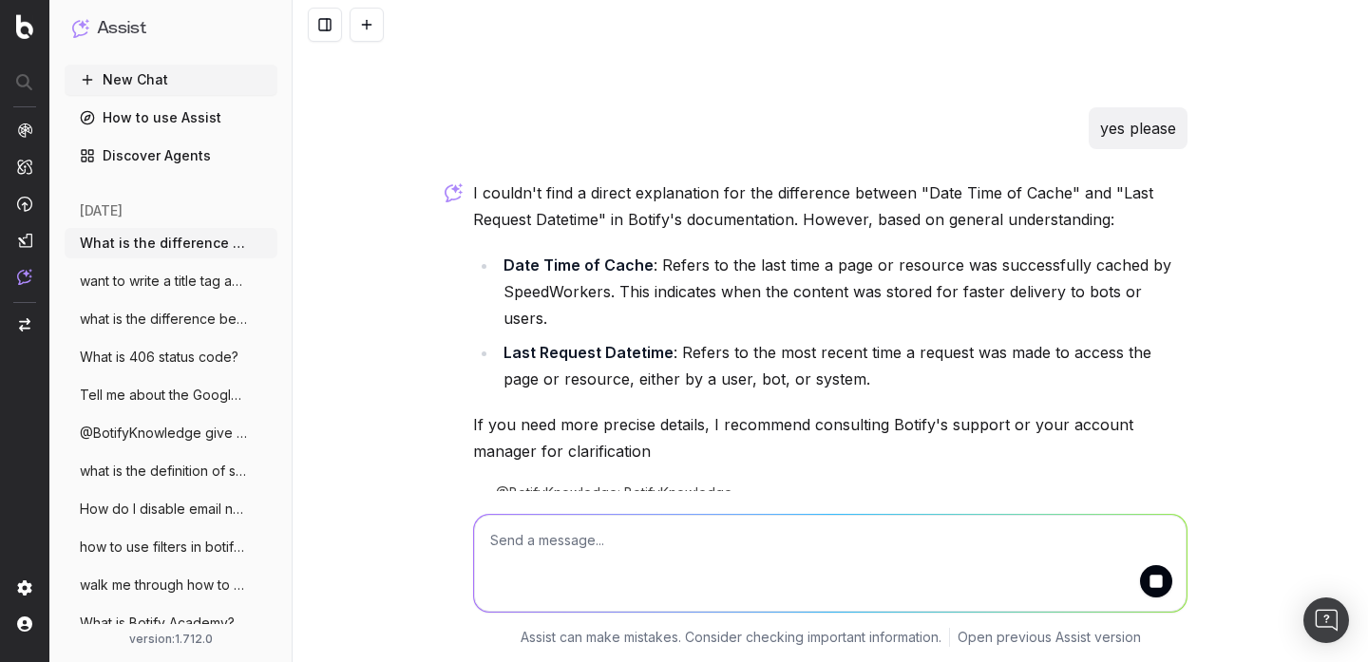
scroll to position [455, 0]
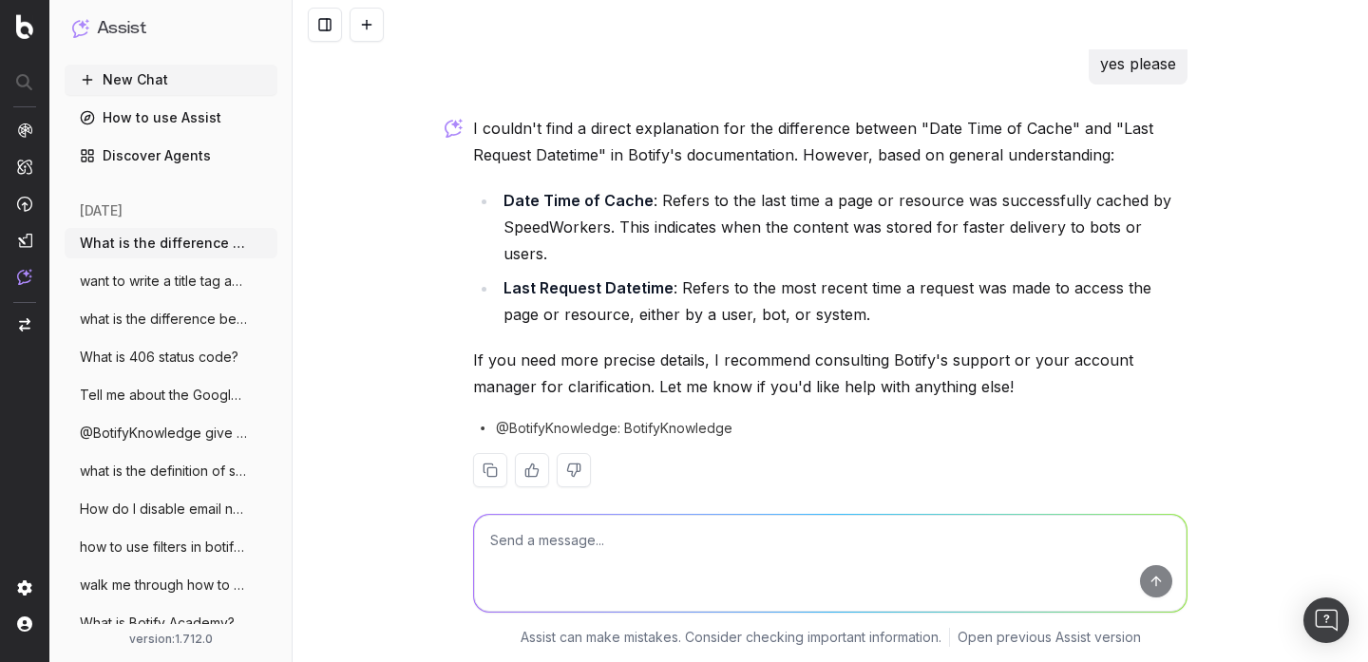
click at [371, 10] on button at bounding box center [367, 25] width 34 height 34
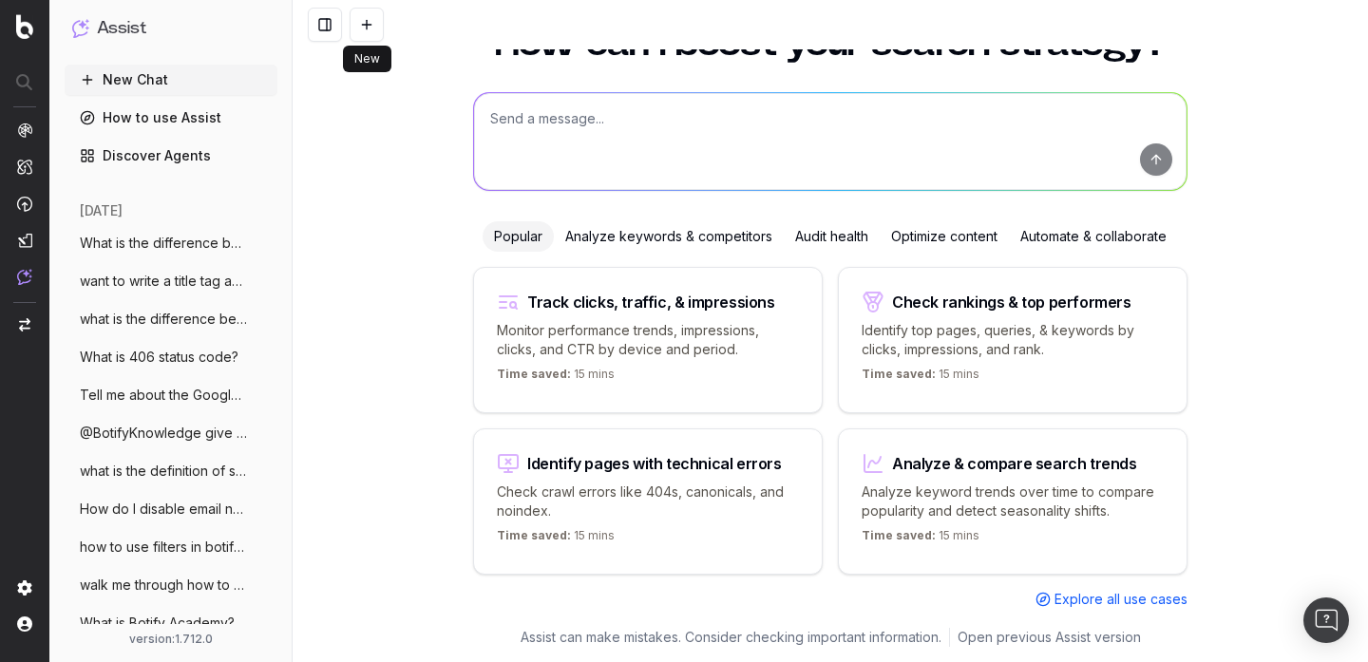
scroll to position [75, 0]
click at [525, 160] on textarea at bounding box center [830, 141] width 713 height 97
paste textarea "what is the difference between a special order and a back order"
type textarea "what is the difference between a special order and a back order"
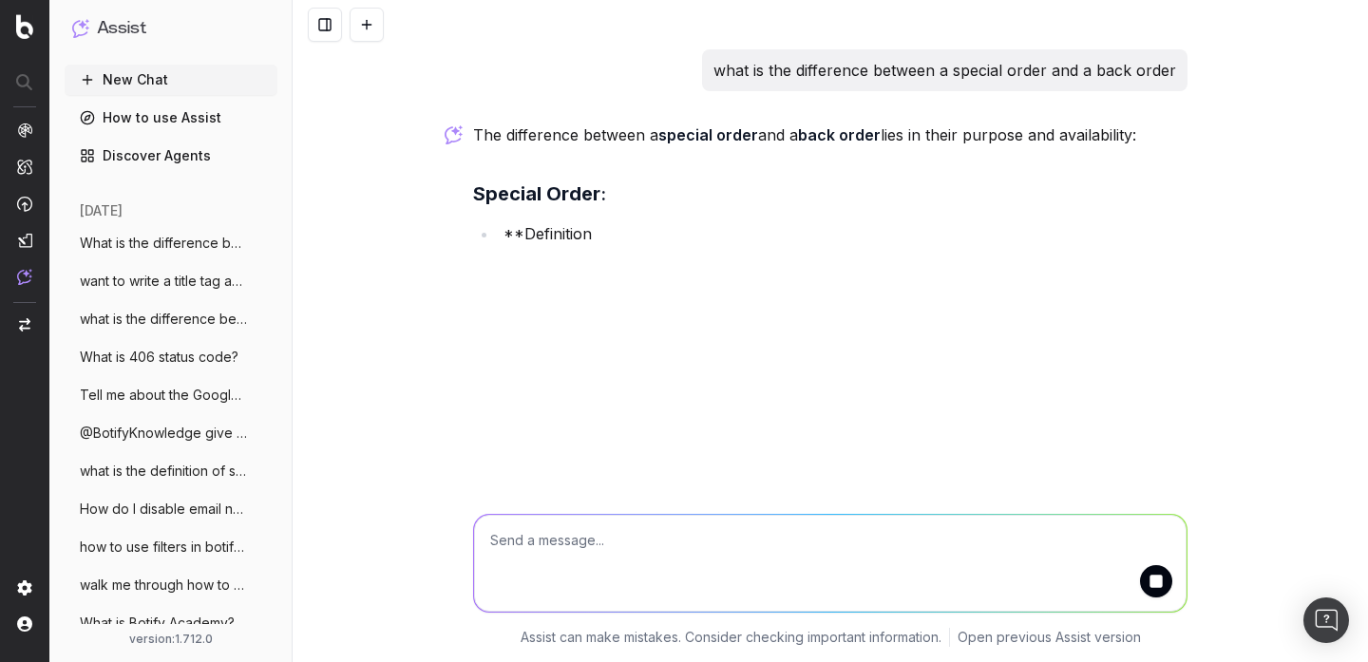
click at [158, 280] on span "want to write a title tag and I expect" at bounding box center [163, 281] width 167 height 19
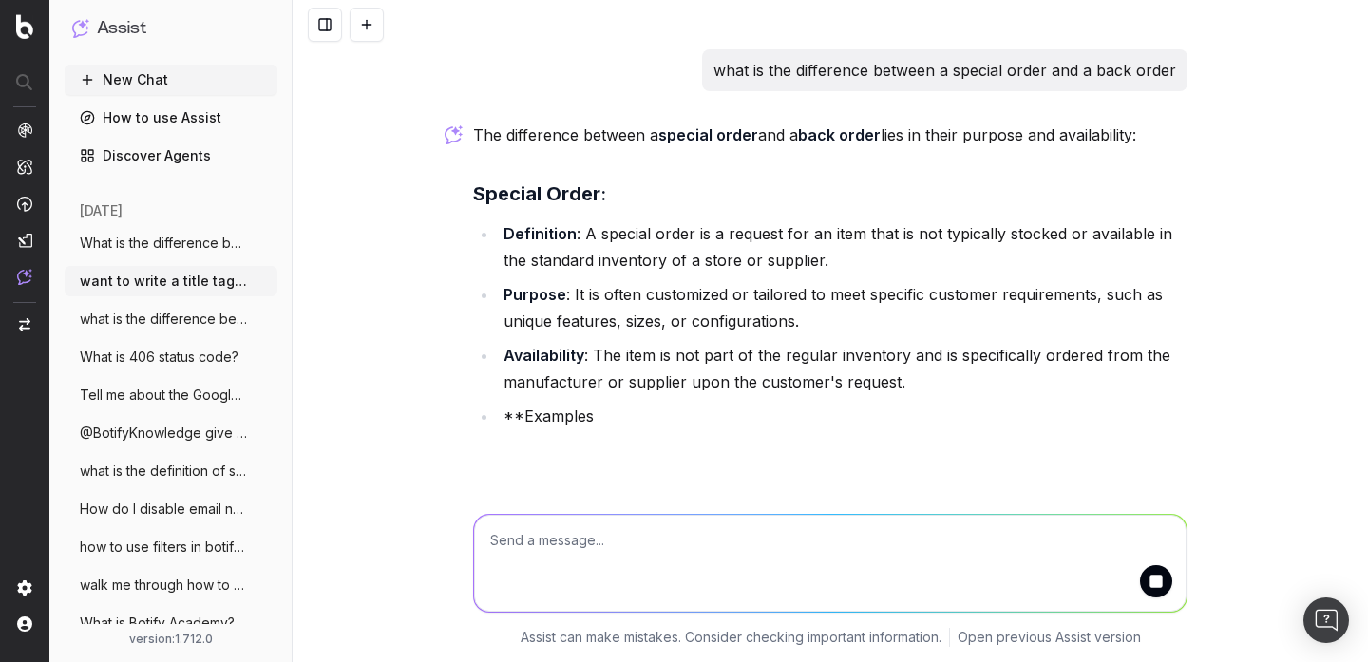
click at [193, 243] on span "What is the difference between Date Time" at bounding box center [163, 243] width 167 height 19
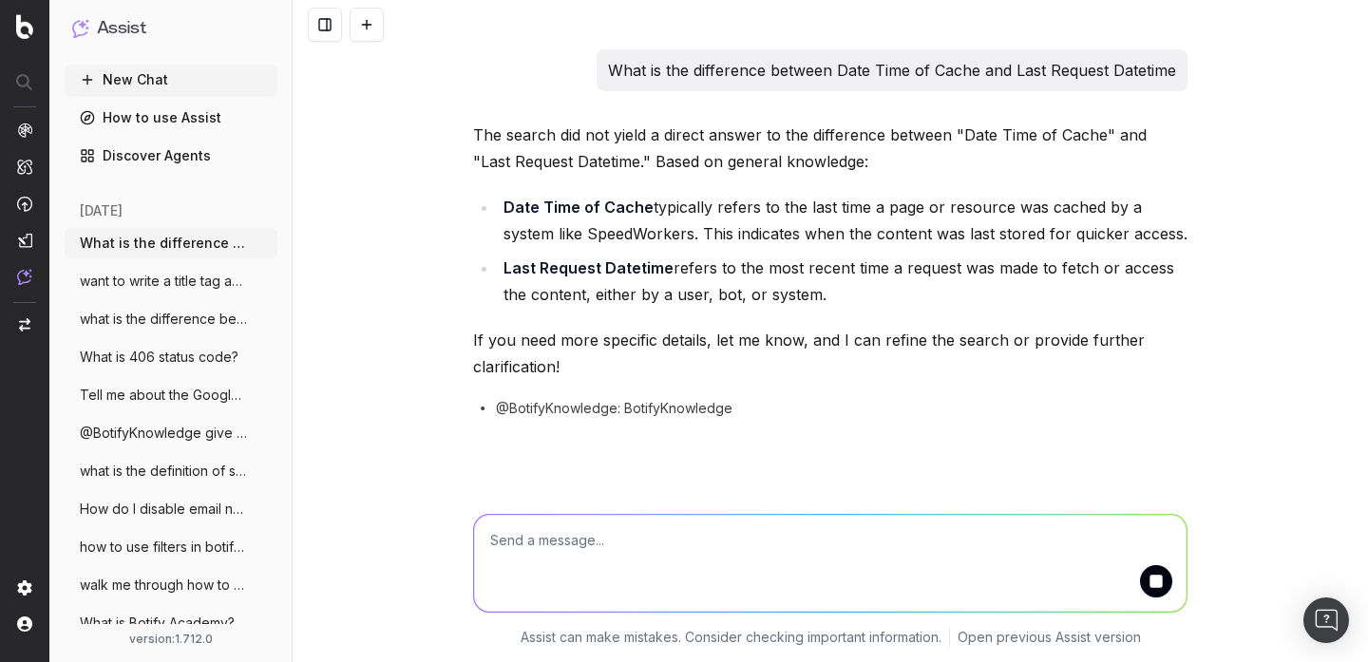
click at [790, 69] on p "What is the difference between Date Time of Cache and Last Request Datetime" at bounding box center [892, 70] width 568 height 27
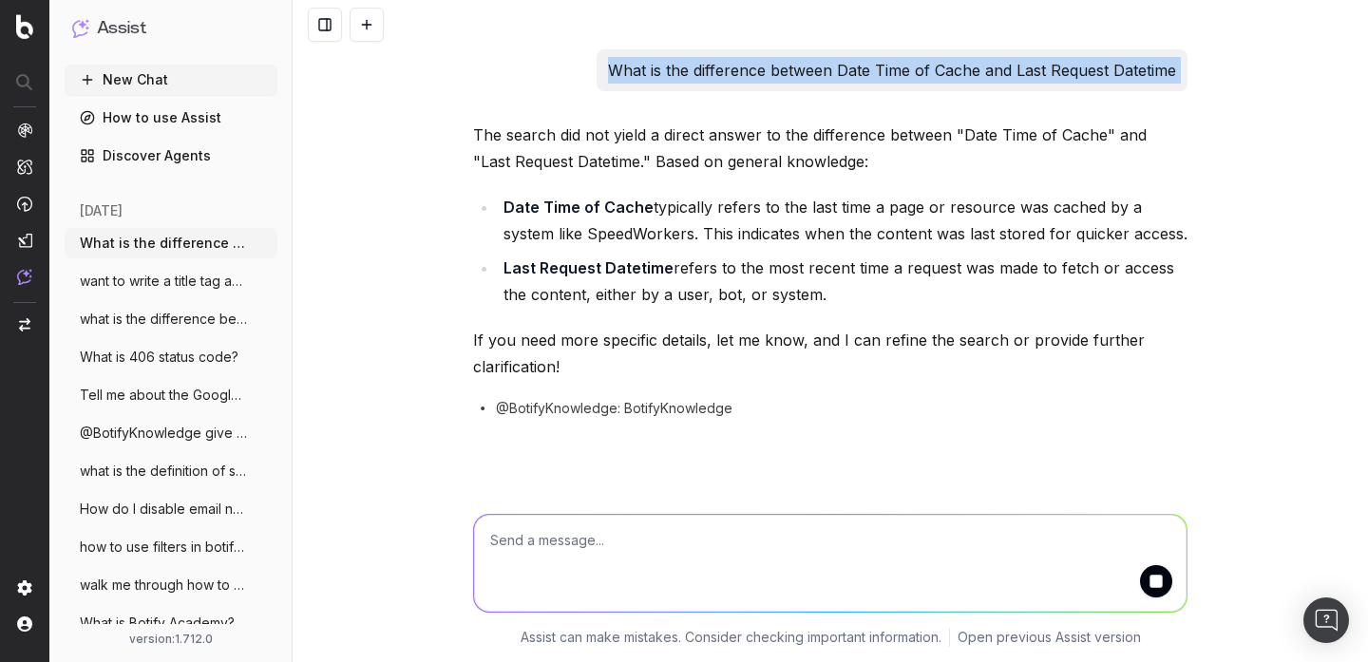
click at [790, 69] on p "What is the difference between Date Time of Cache and Last Request Datetime" at bounding box center [892, 70] width 568 height 27
copy p "What is the difference between Date Time of Cache and Last Request Datetime"
click at [182, 283] on span "want to write a title tag and I expect" at bounding box center [163, 281] width 167 height 19
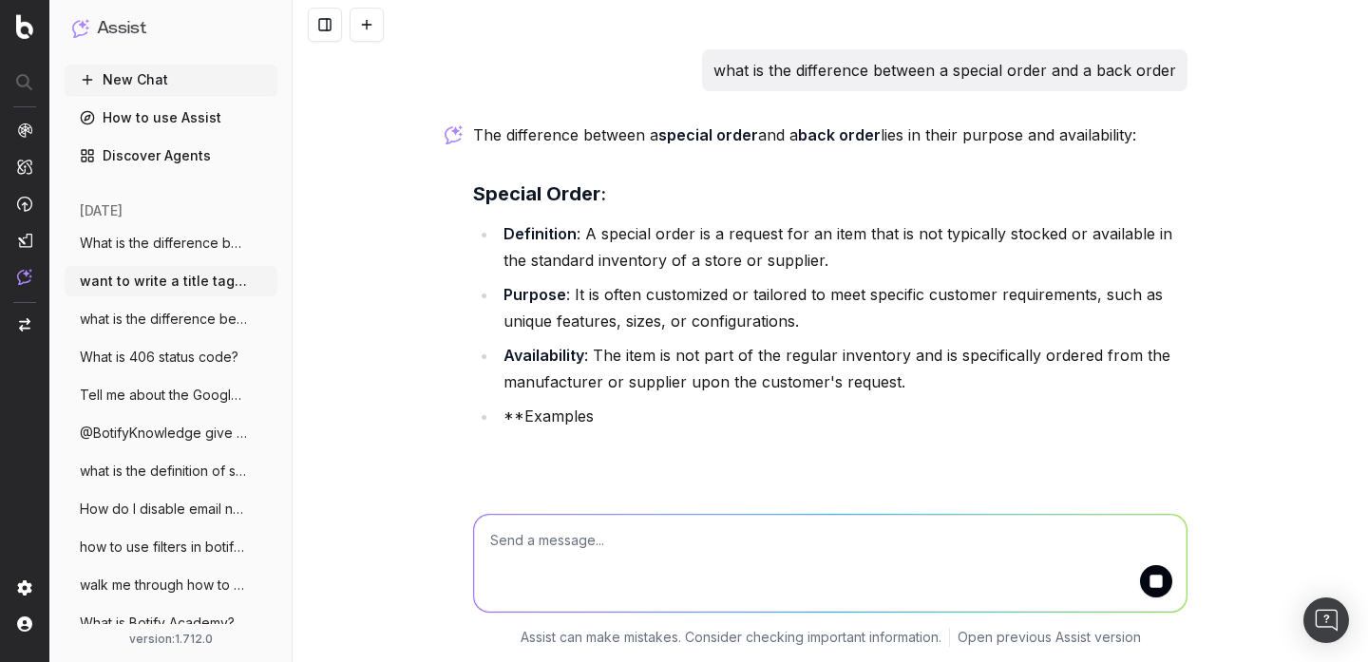
click at [170, 237] on span "What is the difference between Date Time" at bounding box center [163, 243] width 167 height 19
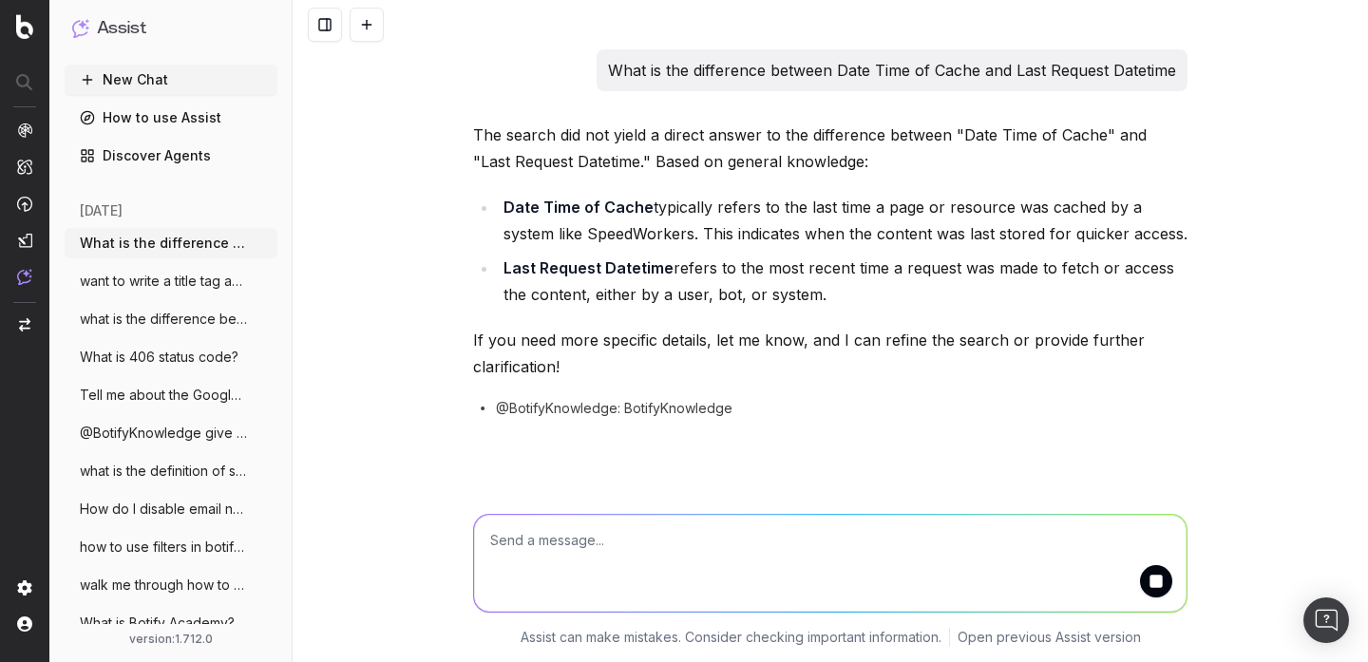
click at [375, 13] on button at bounding box center [367, 25] width 34 height 34
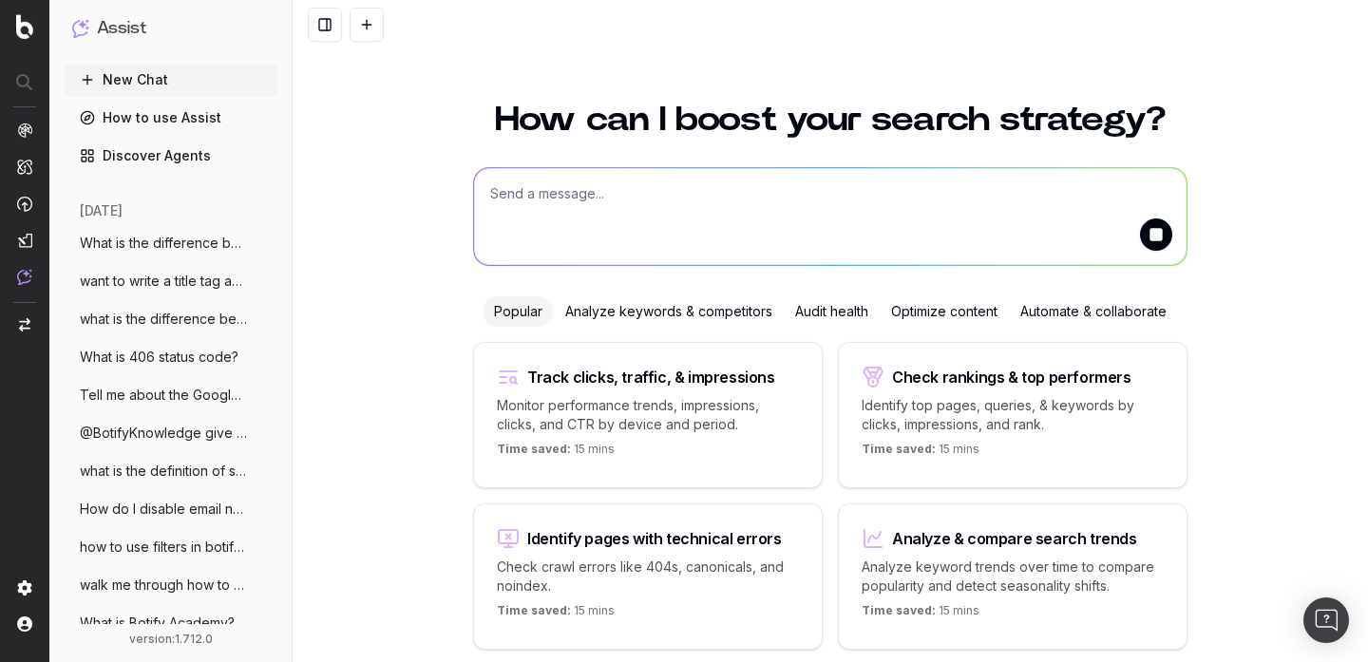
click at [599, 186] on textarea at bounding box center [830, 216] width 713 height 97
paste textarea "How does votify's alertpanel detect and alert customers to content and technica…"
type textarea "How does votify's alertpanel detect and alert customers to content and technica…"
click at [1157, 229] on button "submit" at bounding box center [1156, 235] width 32 height 32
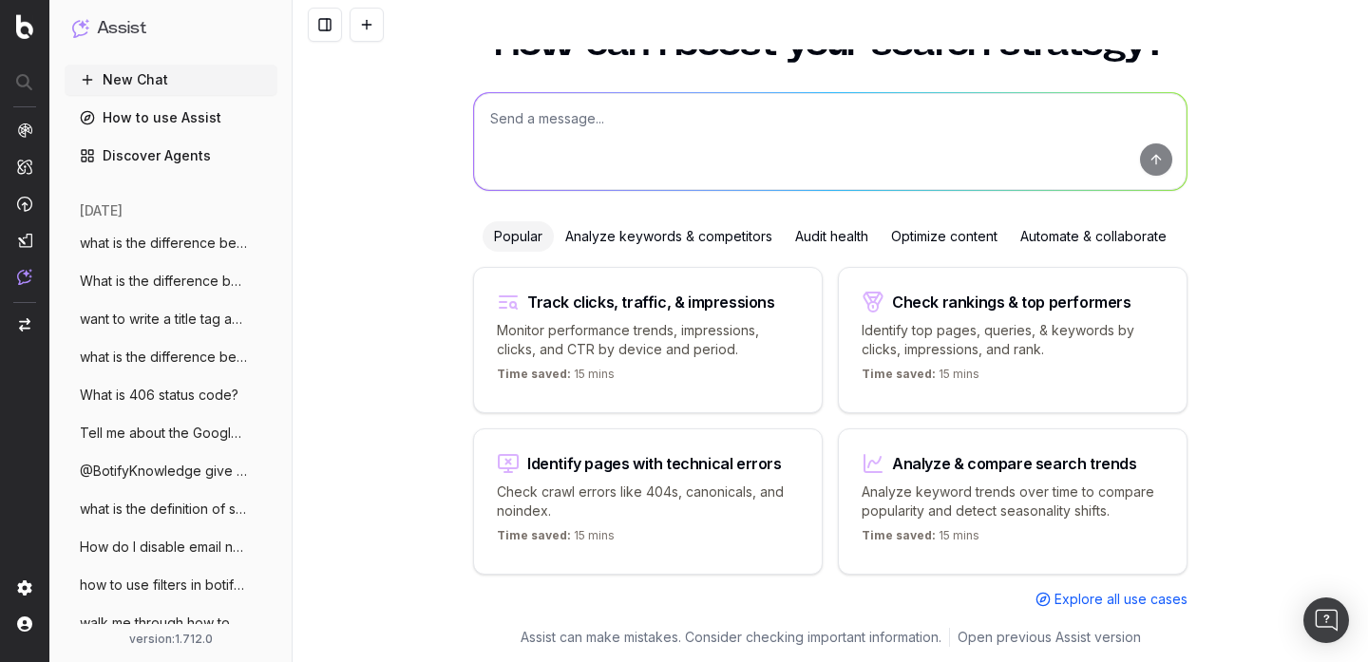
click at [366, 28] on button at bounding box center [367, 25] width 34 height 34
click at [546, 123] on textarea at bounding box center [830, 141] width 713 height 97
paste textarea "How does votify's alertpanel detect and alert customers to content and technica…"
type textarea "How does votify's alertpanel detect and alert customers to content and technica…"
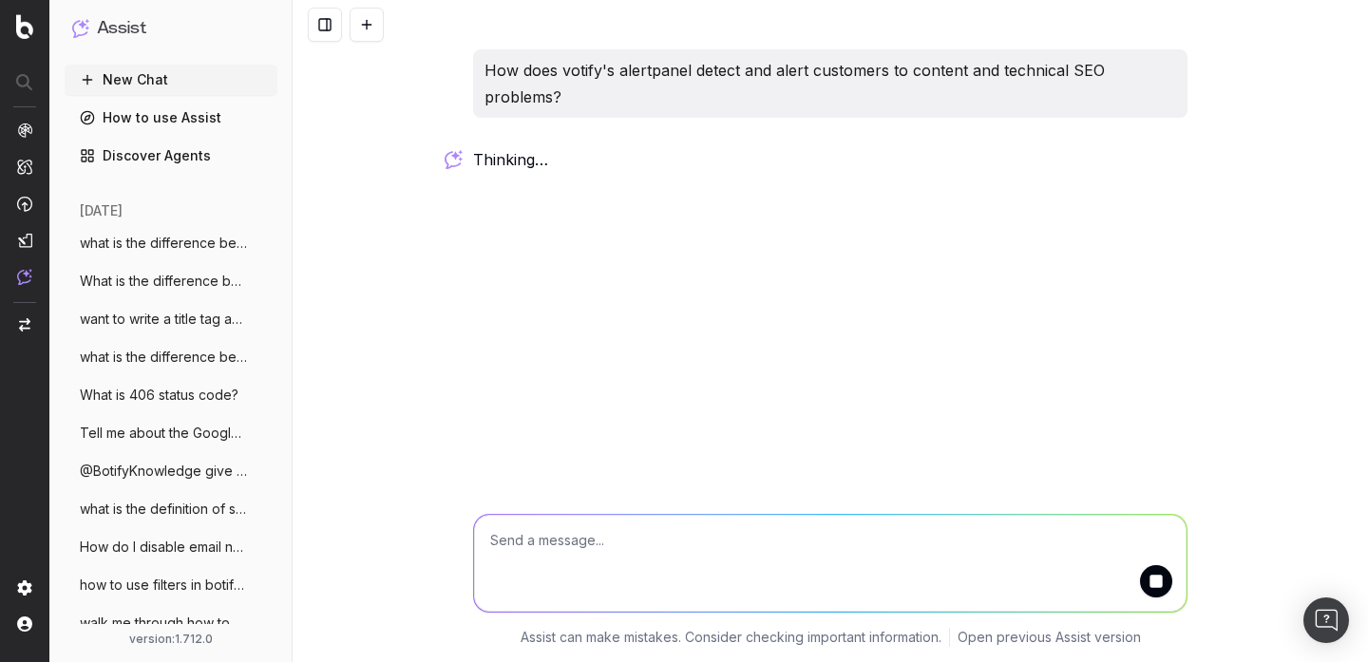
scroll to position [0, 0]
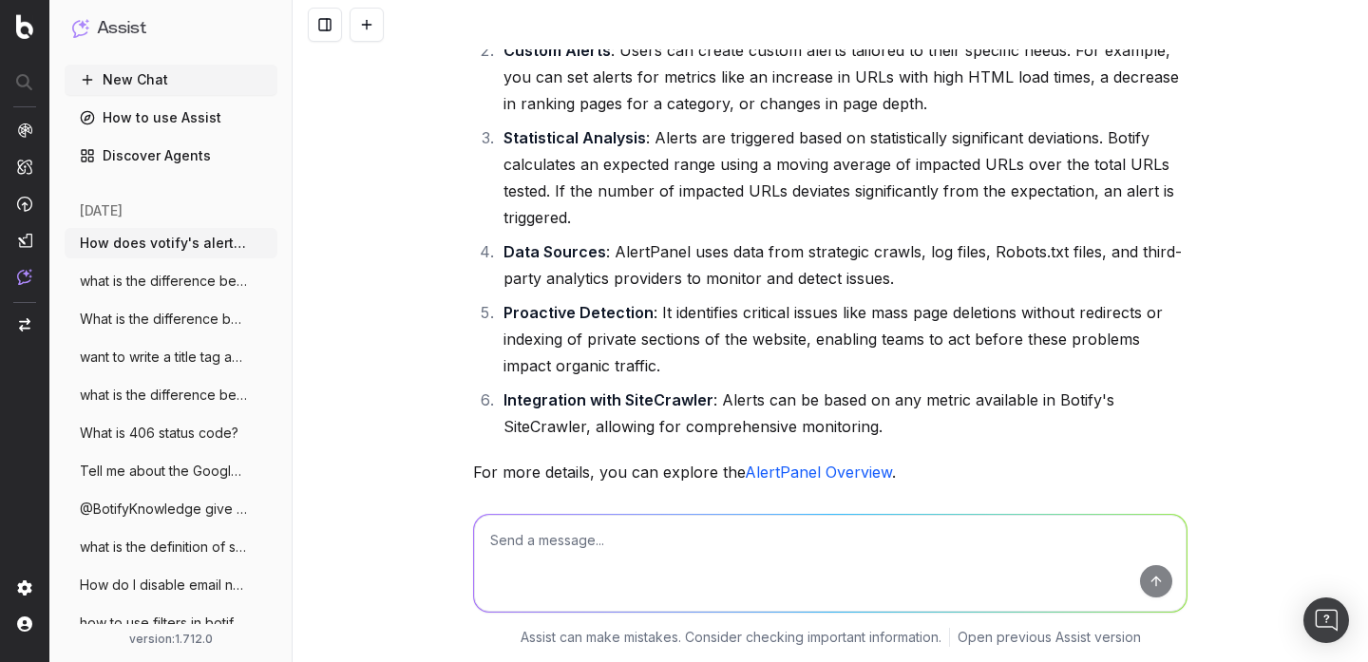
scroll to position [296, 0]
click at [743, 271] on li "Data Sources : AlertPanel uses data from strategic crawls, log files, Robots.tx…" at bounding box center [843, 265] width 690 height 53
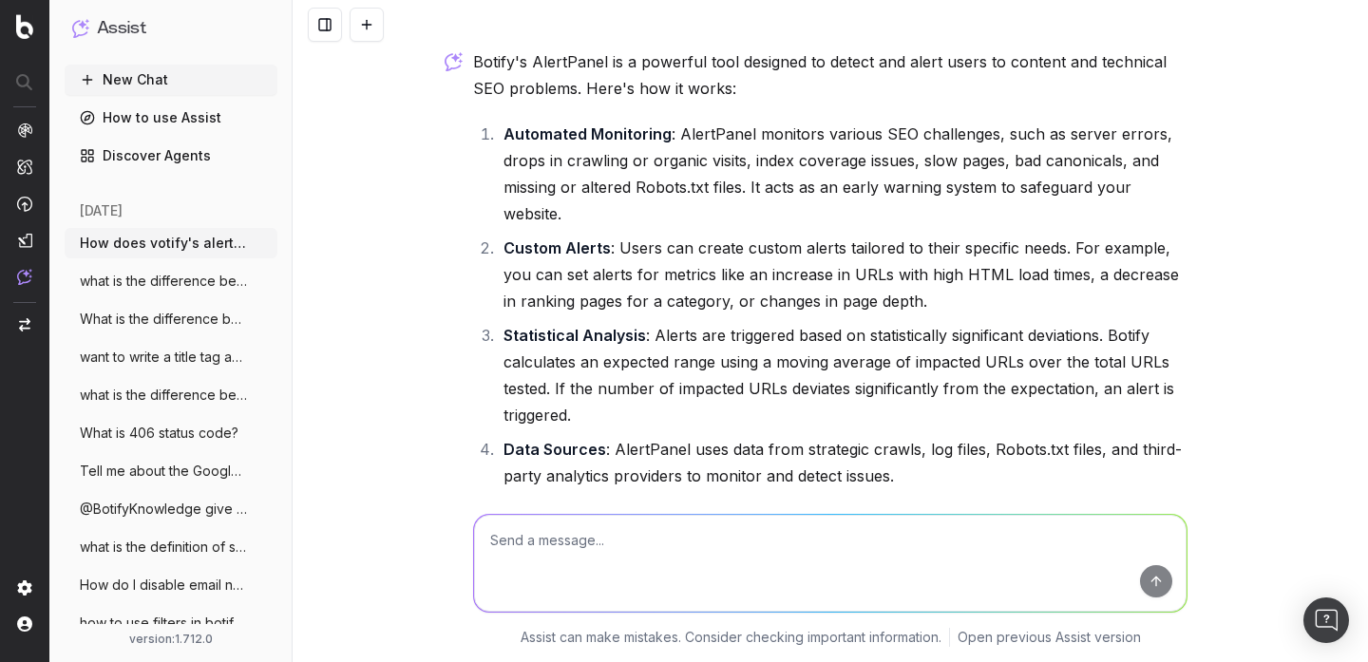
scroll to position [98, 0]
click at [592, 172] on li "Automated Monitoring : AlertPanel monitors various SEO challenges, such as serv…" at bounding box center [843, 176] width 690 height 106
click at [589, 195] on li "Automated Monitoring : AlertPanel monitors various SEO challenges, such as serv…" at bounding box center [843, 176] width 690 height 106
click at [724, 285] on li "Custom Alerts : Users can create custom alerts tailored to their specific needs…" at bounding box center [843, 277] width 690 height 80
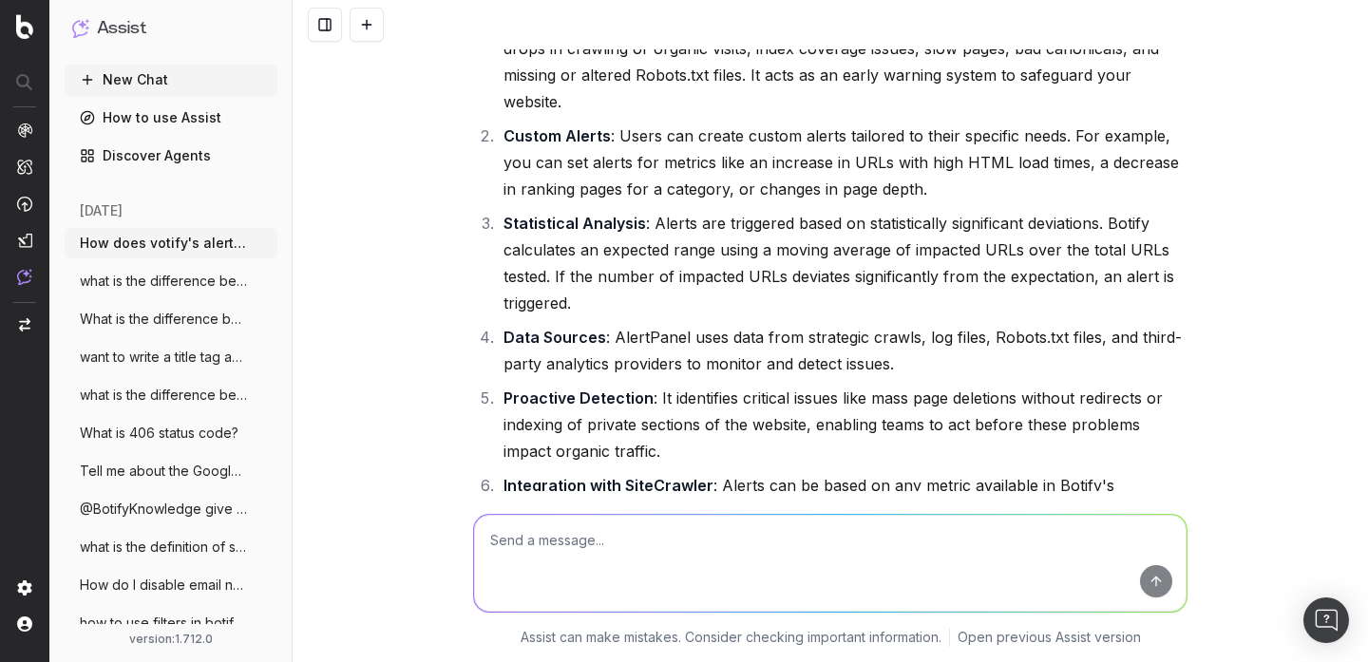
scroll to position [224, 0]
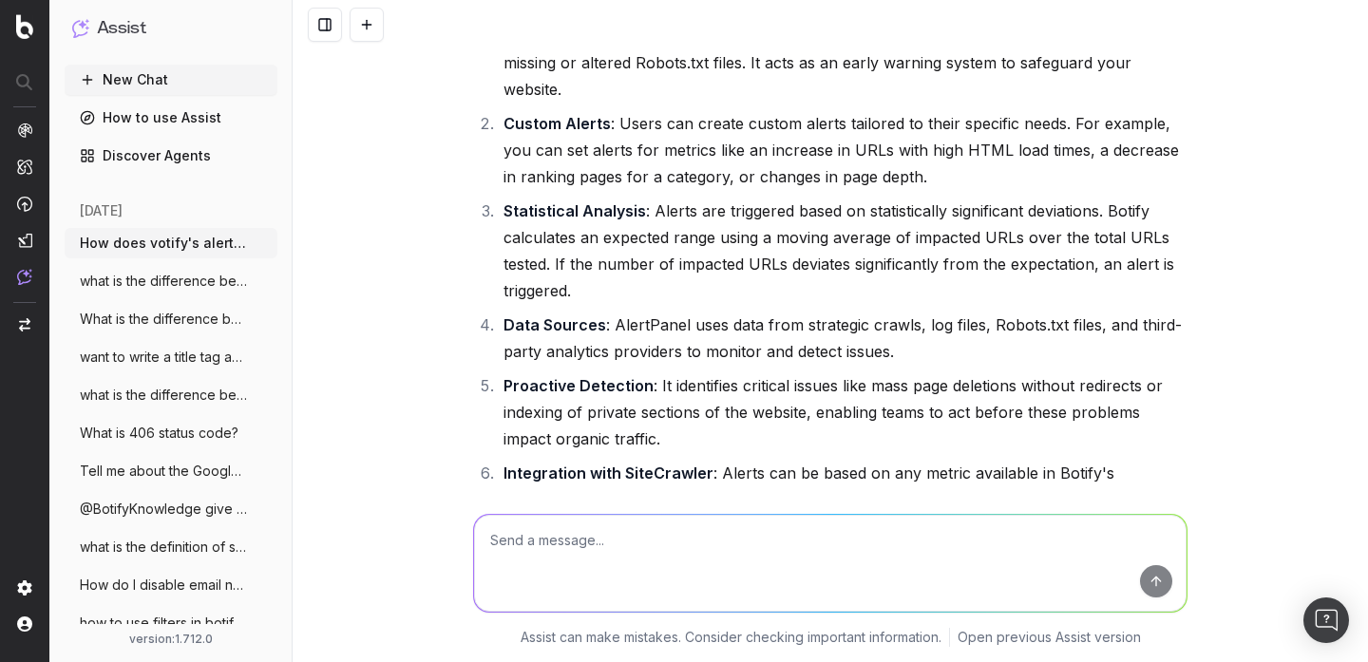
click at [825, 347] on li "Data Sources : AlertPanel uses data from strategic crawls, log files, Robots.tx…" at bounding box center [843, 338] width 690 height 53
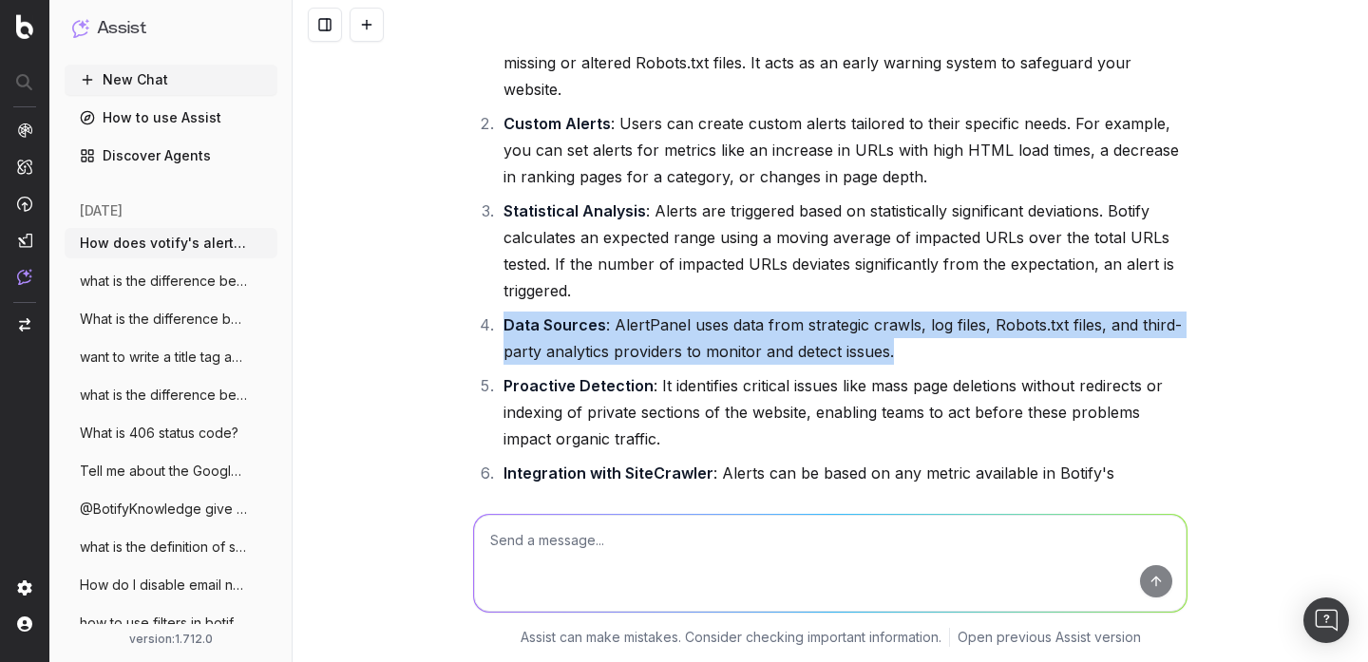
click at [807, 405] on li "Proactive Detection : It identifies critical issues like mass page deletions wi…" at bounding box center [843, 412] width 690 height 80
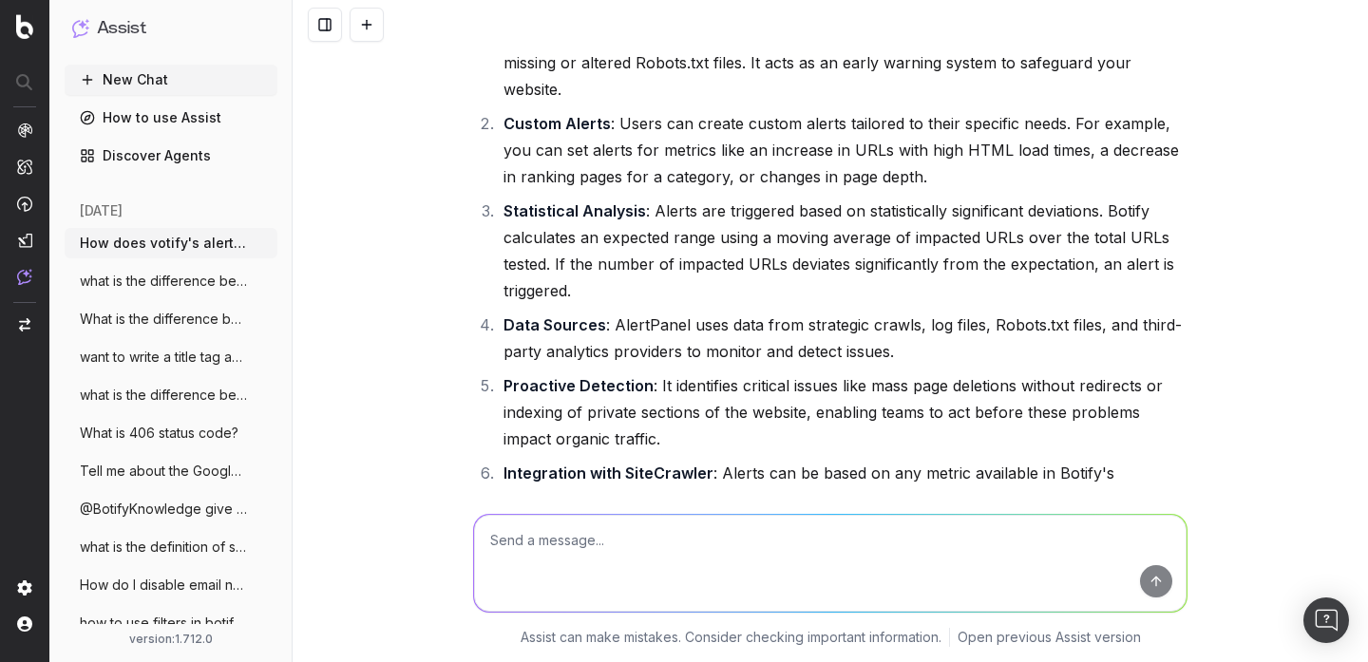
click at [807, 405] on li "Proactive Detection : It identifies critical issues like mass page deletions wi…" at bounding box center [843, 412] width 690 height 80
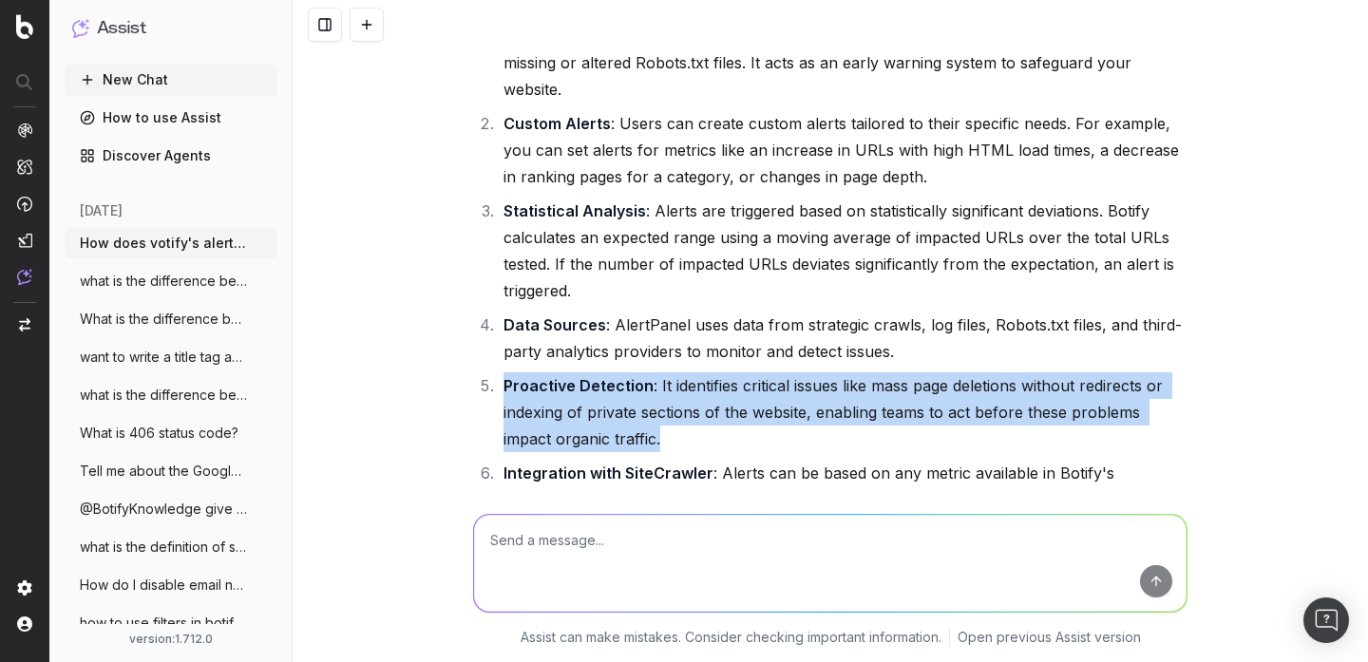
click at [807, 405] on li "Proactive Detection : It identifies critical issues like mass page deletions wi…" at bounding box center [843, 412] width 690 height 80
click at [795, 447] on li "Proactive Detection : It identifies critical issues like mass page deletions wi…" at bounding box center [843, 412] width 690 height 80
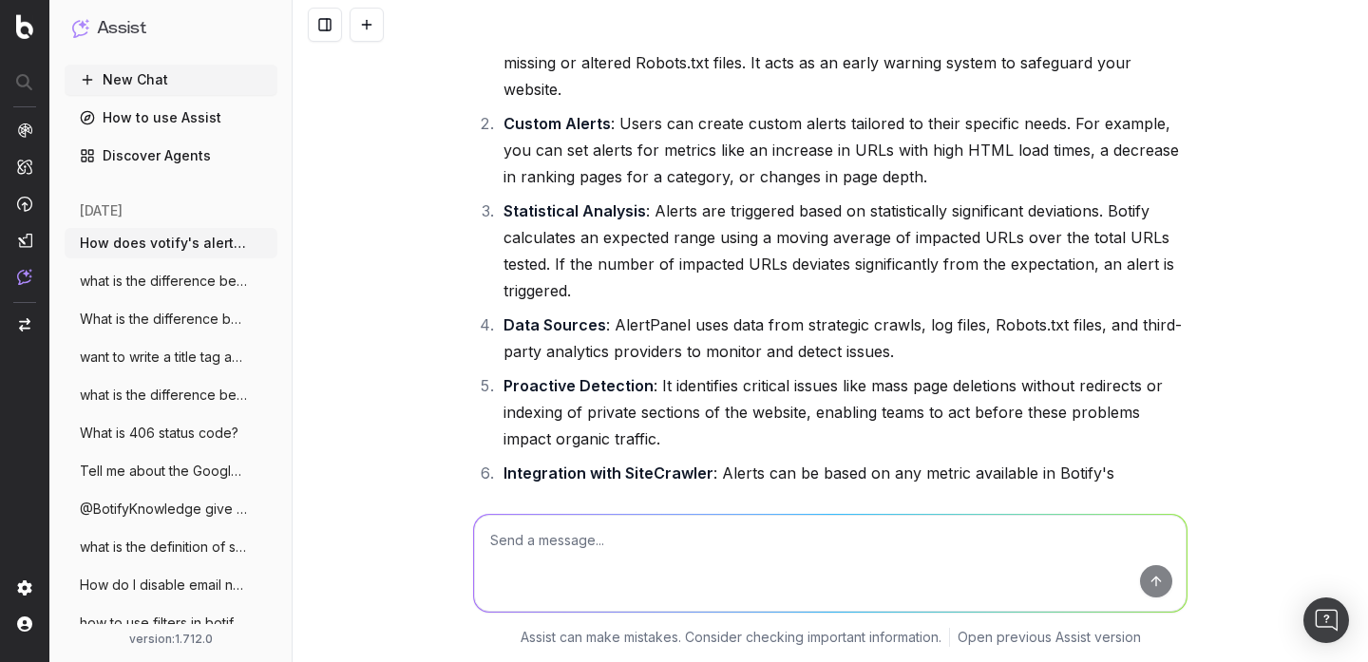
click at [795, 447] on li "Proactive Detection : It identifies critical issues like mass page deletions wi…" at bounding box center [843, 412] width 690 height 80
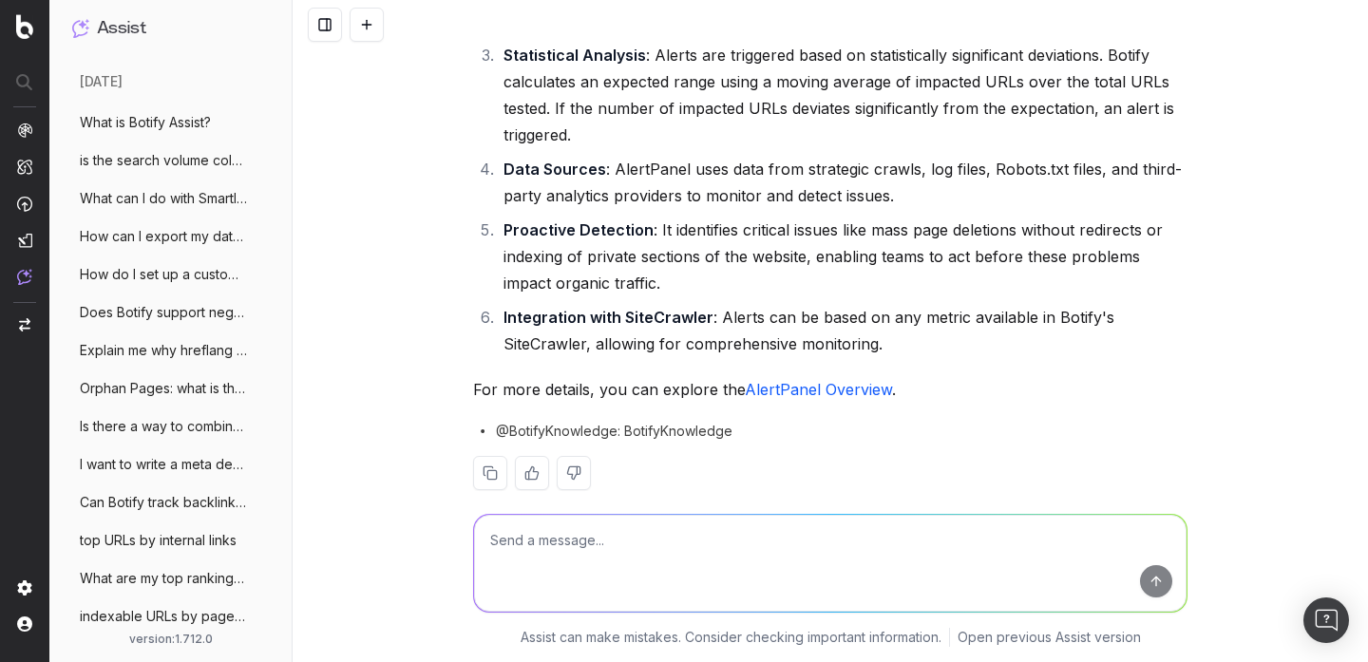
scroll to position [739, 0]
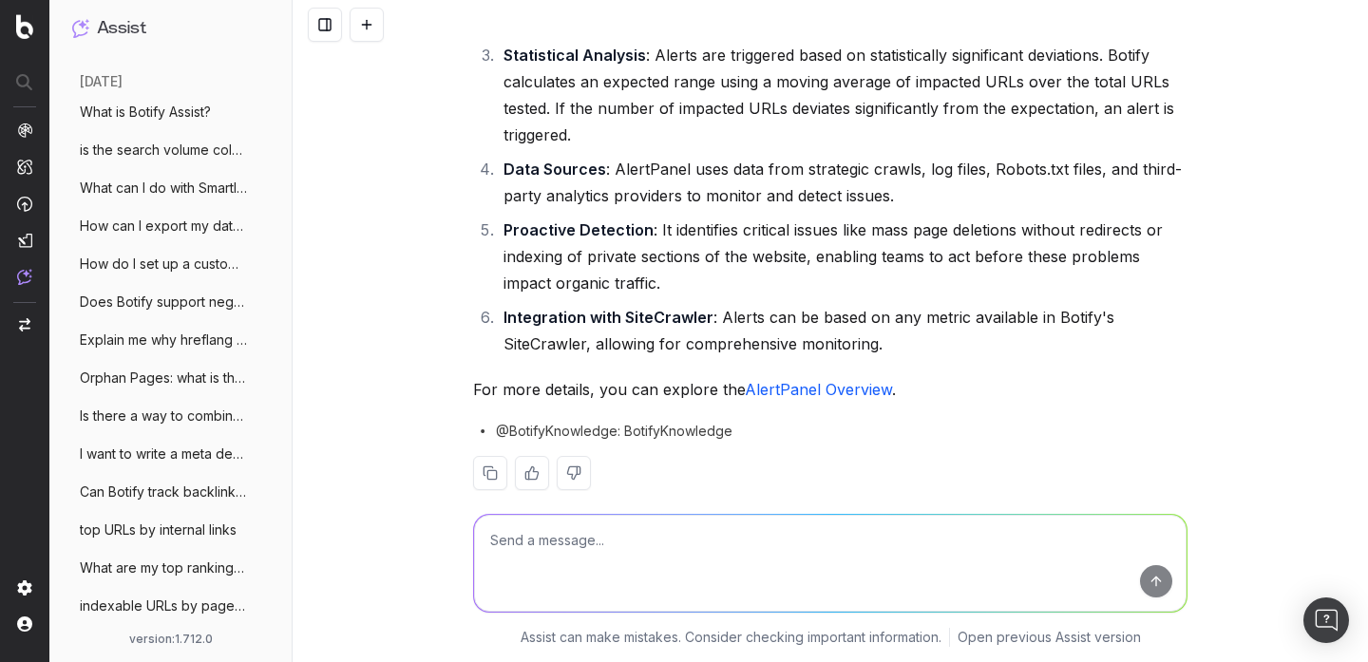
click at [370, 29] on button at bounding box center [367, 25] width 34 height 34
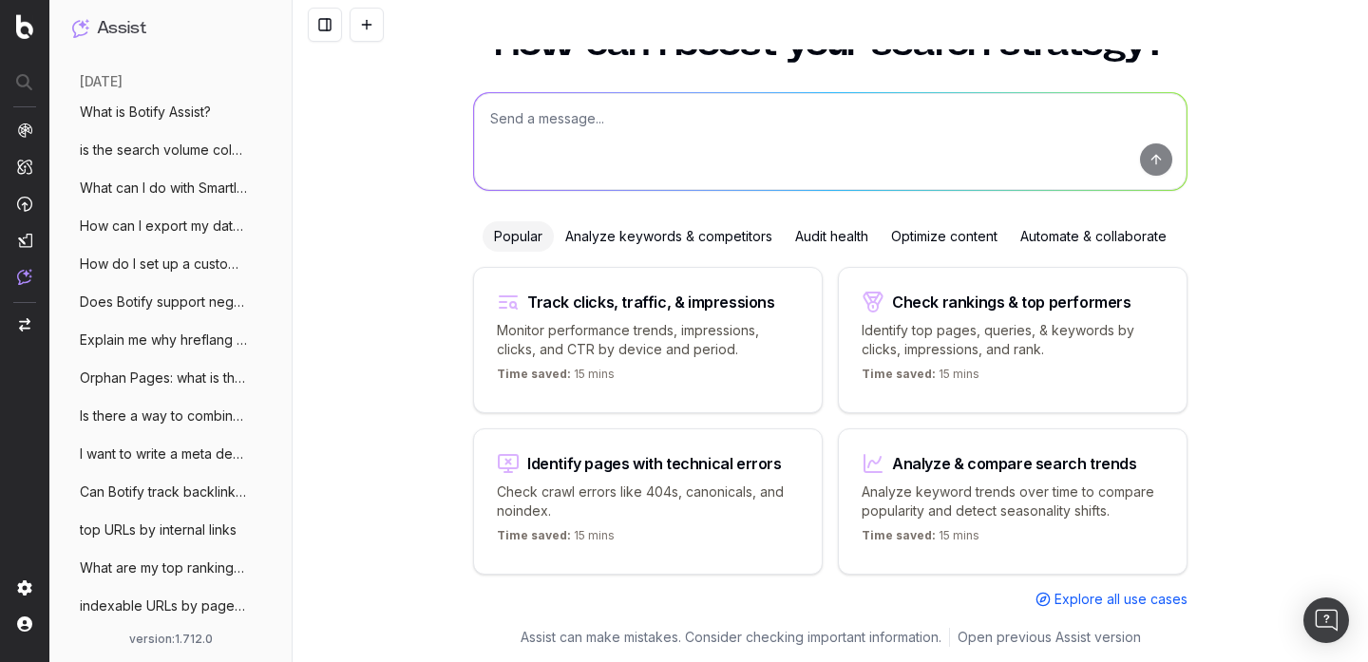
scroll to position [60, 0]
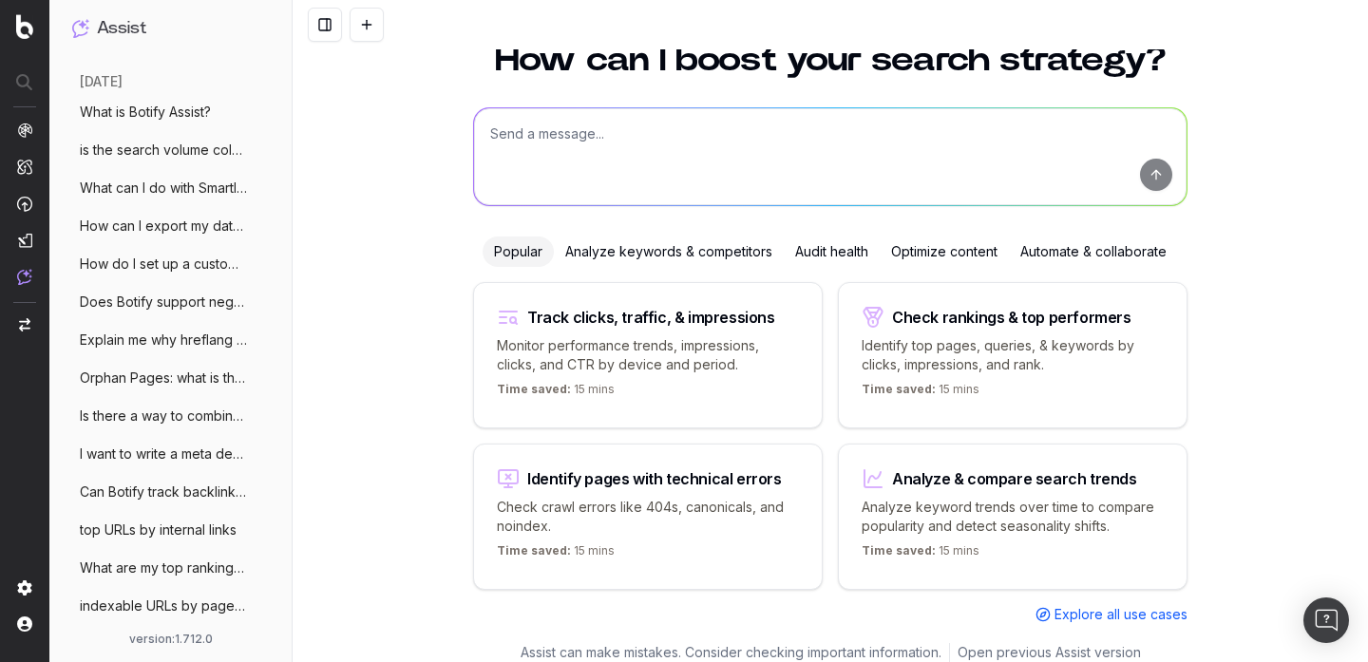
click at [537, 160] on textarea at bounding box center [830, 156] width 713 height 97
paste textarea "Where in Botify can I find a chart on content size?"
type textarea "Where in Botify can I find a chart on content size?"
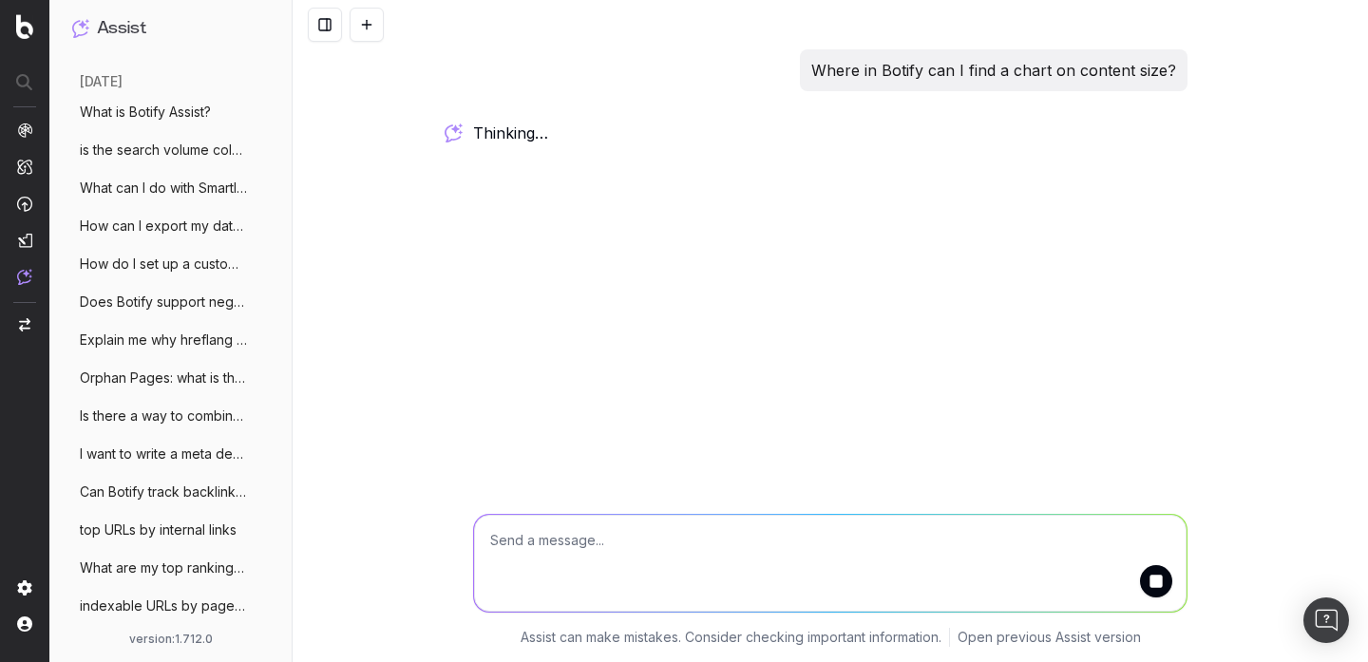
scroll to position [0, 0]
click at [899, 83] on p "Where in Botify can I find a chart on content size?" at bounding box center [993, 70] width 365 height 27
click at [913, 73] on p "Where in Botify can I find a chart on content size?" at bounding box center [993, 70] width 365 height 27
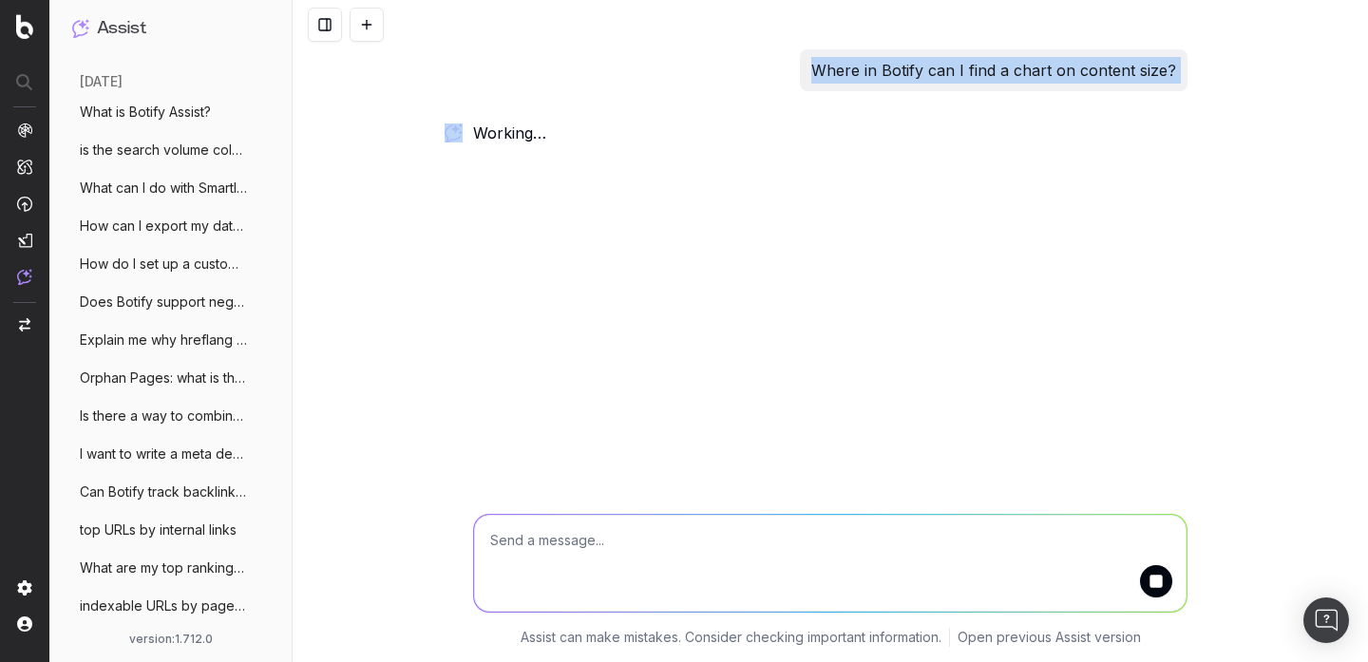
click at [913, 73] on p "Where in Botify can I find a chart on content size?" at bounding box center [993, 70] width 365 height 27
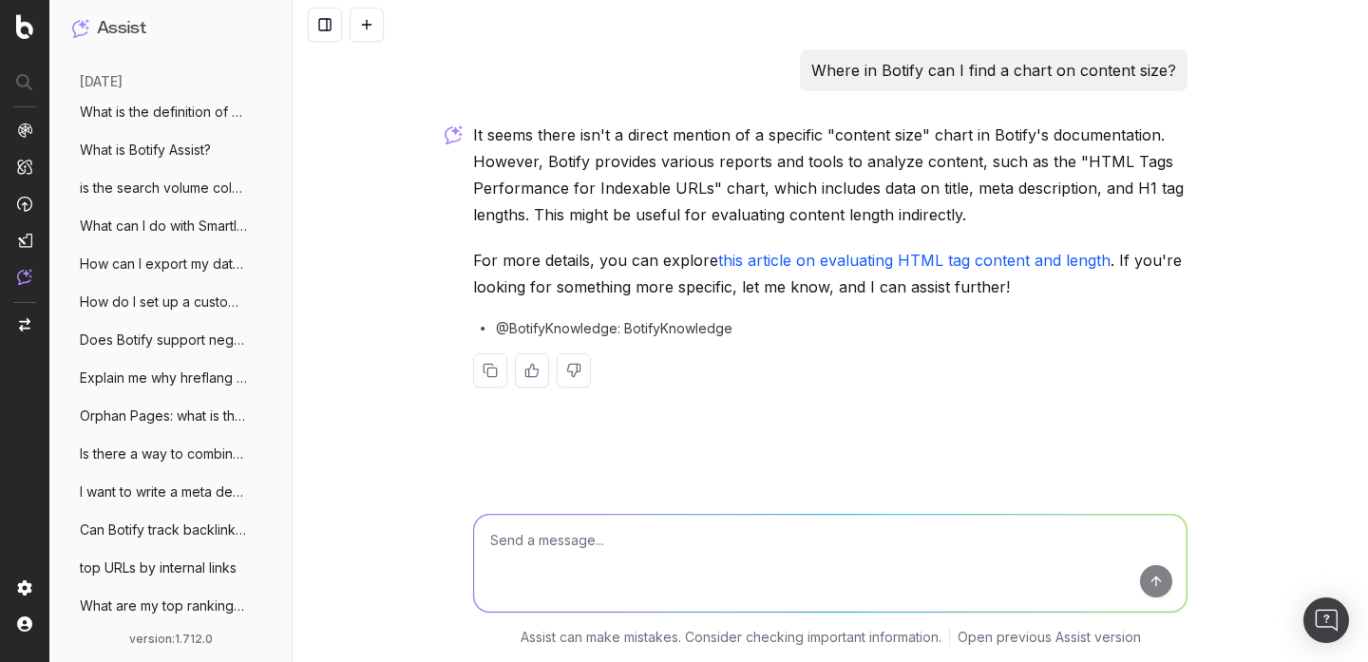
scroll to position [777, 0]
click at [882, 255] on link "this article on evaluating HTML tag content and length" at bounding box center [914, 260] width 392 height 19
click at [758, 261] on link "this article on evaluating HTML tag content and length" at bounding box center [914, 260] width 392 height 19
